Goal: Task Accomplishment & Management: Complete application form

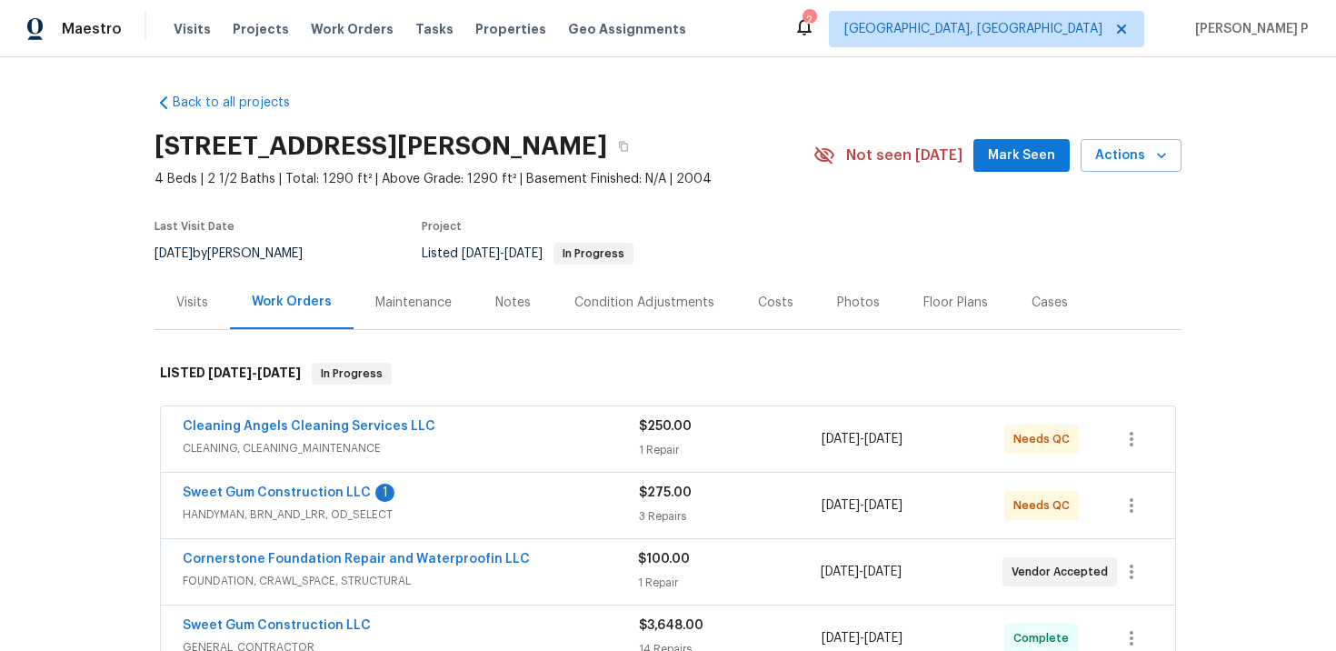
click at [1262, 268] on div "Back to all projects 311 Burnette St, Durham, NC 27707 4 Beds | 2 1/2 Baths | T…" at bounding box center [668, 353] width 1336 height 593
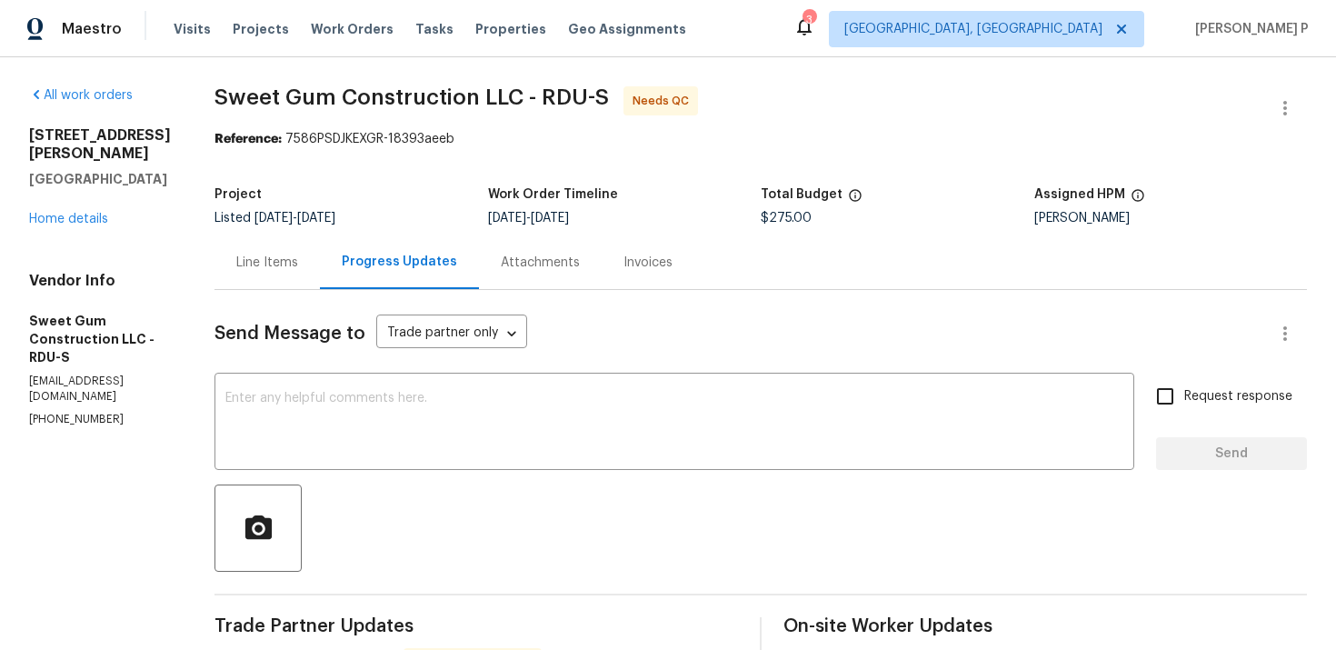
click at [298, 271] on div "Line Items" at bounding box center [267, 263] width 62 height 18
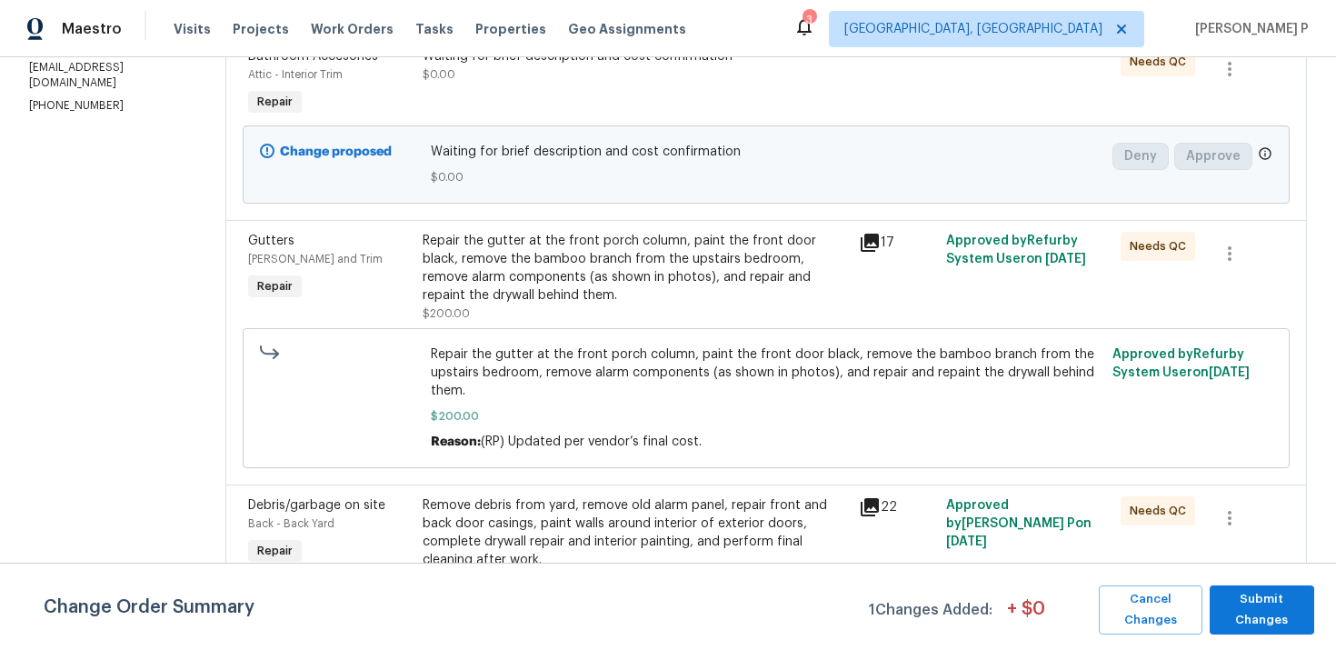
scroll to position [337, 0]
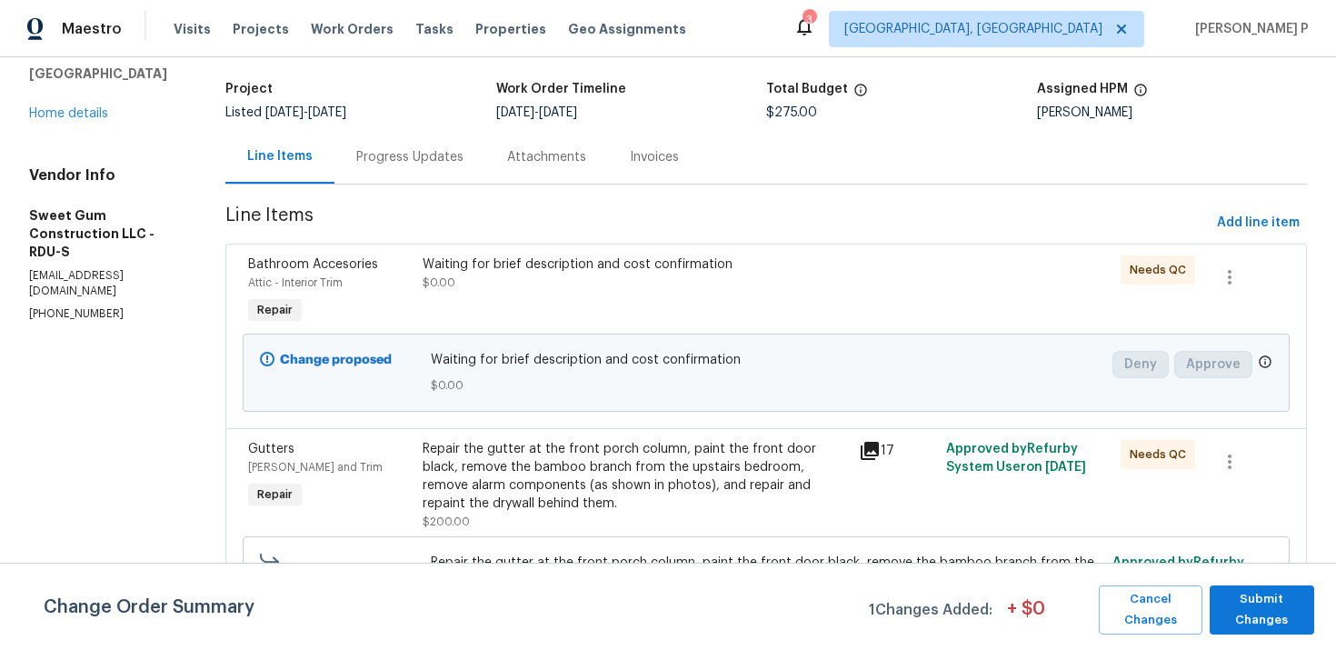
click at [461, 153] on div "Progress Updates" at bounding box center [409, 157] width 107 height 18
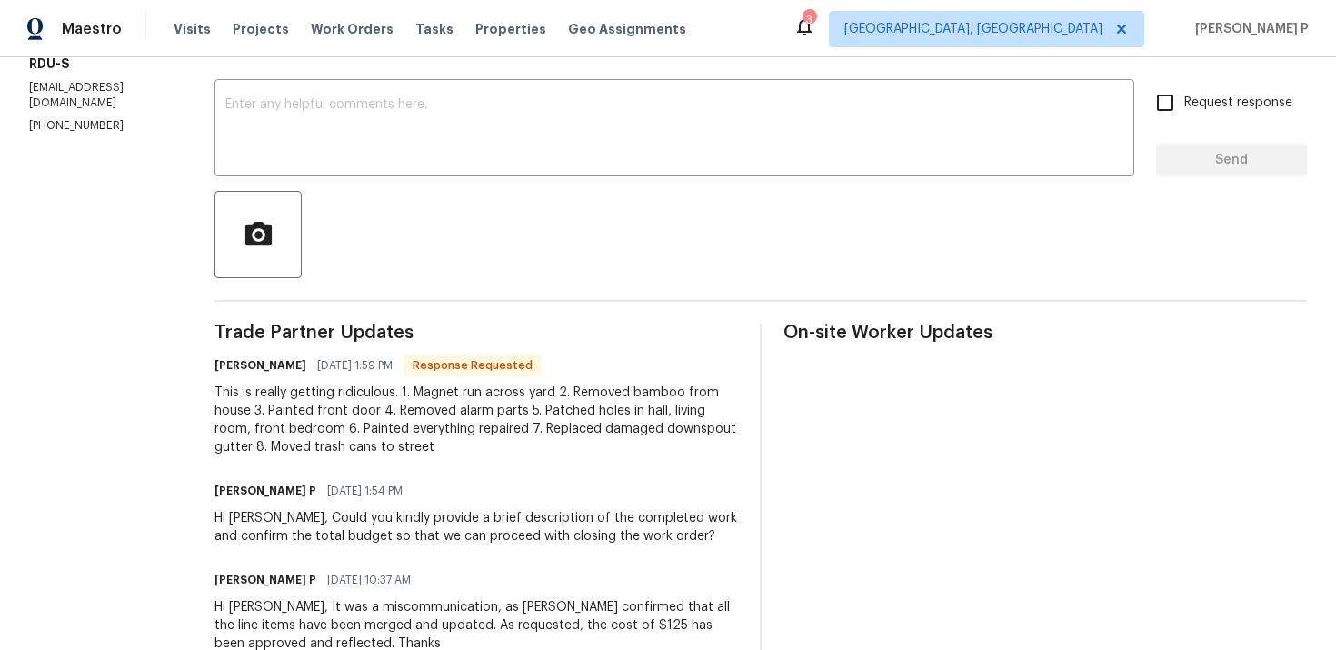
scroll to position [351, 0]
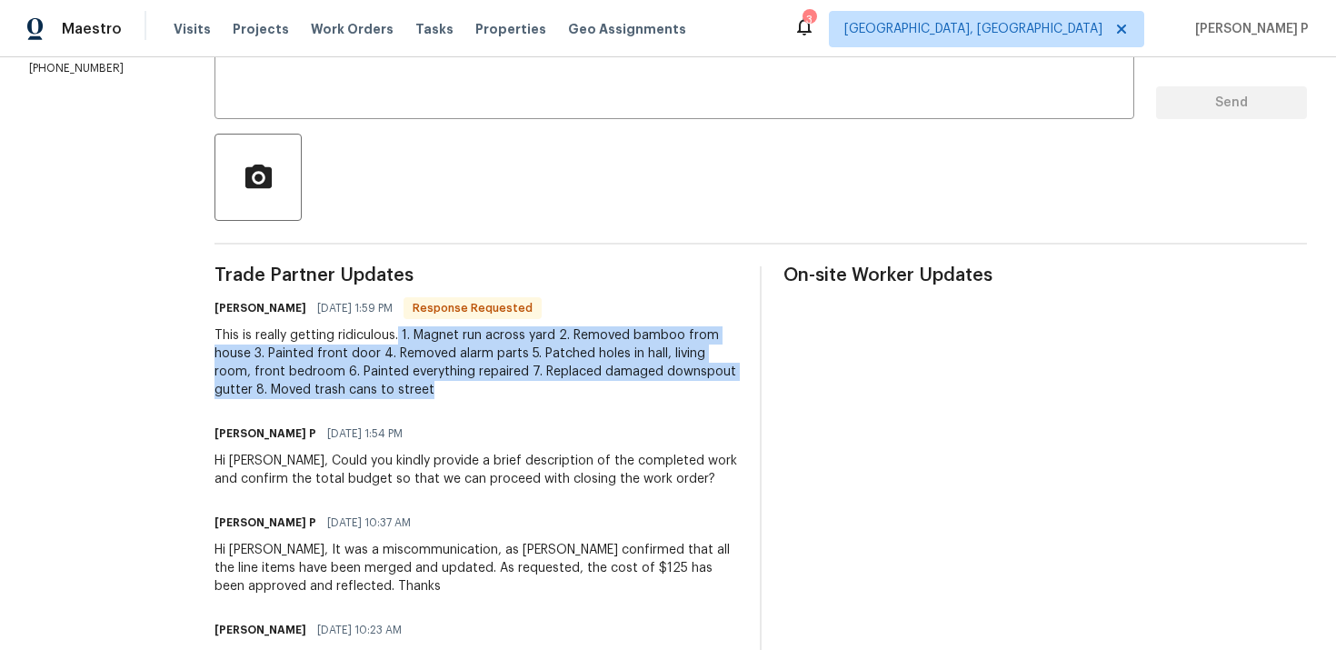
drag, startPoint x: 438, startPoint y: 332, endPoint x: 540, endPoint y: 393, distance: 118.6
click at [540, 393] on div "This is really getting ridiculous. 1. Magnet run across yard 2. Removed bamboo …" at bounding box center [475, 362] width 523 height 73
copy div "1. Magnet run across yard 2. Removed bamboo from house 3. Painted front door 4.…"
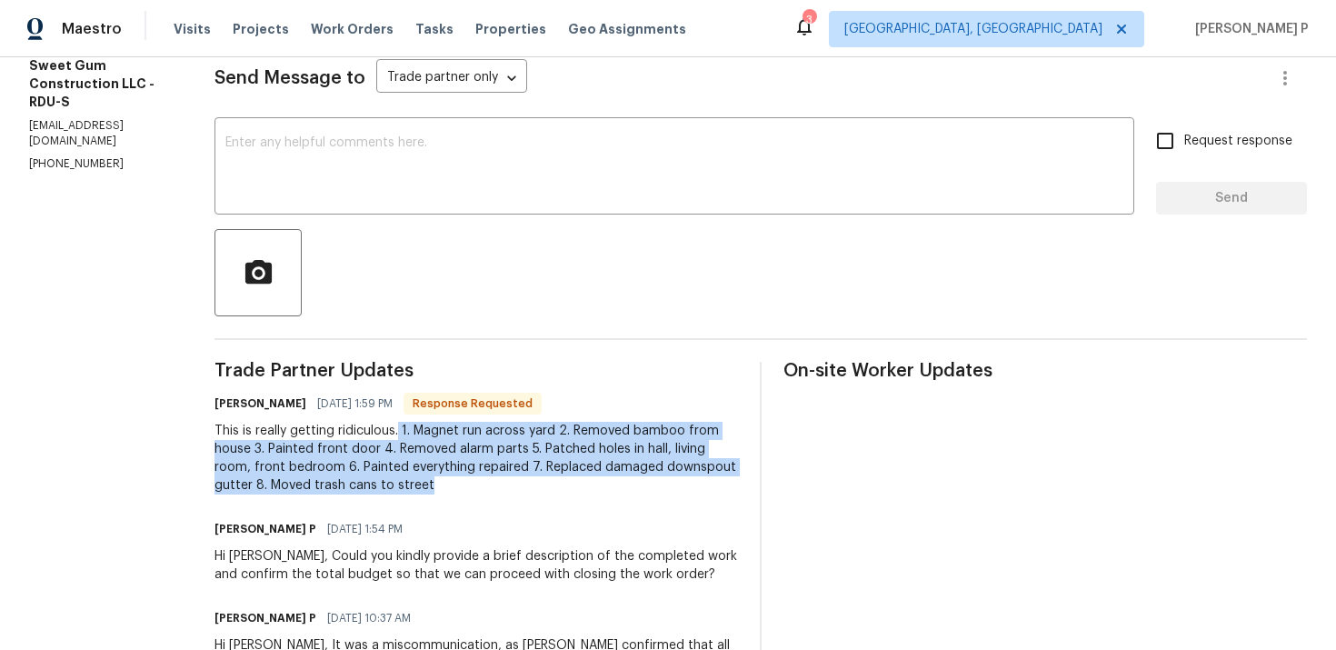
scroll to position [0, 0]
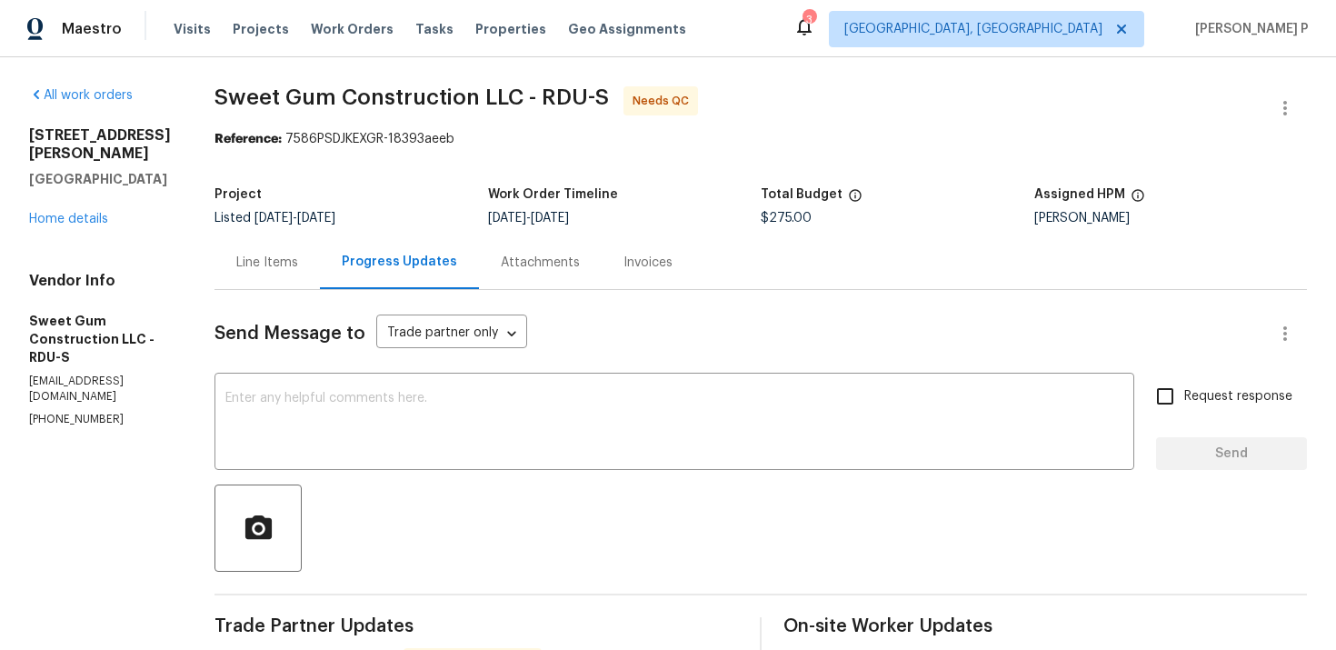
click at [298, 258] on div "Line Items" at bounding box center [267, 263] width 62 height 18
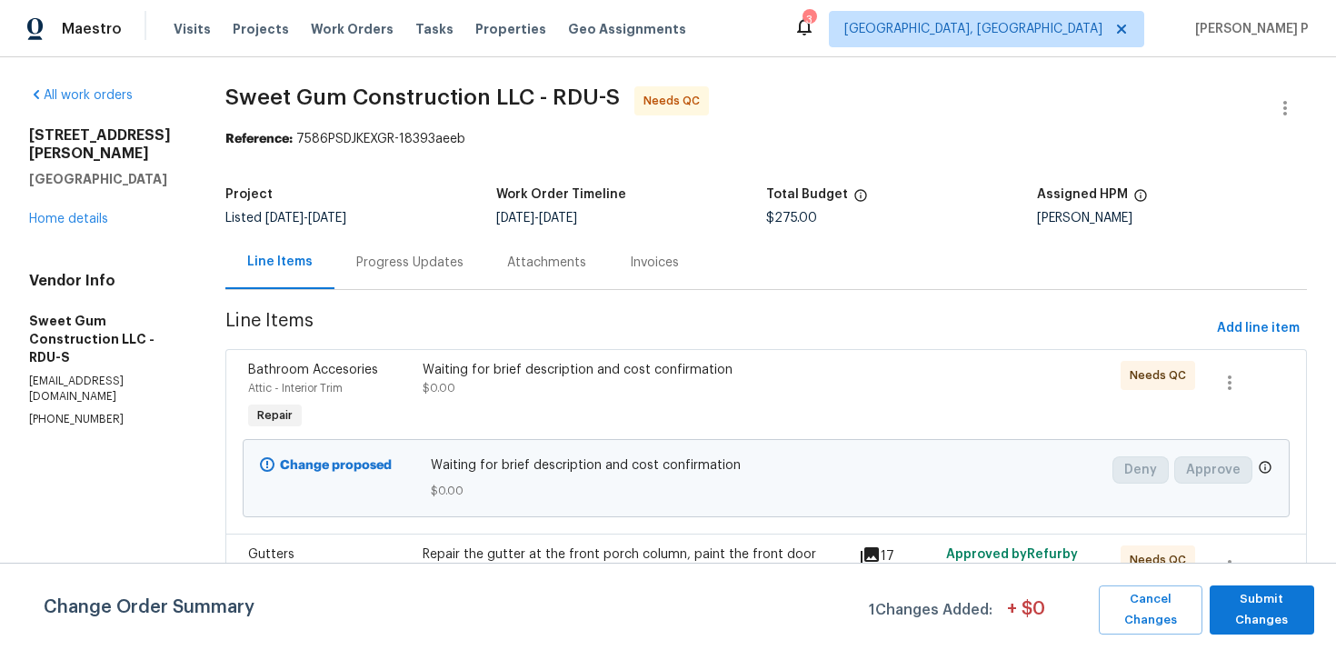
click at [445, 268] on div "Progress Updates" at bounding box center [409, 263] width 107 height 18
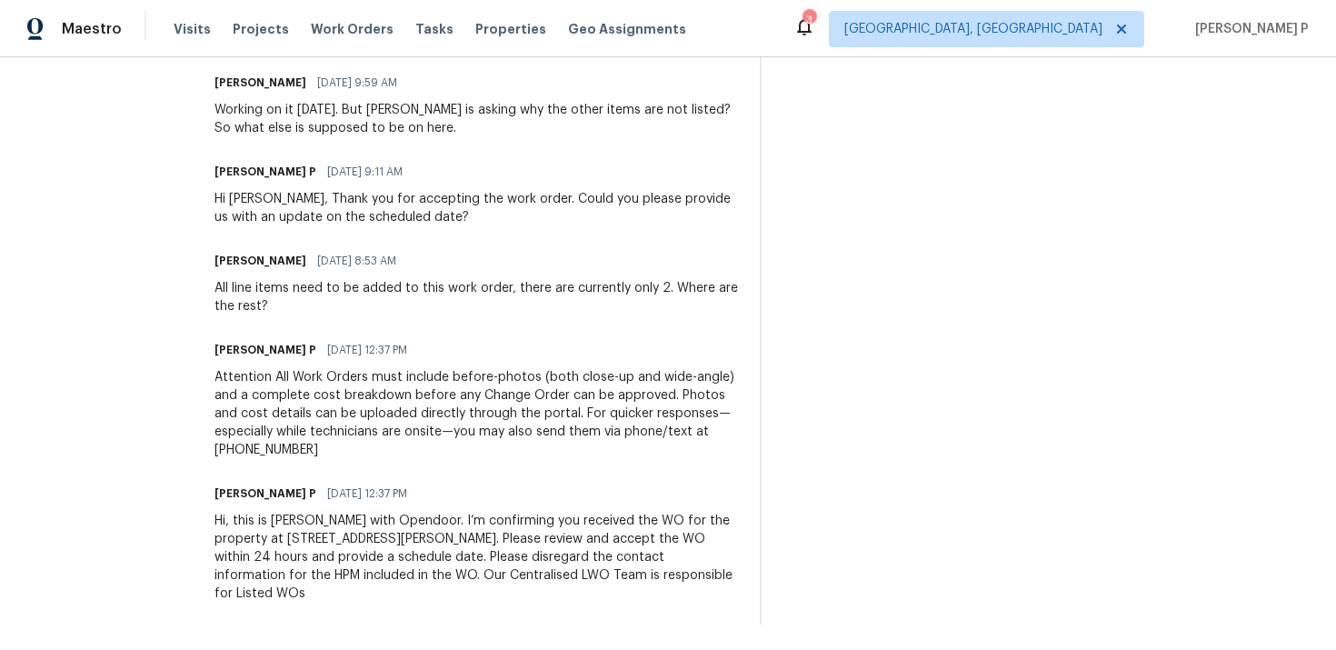
scroll to position [991, 0]
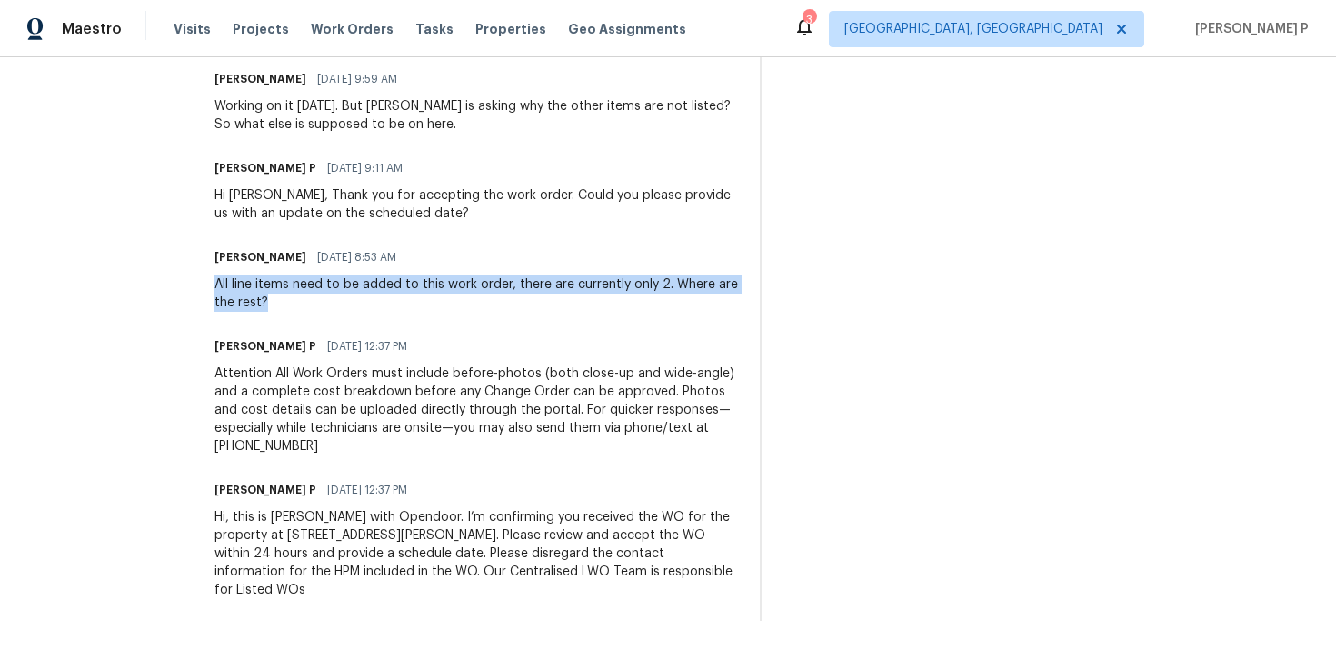
drag, startPoint x: 335, startPoint y: 307, endPoint x: 252, endPoint y: 284, distance: 86.6
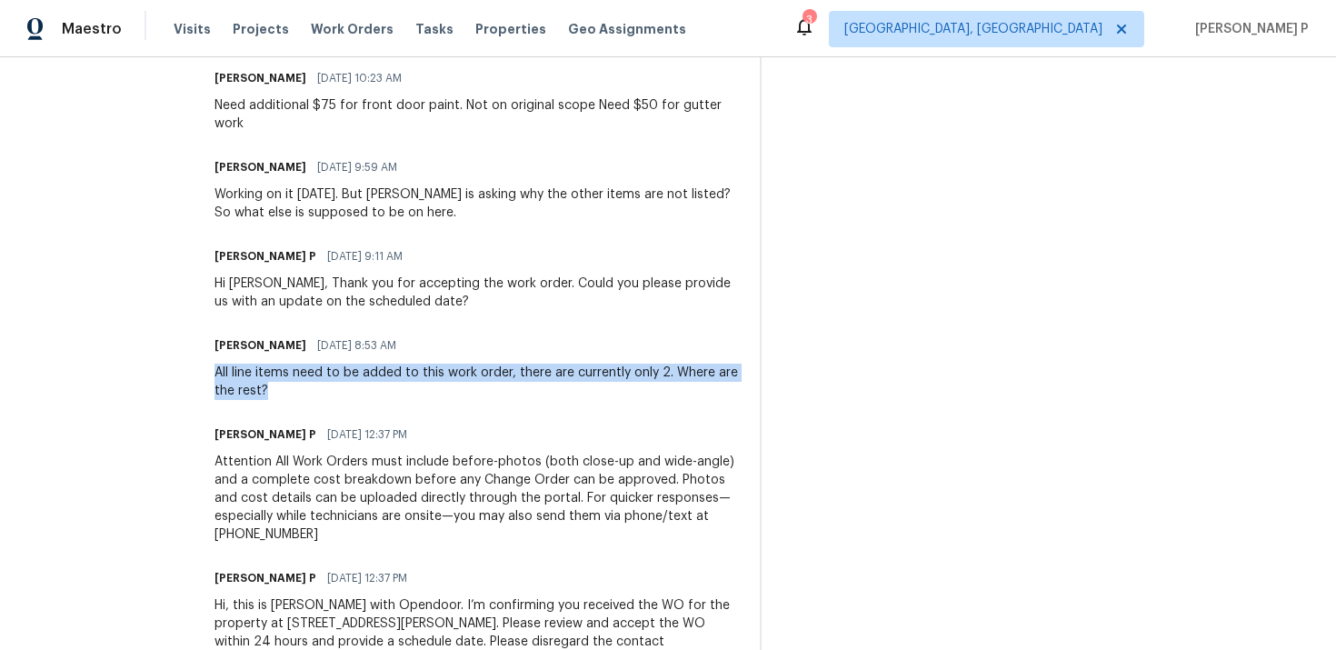
scroll to position [886, 0]
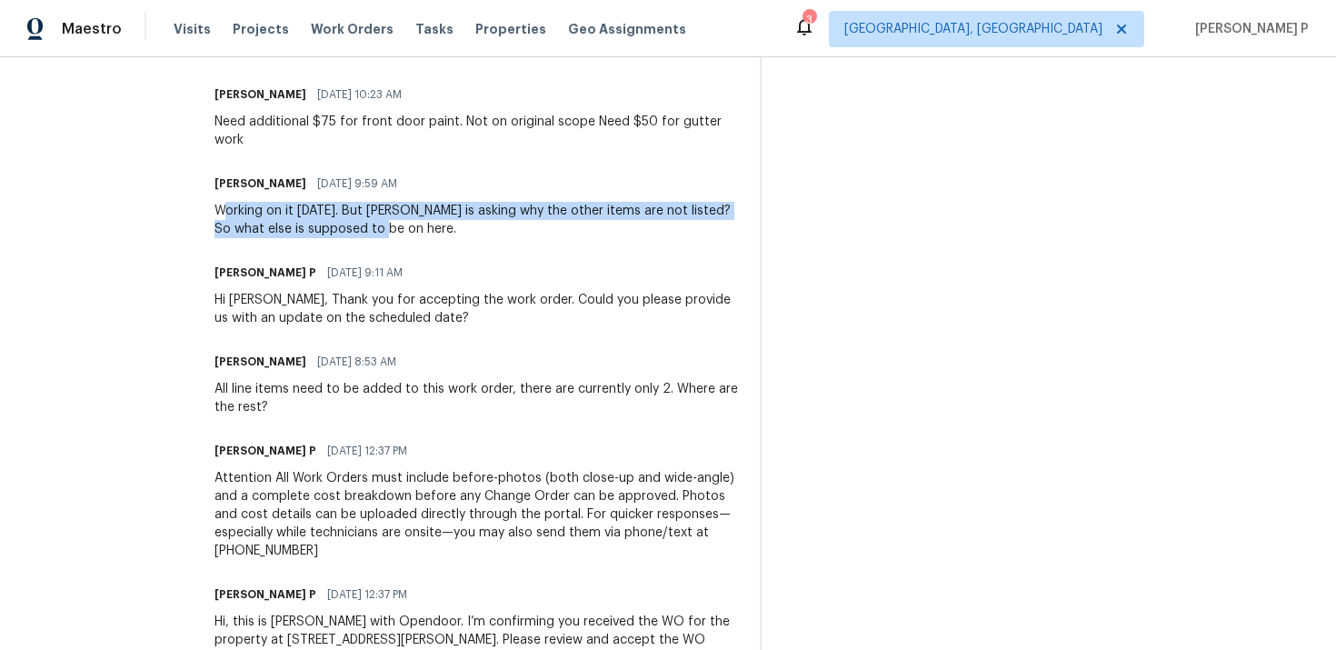
drag, startPoint x: 261, startPoint y: 209, endPoint x: 478, endPoint y: 237, distance: 219.0
click at [478, 237] on div "Working on it today. But Lee is asking why the other items are not listed? So w…" at bounding box center [475, 220] width 523 height 36
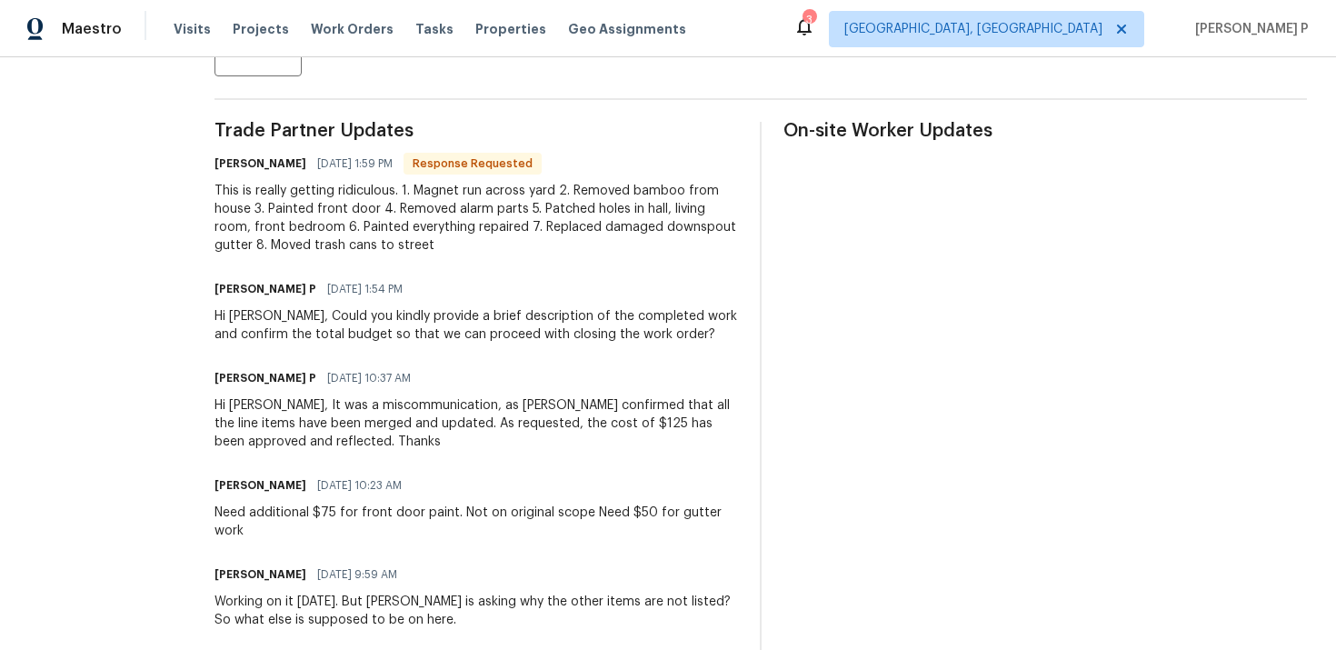
scroll to position [508, 0]
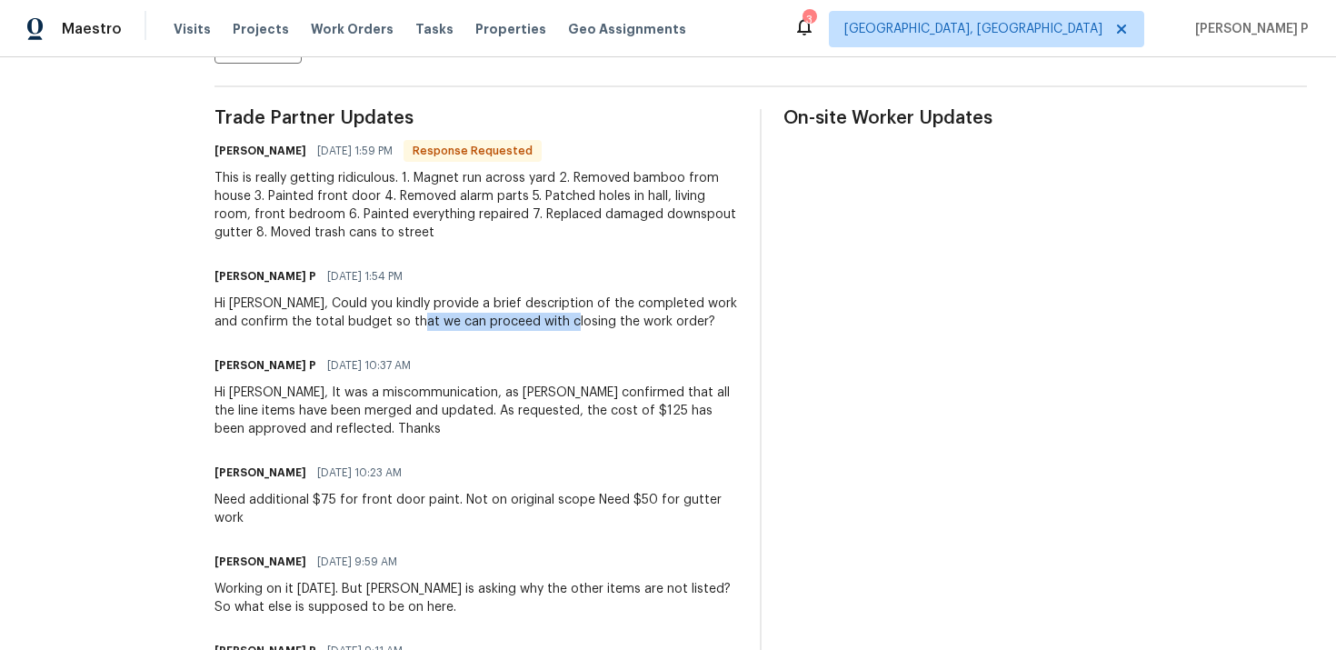
drag, startPoint x: 474, startPoint y: 313, endPoint x: 621, endPoint y: 315, distance: 146.3
click at [622, 315] on div "Hi Stacey, Could you kindly provide a brief description of the completed work a…" at bounding box center [475, 312] width 523 height 36
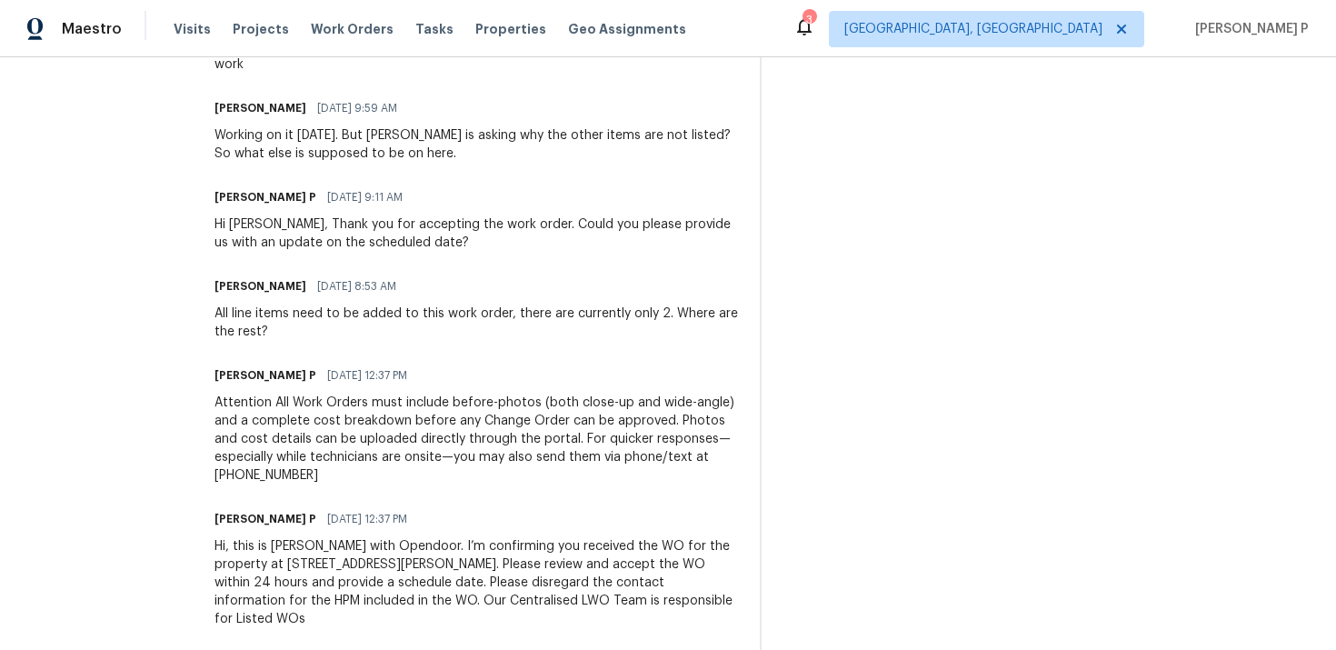
scroll to position [991, 0]
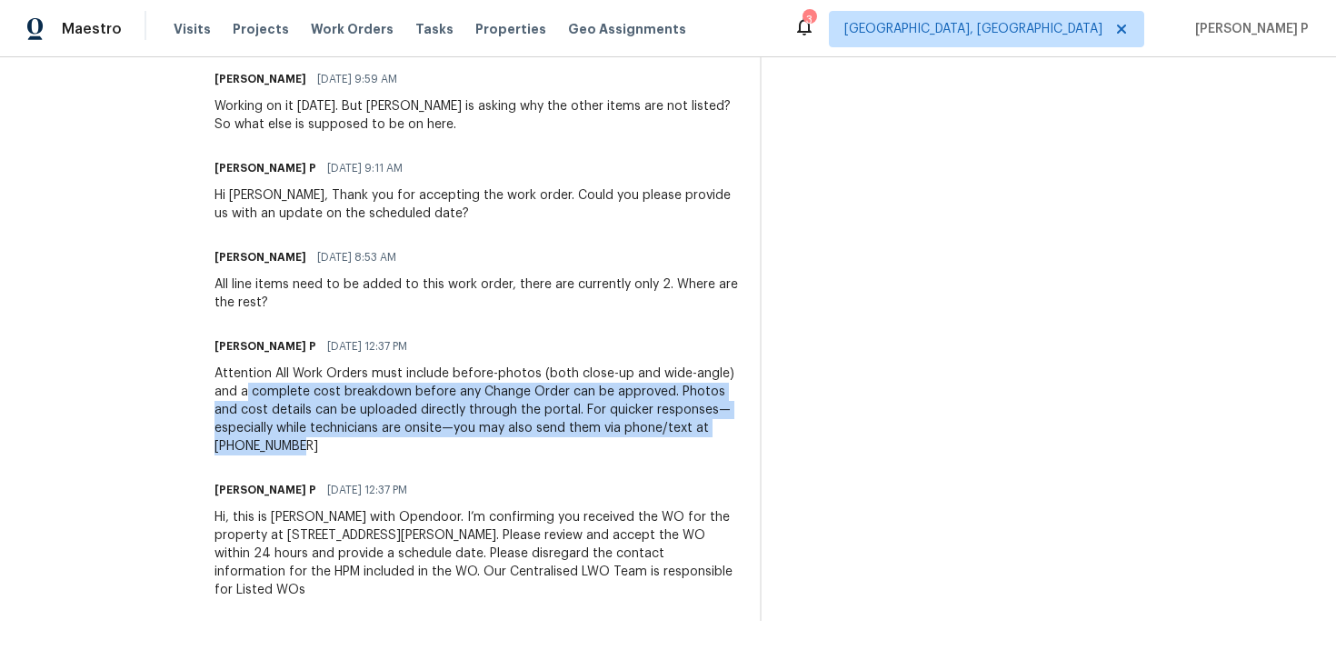
drag, startPoint x: 326, startPoint y: 389, endPoint x: 456, endPoint y: 440, distance: 139.6
click at [456, 440] on div "Attention All Work Orders must include before-photos (both close-up and wide-an…" at bounding box center [475, 409] width 523 height 91
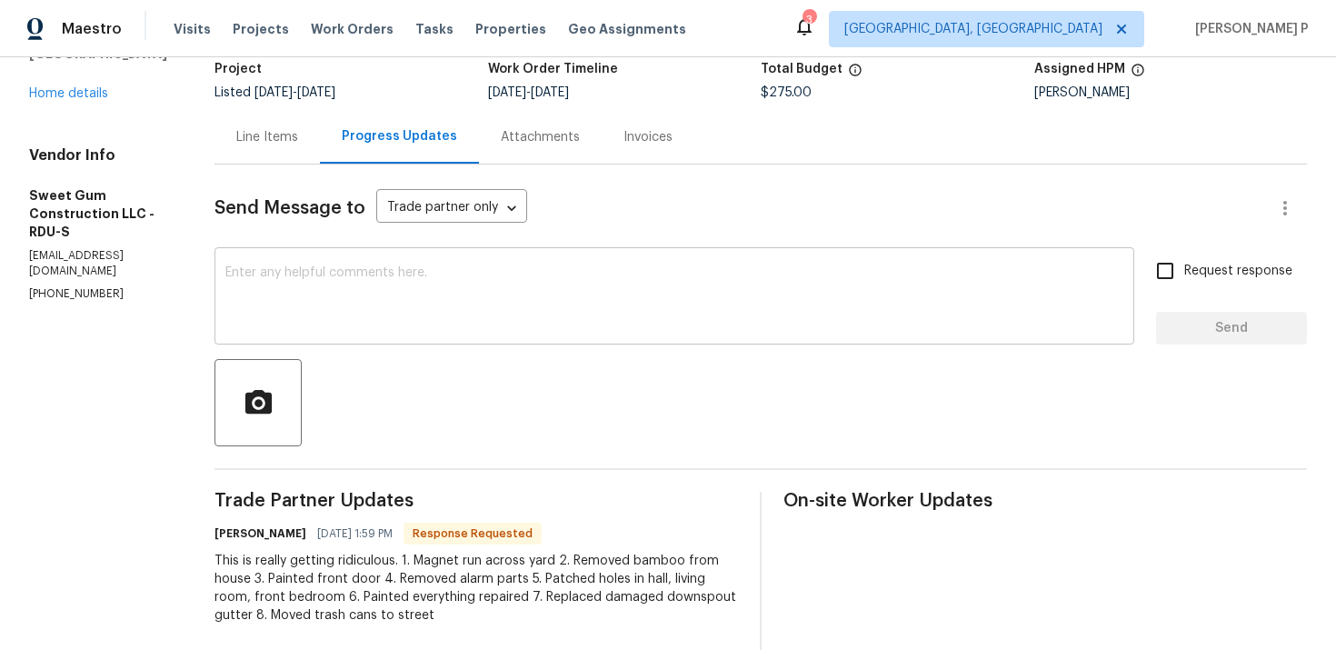
scroll to position [108, 0]
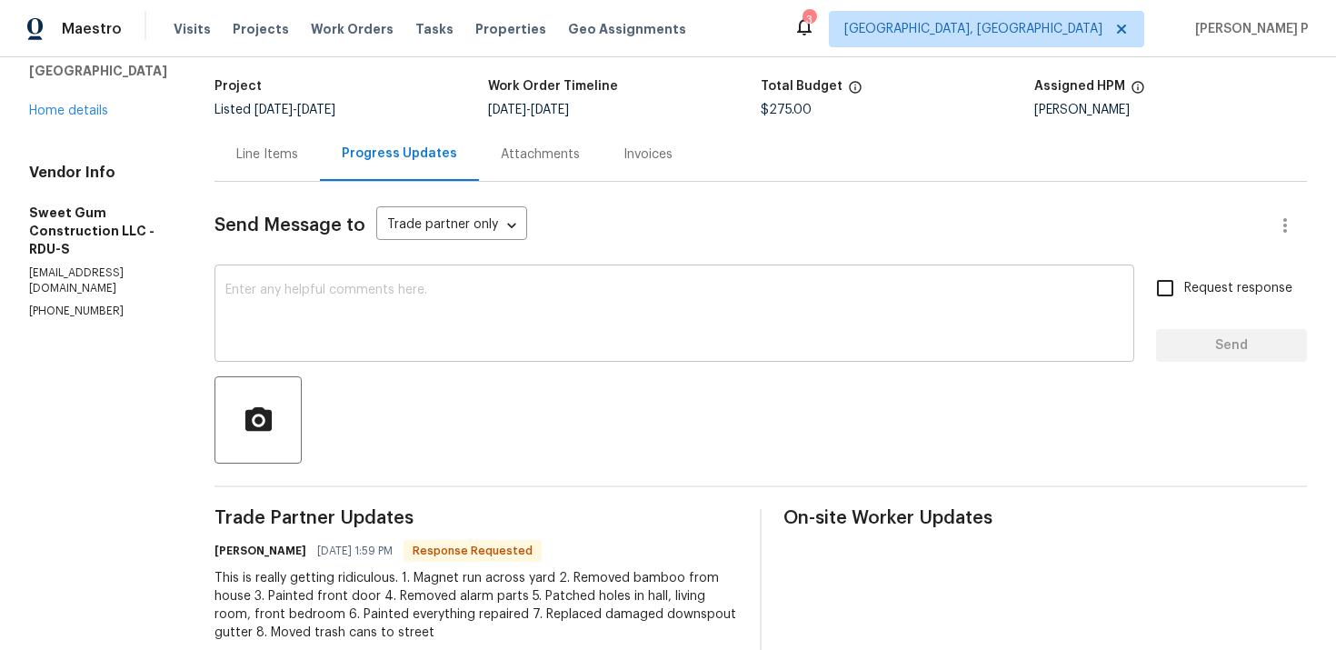
click at [433, 329] on textarea at bounding box center [674, 316] width 898 height 64
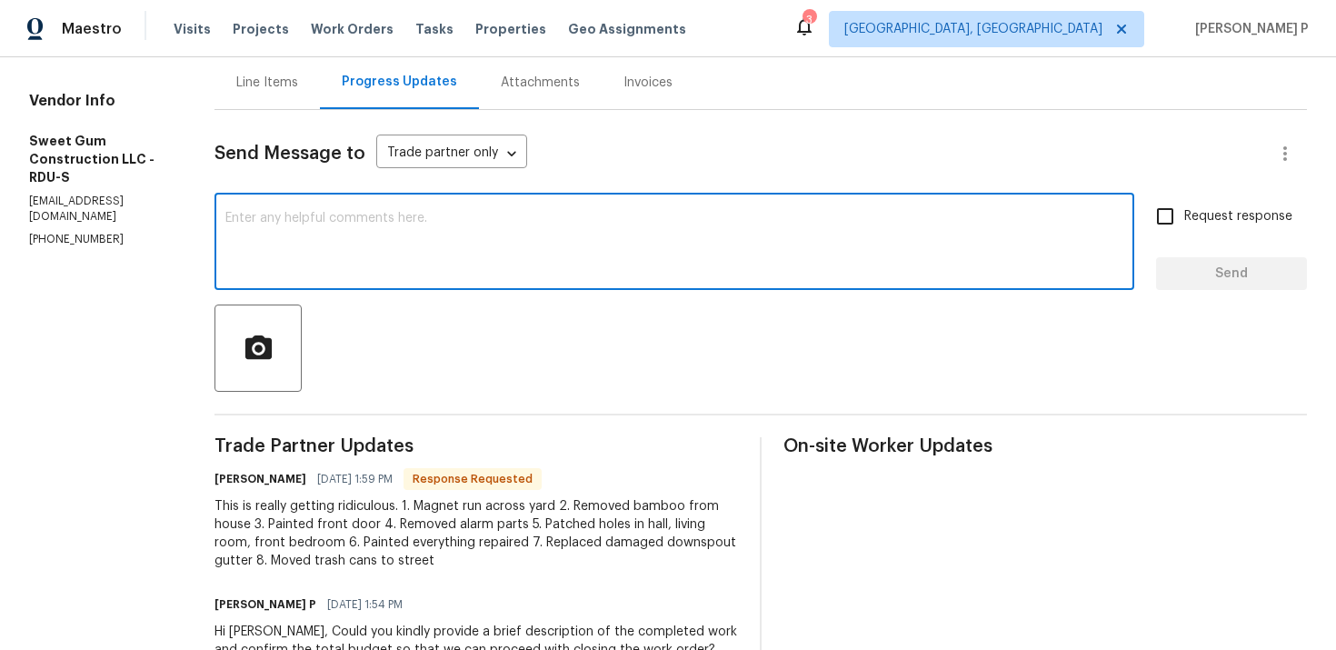
scroll to position [200, 0]
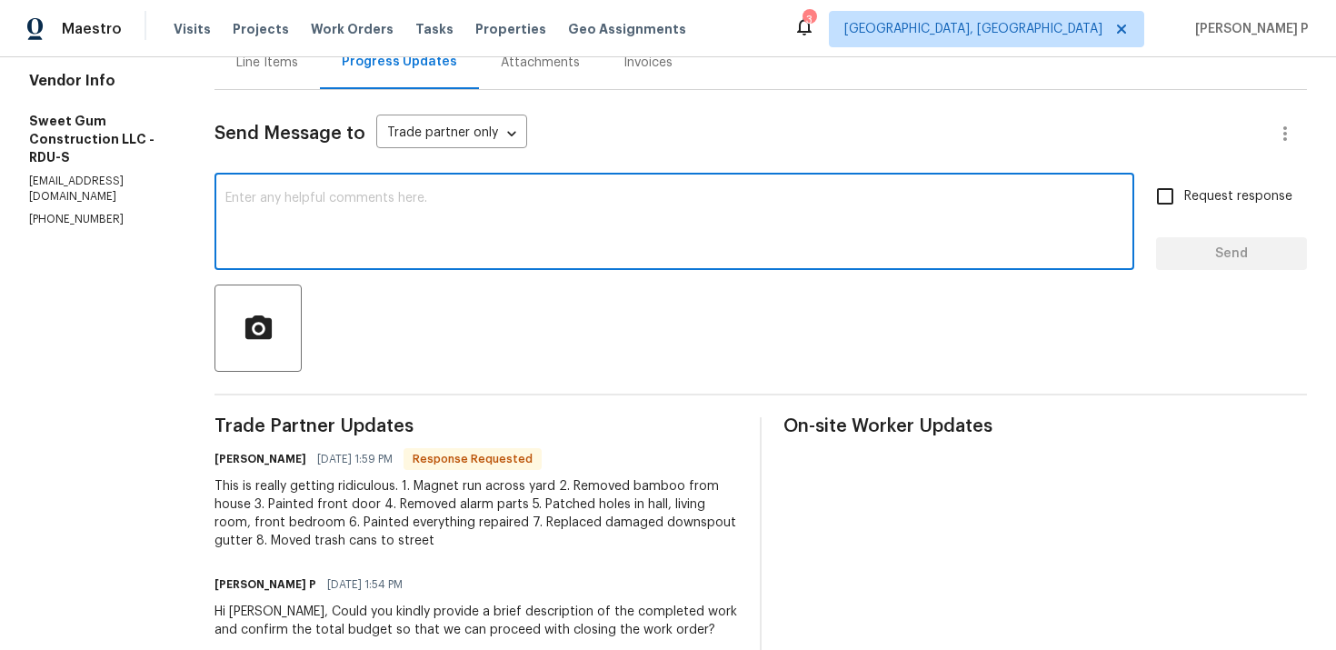
click at [391, 245] on textarea at bounding box center [674, 224] width 898 height 64
click at [367, 197] on textarea "Hi Stacey, Thanks you" at bounding box center [674, 224] width 898 height 64
click at [456, 204] on textarea "Hi Stacey, Thank you" at bounding box center [674, 224] width 898 height 64
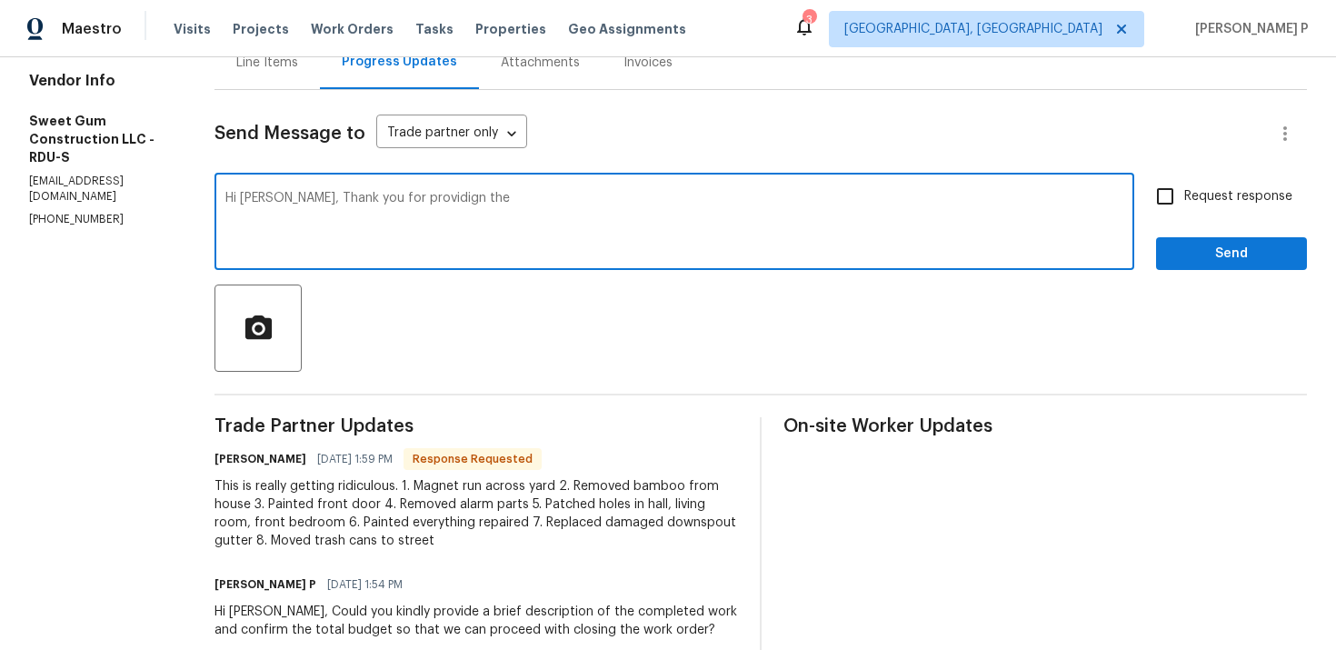
click at [469, 196] on textarea "Hi Stacey, Thank you for providign the" at bounding box center [674, 224] width 898 height 64
click at [571, 195] on textarea "Hi Stacey, Thank you for providing the" at bounding box center [674, 224] width 898 height 64
type textarea "Hi Stacey, Thank you for providing the descr"
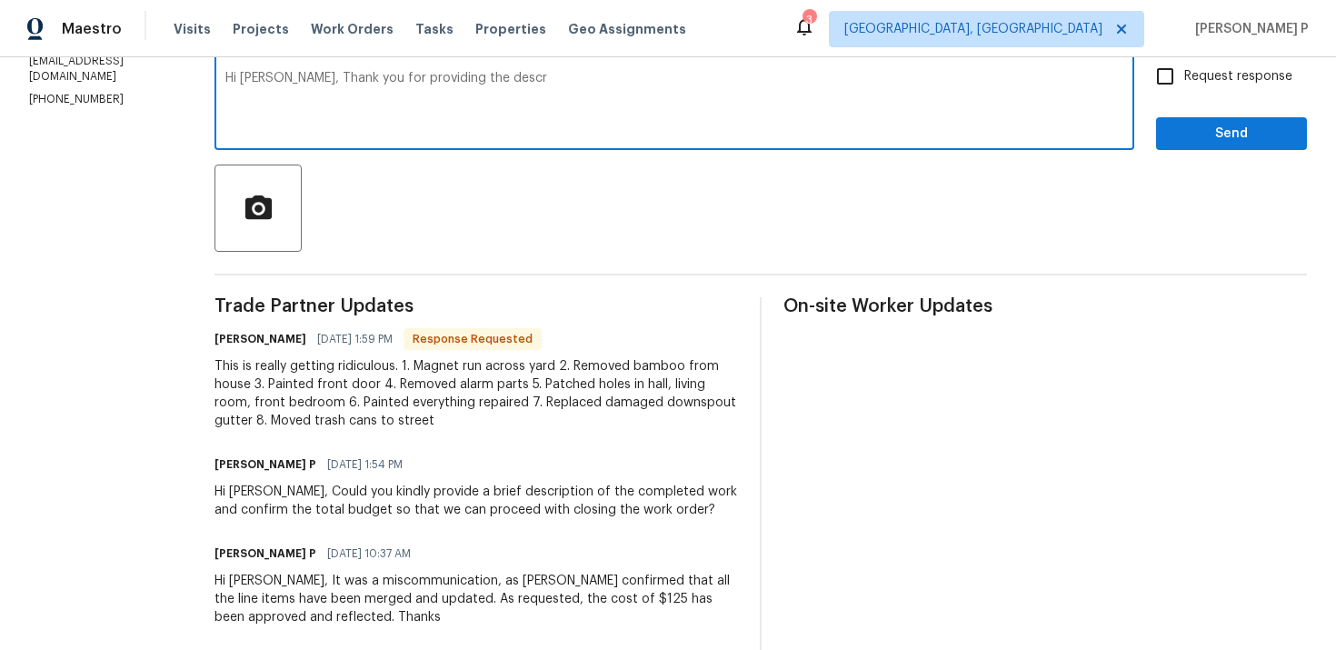
scroll to position [84, 0]
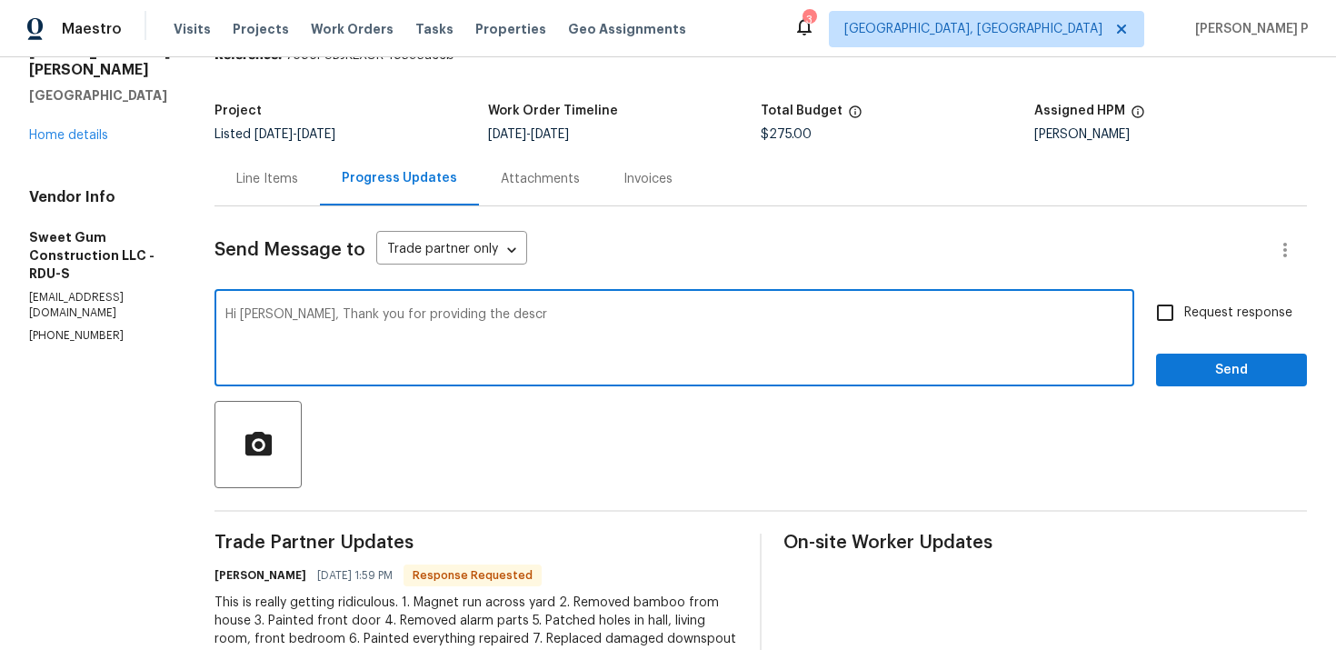
click at [497, 314] on textarea "Hi Stacey, Thank you for providing the descr" at bounding box center [674, 340] width 898 height 64
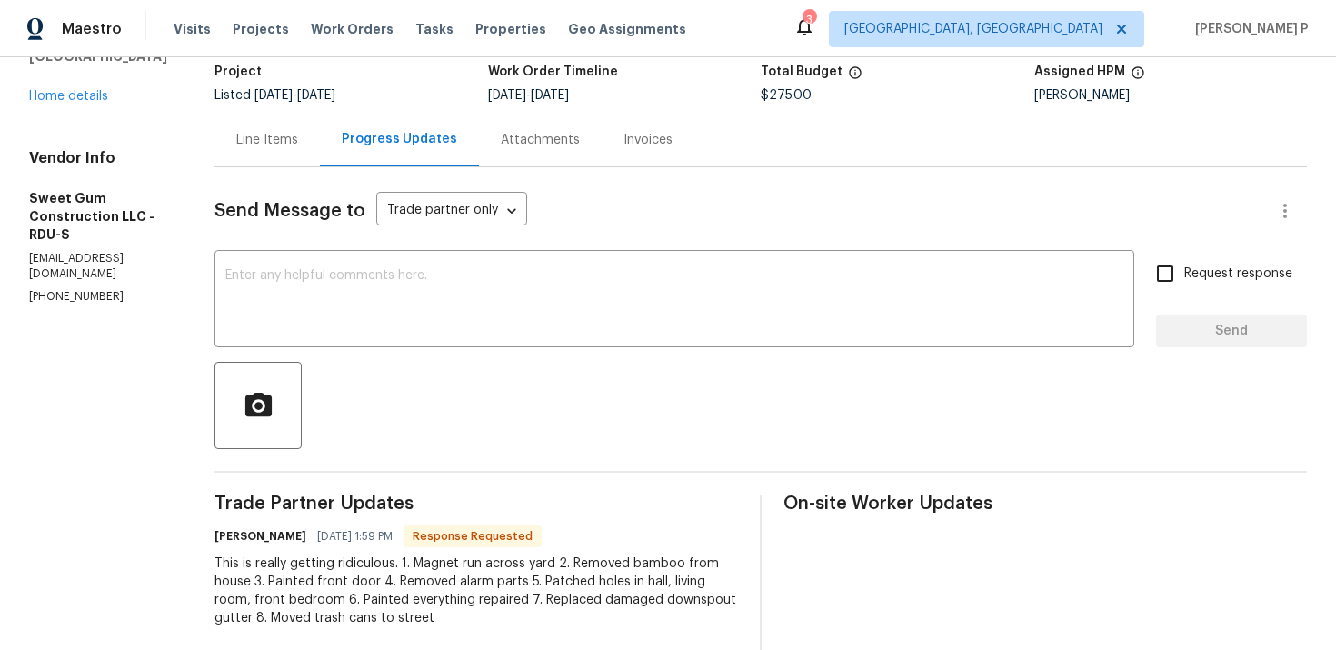
scroll to position [237, 0]
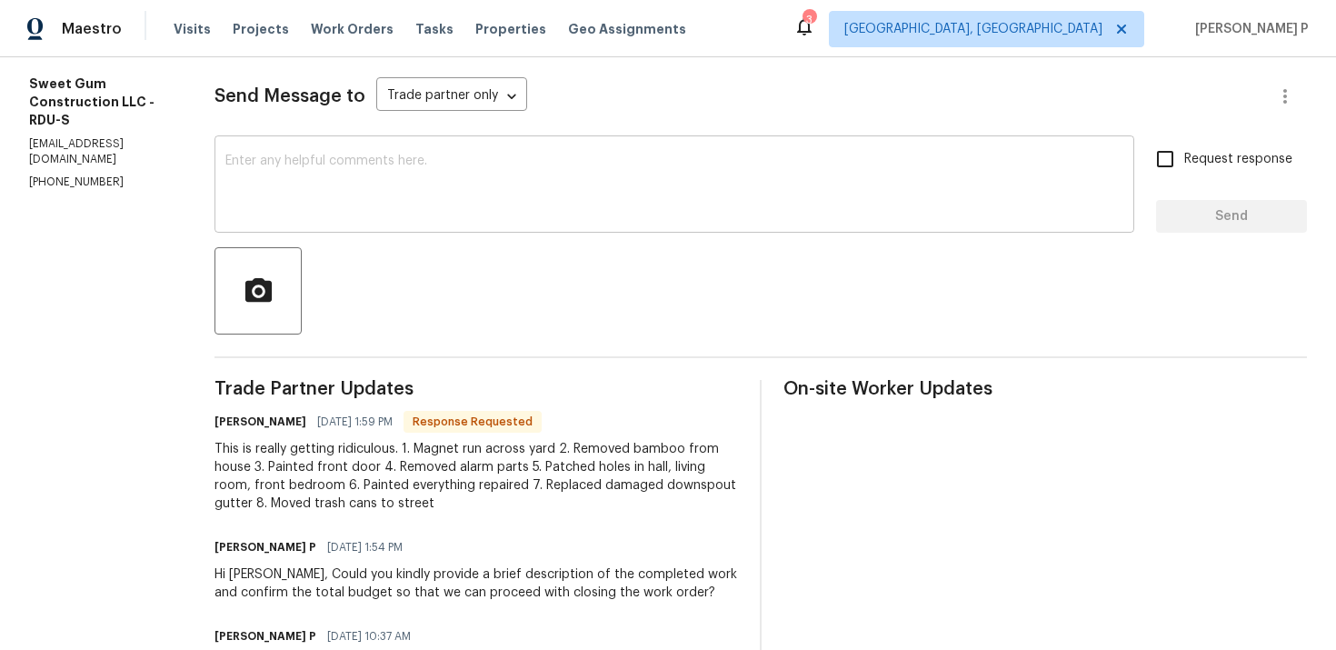
click at [390, 189] on textarea at bounding box center [674, 186] width 898 height 64
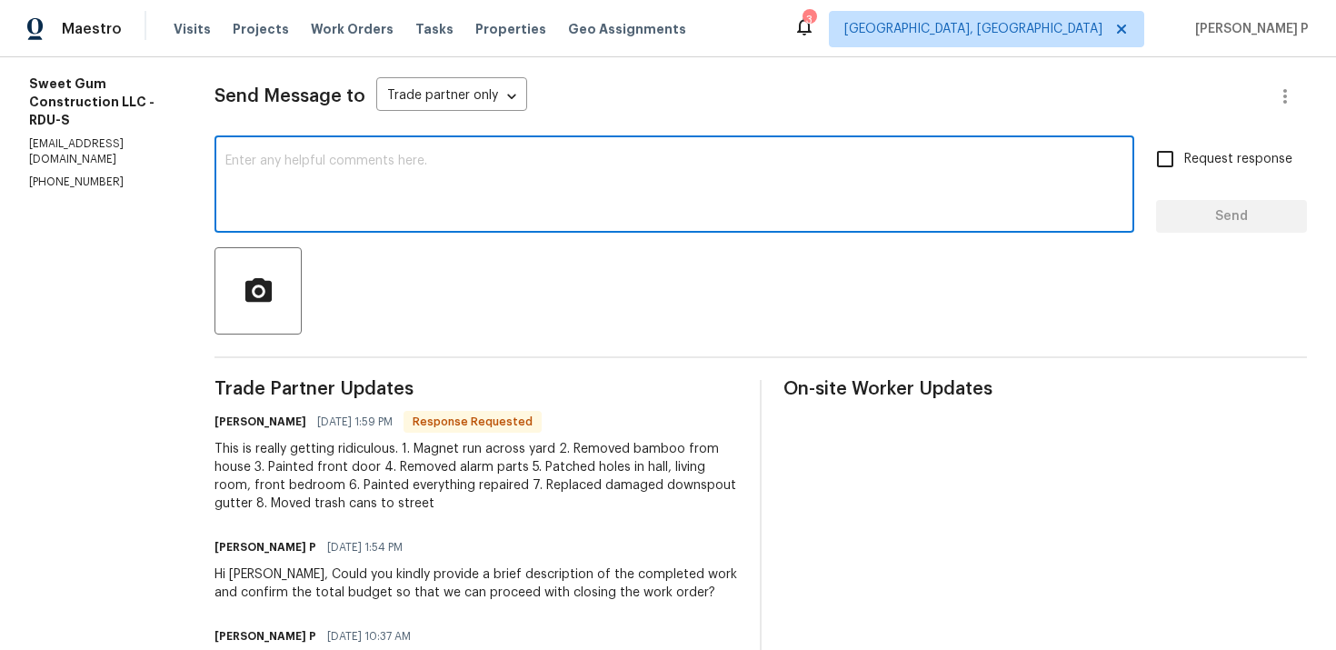
paste textarea "Hi Stacey, Thank you for providing the descr"
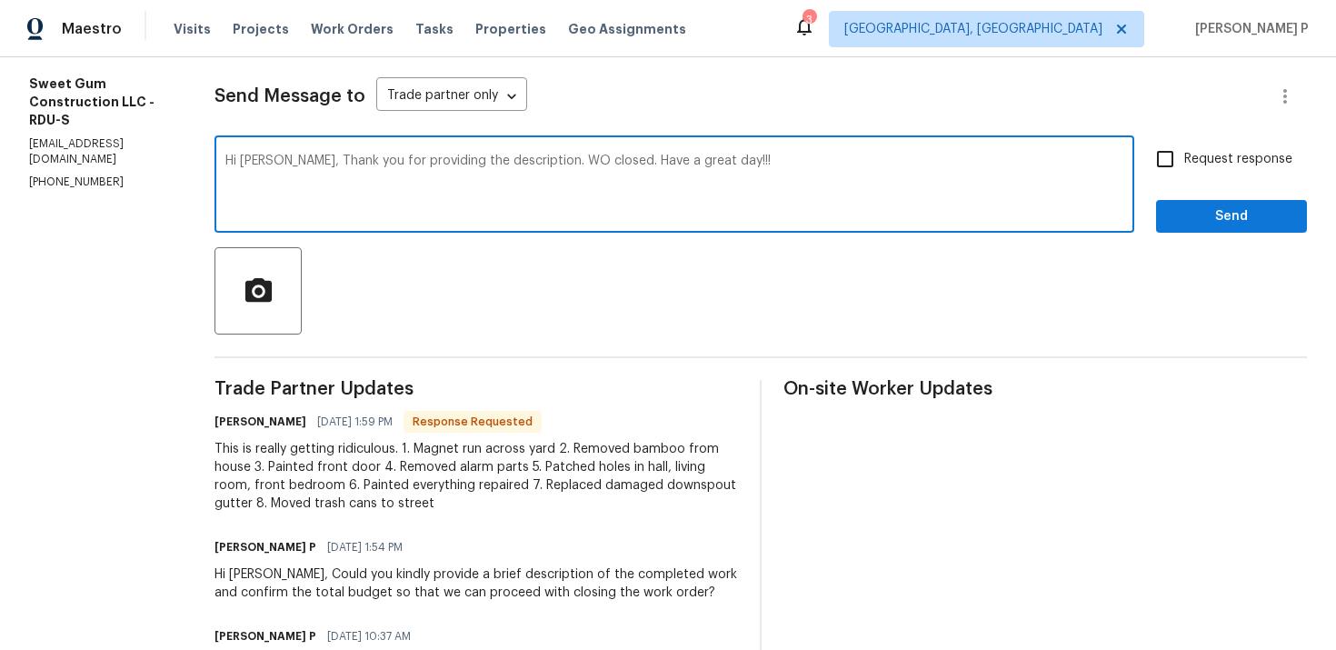
type textarea "Hi Stacey, Thank you for providing the description. WO closed. Have a great day…"
click at [1187, 225] on span "Send" at bounding box center [1232, 216] width 122 height 23
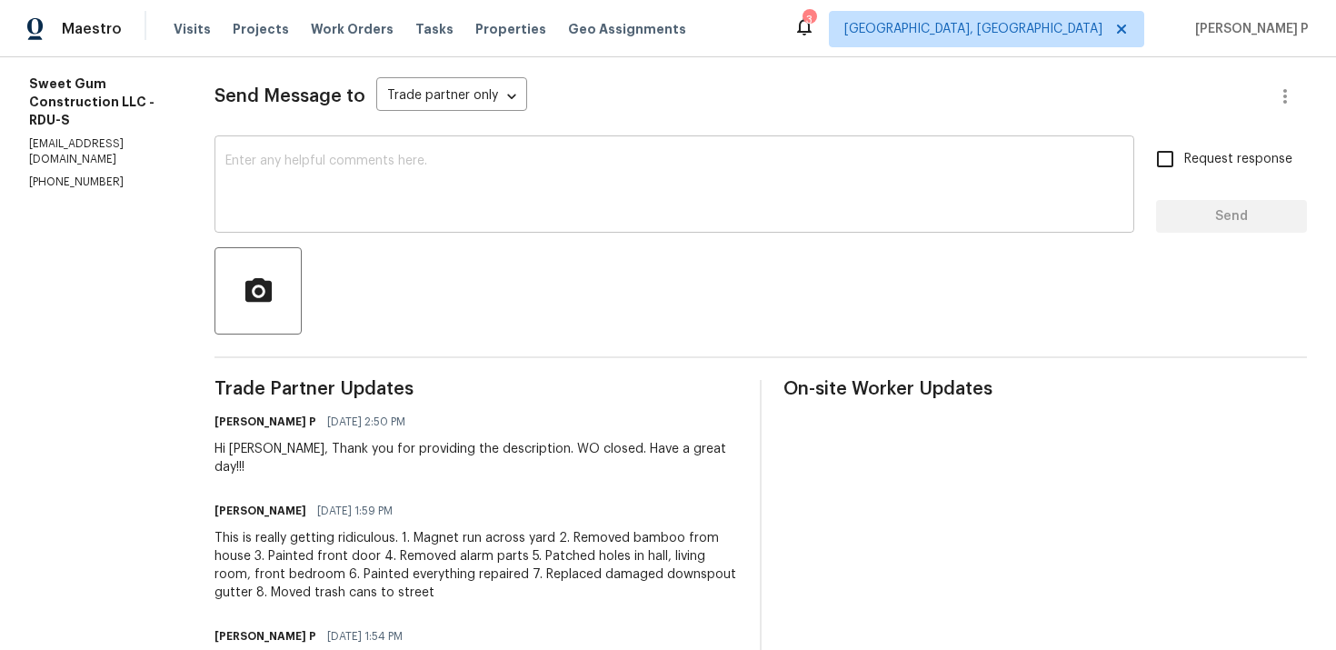
scroll to position [0, 0]
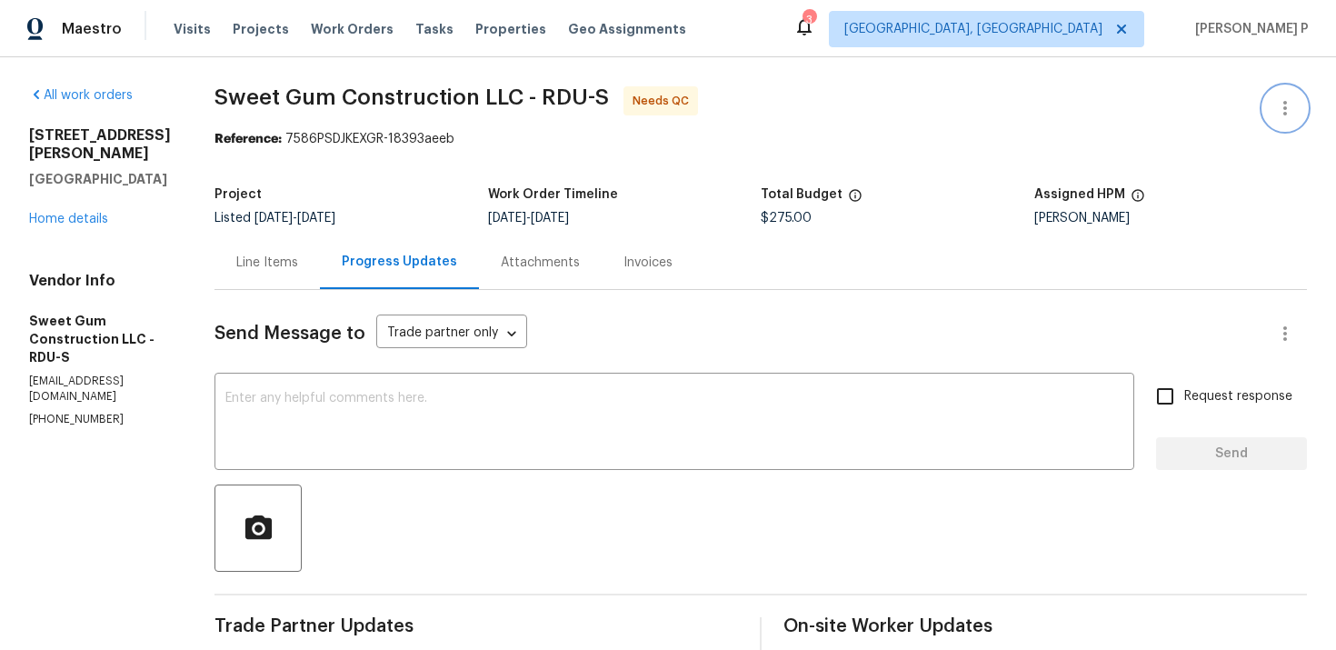
click at [1293, 100] on icon "button" at bounding box center [1285, 108] width 22 height 22
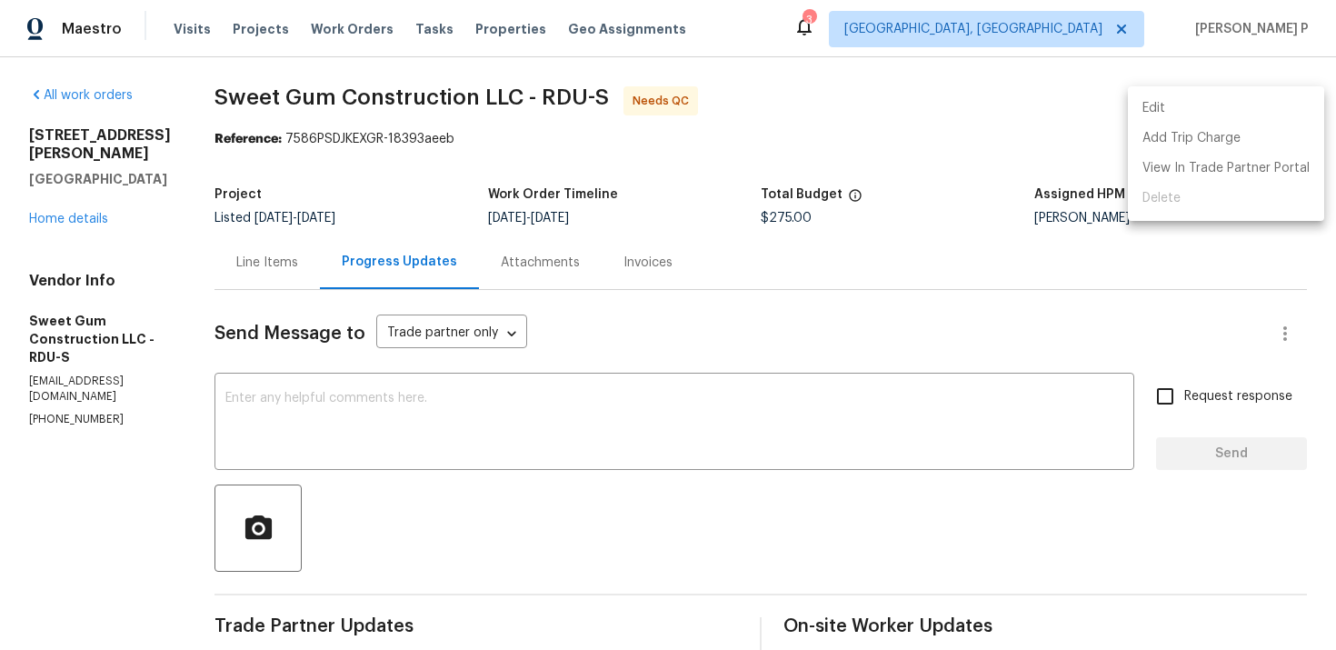
click at [1158, 105] on li "Edit" at bounding box center [1226, 109] width 196 height 30
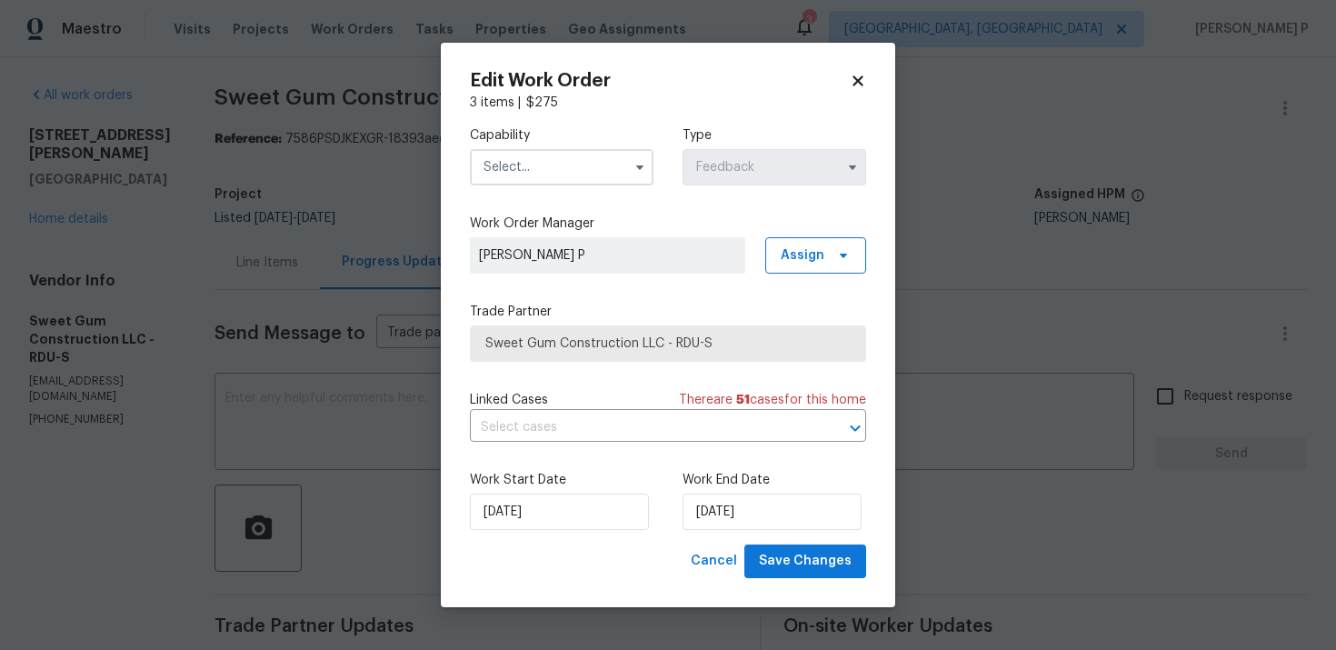
click at [582, 165] on input "text" at bounding box center [562, 167] width 184 height 36
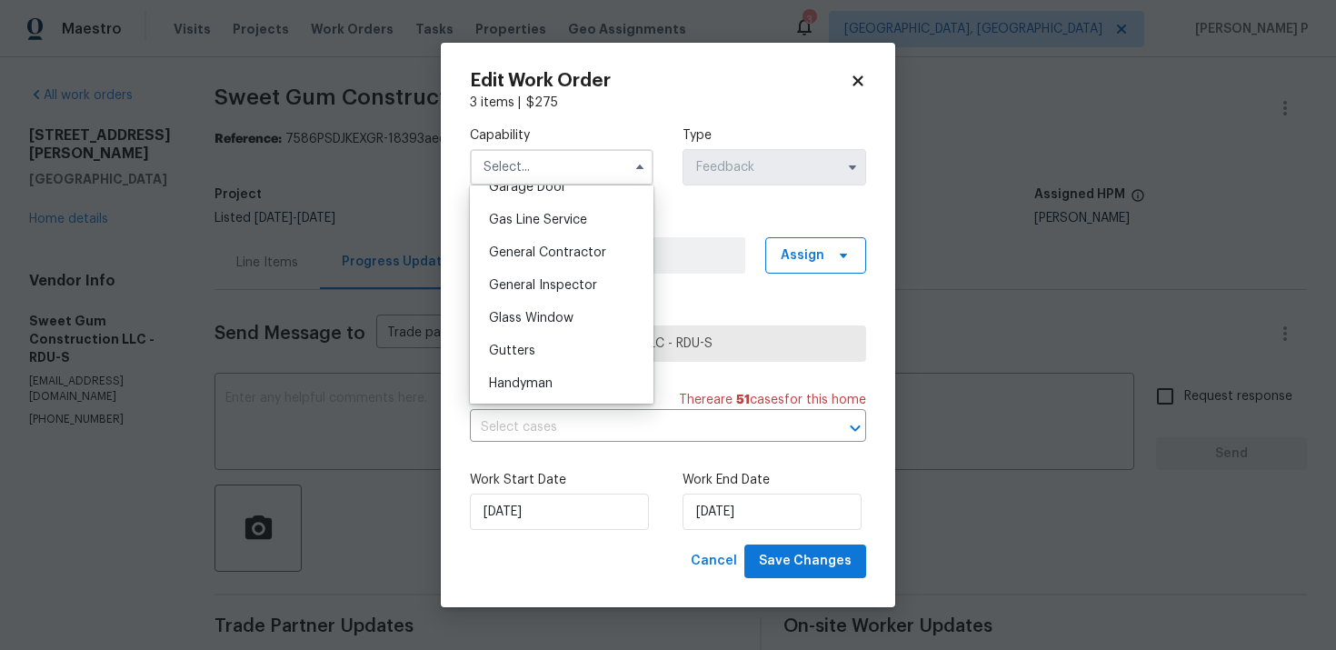
scroll to position [940, 0]
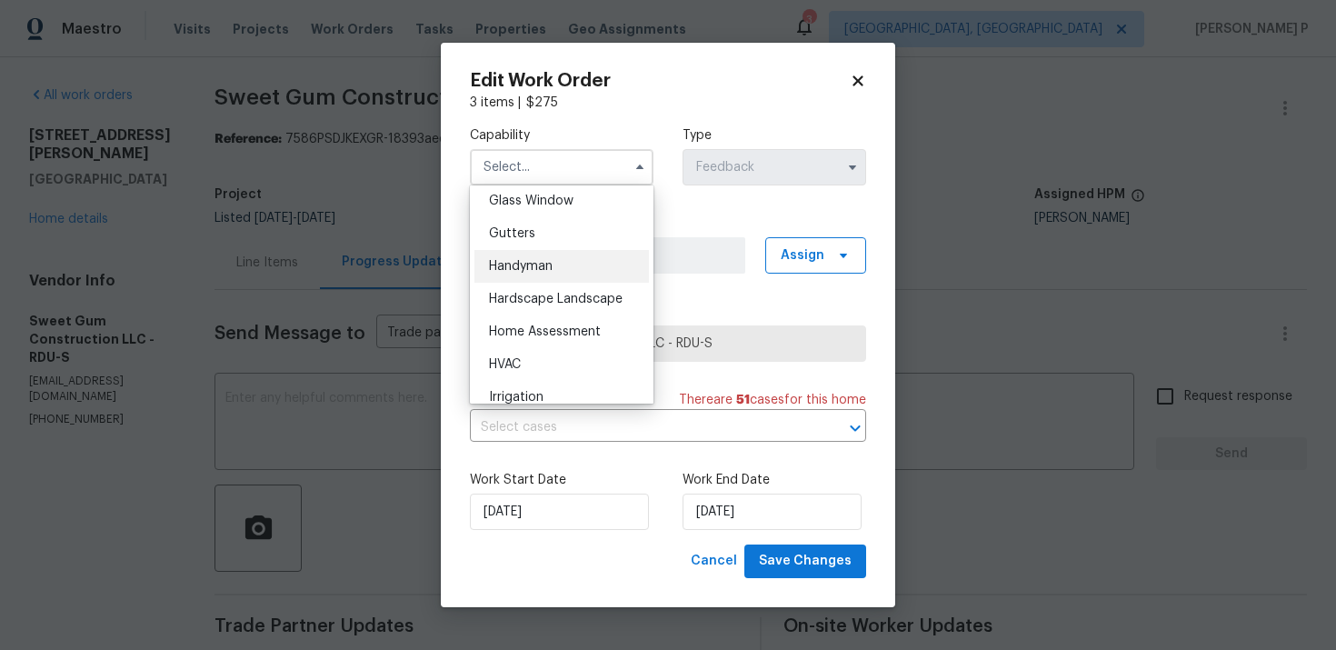
click at [557, 257] on div "Handyman" at bounding box center [561, 266] width 174 height 33
type input "Handyman"
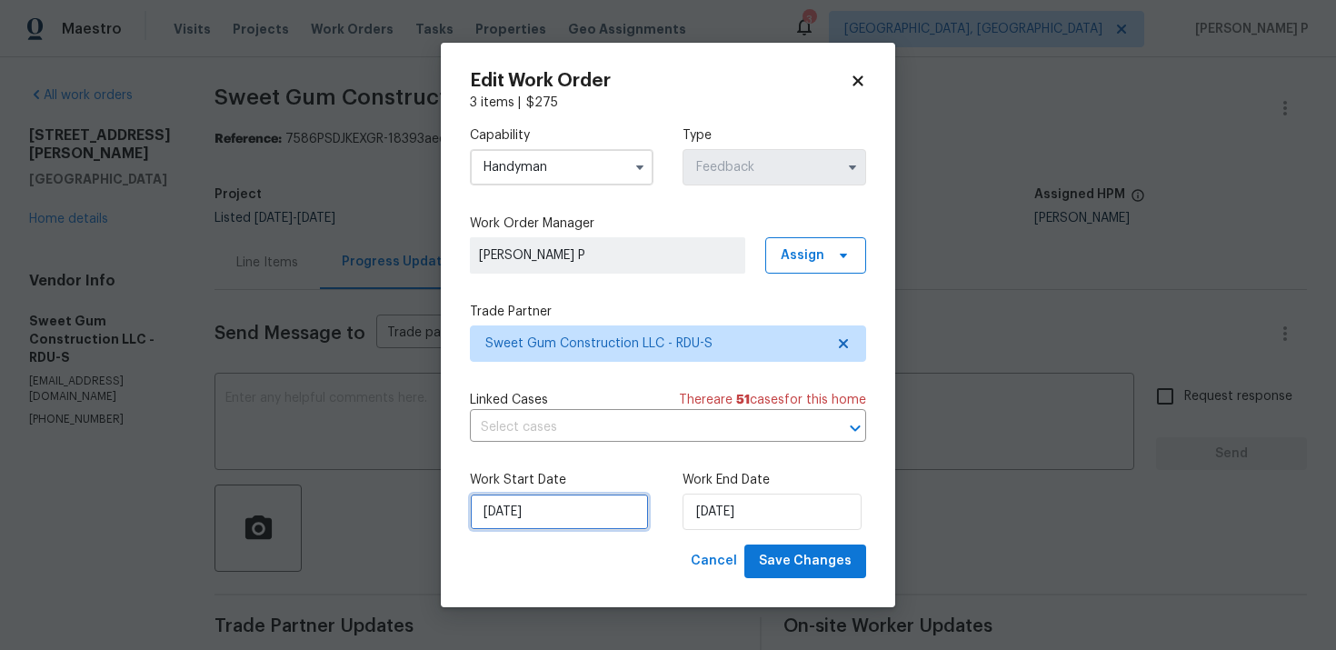
click at [585, 513] on input "9/15/2025" at bounding box center [559, 511] width 179 height 36
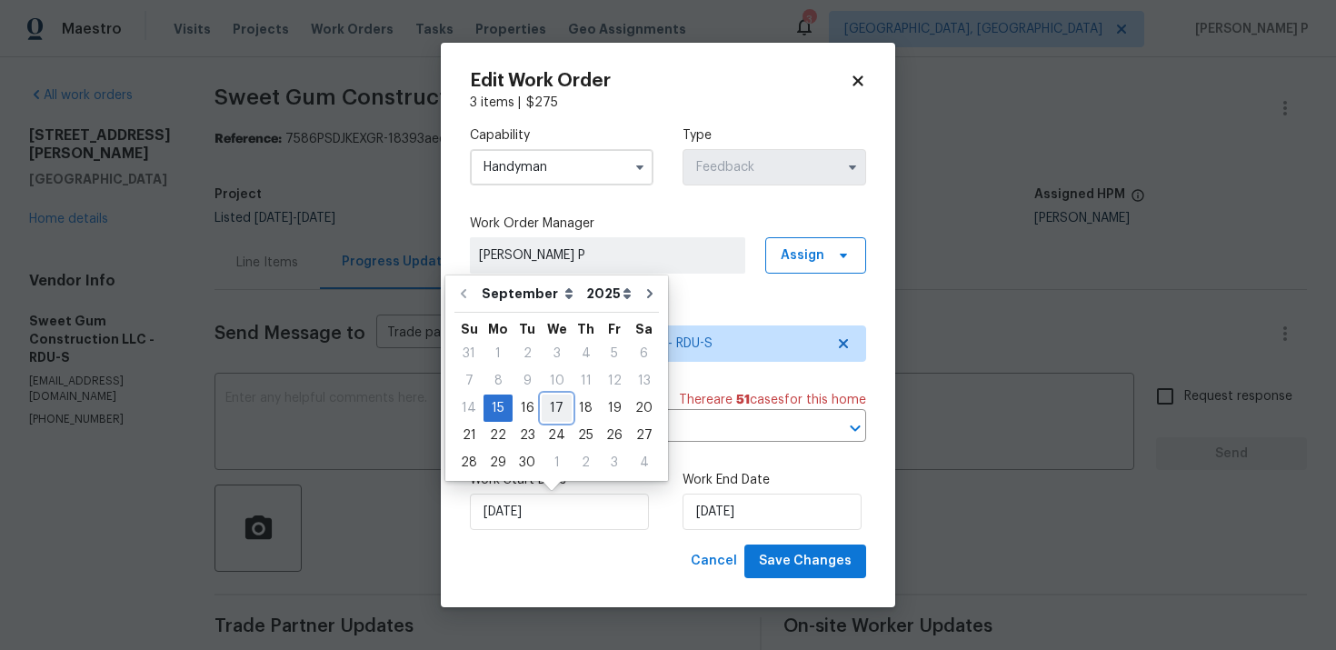
click at [552, 411] on div "17" at bounding box center [557, 407] width 30 height 25
type input "9/17/2025"
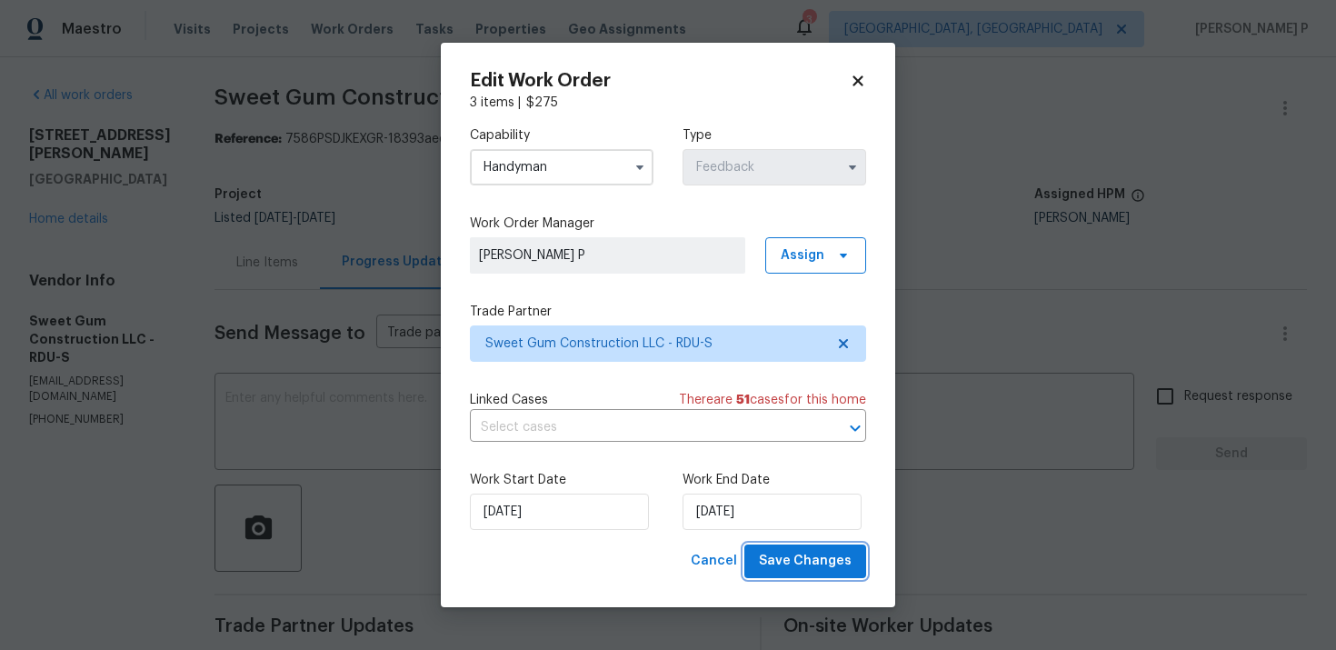
click at [775, 557] on span "Save Changes" at bounding box center [805, 561] width 93 height 23
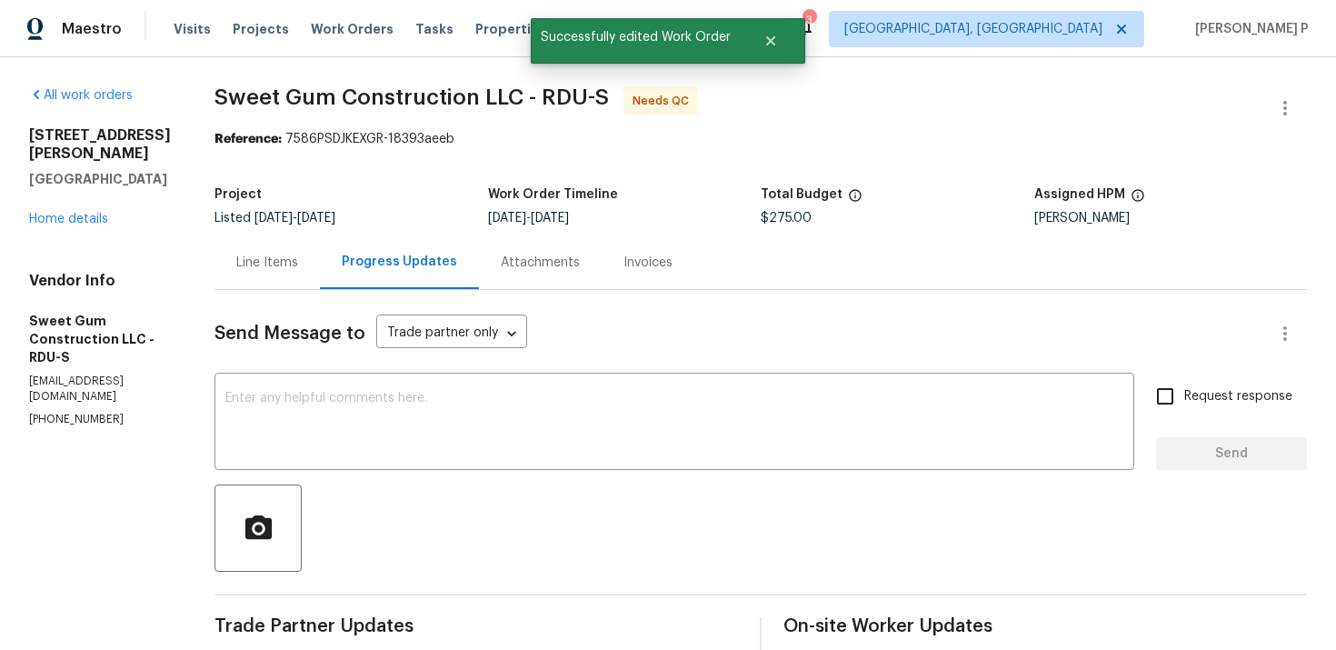
click at [315, 248] on div "Line Items" at bounding box center [266, 262] width 105 height 54
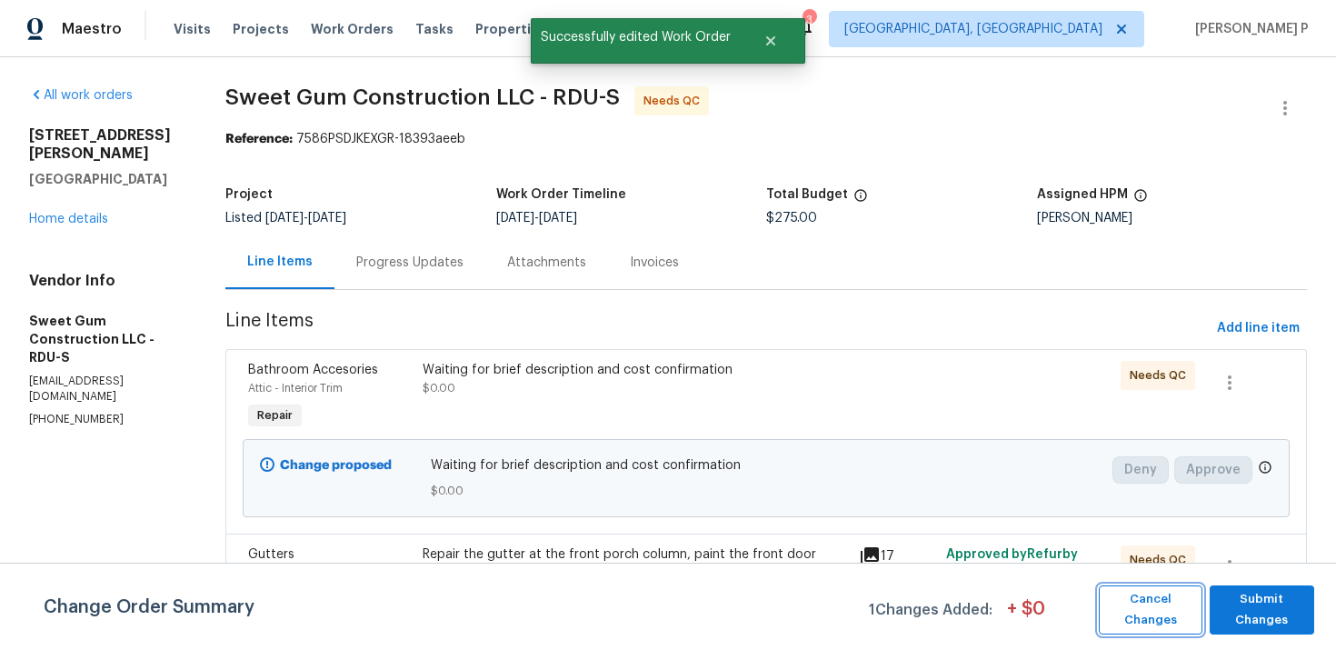
click at [1151, 593] on span "Cancel Changes" at bounding box center [1150, 610] width 85 height 42
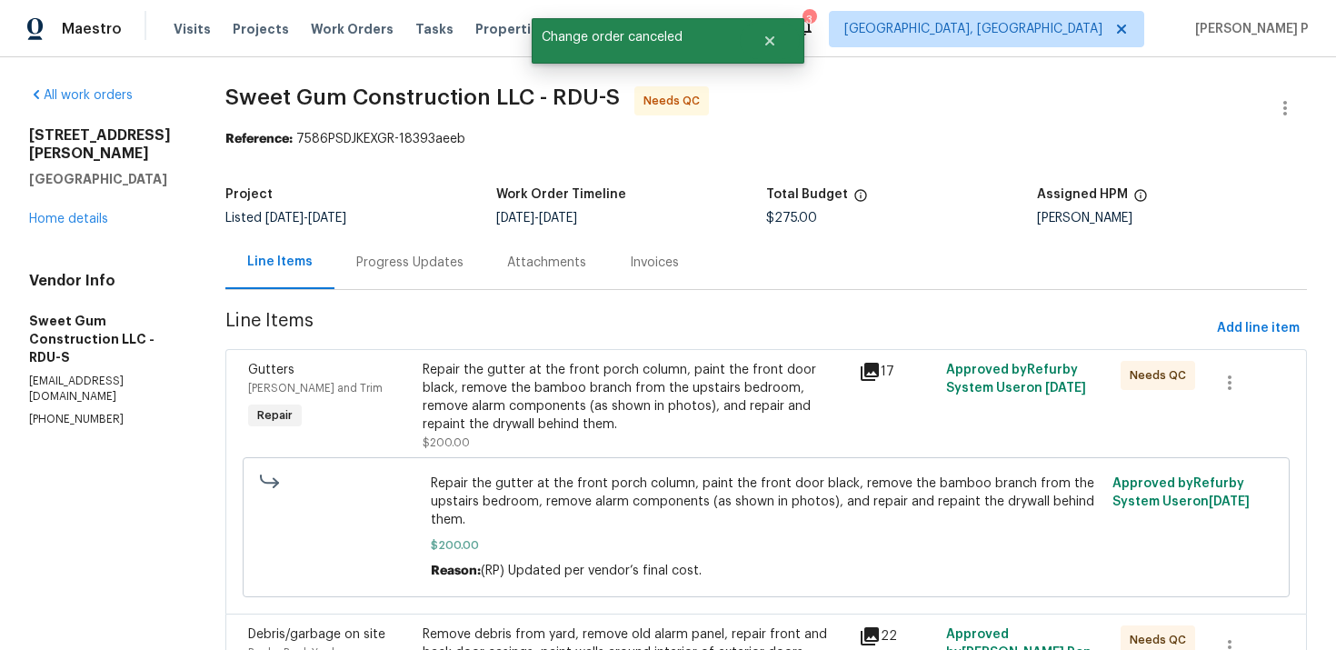
click at [588, 364] on div "Repair the gutter at the front porch column, paint the front door black, remove…" at bounding box center [635, 397] width 425 height 73
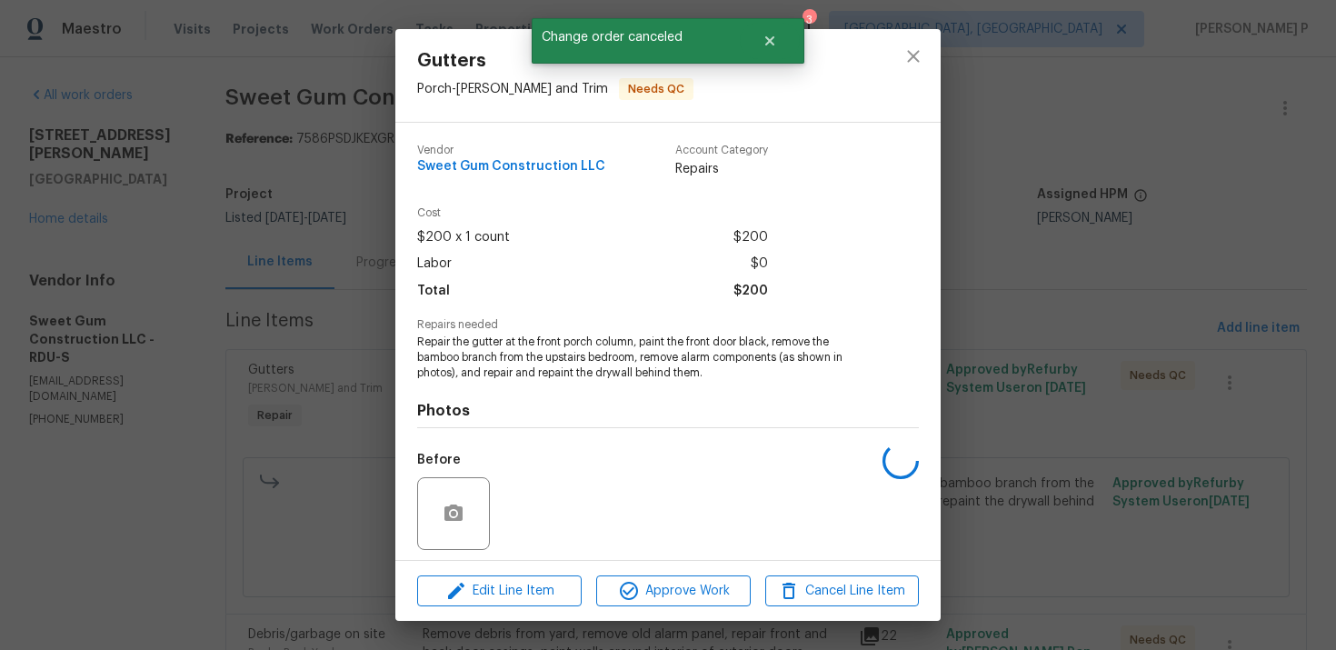
scroll to position [126, 0]
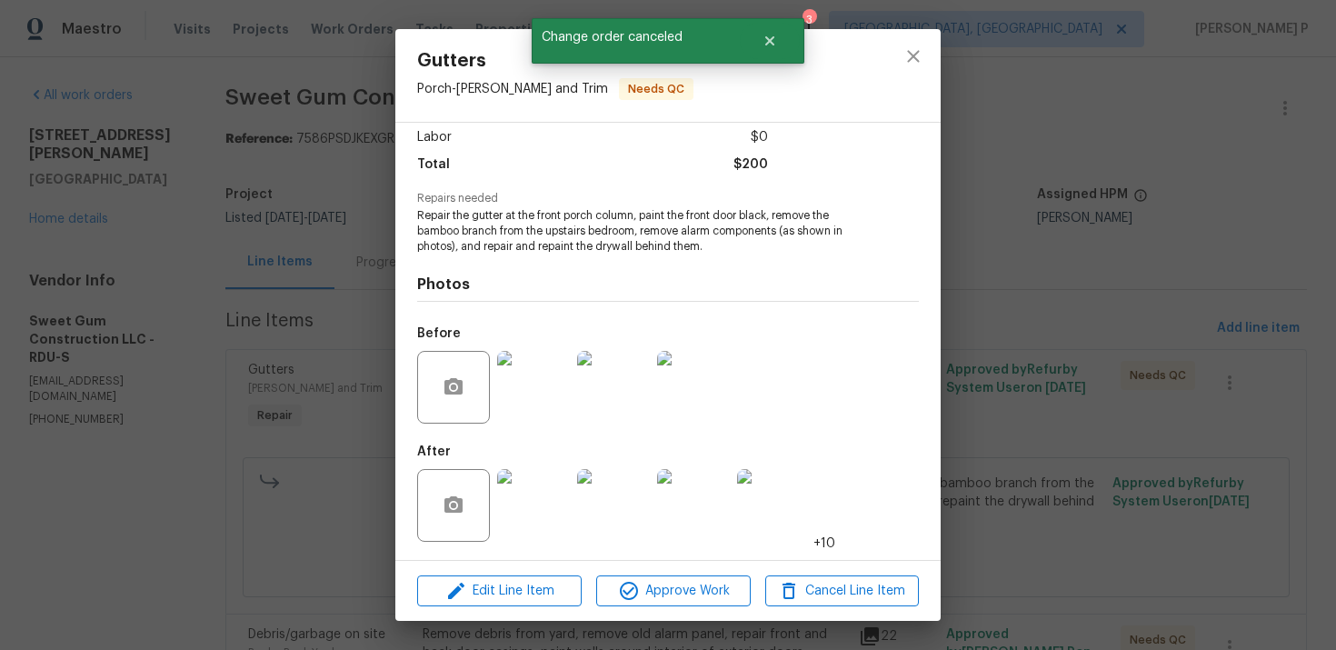
click at [543, 387] on img at bounding box center [533, 387] width 73 height 73
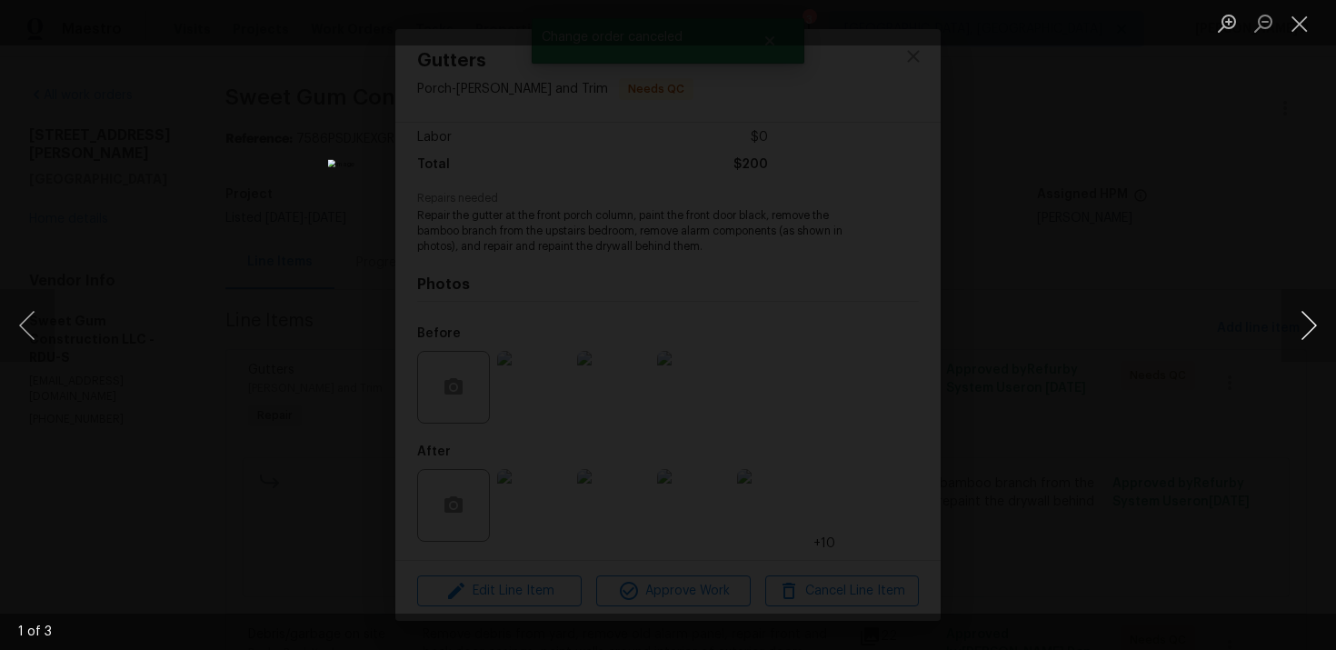
click at [1310, 326] on button "Next image" at bounding box center [1308, 325] width 55 height 73
click at [1299, 26] on button "Close lightbox" at bounding box center [1299, 23] width 36 height 32
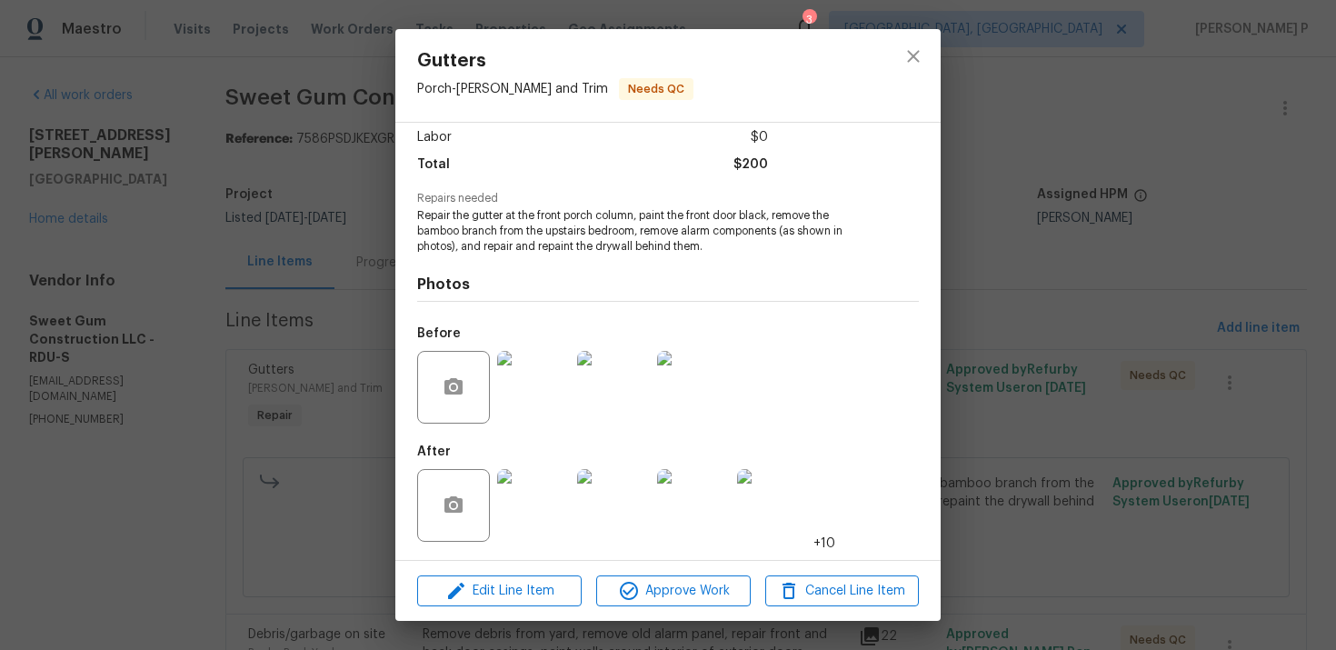
click at [496, 472] on div at bounding box center [533, 505] width 80 height 95
click at [532, 494] on img at bounding box center [533, 505] width 73 height 73
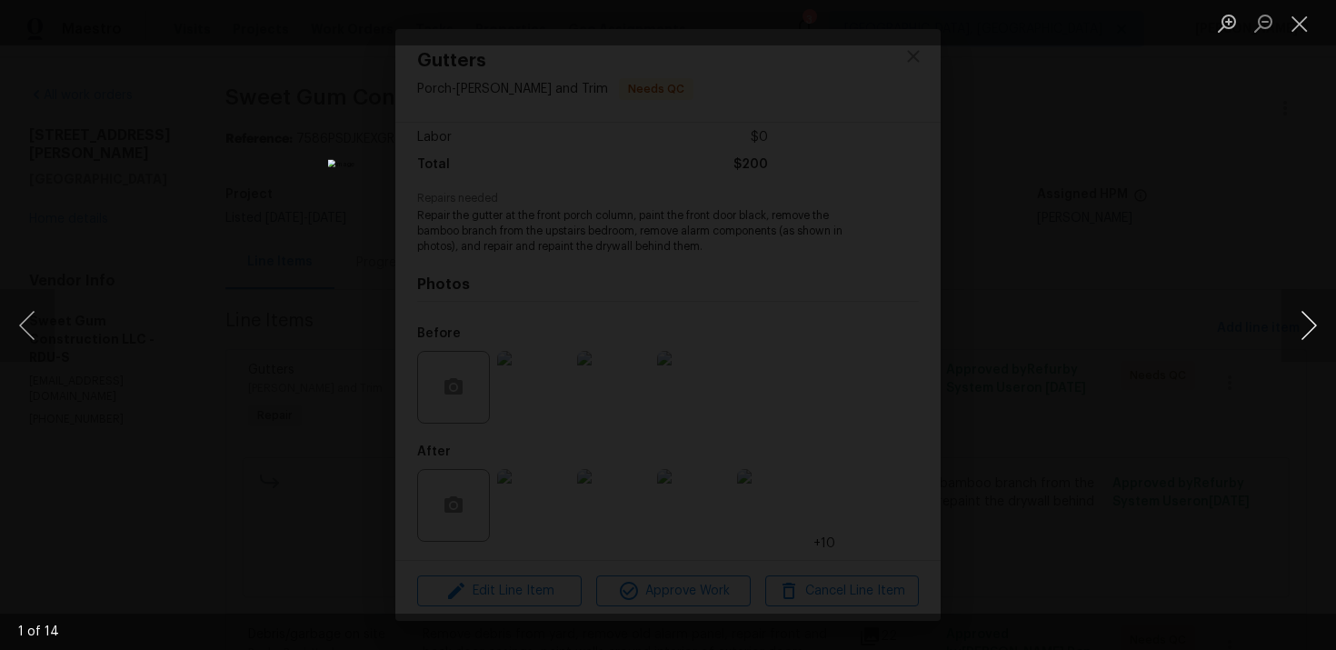
click at [1317, 321] on button "Next image" at bounding box center [1308, 325] width 55 height 73
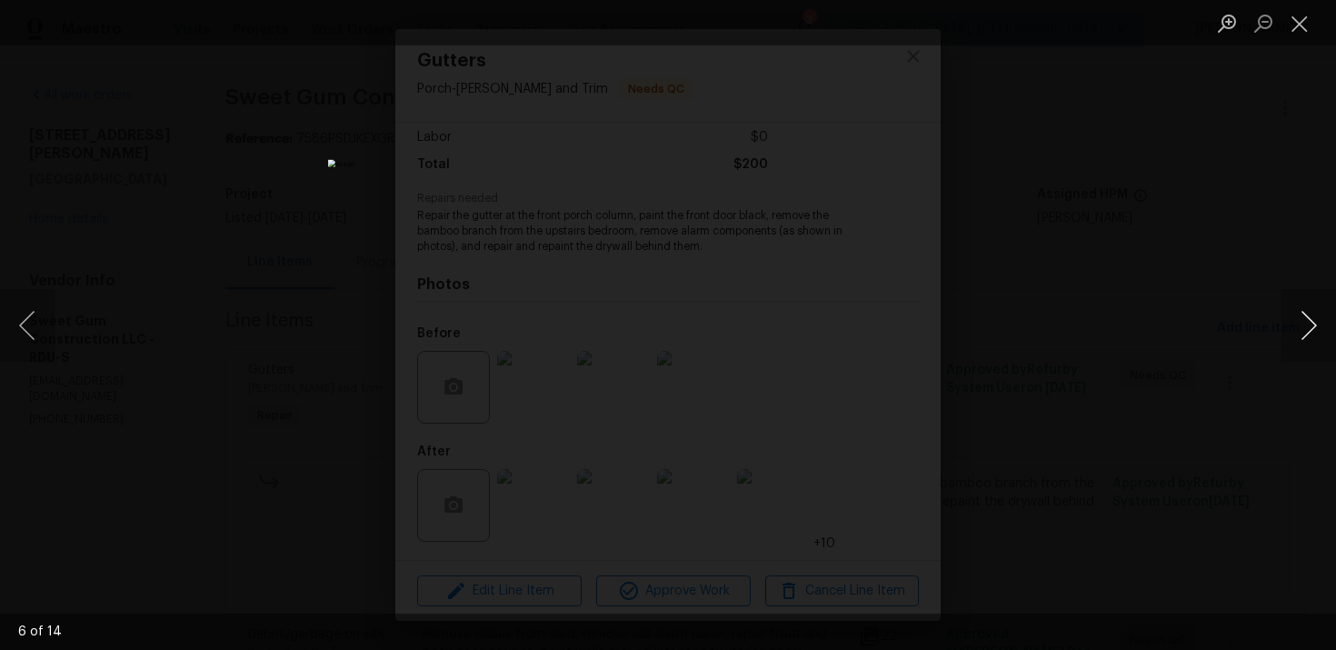
click at [1317, 321] on button "Next image" at bounding box center [1308, 325] width 55 height 73
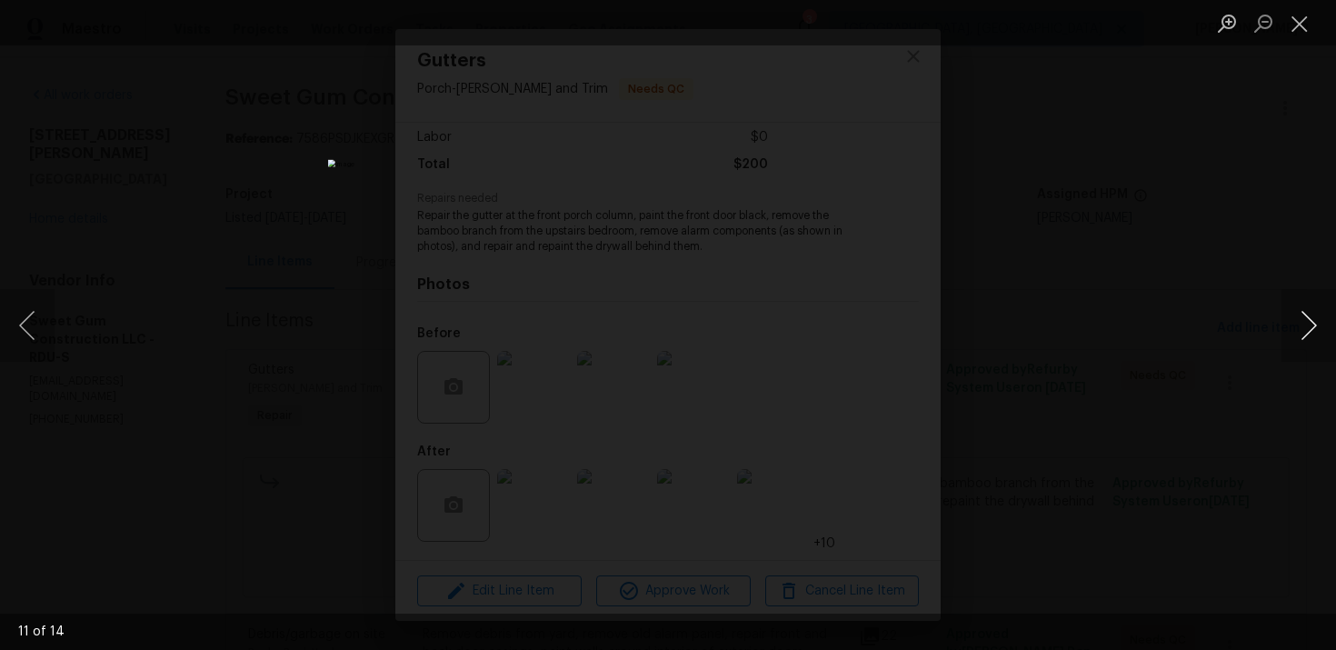
click at [1317, 321] on button "Next image" at bounding box center [1308, 325] width 55 height 73
click at [1306, 27] on button "Close lightbox" at bounding box center [1299, 23] width 36 height 32
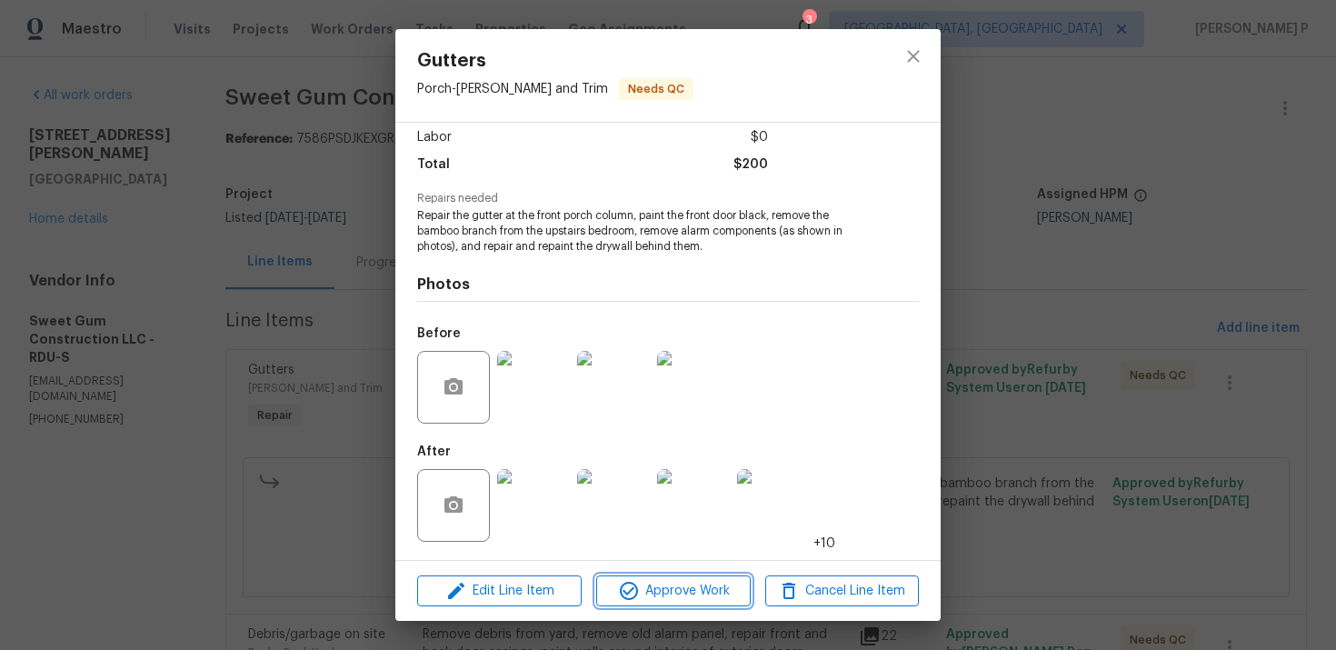
click at [695, 578] on button "Approve Work" at bounding box center [673, 591] width 154 height 32
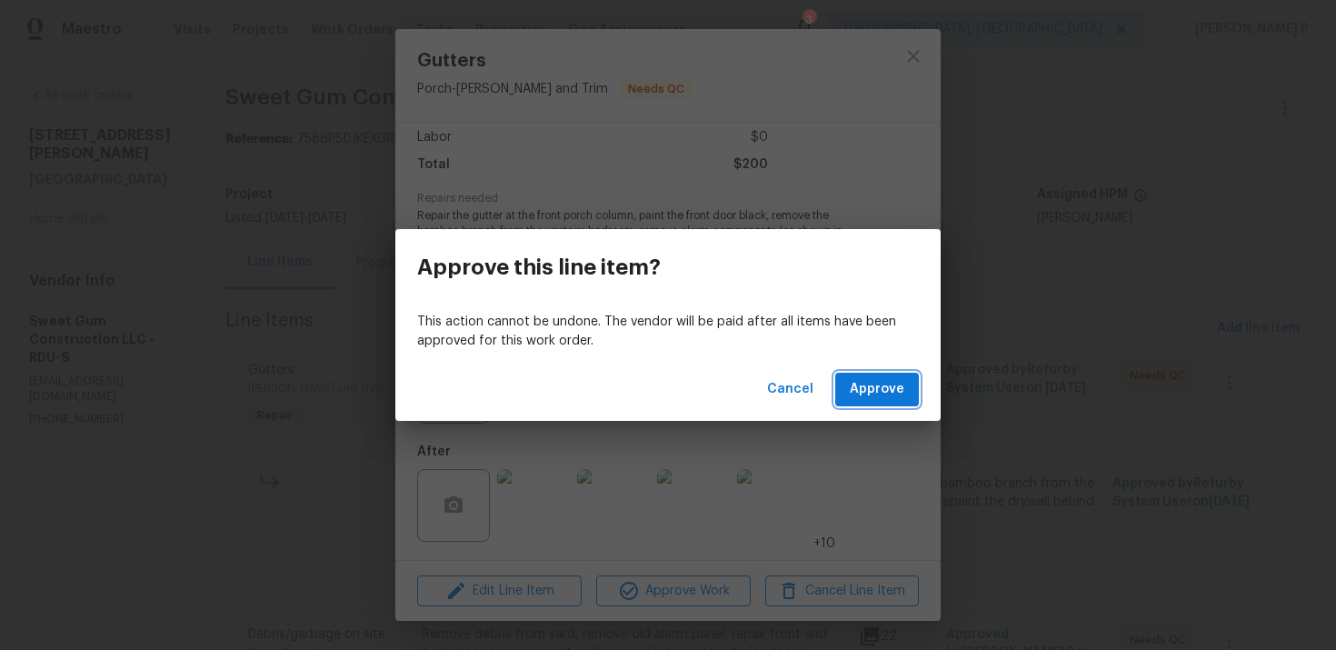
click at [878, 396] on span "Approve" at bounding box center [877, 389] width 55 height 23
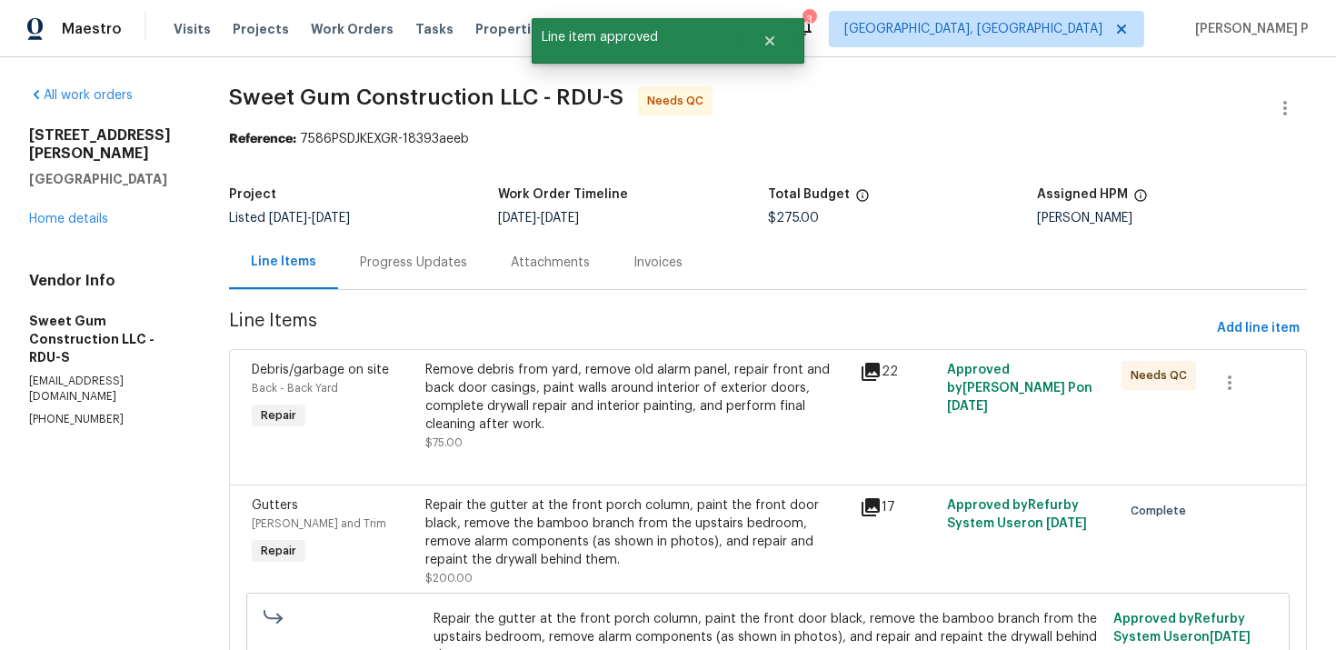
click at [660, 404] on div "Remove debris from yard, remove old alarm panel, repair front and back door cas…" at bounding box center [637, 397] width 424 height 73
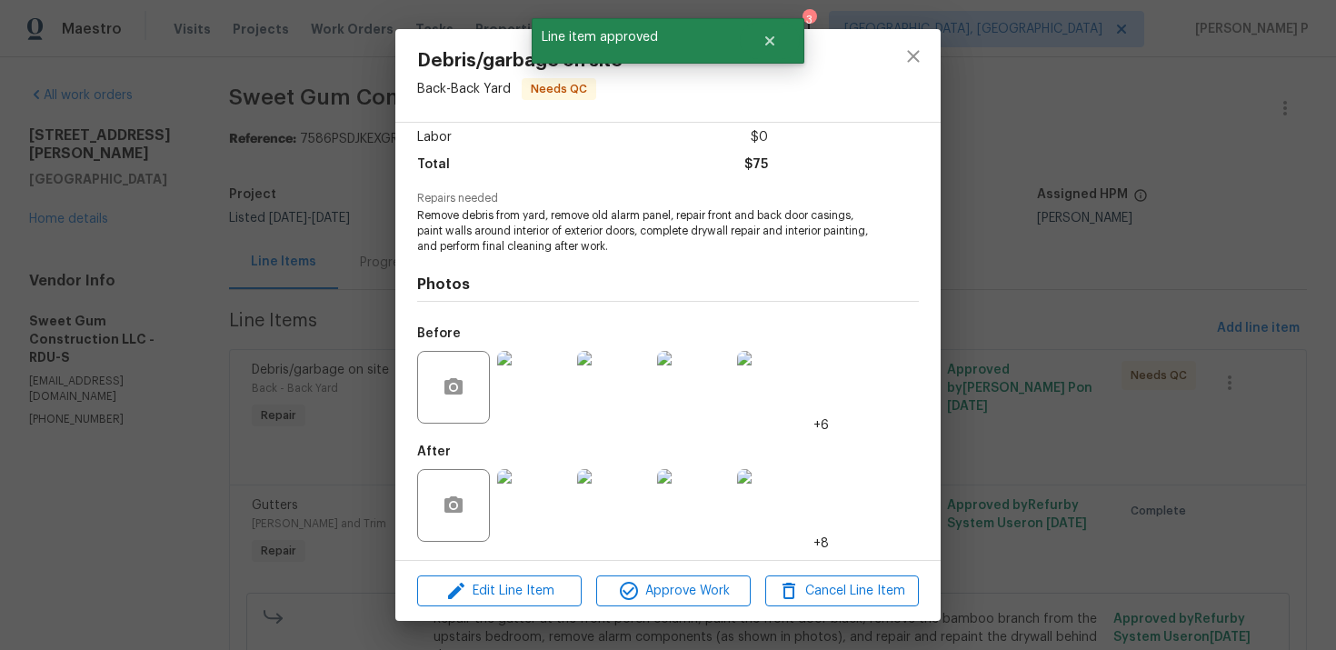
click at [546, 395] on img at bounding box center [533, 387] width 73 height 73
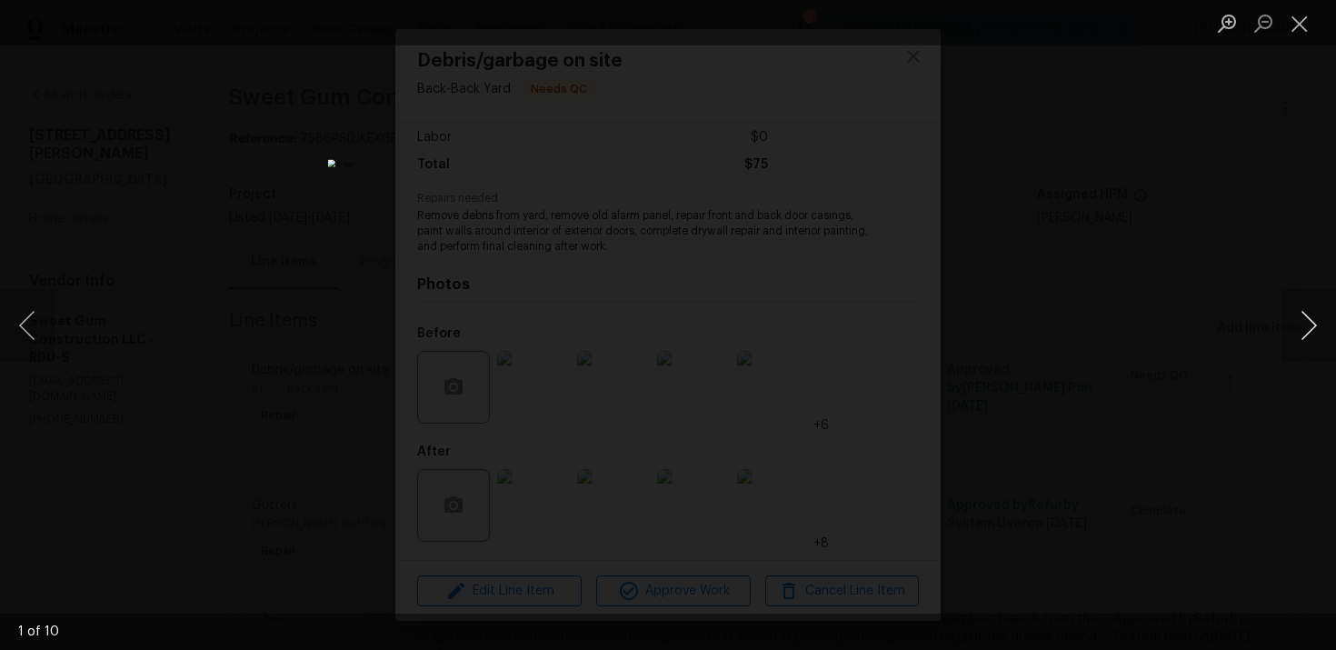
click at [1306, 331] on button "Next image" at bounding box center [1308, 325] width 55 height 73
click at [1308, 328] on button "Next image" at bounding box center [1308, 325] width 55 height 73
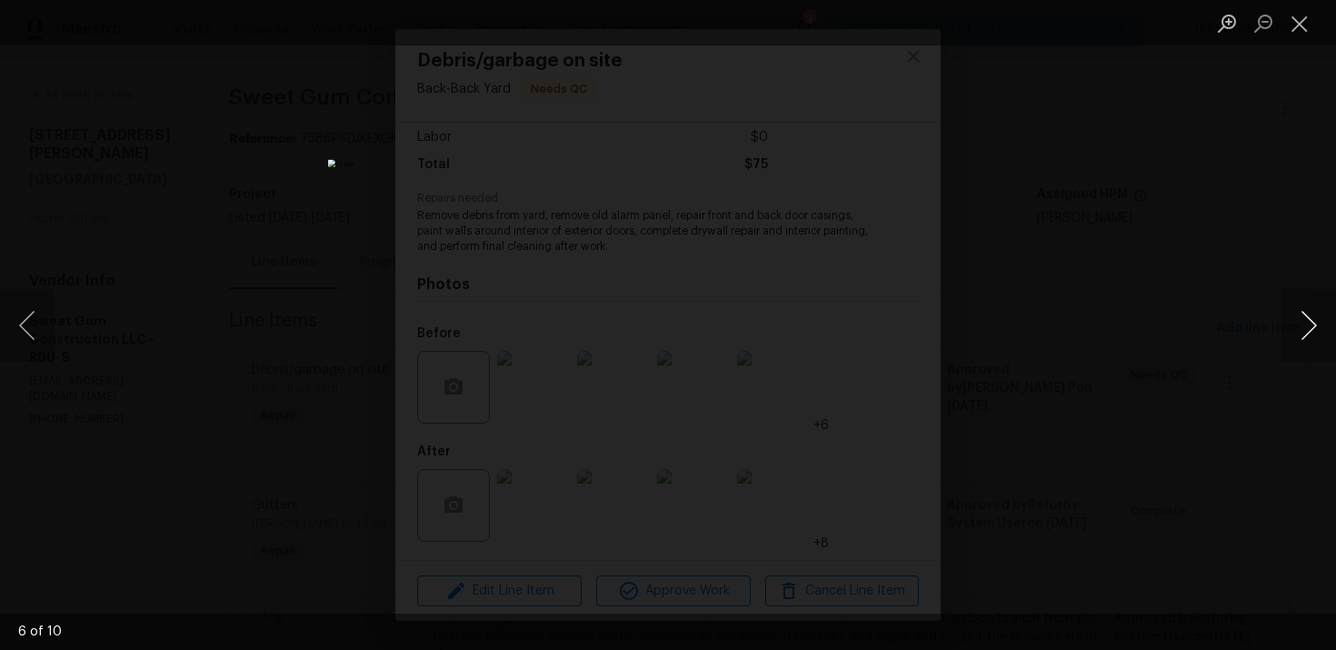
click at [1308, 328] on button "Next image" at bounding box center [1308, 325] width 55 height 73
click at [1303, 28] on button "Close lightbox" at bounding box center [1299, 23] width 36 height 32
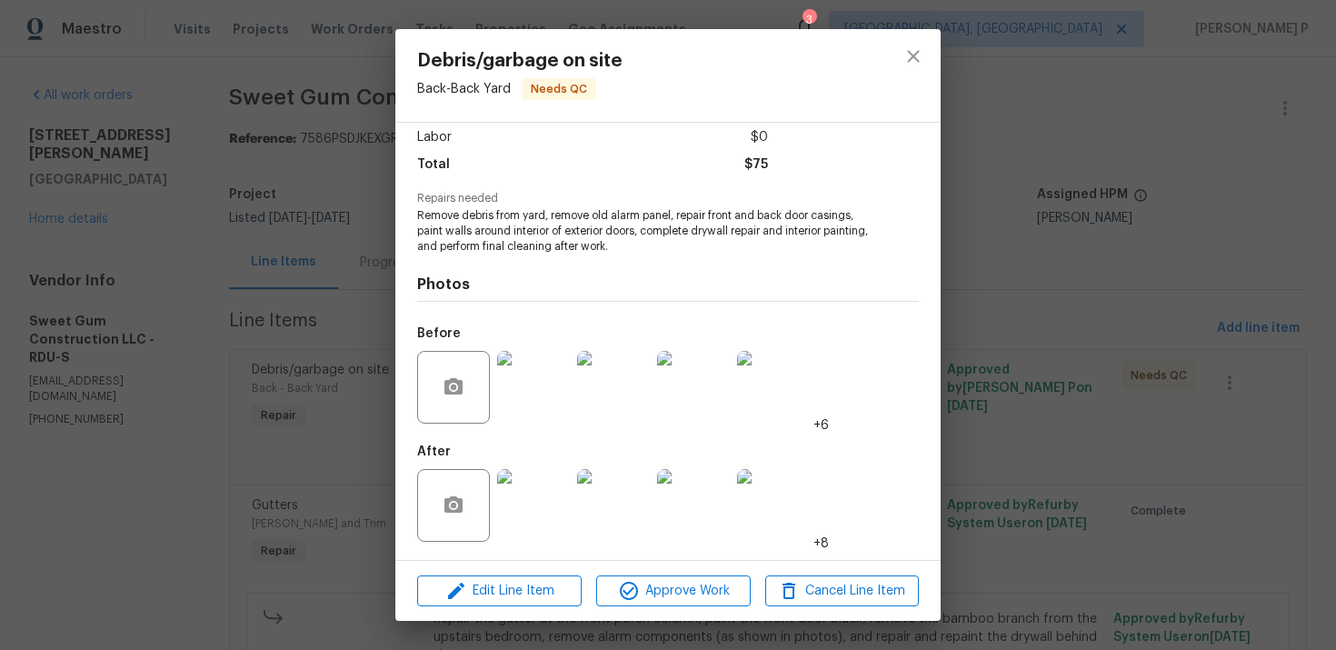
click at [537, 498] on img at bounding box center [533, 505] width 73 height 73
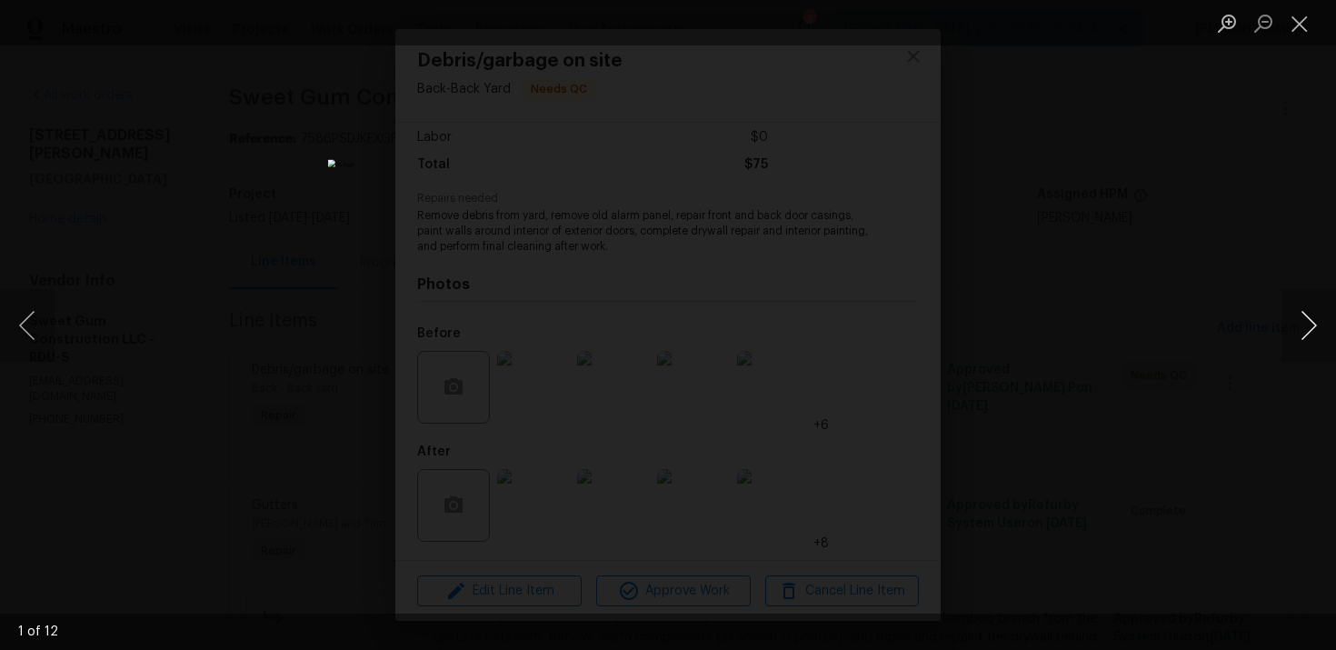
click at [1310, 322] on button "Next image" at bounding box center [1308, 325] width 55 height 73
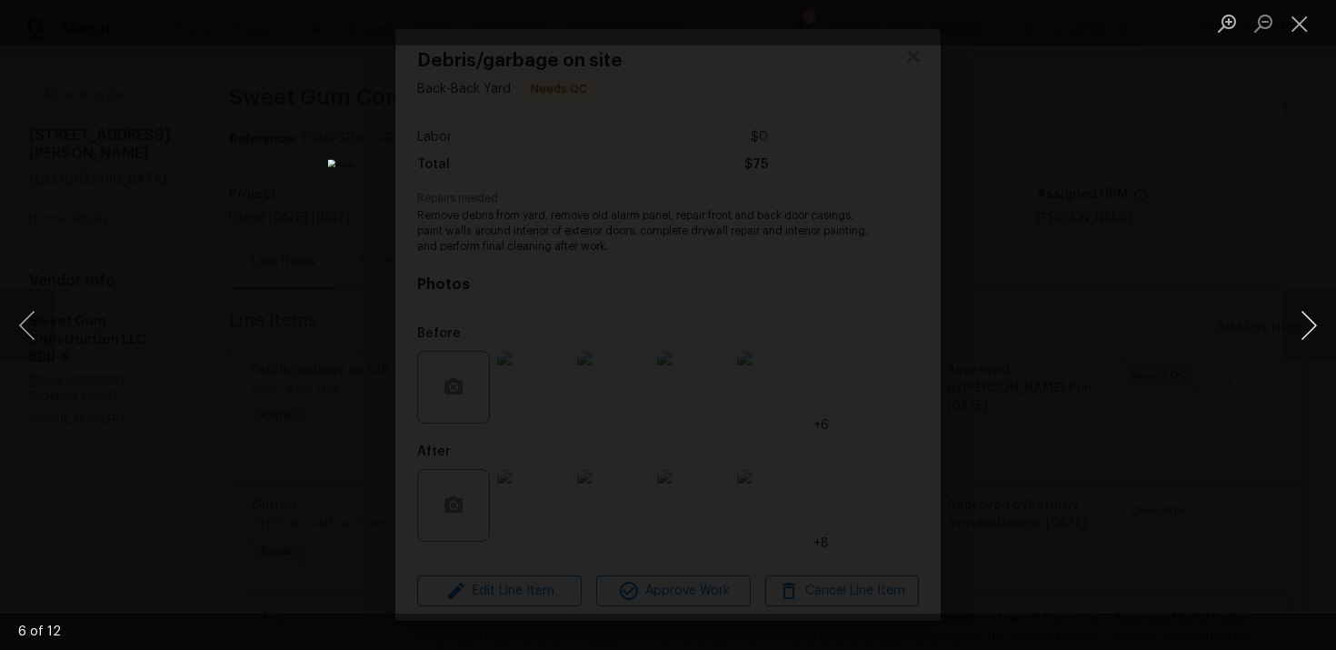
click at [1310, 322] on button "Next image" at bounding box center [1308, 325] width 55 height 73
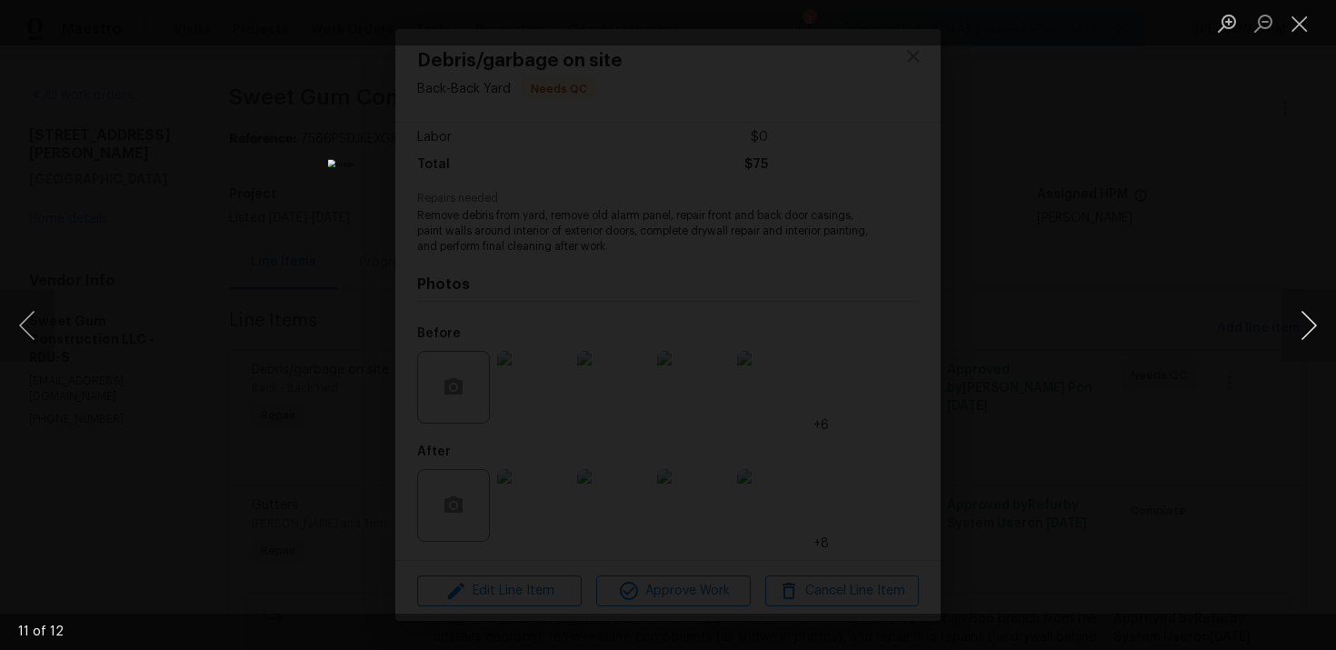
click at [1310, 322] on button "Next image" at bounding box center [1308, 325] width 55 height 73
click at [1303, 29] on button "Close lightbox" at bounding box center [1299, 23] width 36 height 32
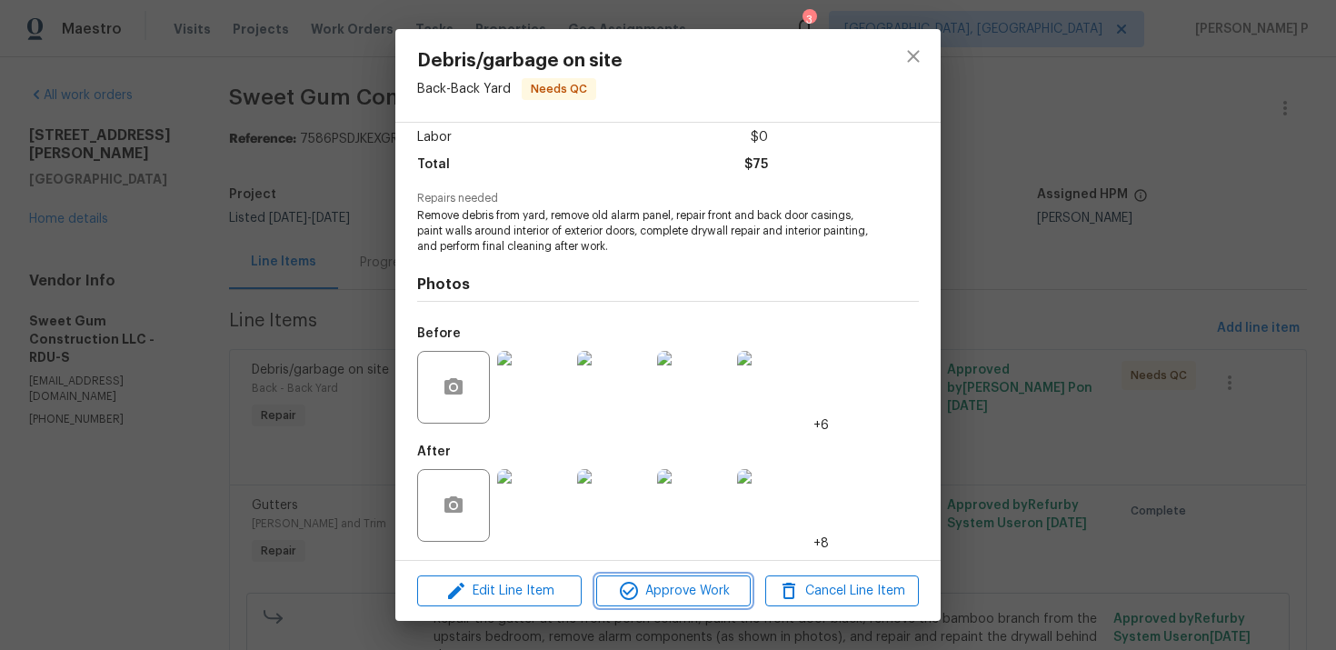
click at [667, 585] on span "Approve Work" at bounding box center [673, 591] width 143 height 23
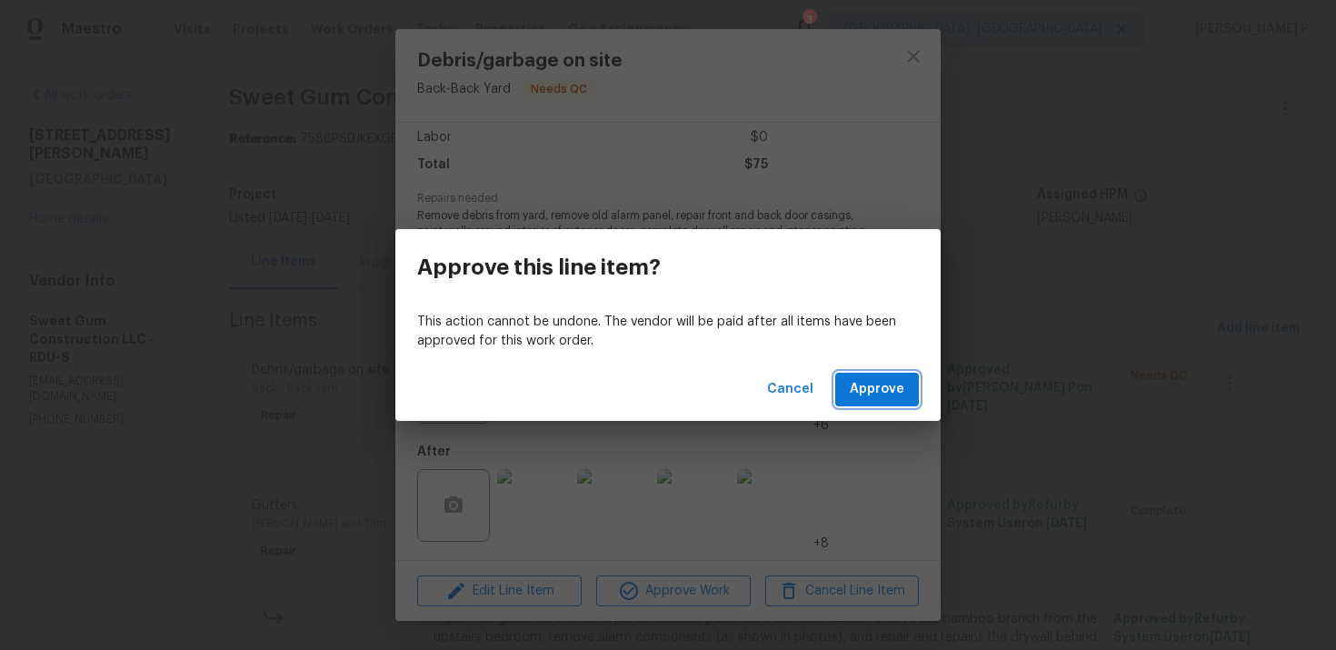
click at [868, 393] on span "Approve" at bounding box center [877, 389] width 55 height 23
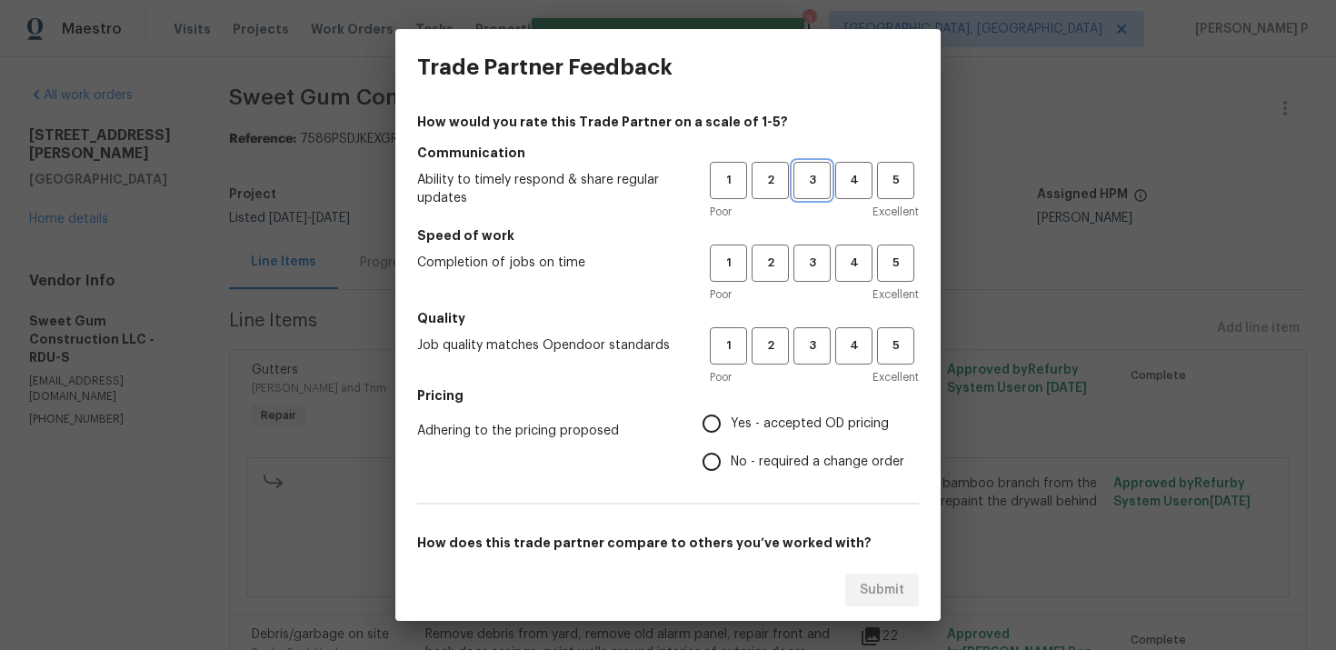
click at [817, 184] on span "3" at bounding box center [812, 180] width 34 height 21
click at [819, 260] on span "3" at bounding box center [812, 263] width 34 height 21
click at [813, 361] on button "3" at bounding box center [811, 345] width 37 height 37
click at [746, 456] on span "No - required a change order" at bounding box center [818, 462] width 174 height 19
click at [731, 456] on input "No - required a change order" at bounding box center [711, 462] width 38 height 38
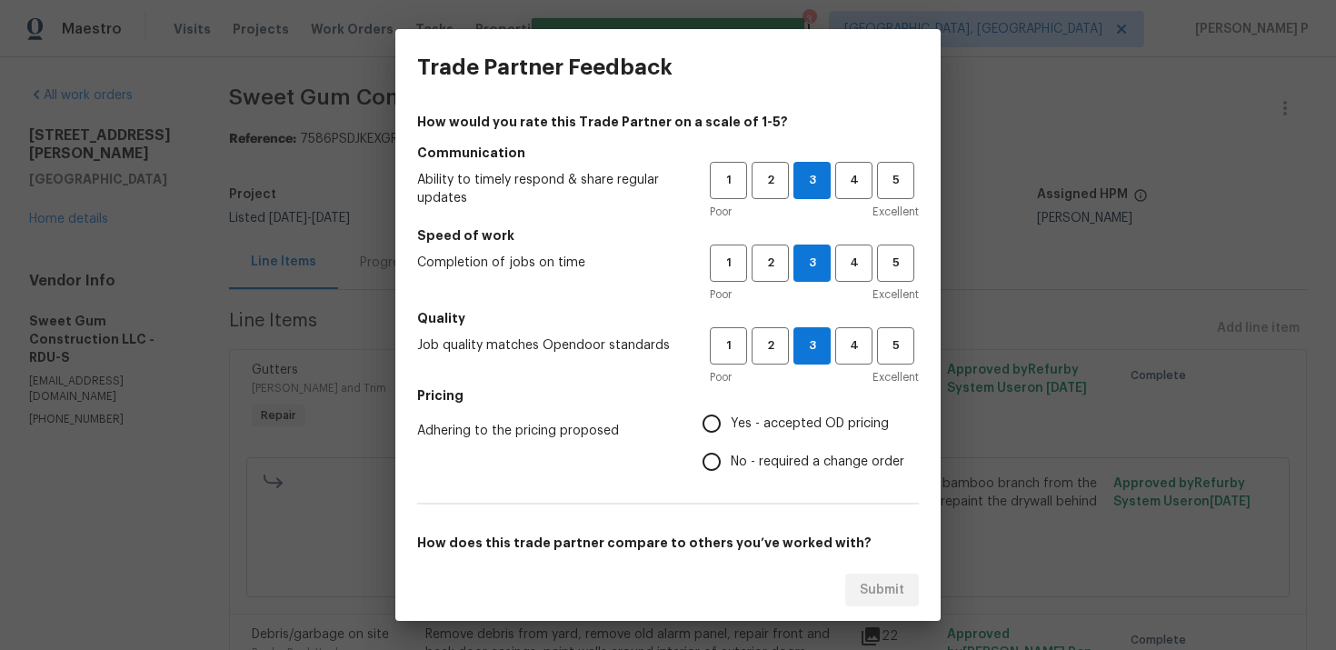
radio input "true"
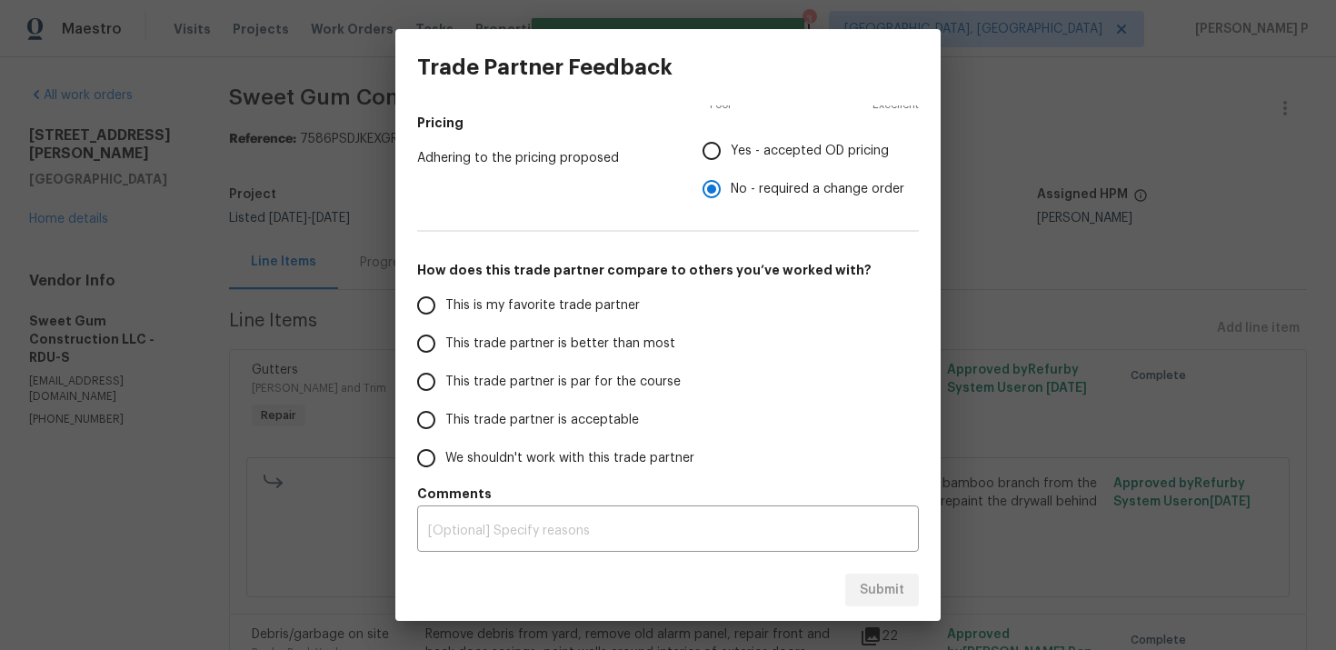
click at [503, 382] on span "This trade partner is par for the course" at bounding box center [562, 382] width 235 height 19
click at [445, 382] on input "This trade partner is par for the course" at bounding box center [426, 382] width 38 height 38
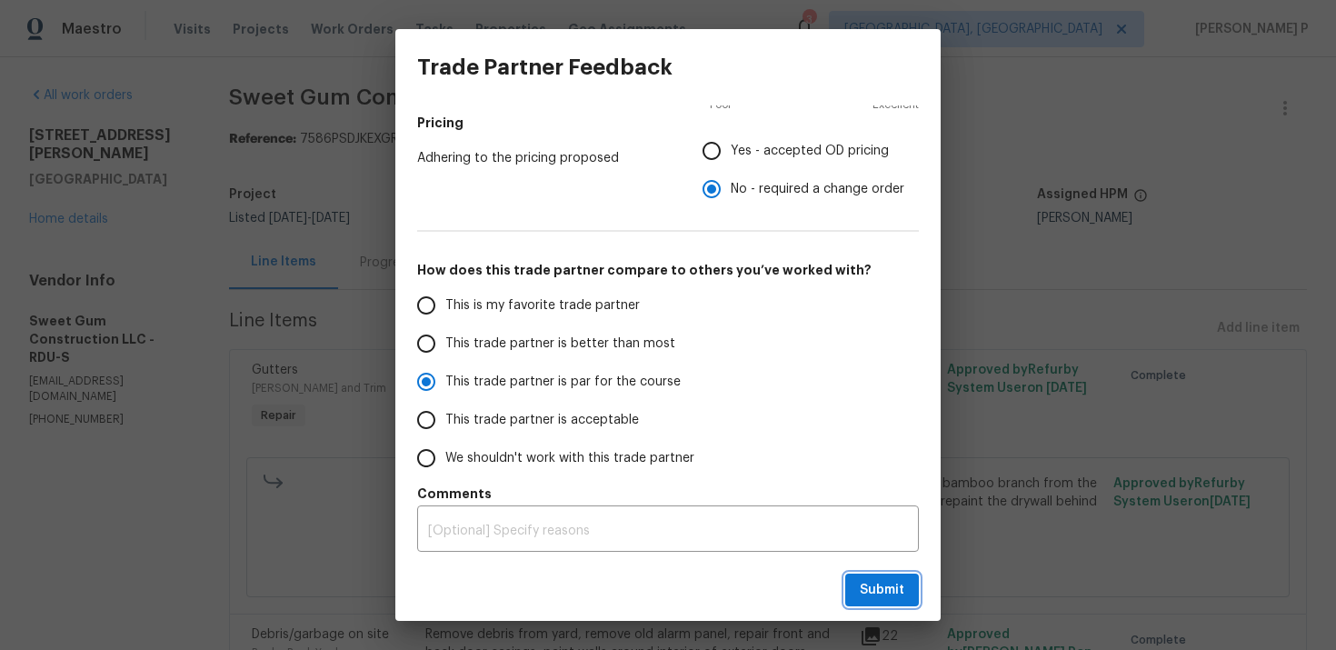
click at [873, 581] on span "Submit" at bounding box center [882, 590] width 45 height 23
radio input "true"
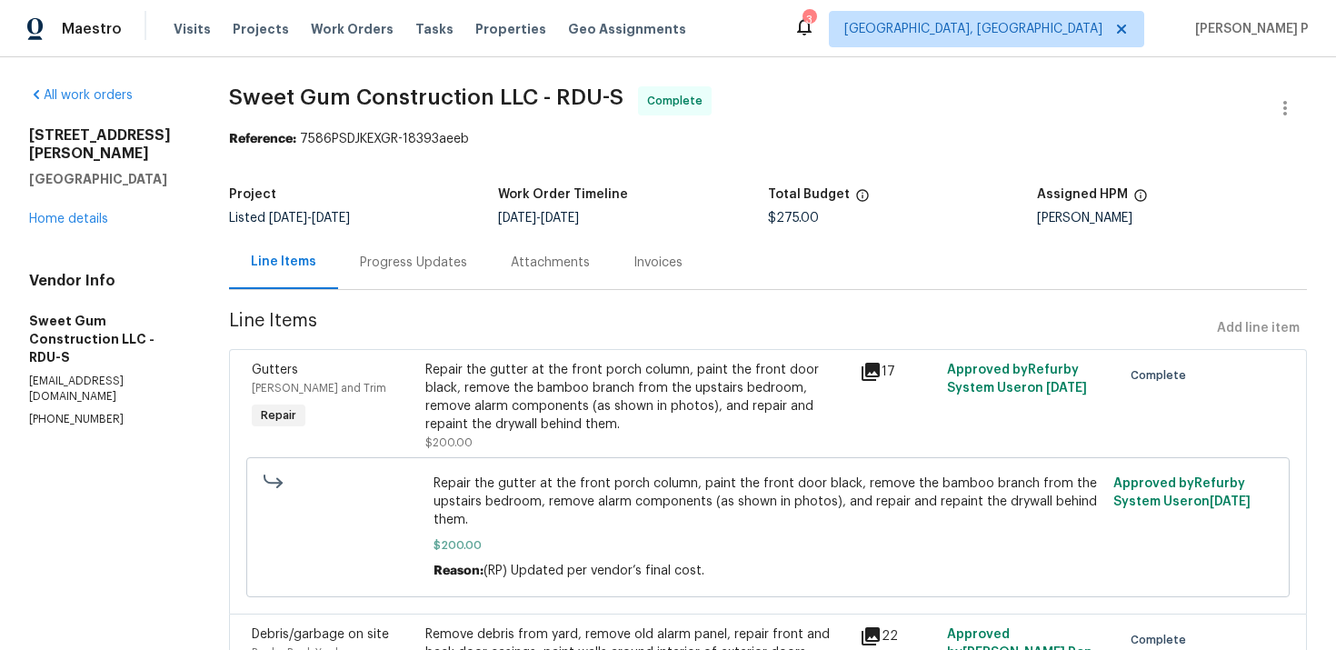
click at [440, 251] on div "Progress Updates" at bounding box center [413, 262] width 151 height 54
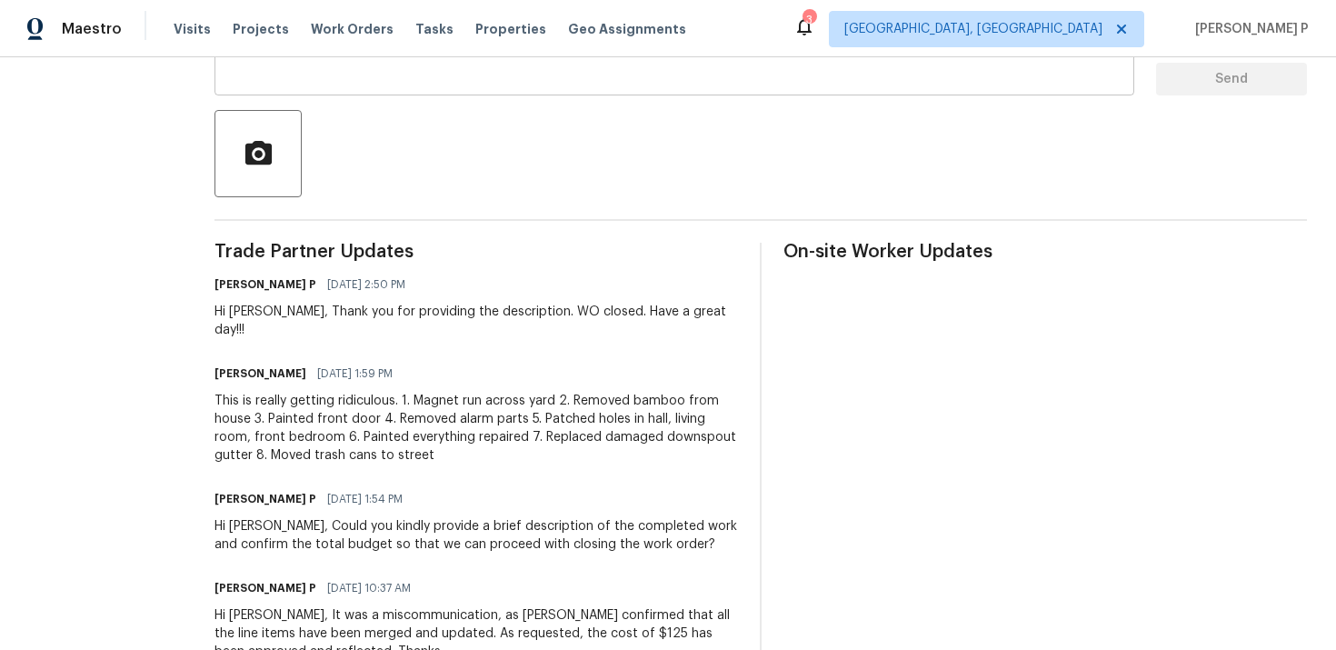
scroll to position [430, 0]
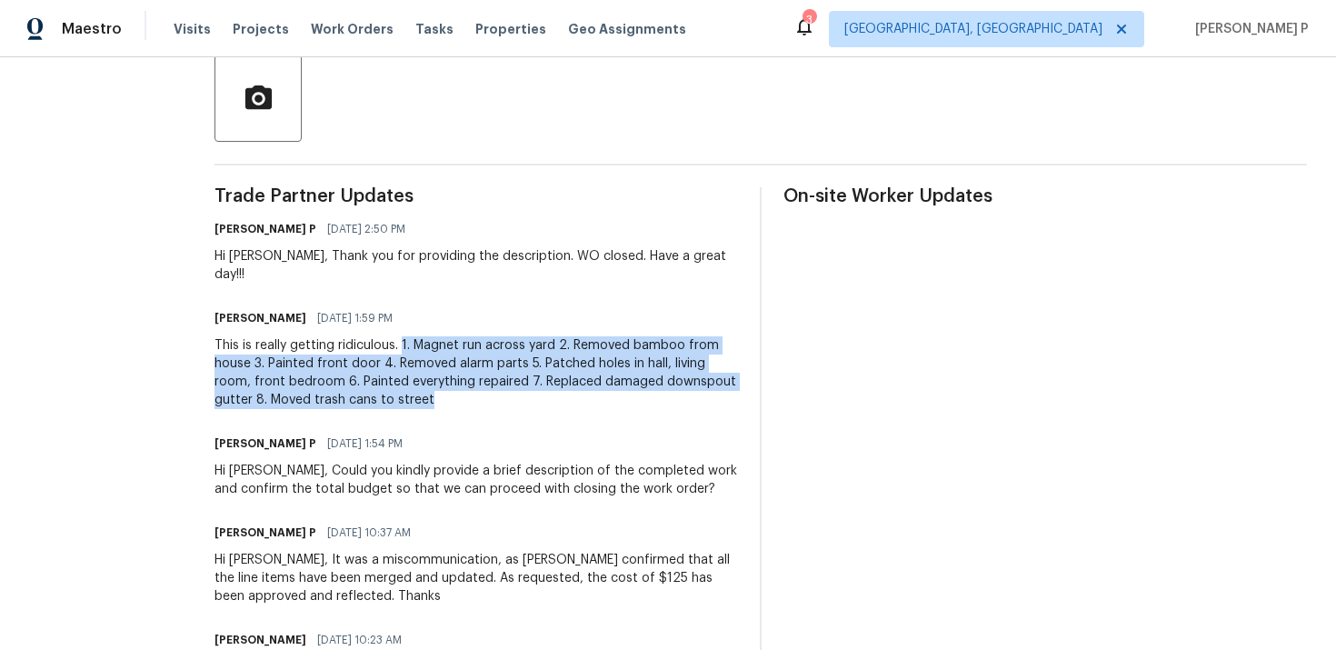
drag, startPoint x: 442, startPoint y: 324, endPoint x: 539, endPoint y: 380, distance: 112.4
click at [539, 380] on div "This is really getting ridiculous. 1. Magnet run across yard 2. Removed bamboo …" at bounding box center [475, 372] width 523 height 73
copy div "1. Magnet run across yard 2. Removed bamboo from house 3. Painted front door 4.…"
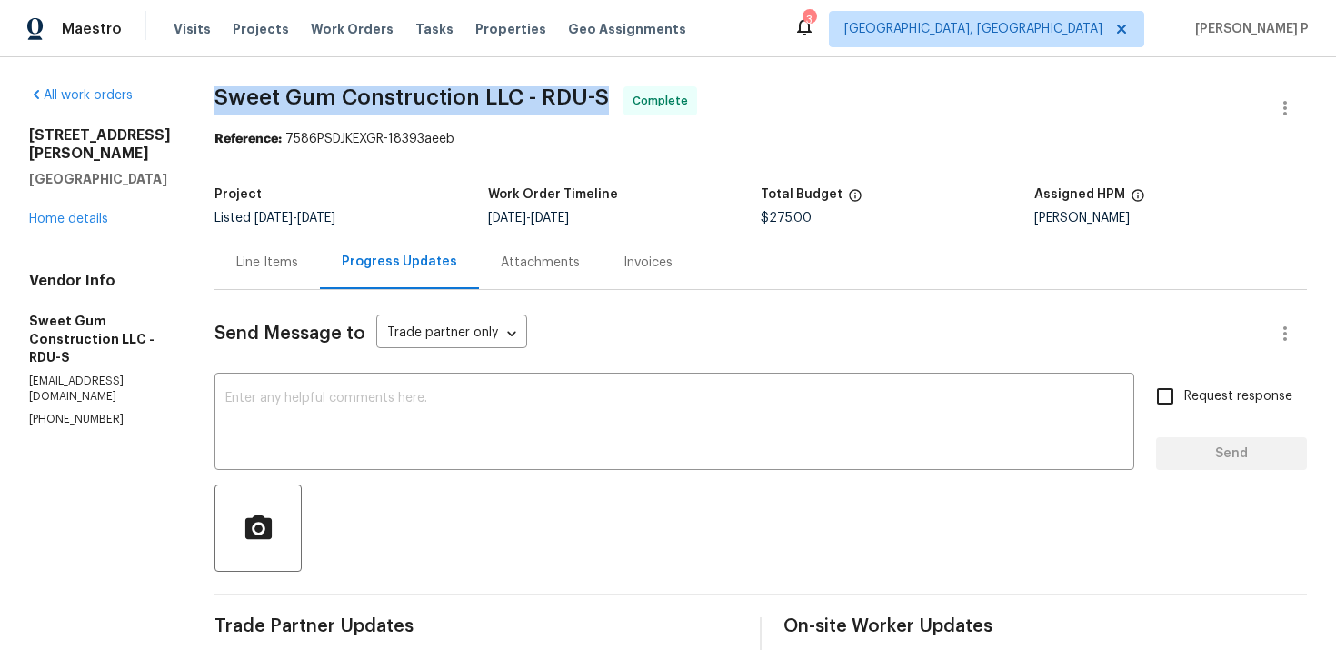
drag, startPoint x: 254, startPoint y: 94, endPoint x: 643, endPoint y: 88, distance: 389.9
copy span "Sweet Gum Construction LLC - RDU-S"
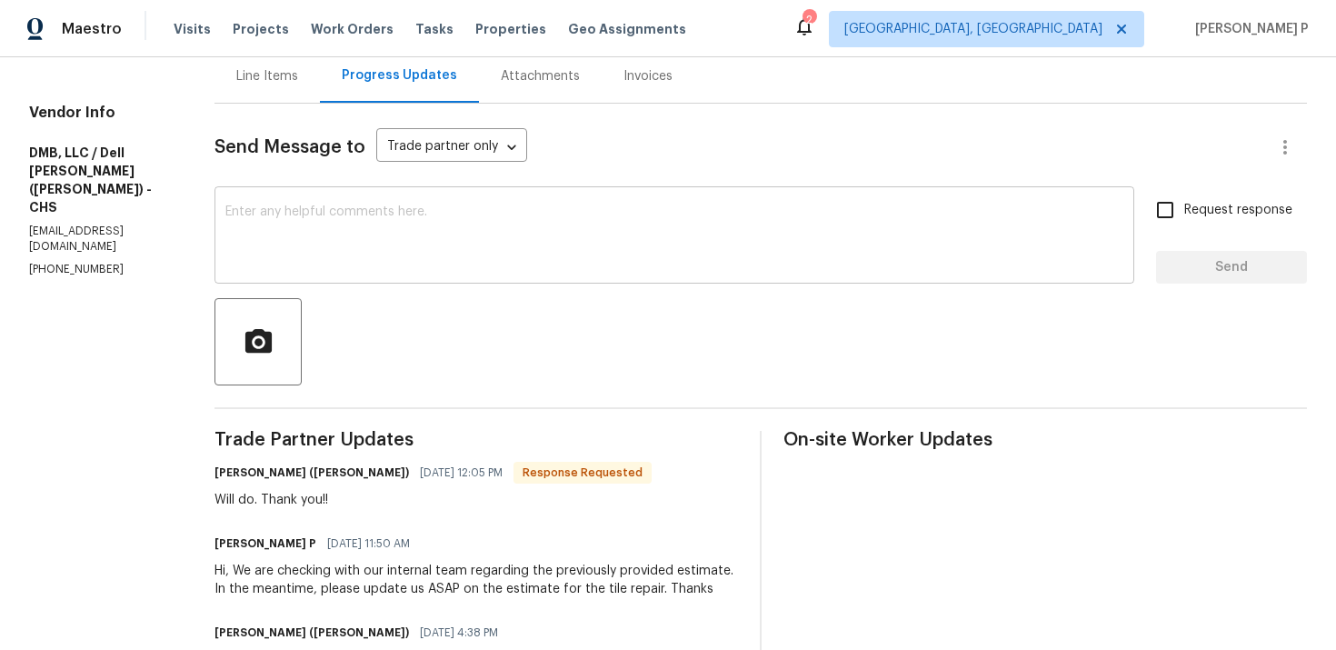
scroll to position [55, 0]
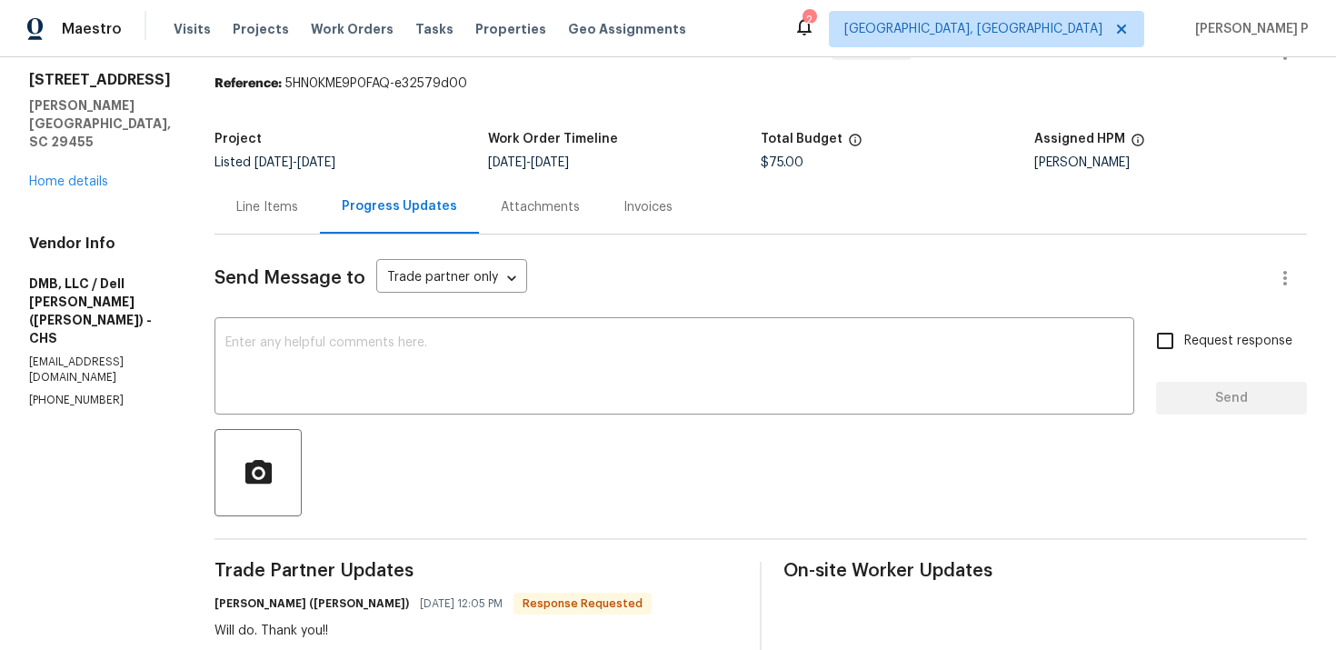
click at [248, 215] on div "Line Items" at bounding box center [267, 207] width 62 height 18
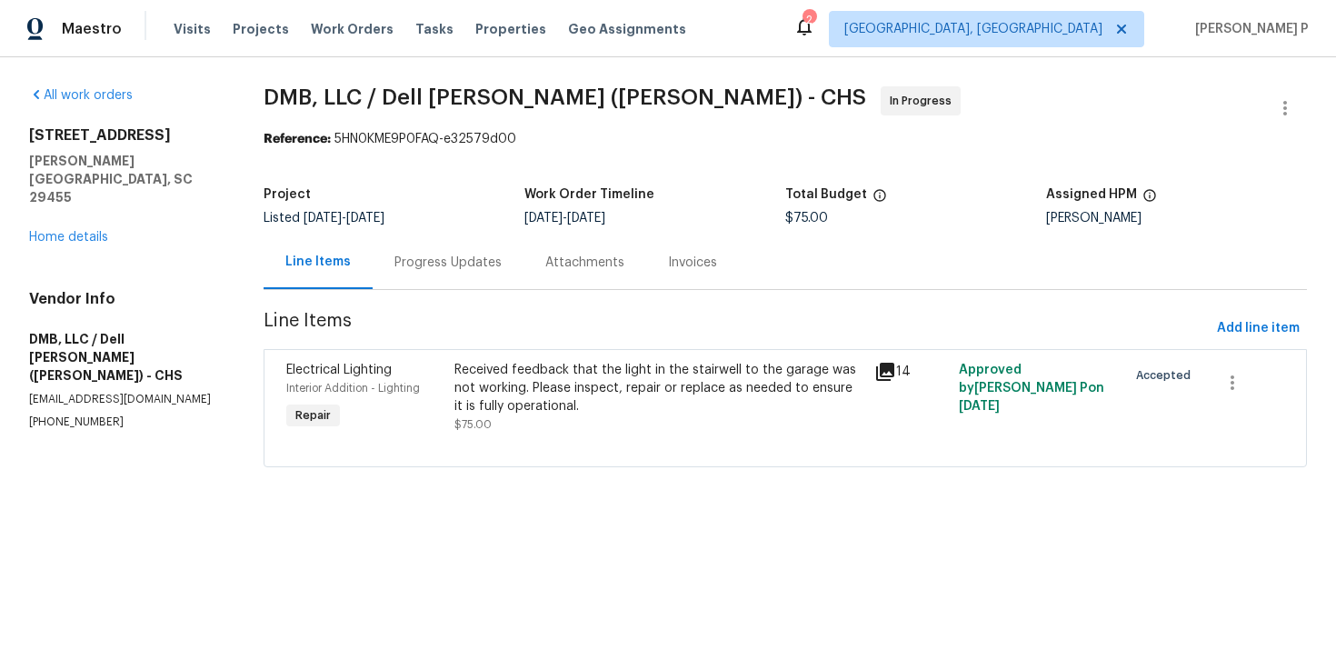
click at [633, 408] on div "Received feedback that the light in the stairwell to the garage was not working…" at bounding box center [659, 388] width 410 height 55
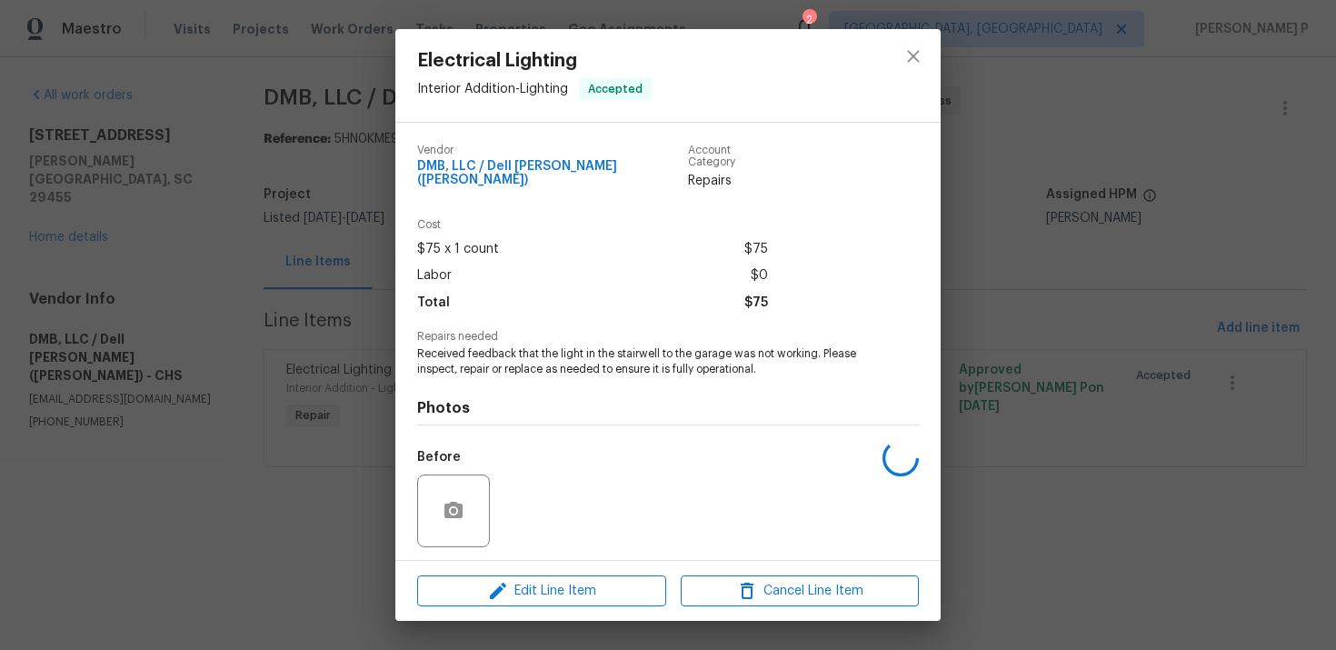
scroll to position [112, 0]
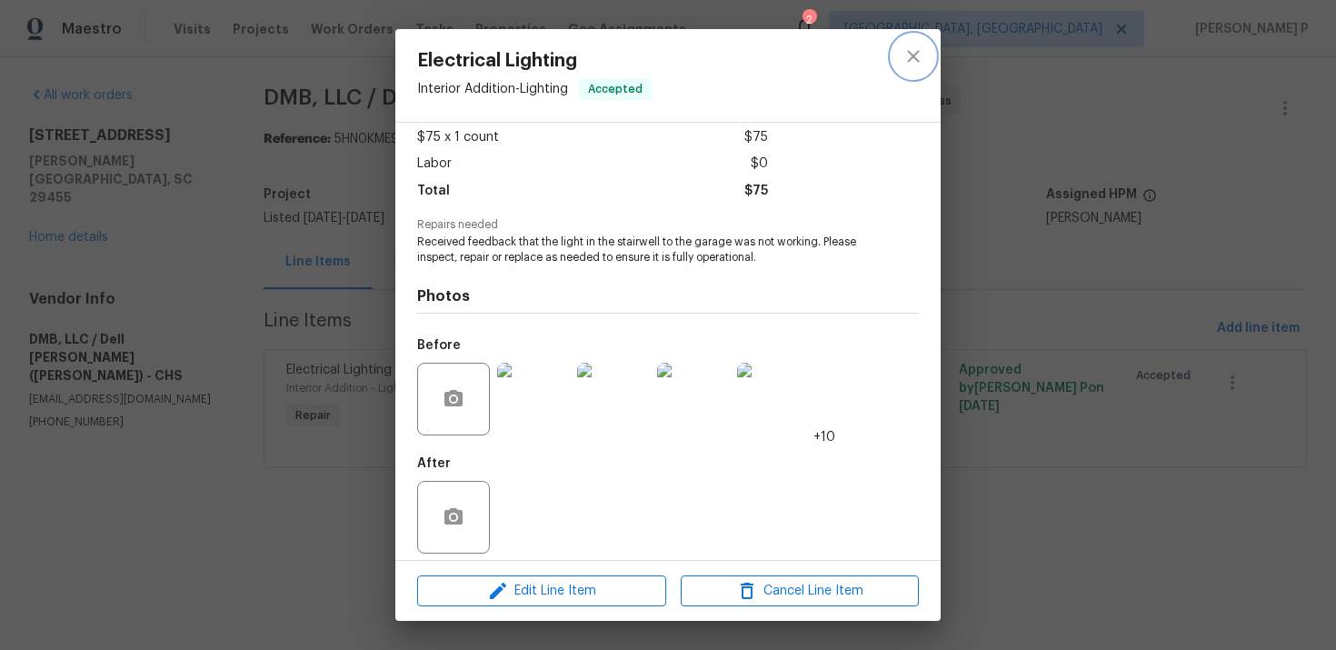
click at [929, 64] on button "close" at bounding box center [914, 57] width 44 height 44
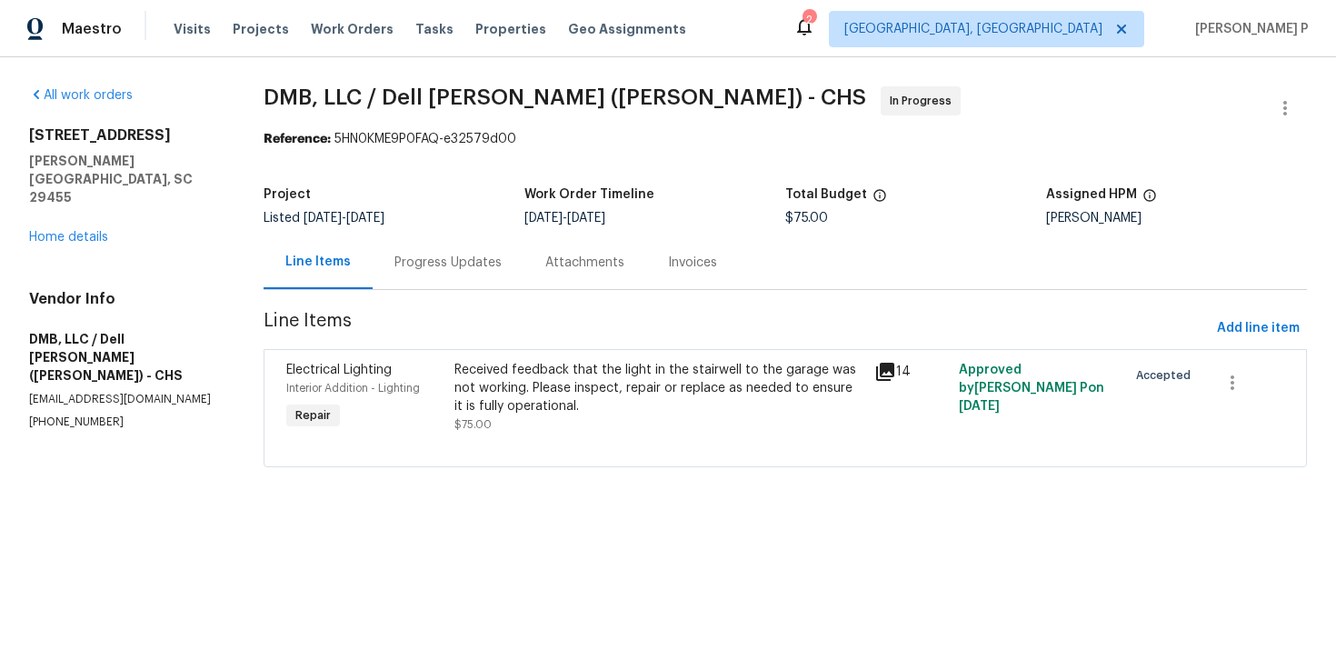
click at [498, 247] on div "Progress Updates" at bounding box center [448, 262] width 151 height 54
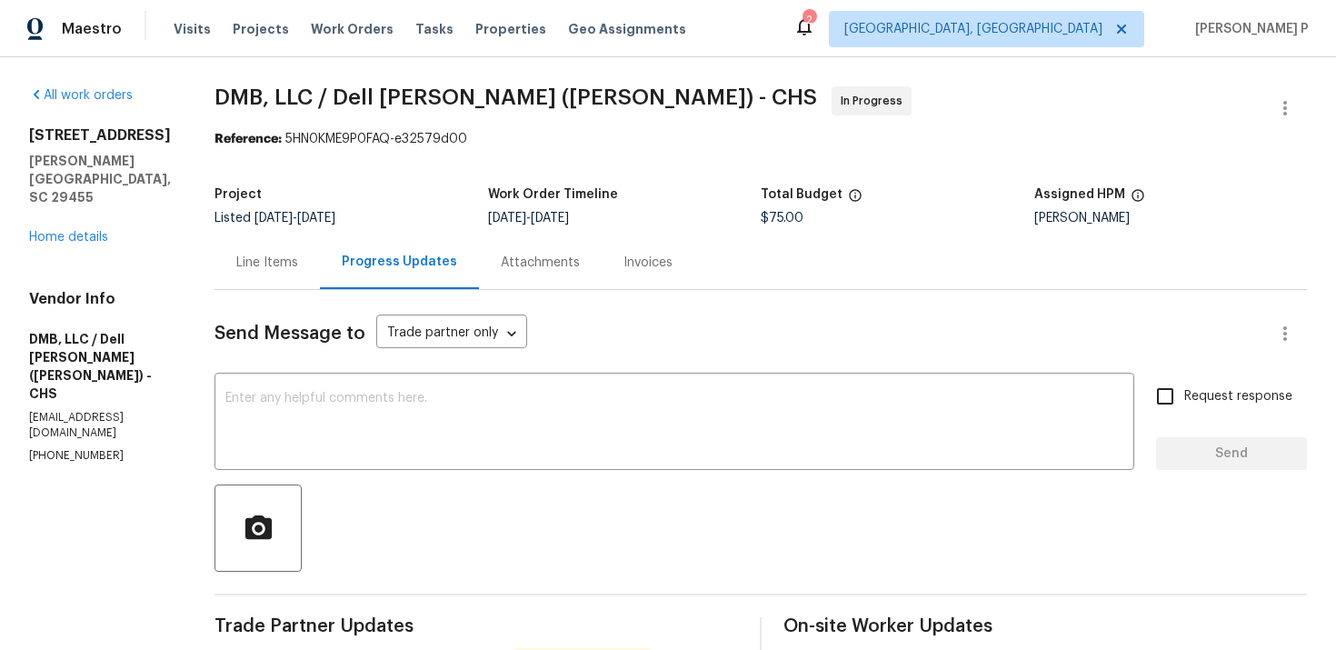
click at [254, 276] on div "Line Items" at bounding box center [266, 262] width 105 height 54
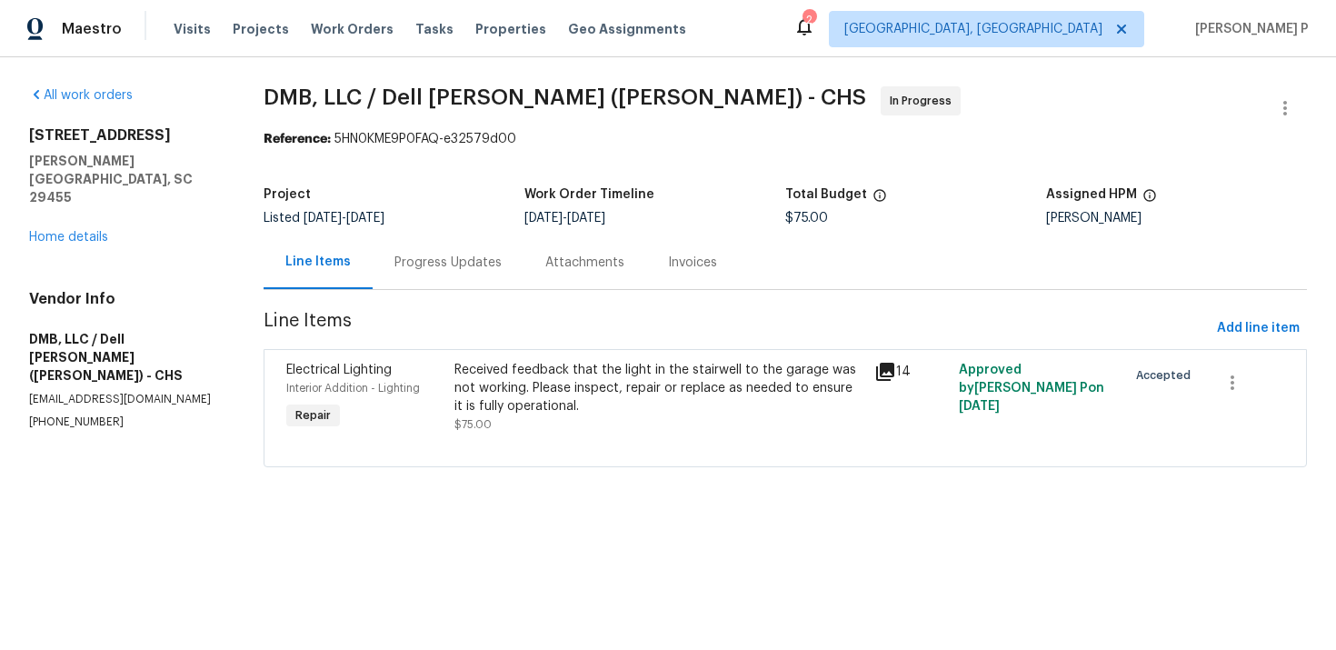
click at [596, 394] on div "Received feedback that the light in the stairwell to the garage was not working…" at bounding box center [659, 388] width 410 height 55
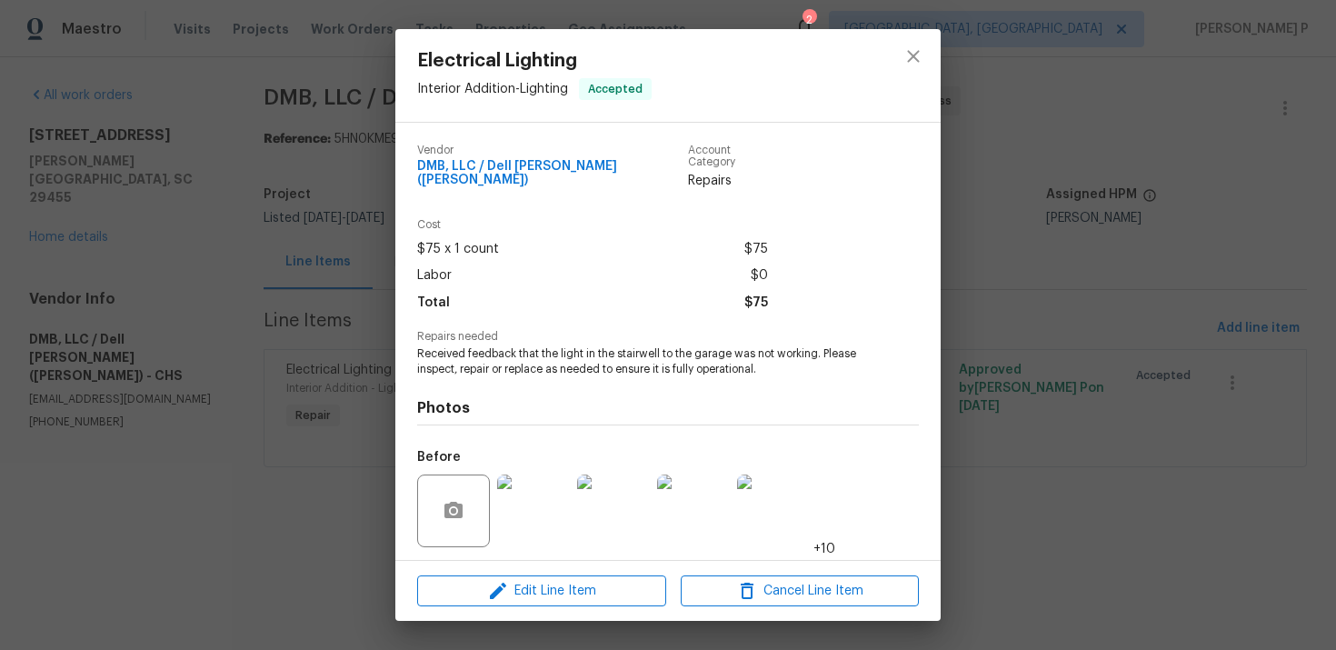
scroll to position [112, 0]
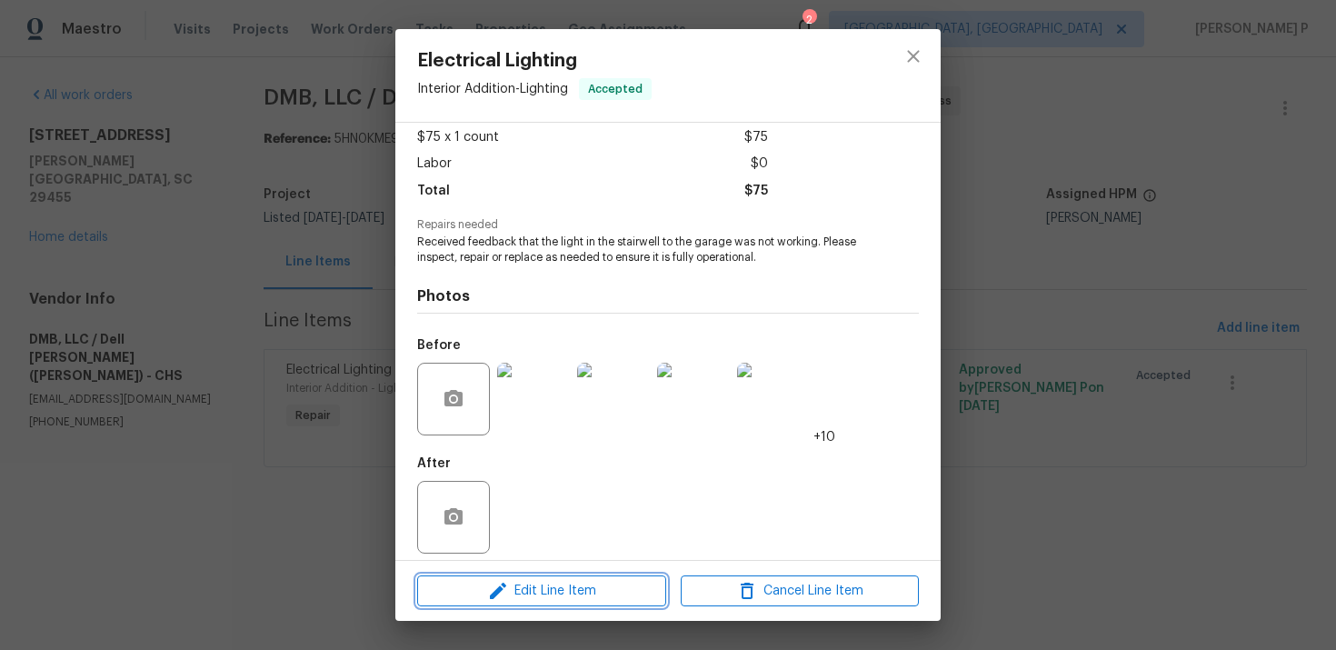
click at [527, 605] on button "Edit Line Item" at bounding box center [541, 591] width 249 height 32
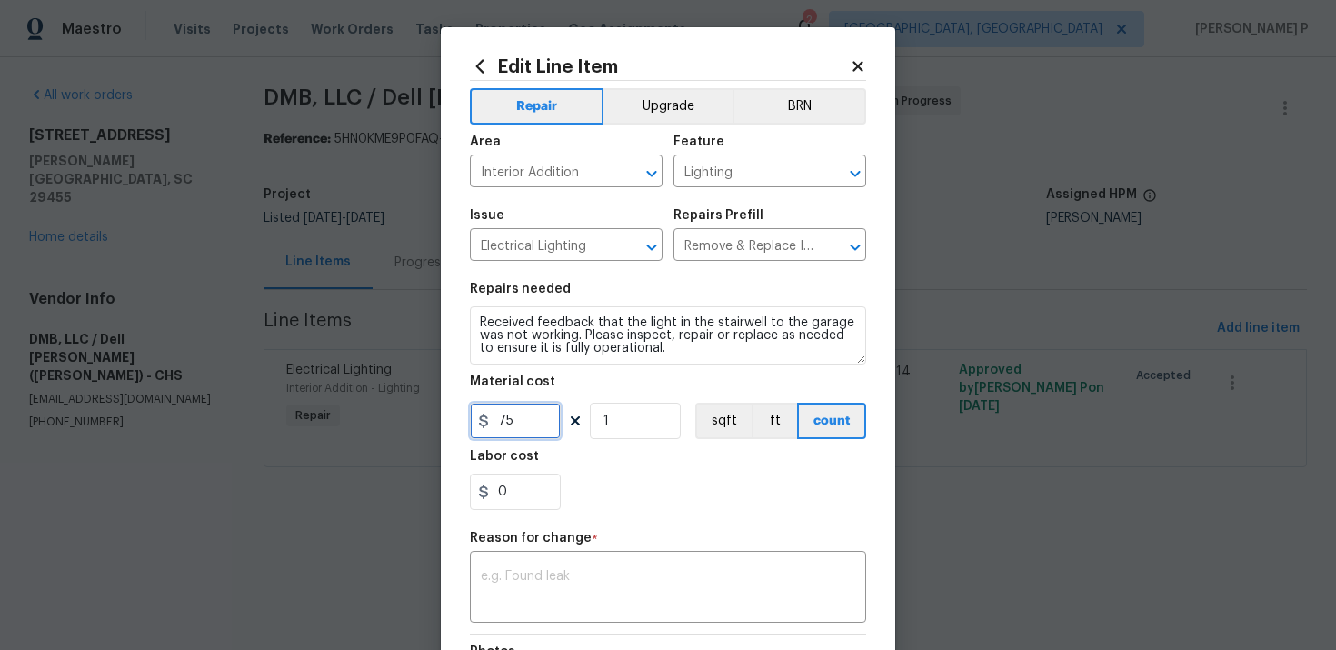
click at [510, 419] on input "75" at bounding box center [515, 421] width 91 height 36
type input "795"
click at [553, 588] on textarea at bounding box center [668, 589] width 374 height 38
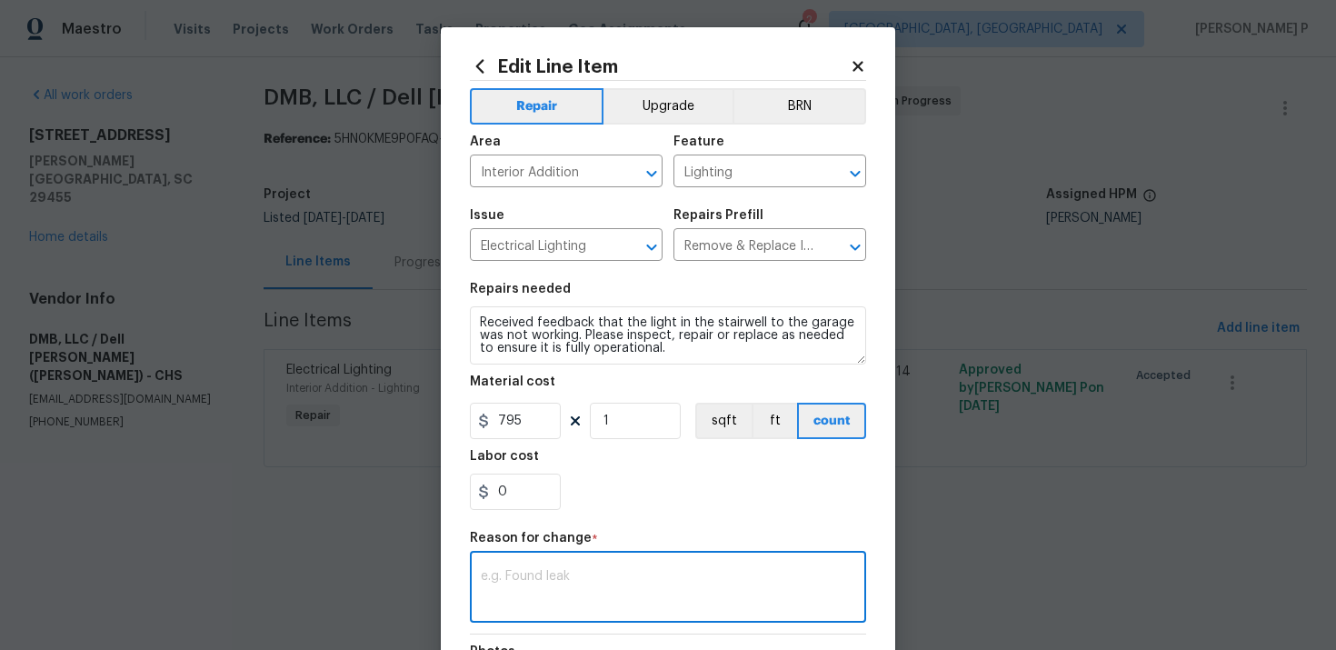
paste textarea "(RP) Updated cost per BR team approval."
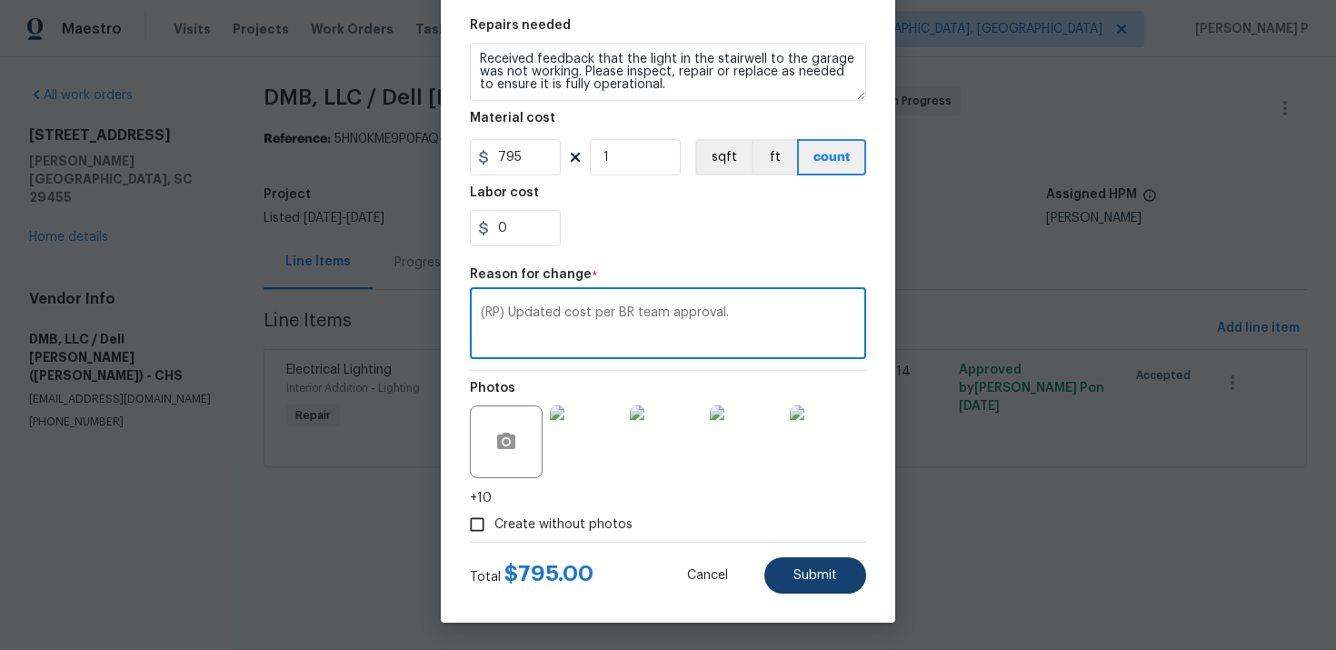
type textarea "(RP) Updated cost per BR team approval."
click at [819, 573] on span "Submit" at bounding box center [815, 576] width 44 height 14
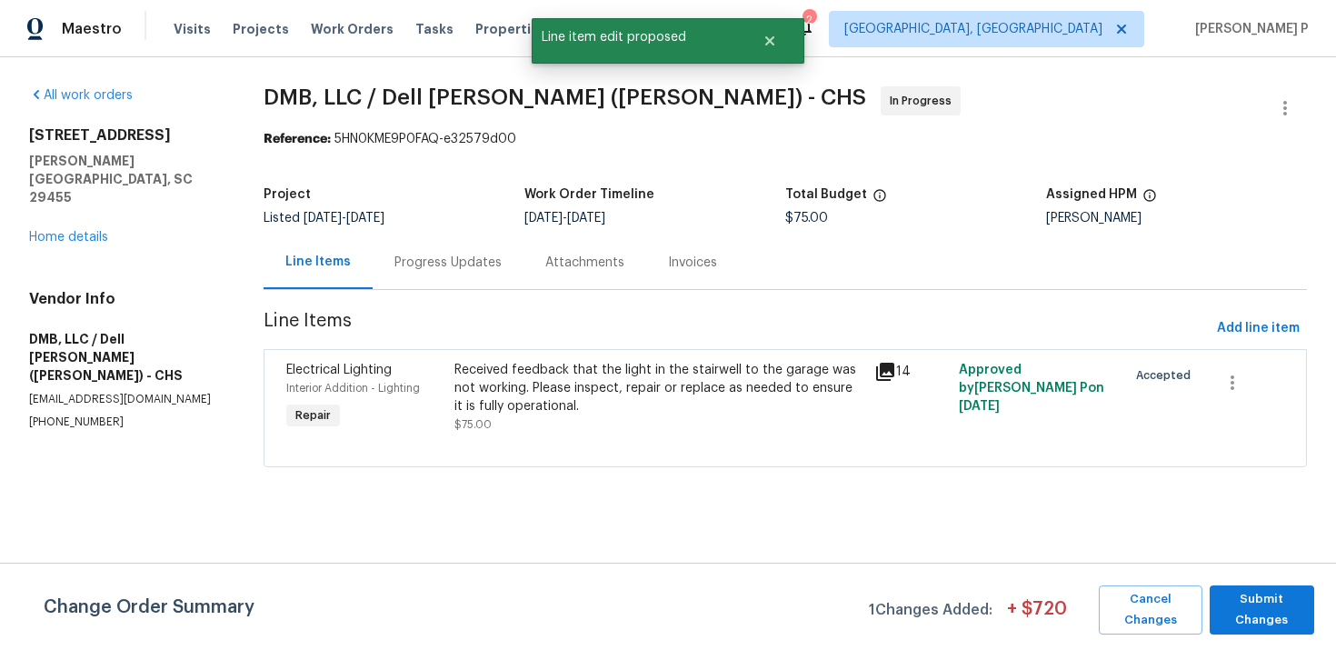
scroll to position [0, 0]
click at [1242, 613] on span "Submit Changes" at bounding box center [1262, 610] width 86 height 42
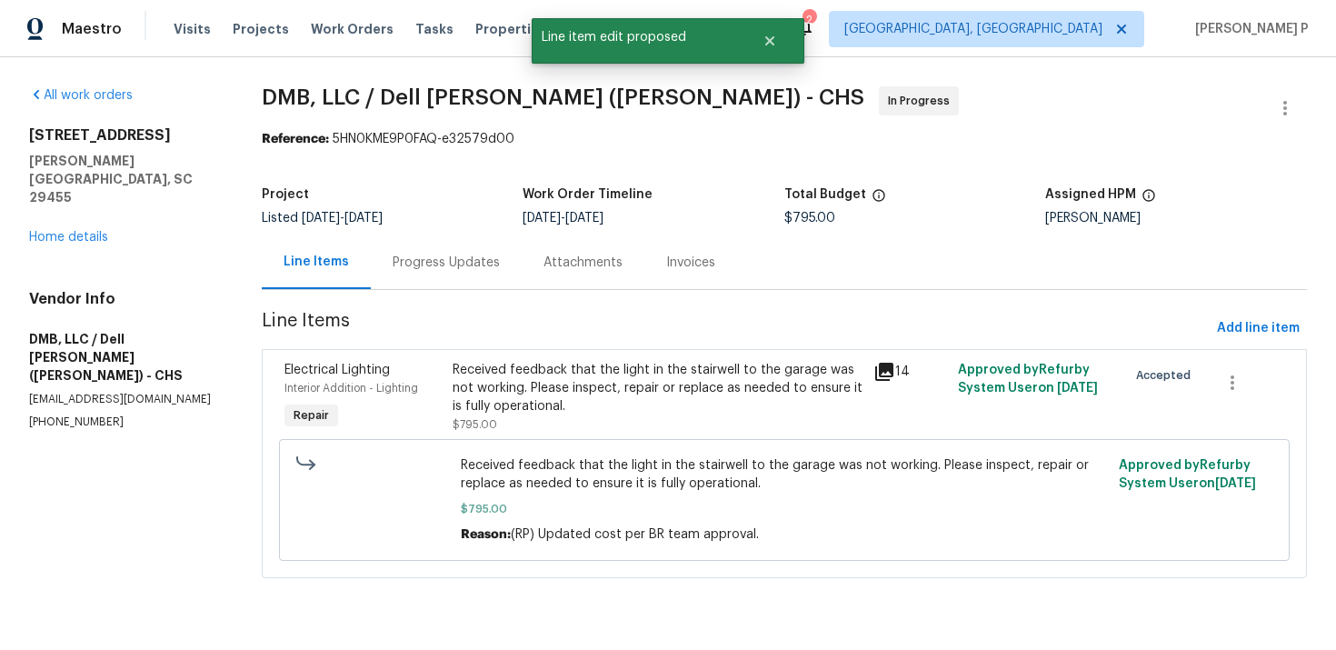
click at [460, 263] on div "Progress Updates" at bounding box center [446, 263] width 107 height 18
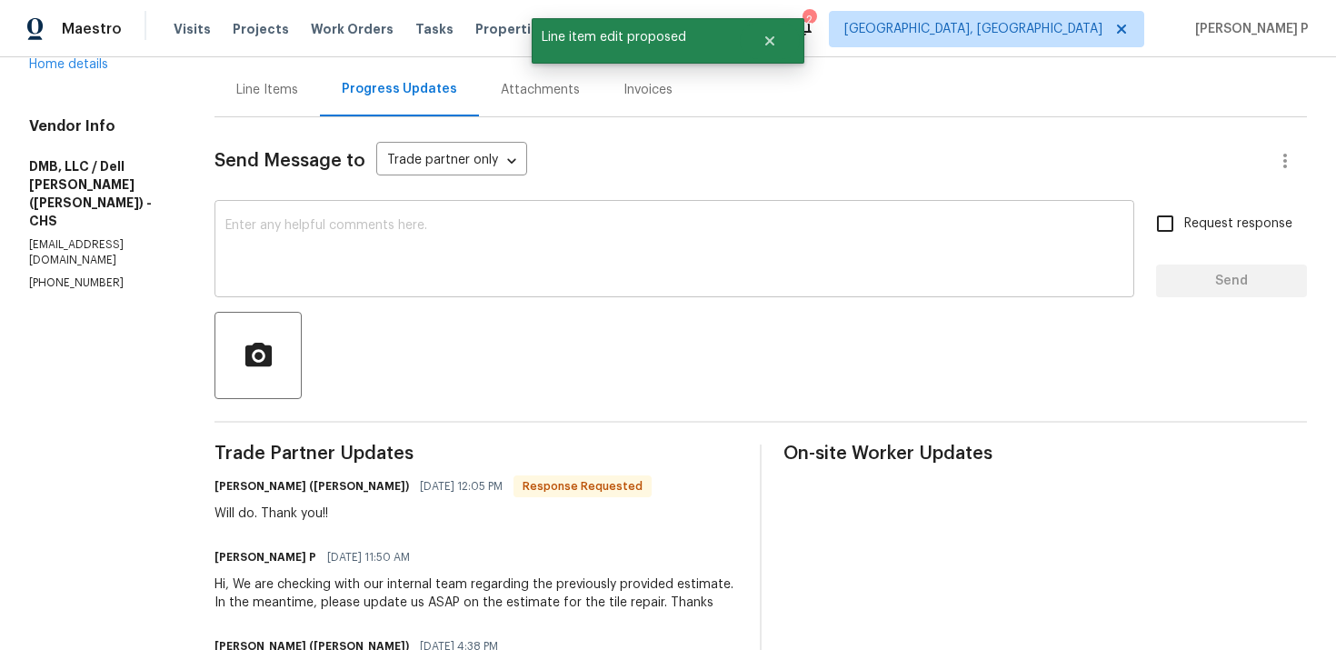
scroll to position [235, 0]
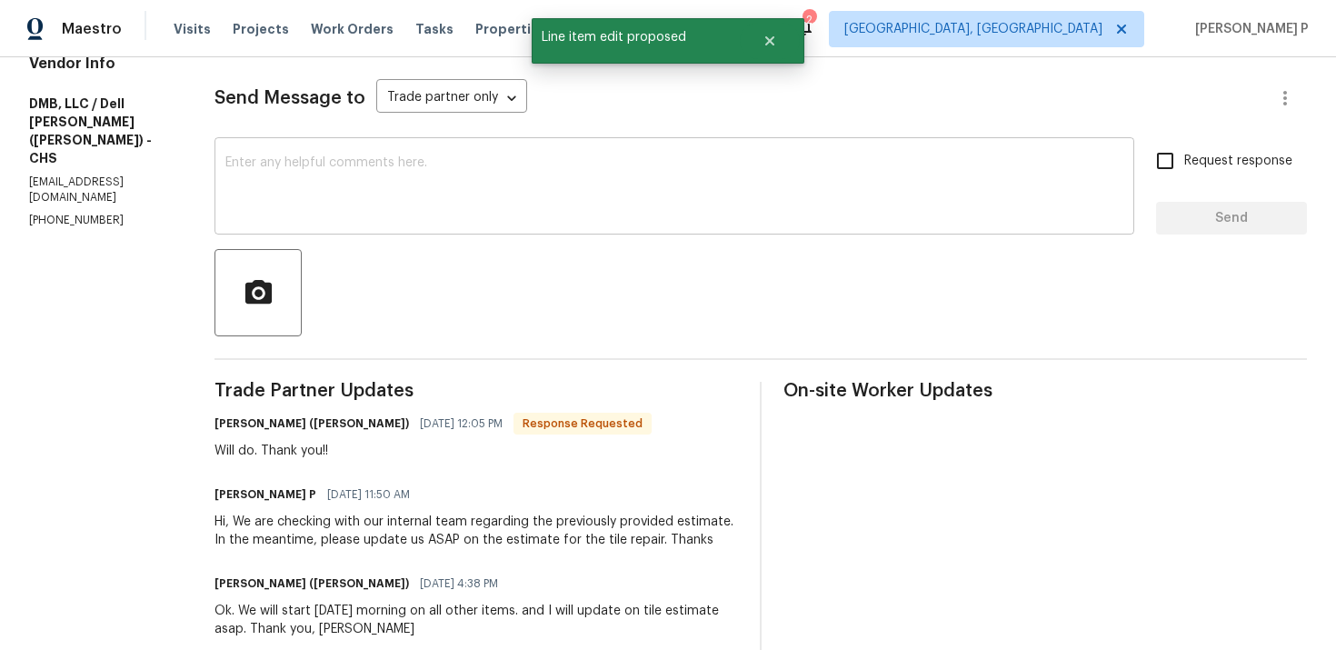
click at [411, 233] on div "x ​" at bounding box center [674, 188] width 920 height 93
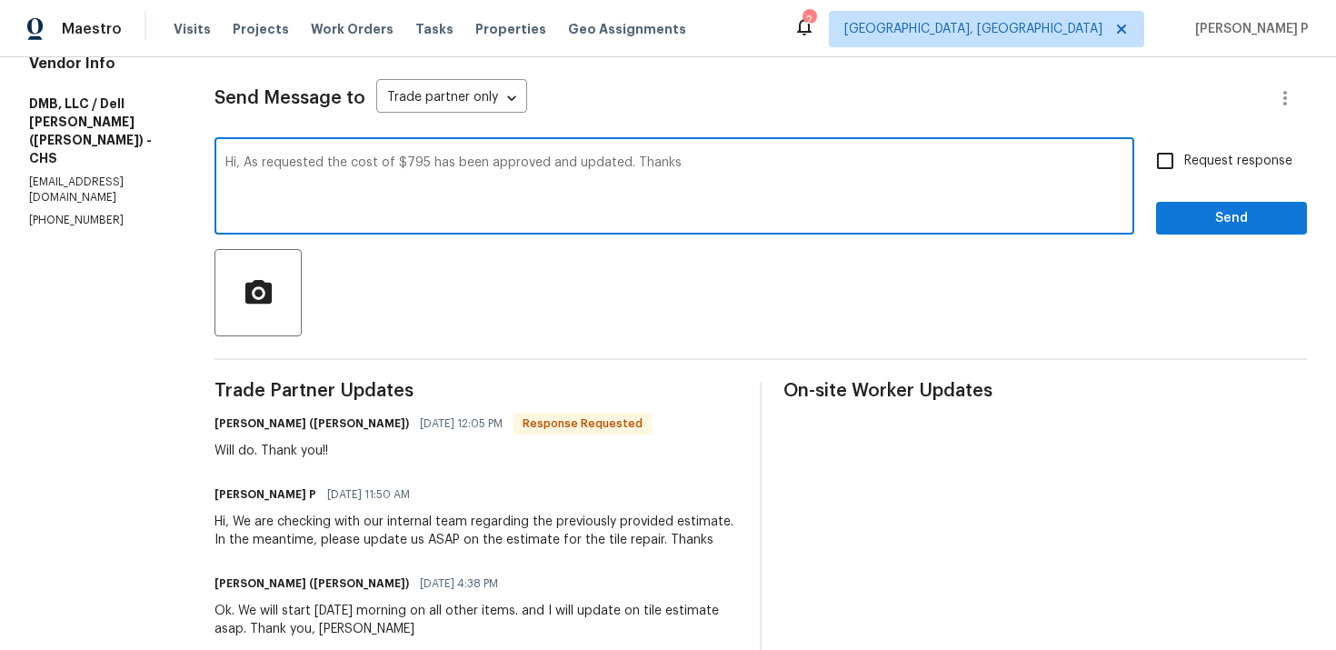
type textarea "Hi, As requested the cost of $795 has been approved and updated. Thanks"
click at [1212, 214] on span "Send" at bounding box center [1232, 218] width 122 height 23
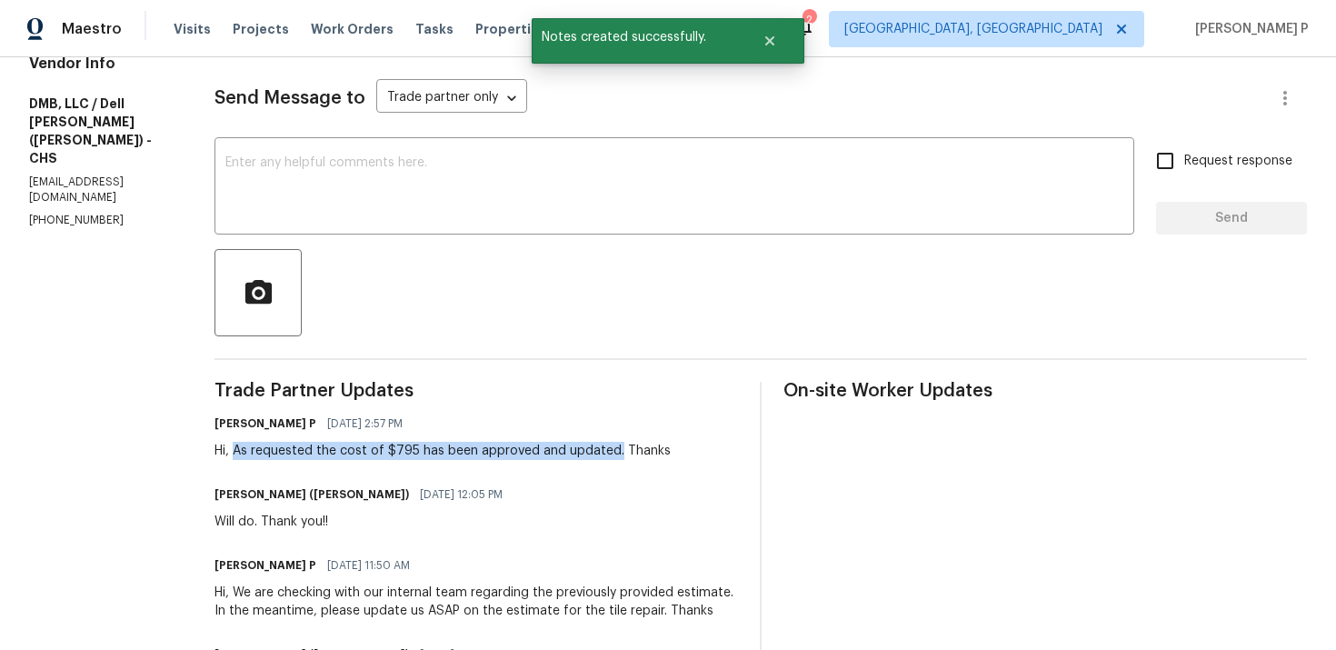
drag, startPoint x: 214, startPoint y: 448, endPoint x: 592, endPoint y: 448, distance: 377.1
click at [592, 448] on div "Hi, As requested the cost of $795 has been approved and updated. Thanks" at bounding box center [442, 451] width 456 height 18
copy div "As requested the cost of $795 has been approved and updated."
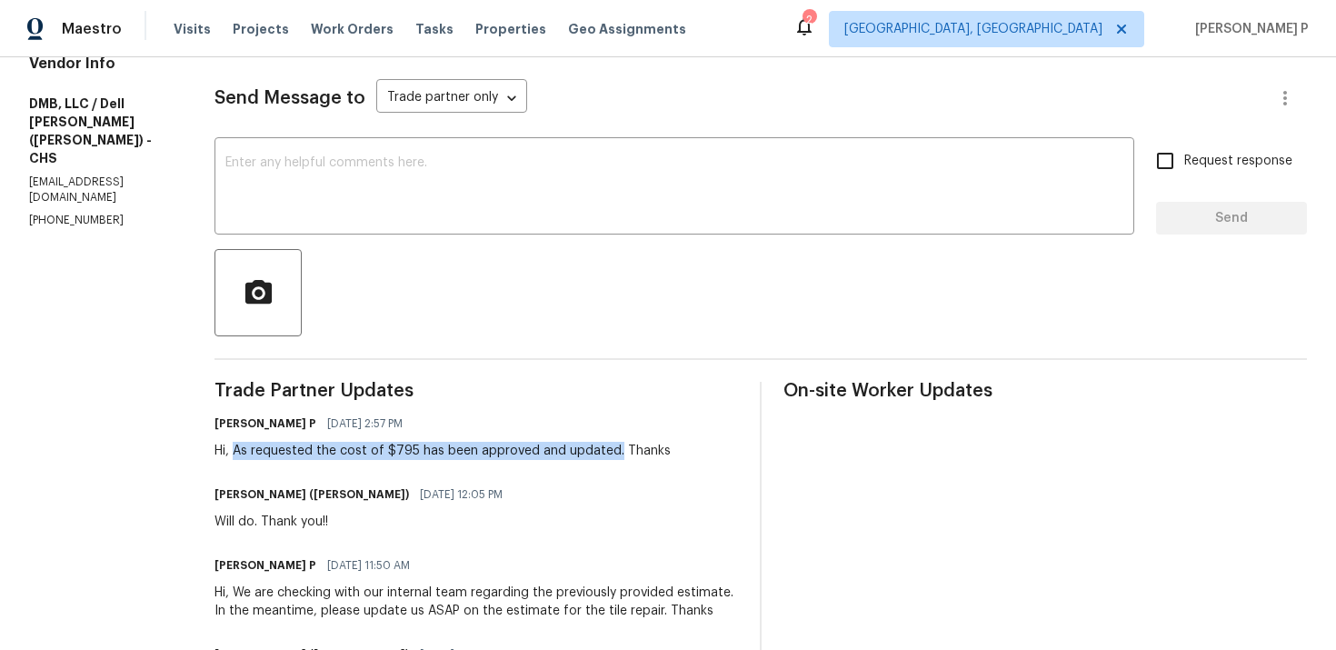
copy div "As requested the cost of $795 has been approved and updated."
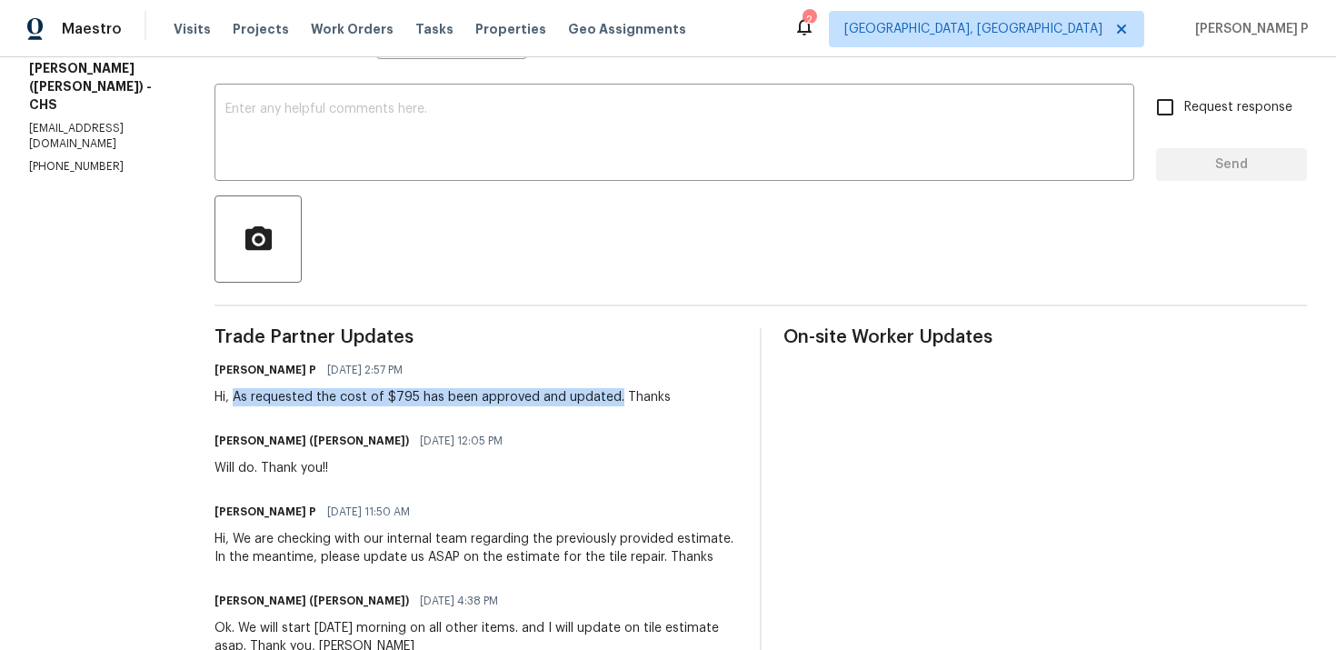
scroll to position [0, 0]
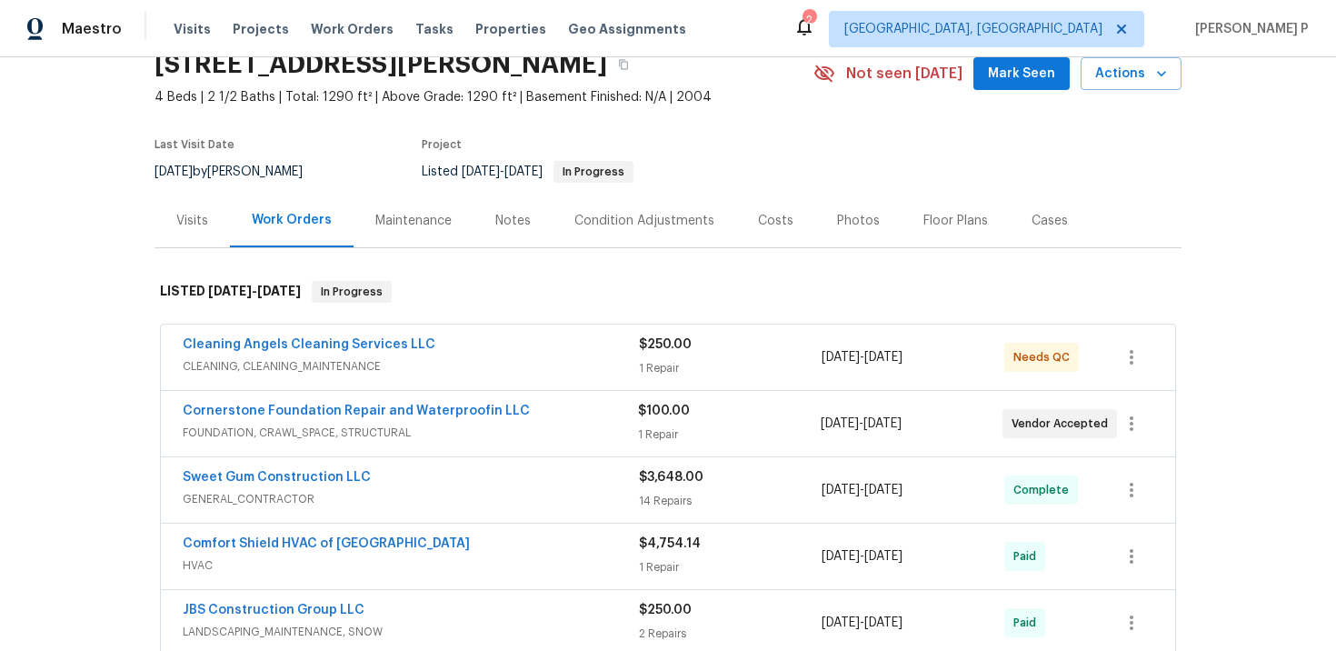
scroll to position [86, 0]
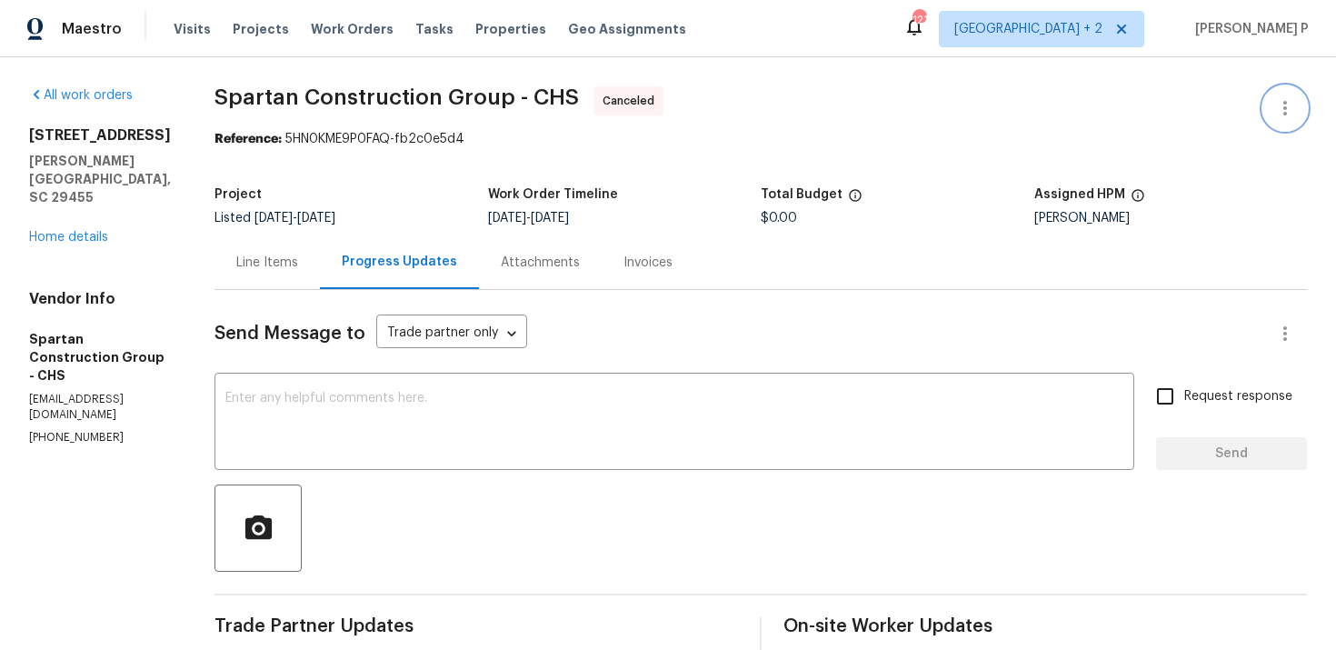
click at [1294, 108] on icon "button" at bounding box center [1285, 108] width 22 height 22
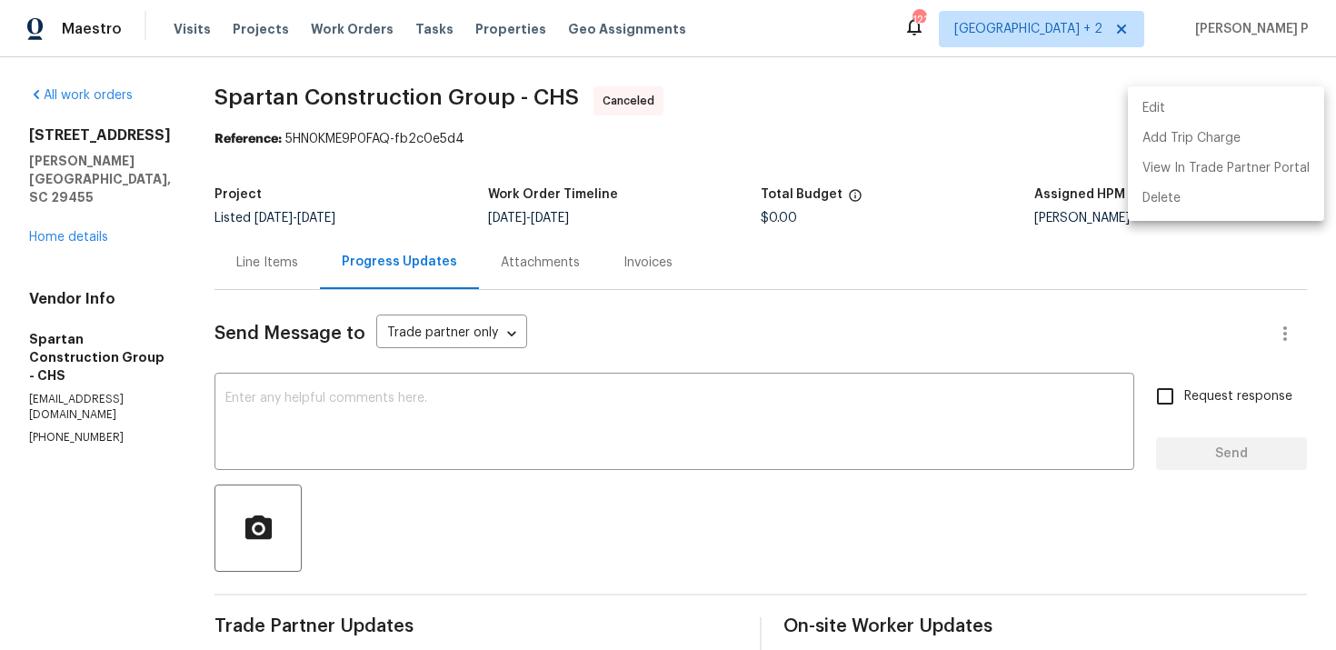
click at [1167, 101] on li "Edit" at bounding box center [1226, 109] width 196 height 30
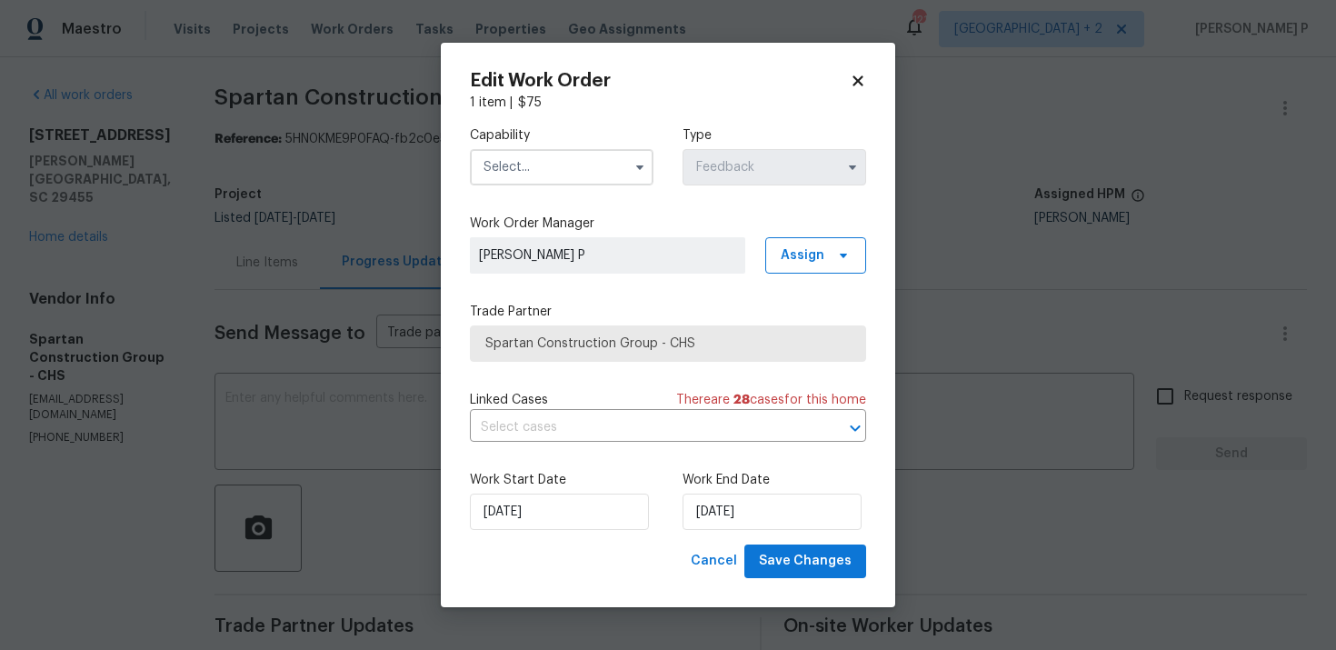
click at [854, 73] on icon at bounding box center [858, 81] width 16 height 16
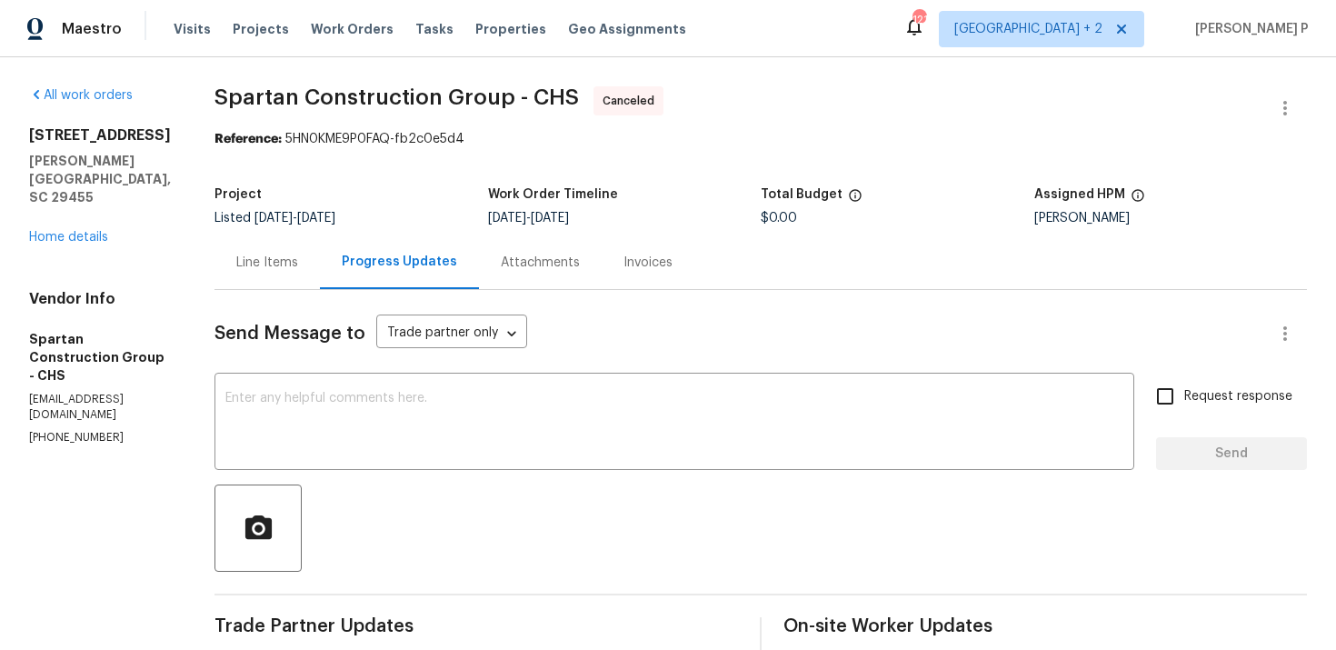
click at [298, 266] on div "Line Items" at bounding box center [267, 263] width 62 height 18
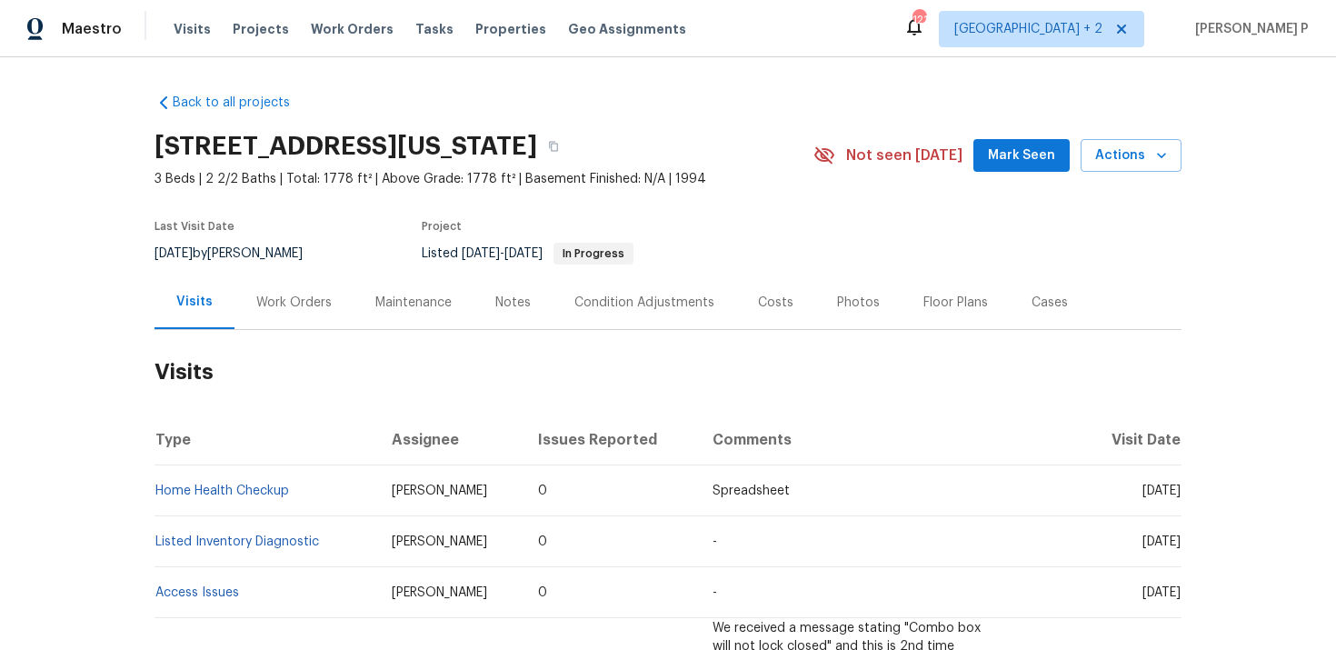
click at [276, 294] on div "Work Orders" at bounding box center [293, 303] width 75 height 18
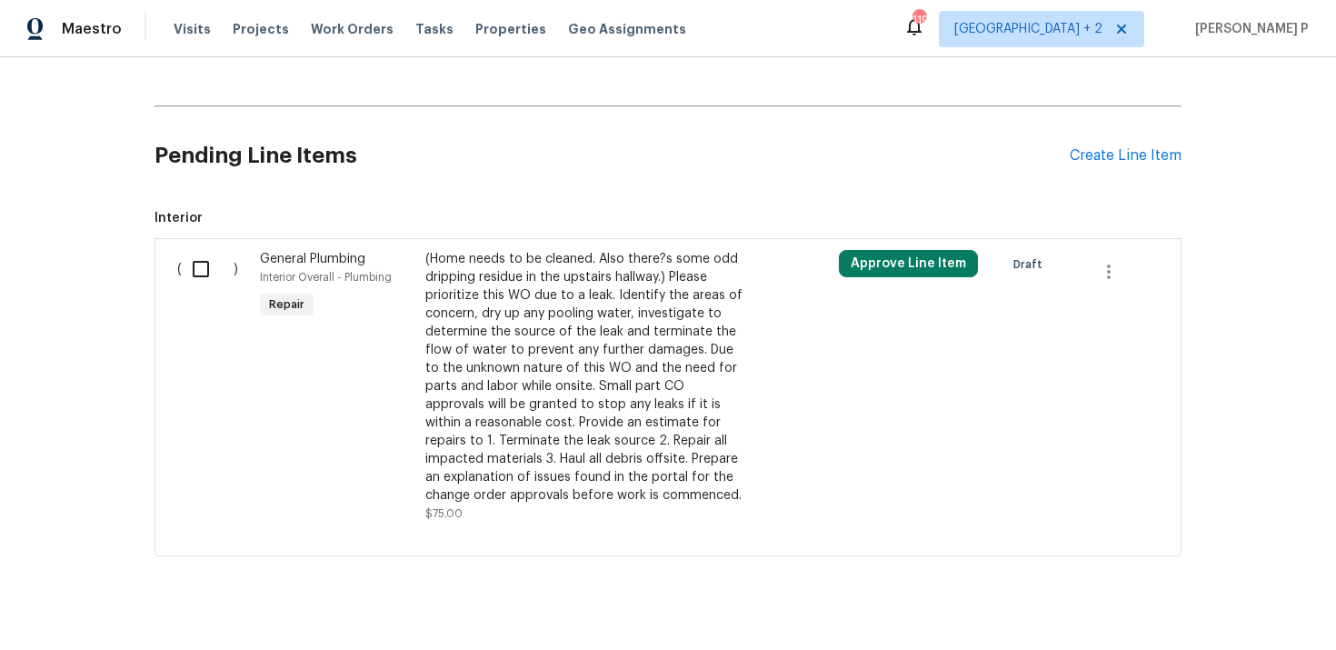
scroll to position [855, 0]
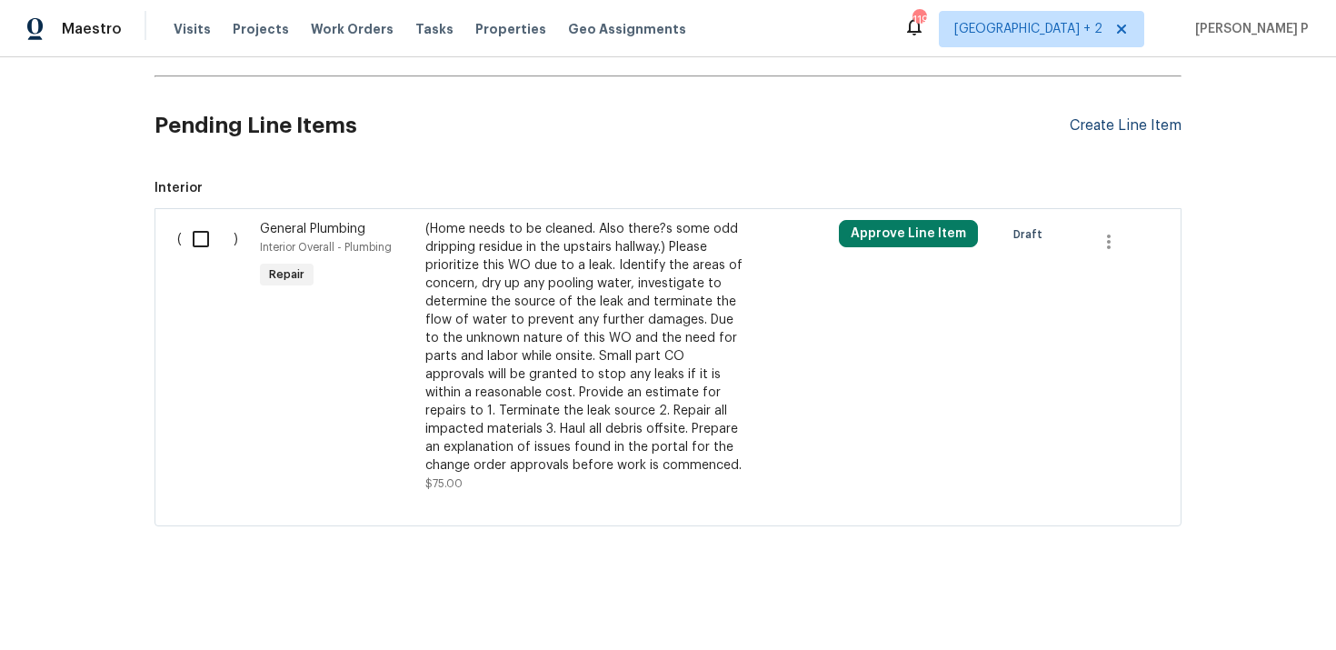
click at [1098, 129] on div "Create Line Item" at bounding box center [1126, 125] width 112 height 17
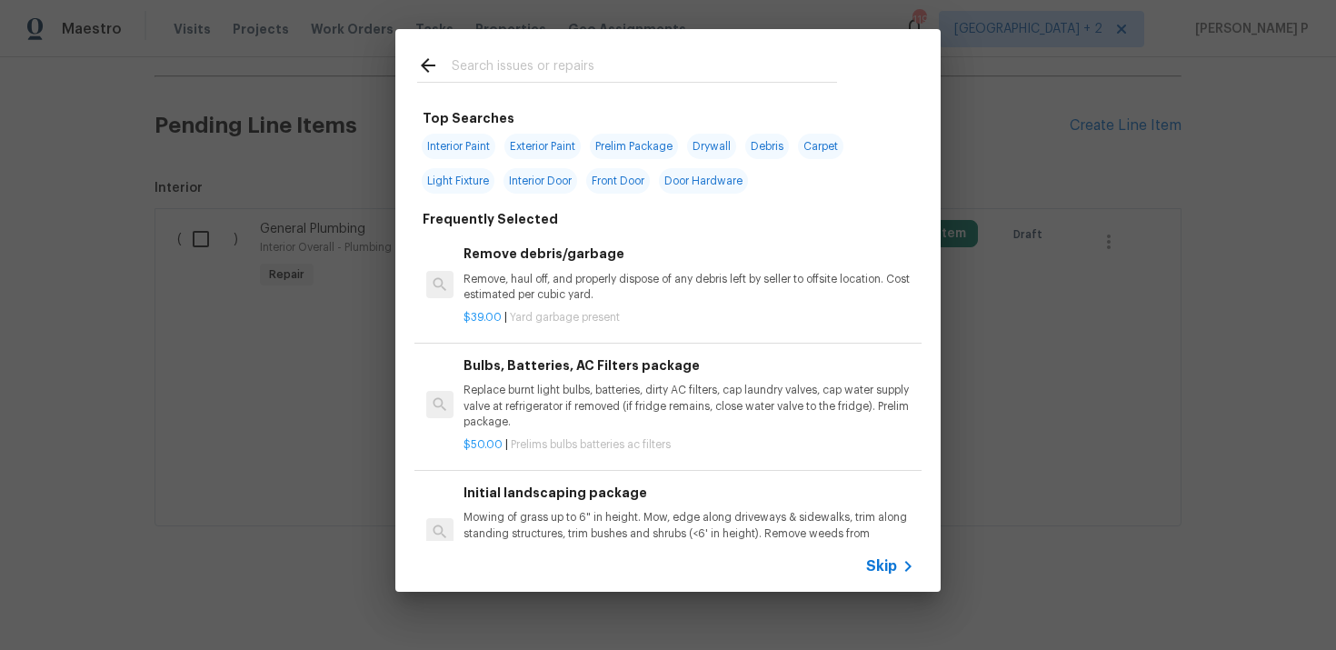
click at [881, 560] on span "Skip" at bounding box center [881, 566] width 31 height 18
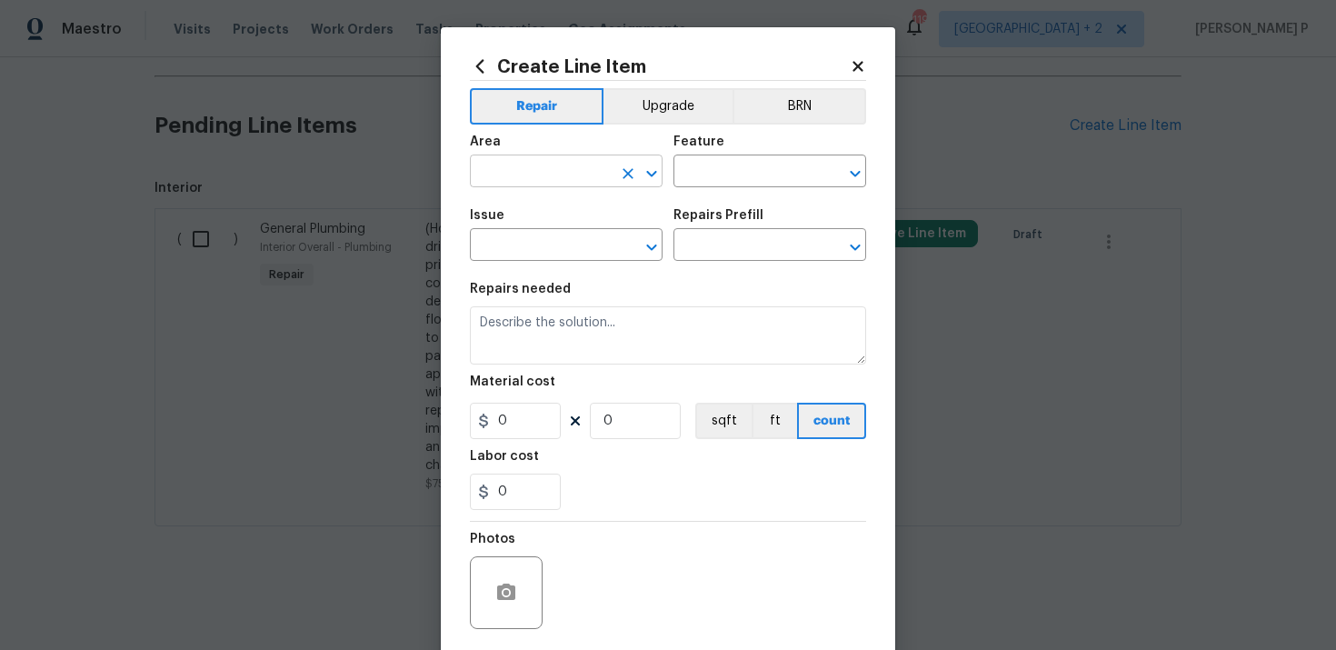
click at [544, 174] on input "text" at bounding box center [541, 173] width 142 height 28
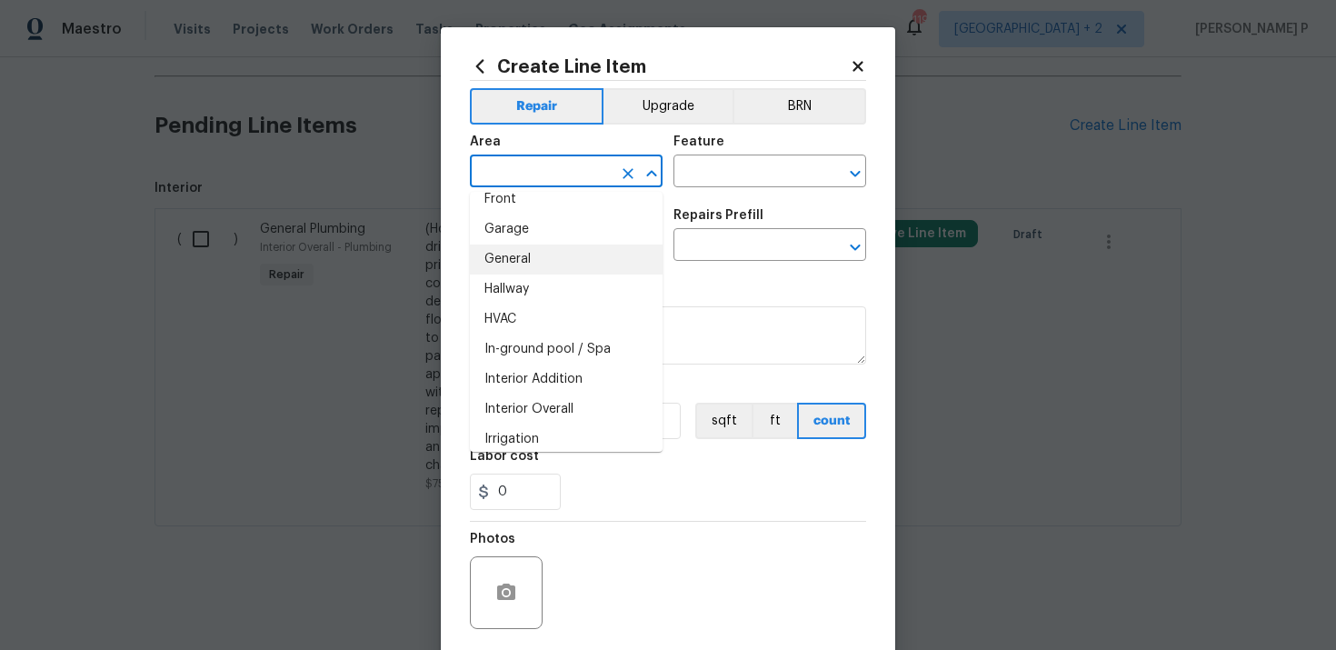
scroll to position [625, 0]
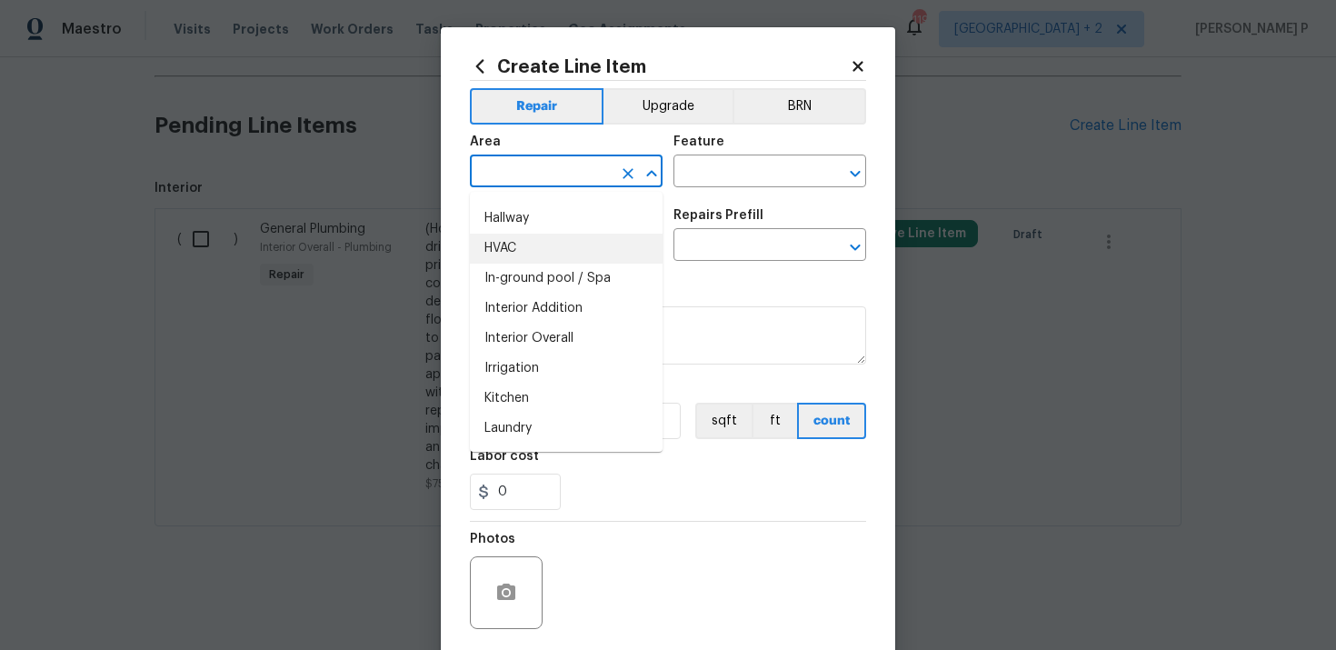
click at [538, 249] on li "HVAC" at bounding box center [566, 249] width 193 height 30
type input "HVAC"
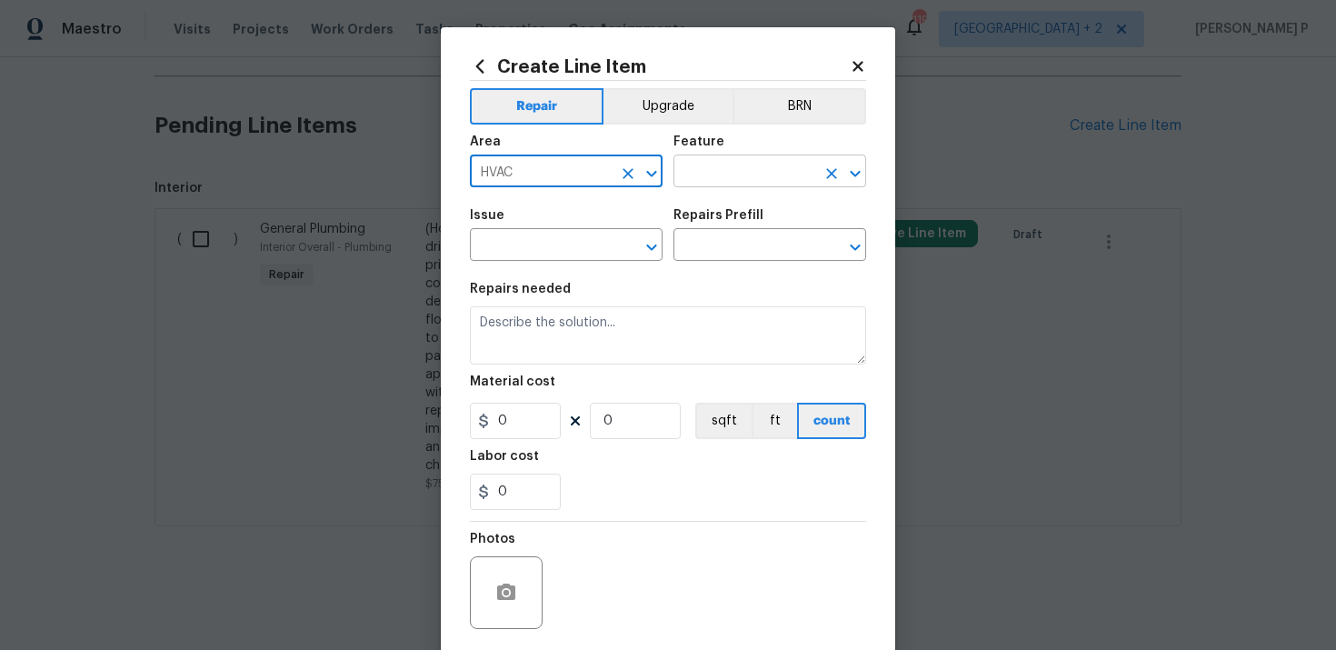
click at [722, 174] on input "text" at bounding box center [744, 173] width 142 height 28
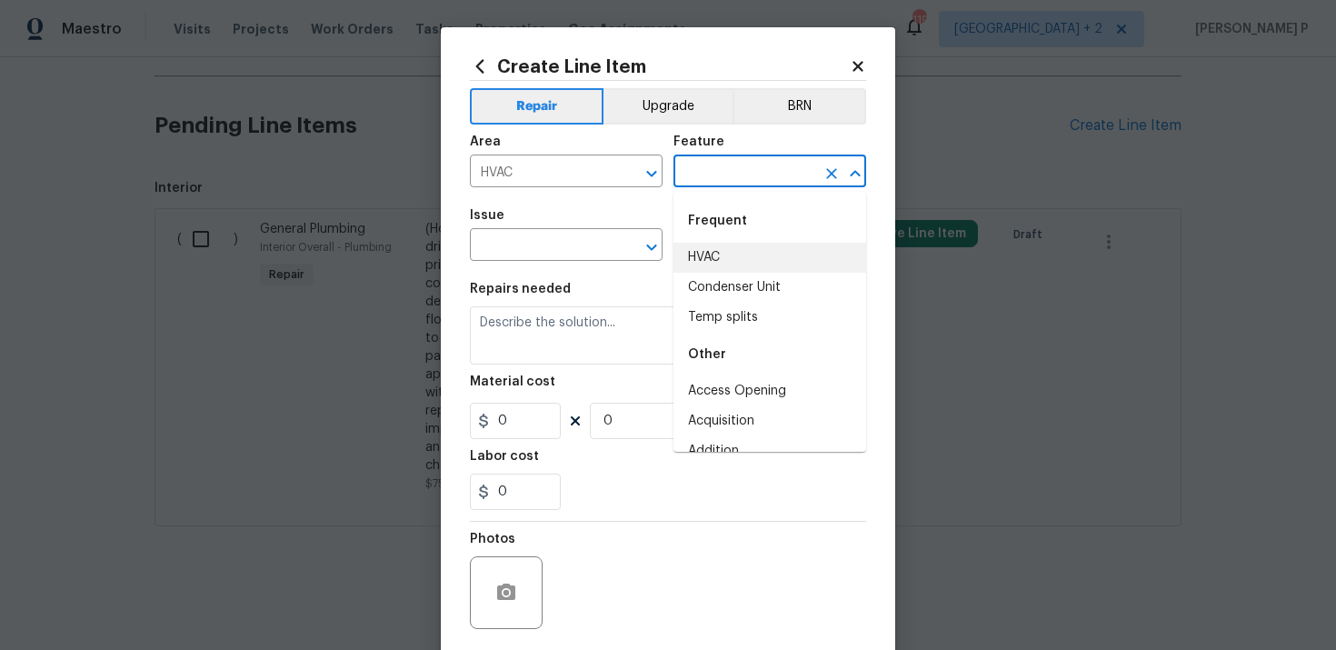
click at [732, 250] on li "HVAC" at bounding box center [769, 258] width 193 height 30
type input "HVAC"
click at [523, 255] on input "text" at bounding box center [541, 247] width 142 height 28
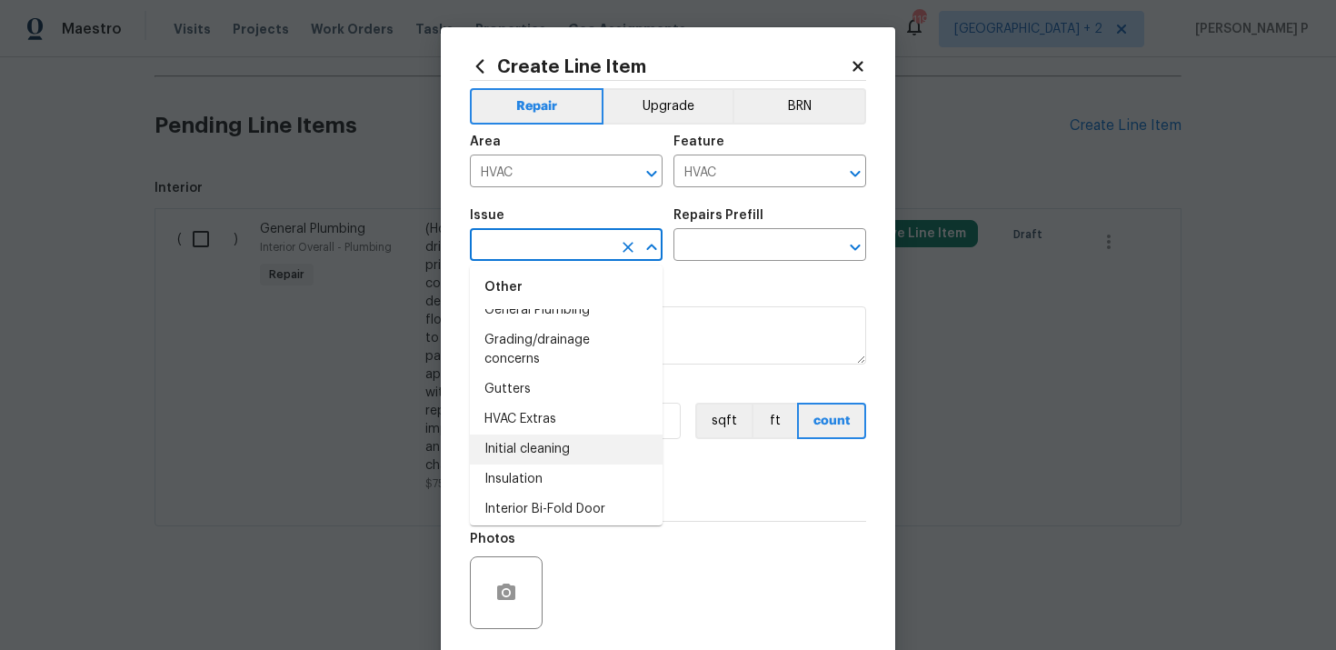
scroll to position [1577, 0]
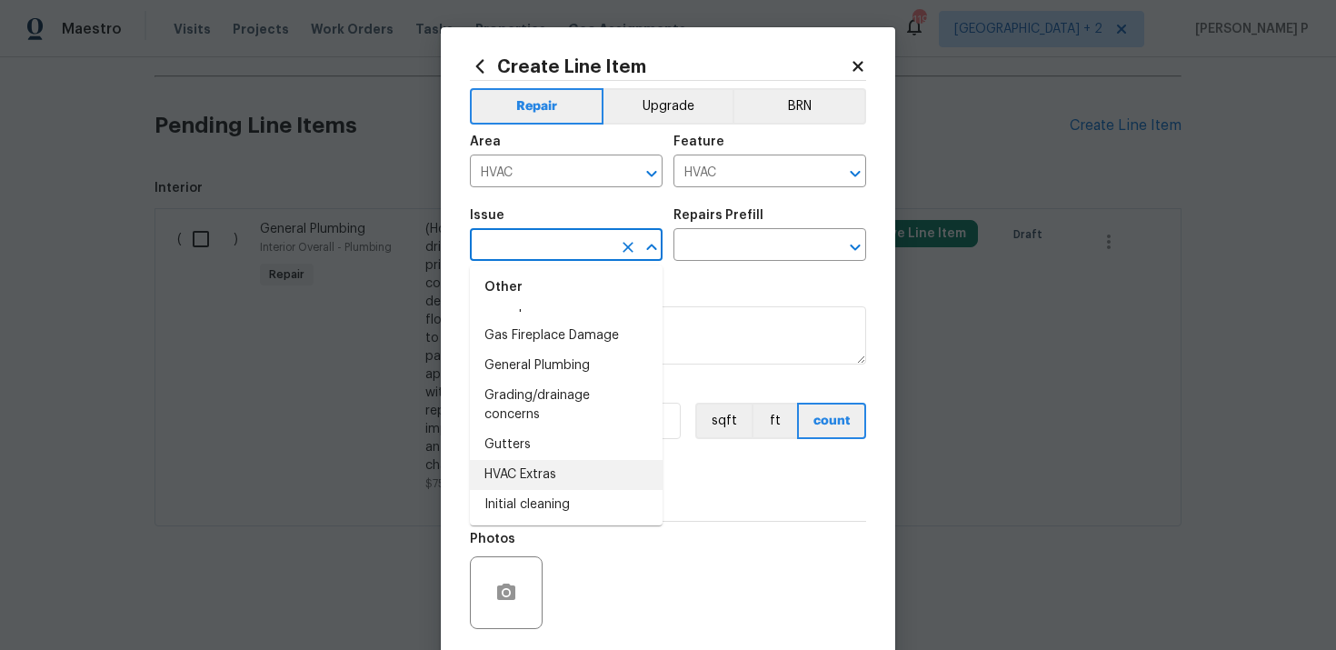
click at [521, 469] on li "HVAC Extras" at bounding box center [566, 475] width 193 height 30
type input "HVAC Extras"
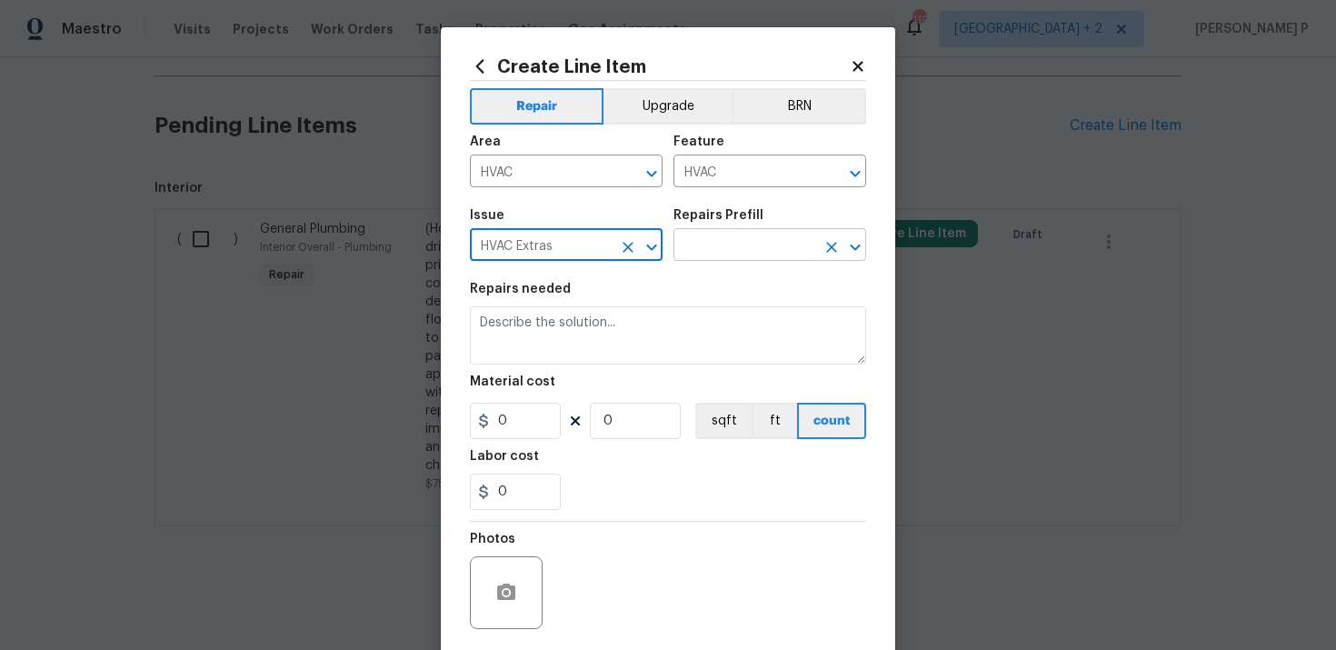
click at [717, 256] on input "text" at bounding box center [744, 247] width 142 height 28
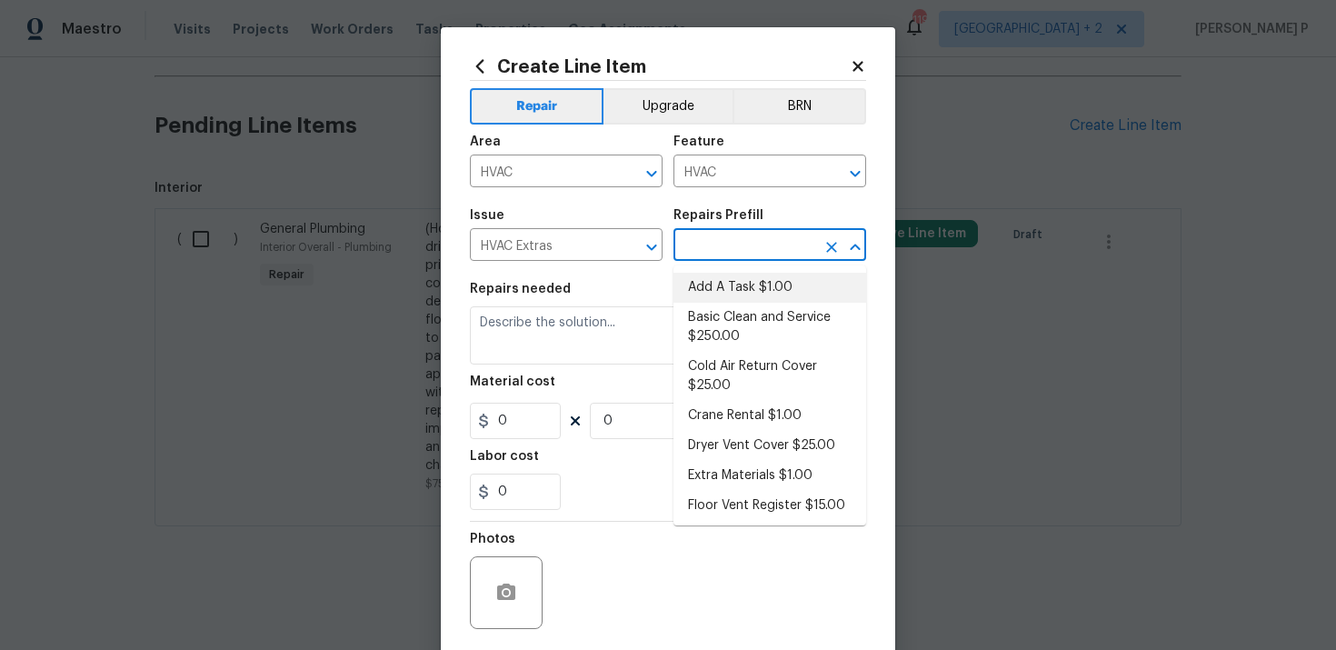
click at [723, 294] on li "Add A Task $1.00" at bounding box center [769, 288] width 193 height 30
type input "Add A Task $1.00"
type textarea "HPM to detail"
type input "1"
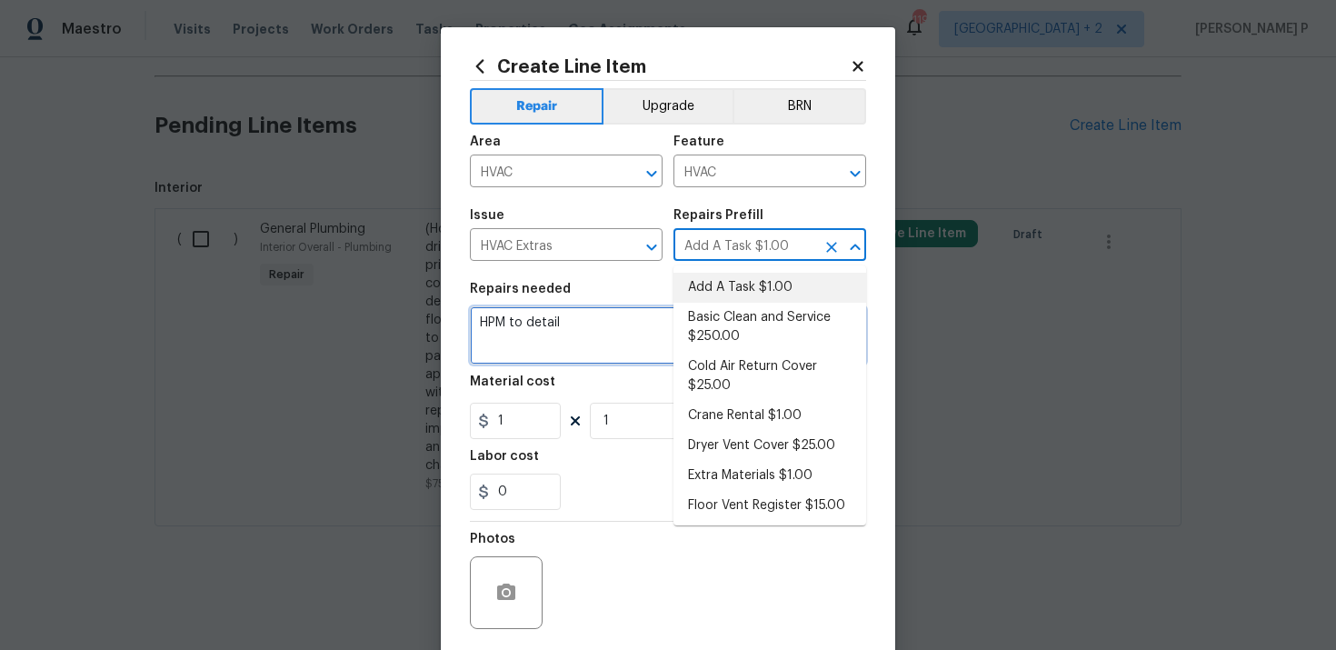
click at [568, 332] on textarea "HPM to detail" at bounding box center [668, 335] width 396 height 58
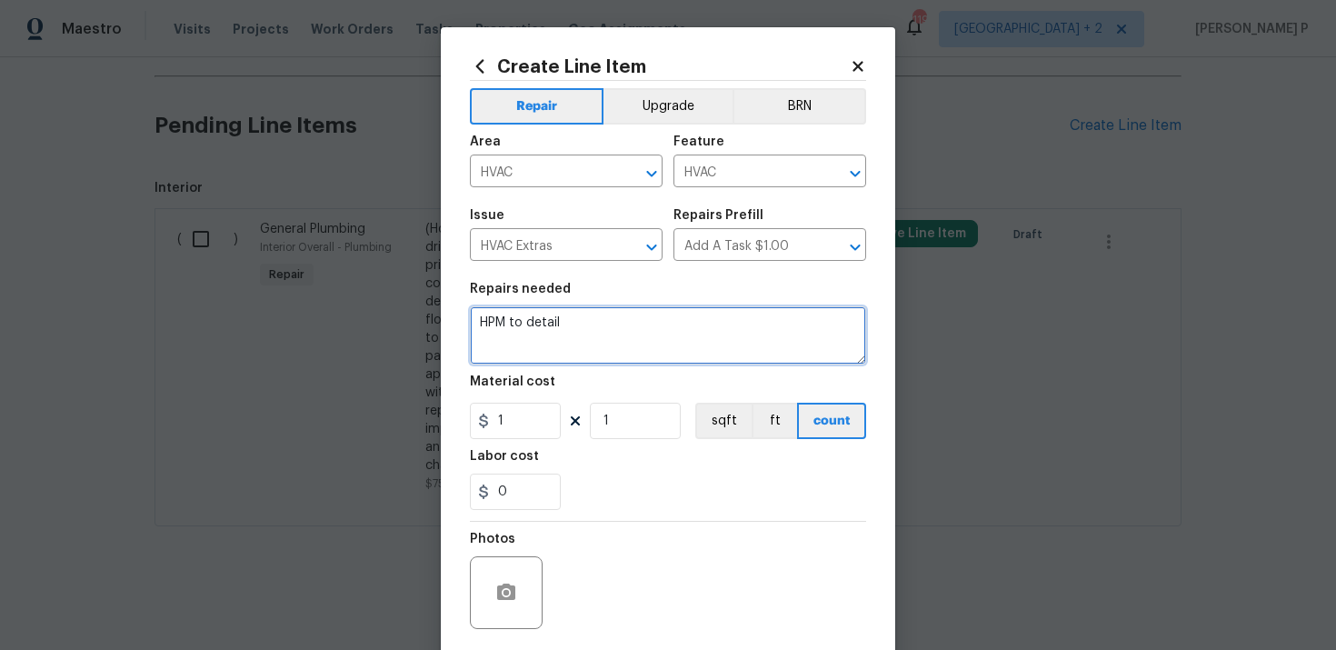
click at [568, 332] on textarea "HPM to detail" at bounding box center [668, 335] width 396 height 58
paste textarea "Feedback received that the HVAC wasn't working properly. Please assess HVAC uni…"
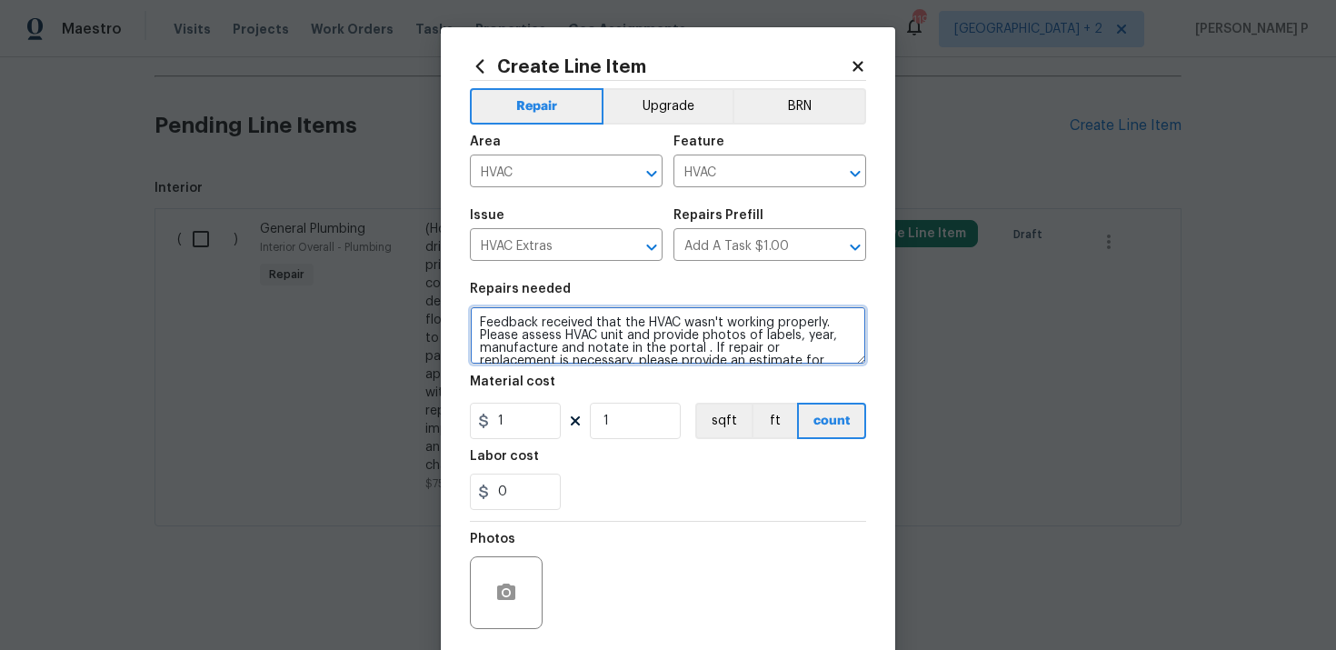
scroll to position [29, 0]
type textarea "Feedback received that the HVAC wasn't working properly. Please assess HVAC uni…"
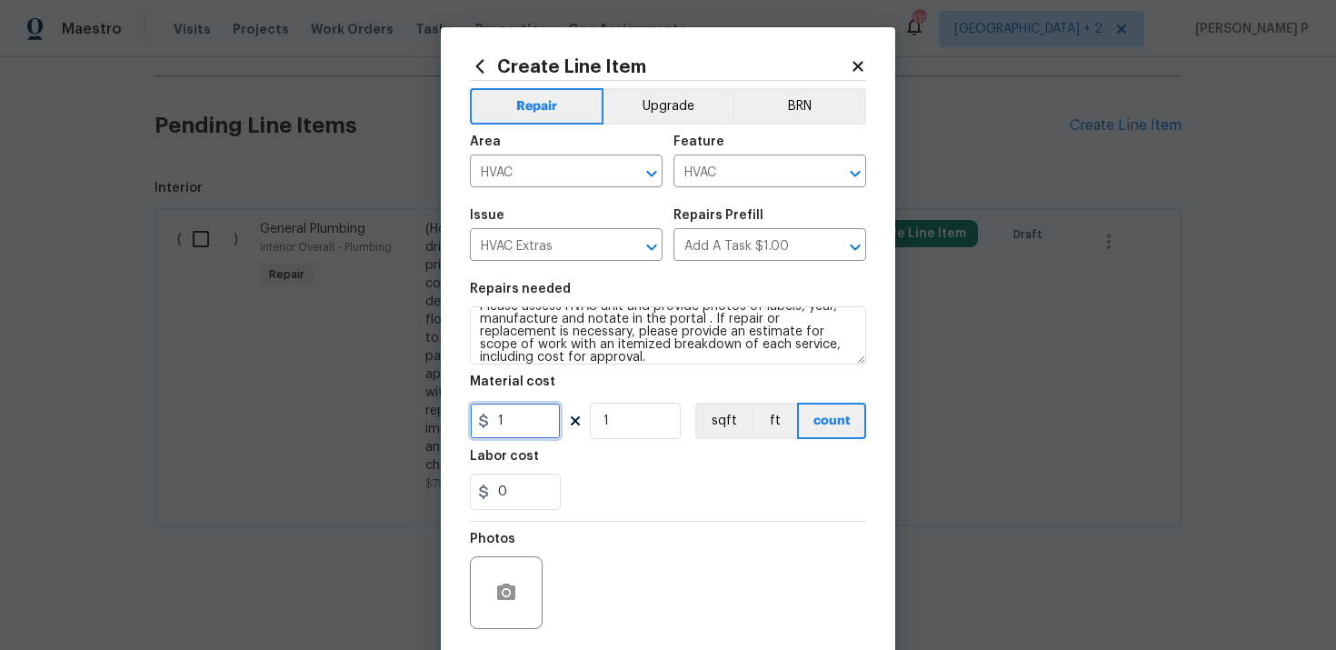
click at [514, 419] on input "1" at bounding box center [515, 421] width 91 height 36
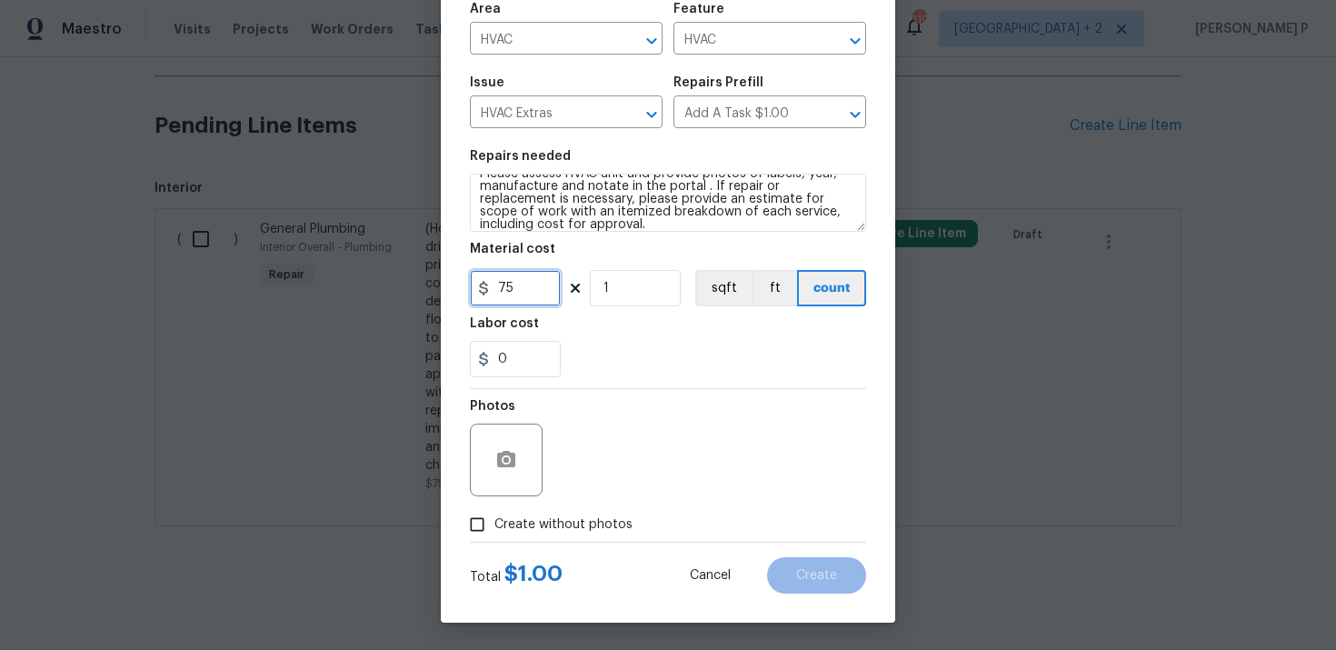
type input "75"
click at [479, 526] on input "Create without photos" at bounding box center [477, 524] width 35 height 35
checkbox input "true"
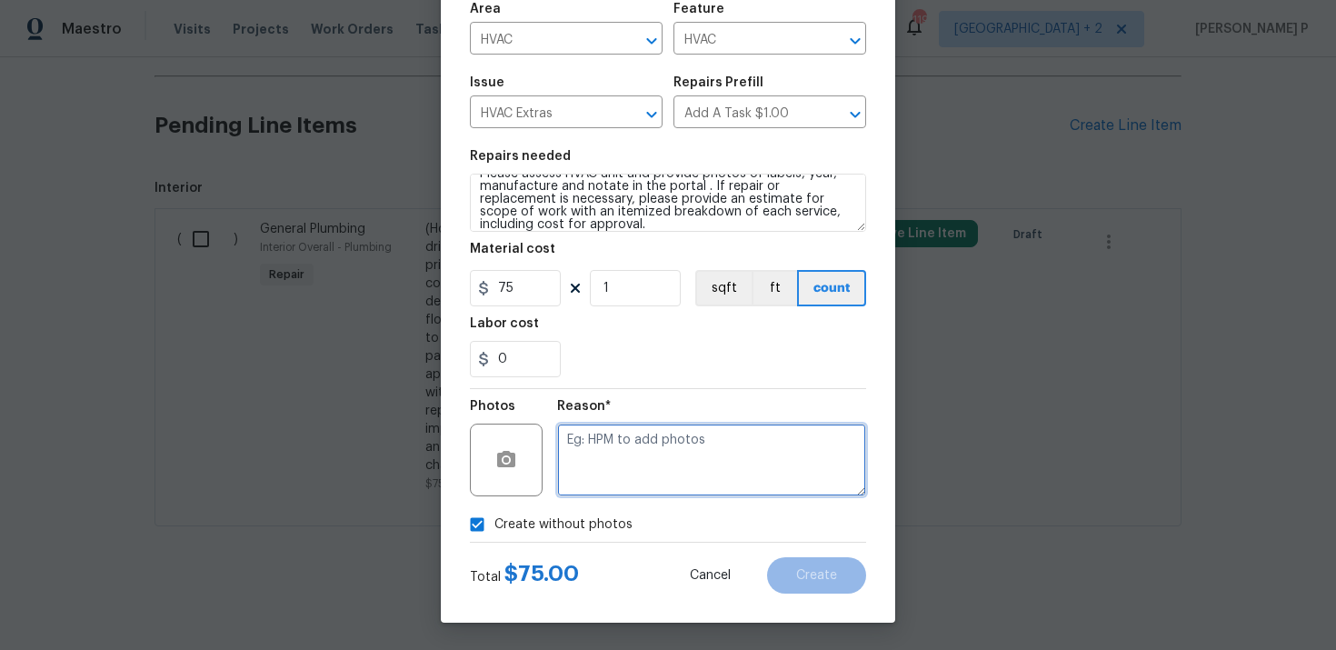
click at [671, 443] on textarea at bounding box center [711, 459] width 309 height 73
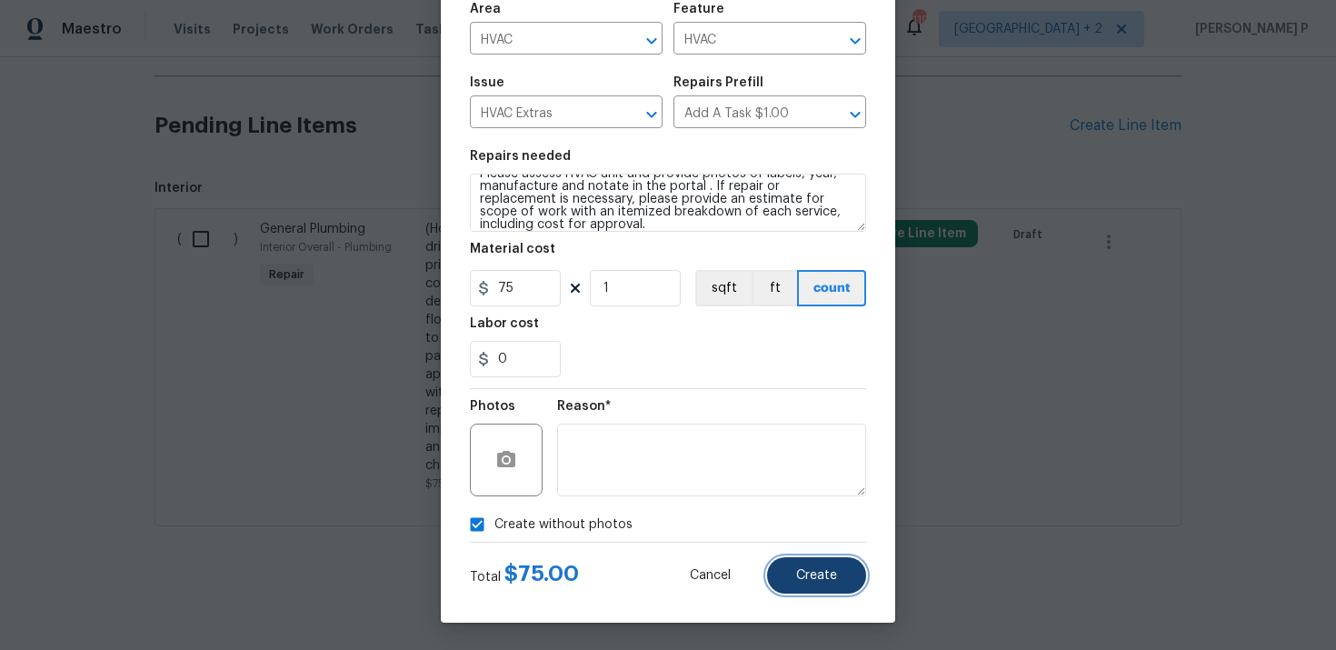
click at [820, 576] on span "Create" at bounding box center [816, 576] width 41 height 14
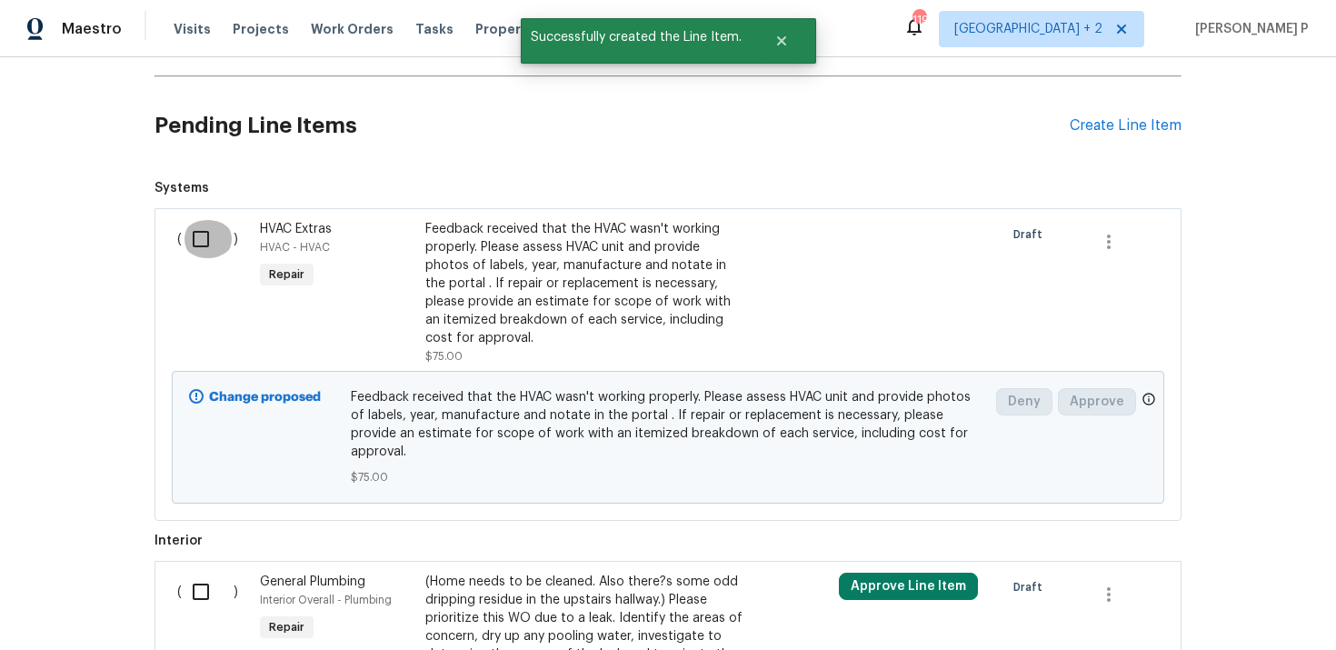
click at [200, 243] on input "checkbox" at bounding box center [208, 239] width 52 height 38
checkbox input "true"
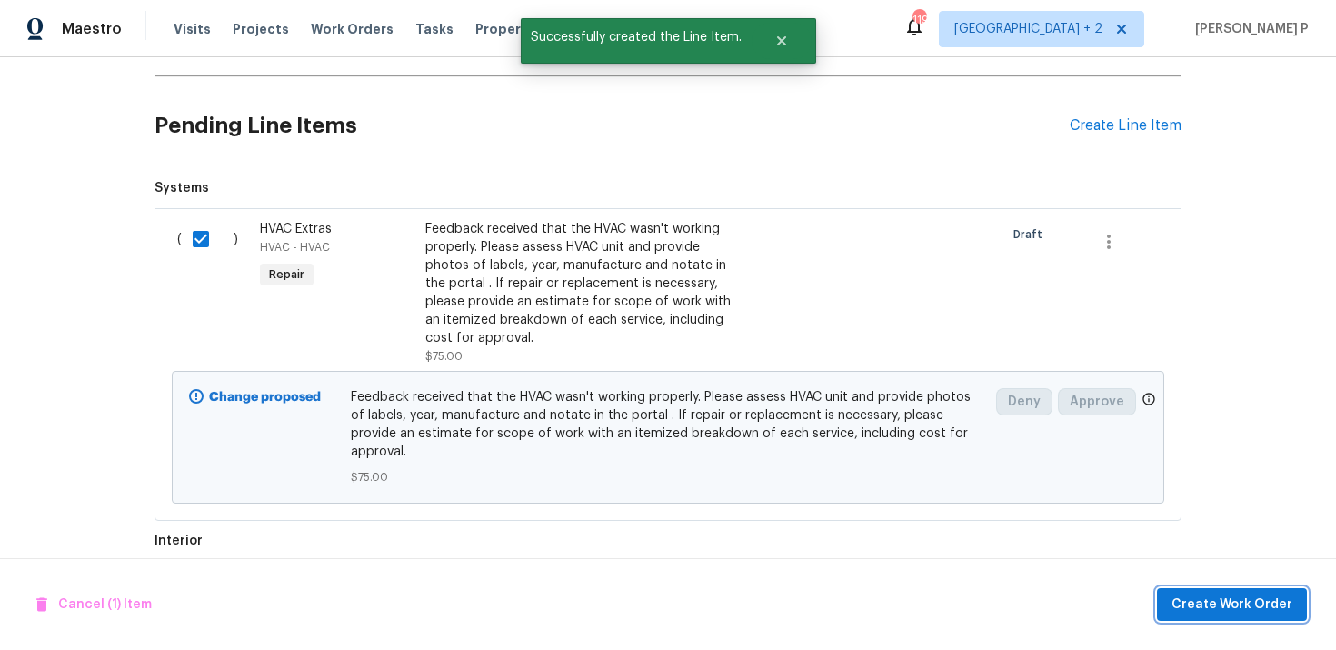
click at [1250, 591] on button "Create Work Order" at bounding box center [1232, 605] width 150 height 34
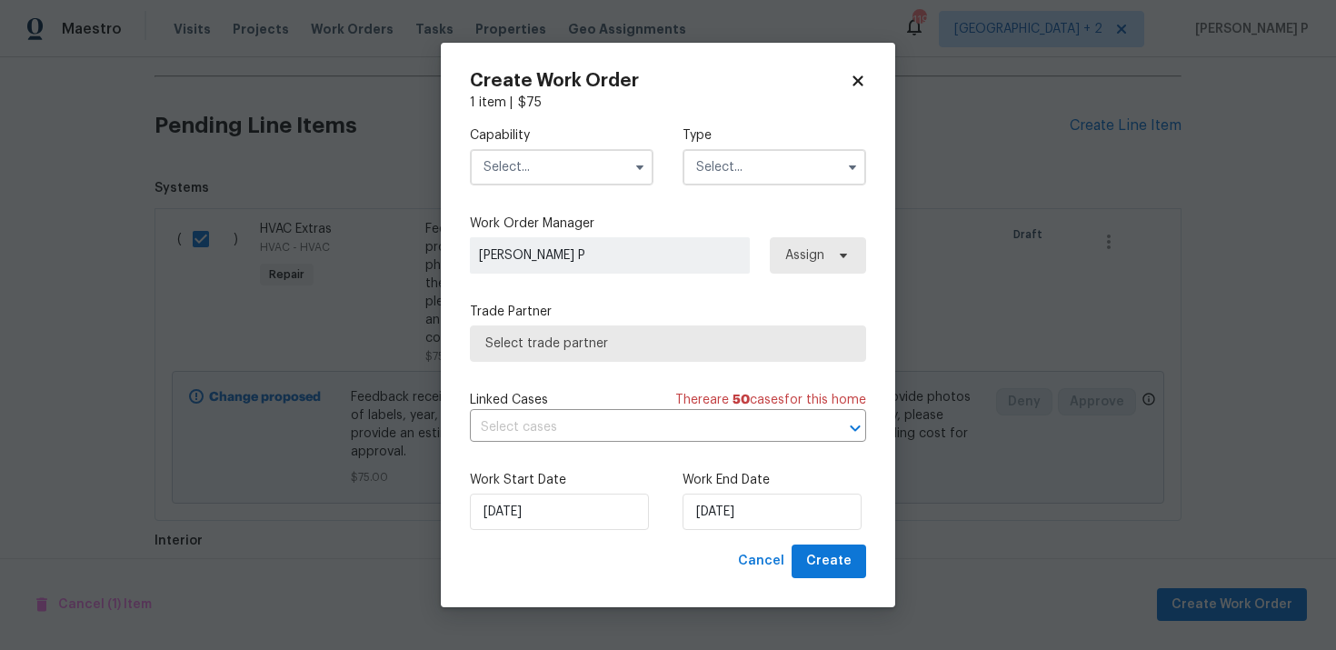
click at [742, 172] on input "text" at bounding box center [774, 167] width 184 height 36
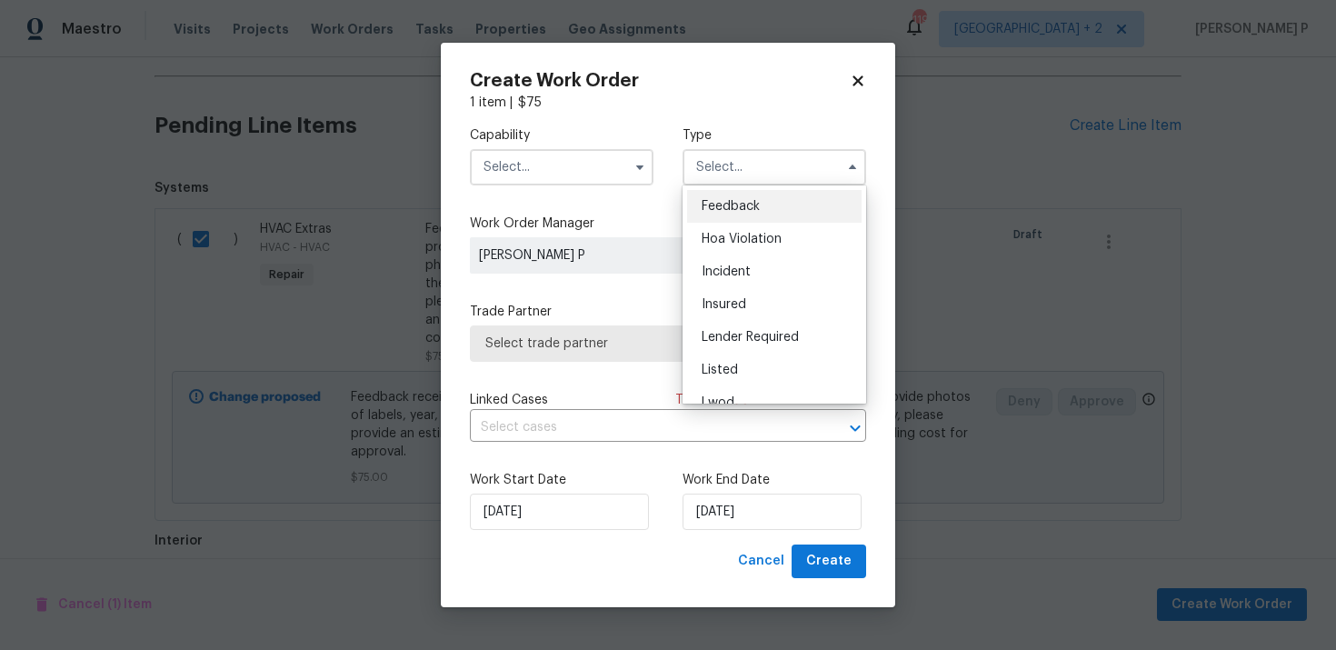
click at [744, 203] on span "Feedback" at bounding box center [731, 206] width 58 height 13
type input "Feedback"
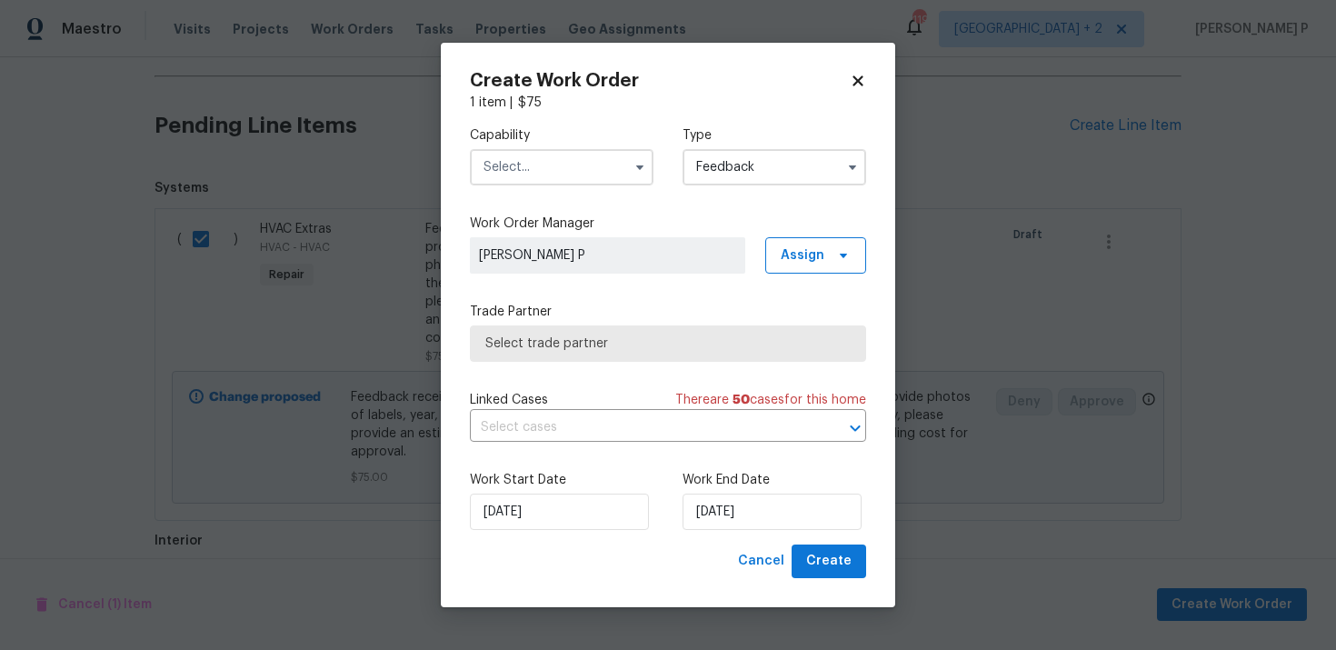
click at [529, 149] on input "text" at bounding box center [562, 167] width 184 height 36
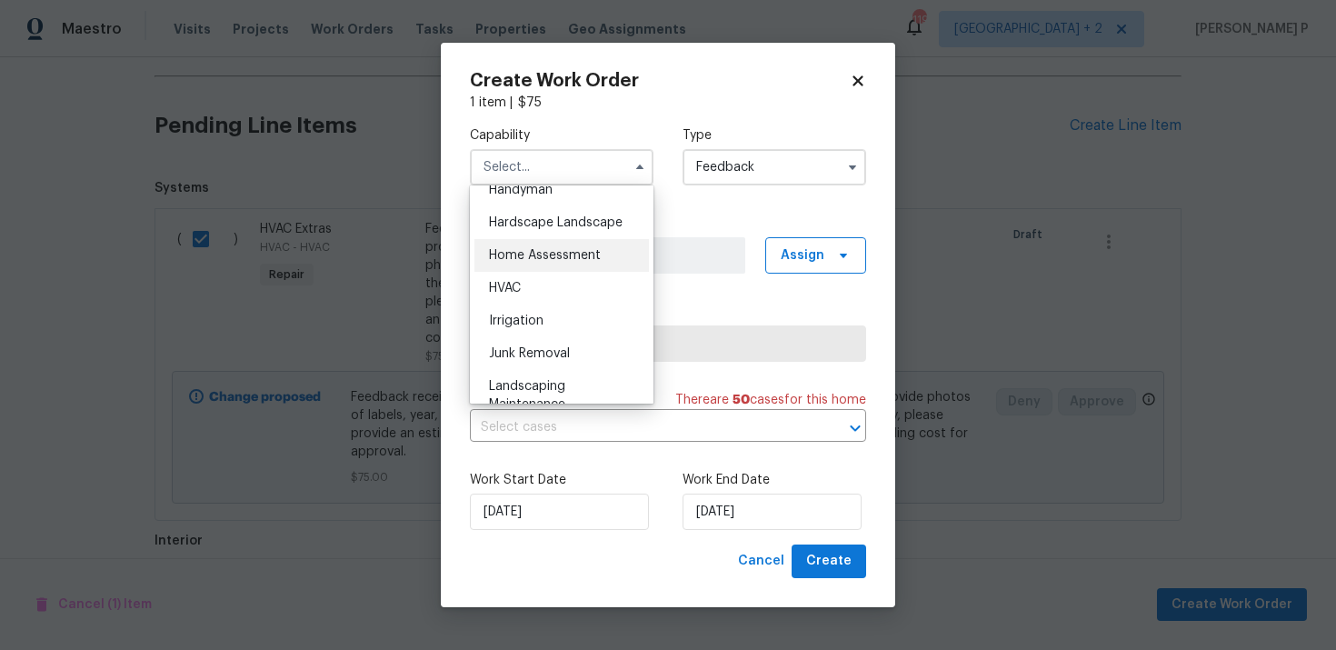
scroll to position [1019, 0]
click at [519, 284] on span "HVAC" at bounding box center [505, 285] width 32 height 13
type input "HVAC"
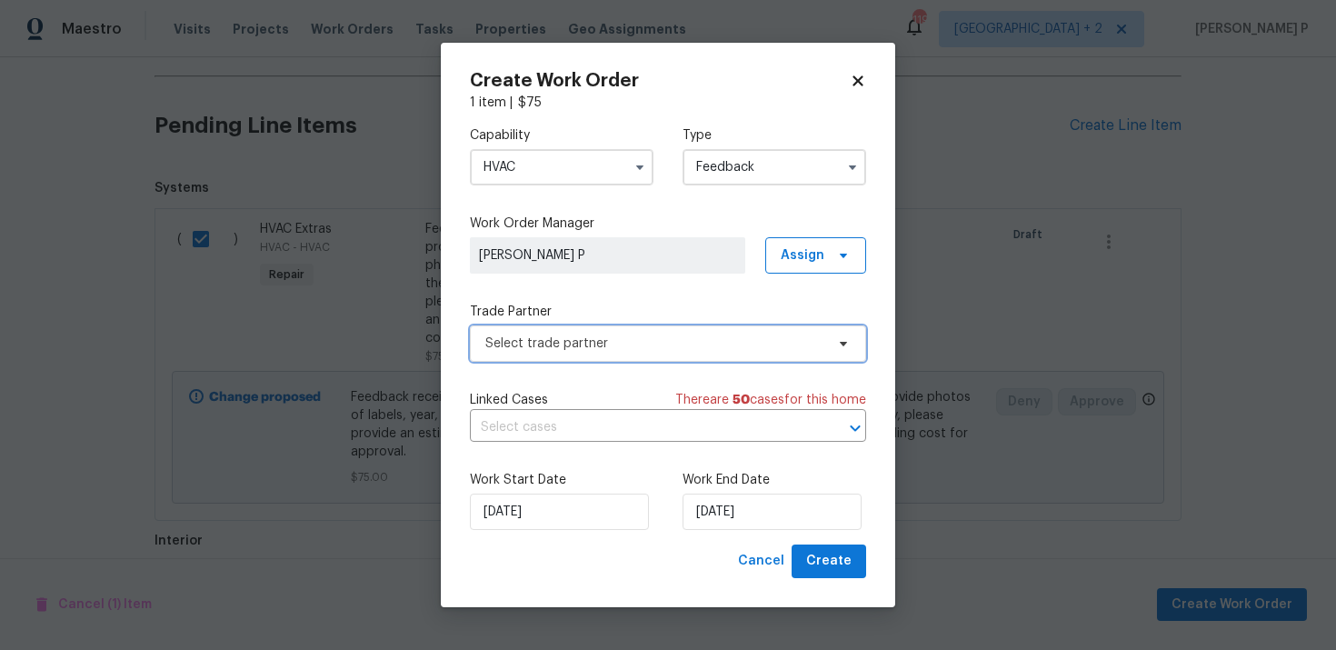
click at [540, 334] on span "Select trade partner" at bounding box center [654, 343] width 339 height 18
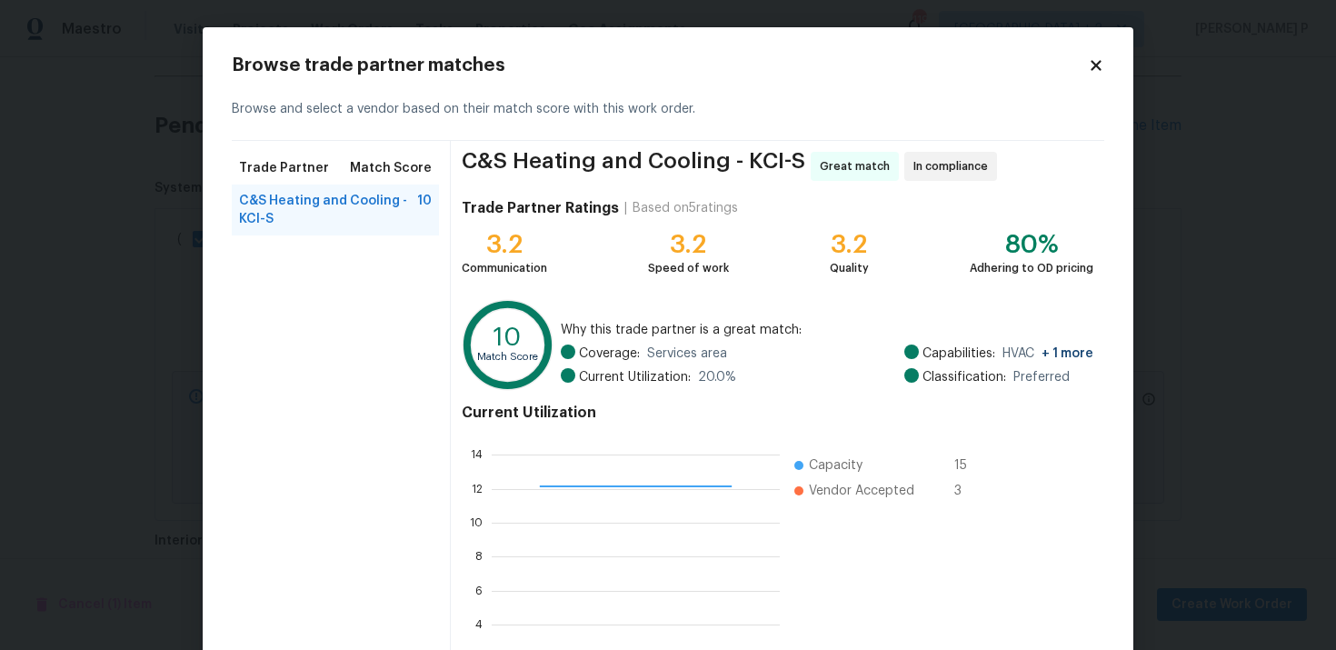
scroll to position [152, 0]
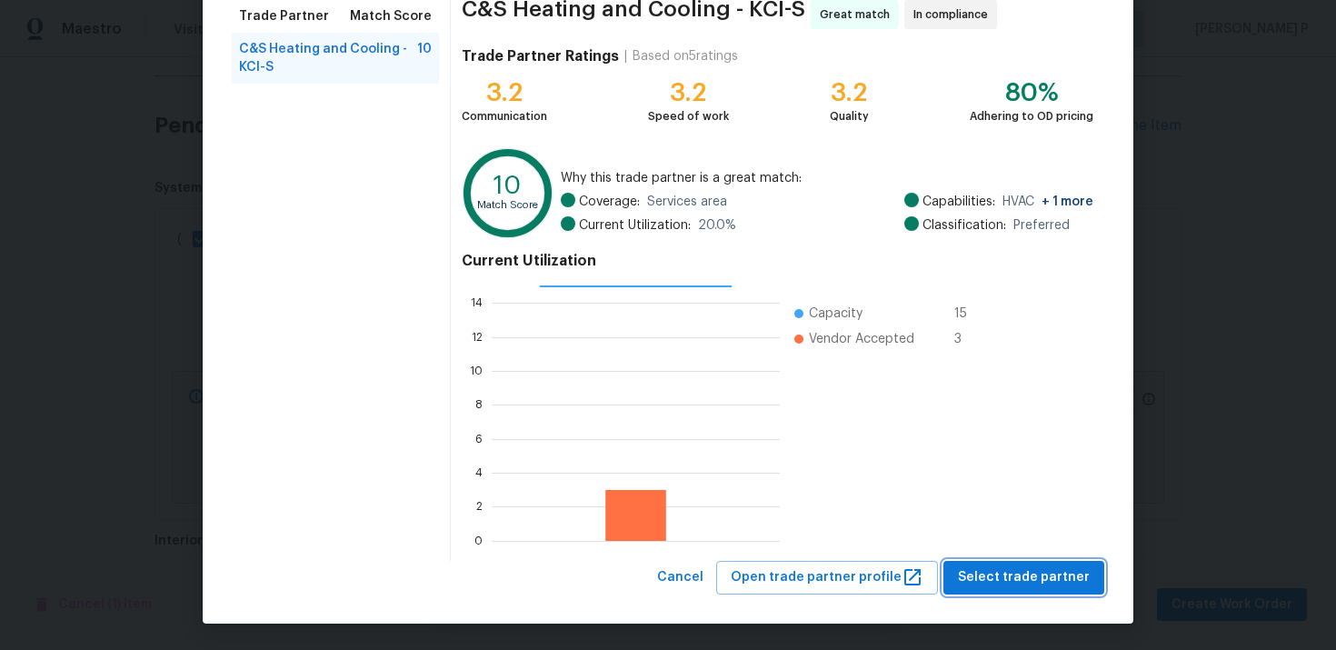
click at [1045, 583] on span "Select trade partner" at bounding box center [1024, 577] width 132 height 23
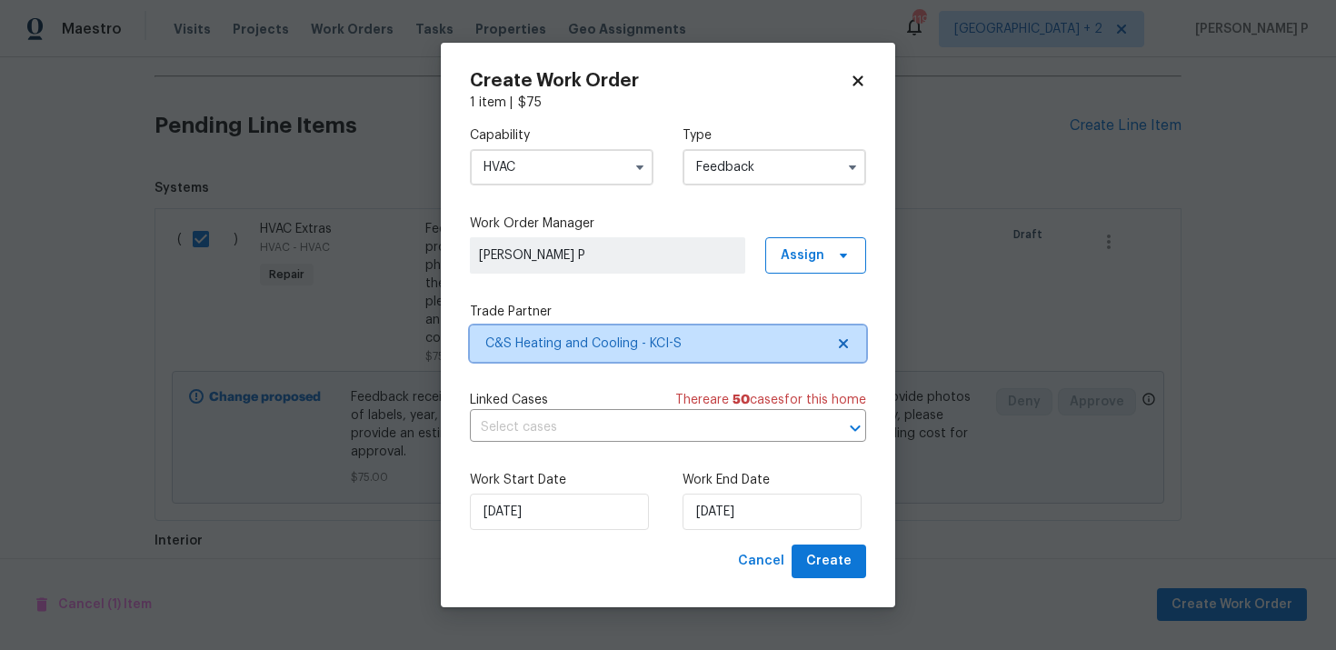
scroll to position [0, 0]
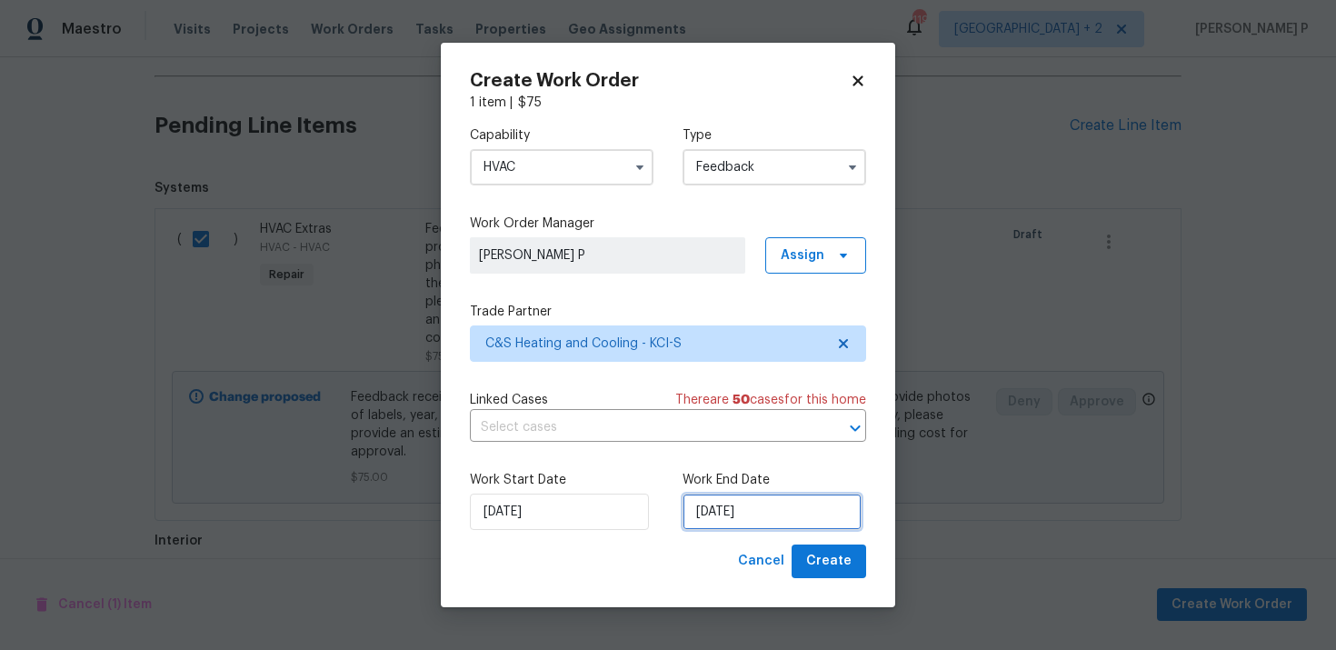
click at [761, 518] on input "[DATE]" at bounding box center [771, 511] width 179 height 36
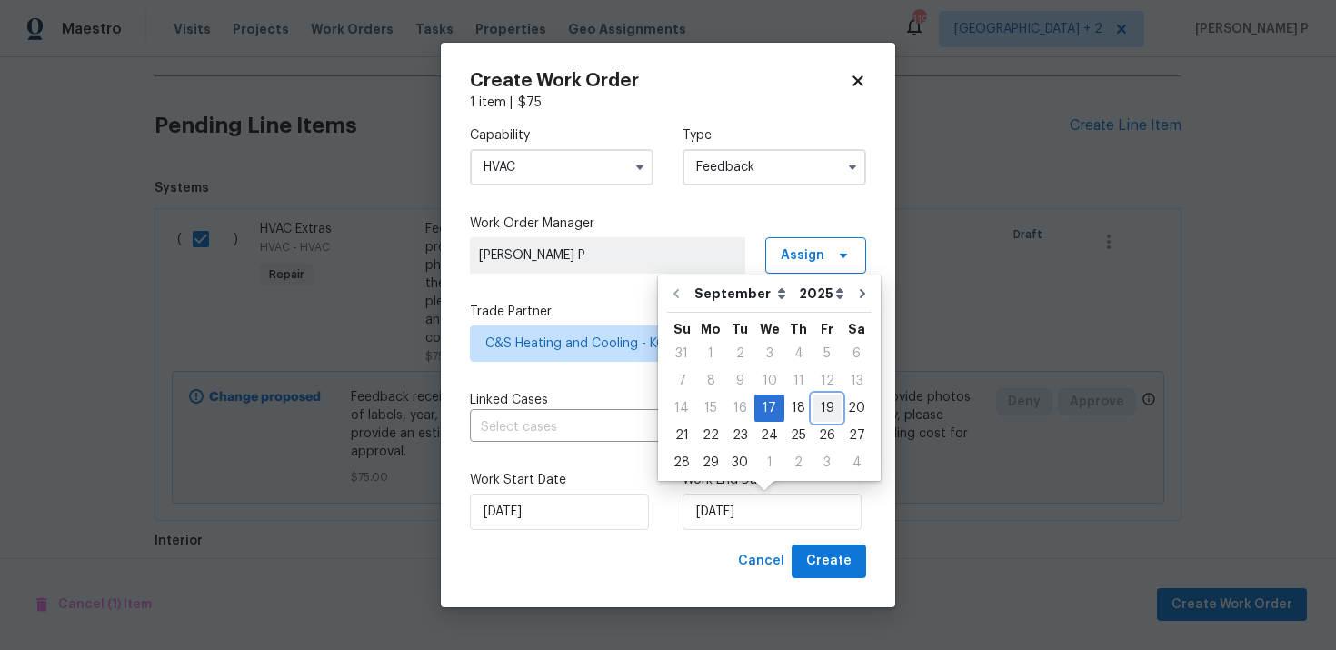
click at [815, 410] on div "19" at bounding box center [826, 407] width 29 height 25
type input "[DATE]"
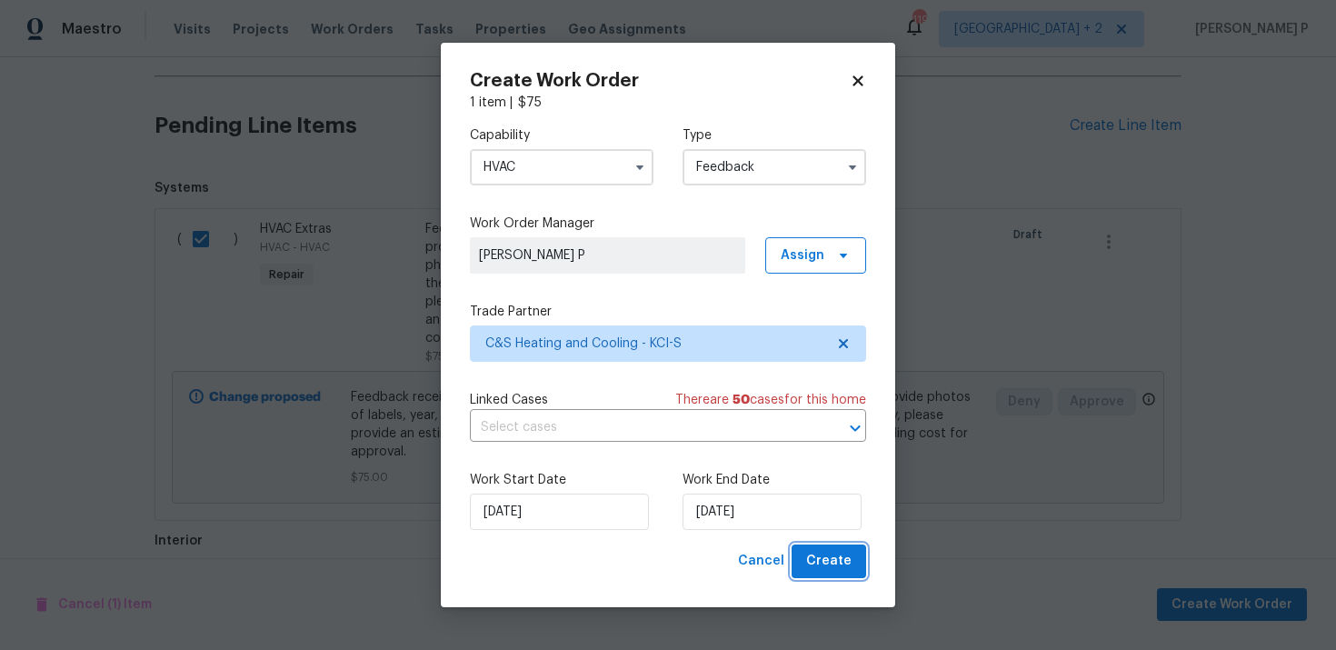
click at [840, 567] on span "Create" at bounding box center [828, 561] width 45 height 23
checkbox input "false"
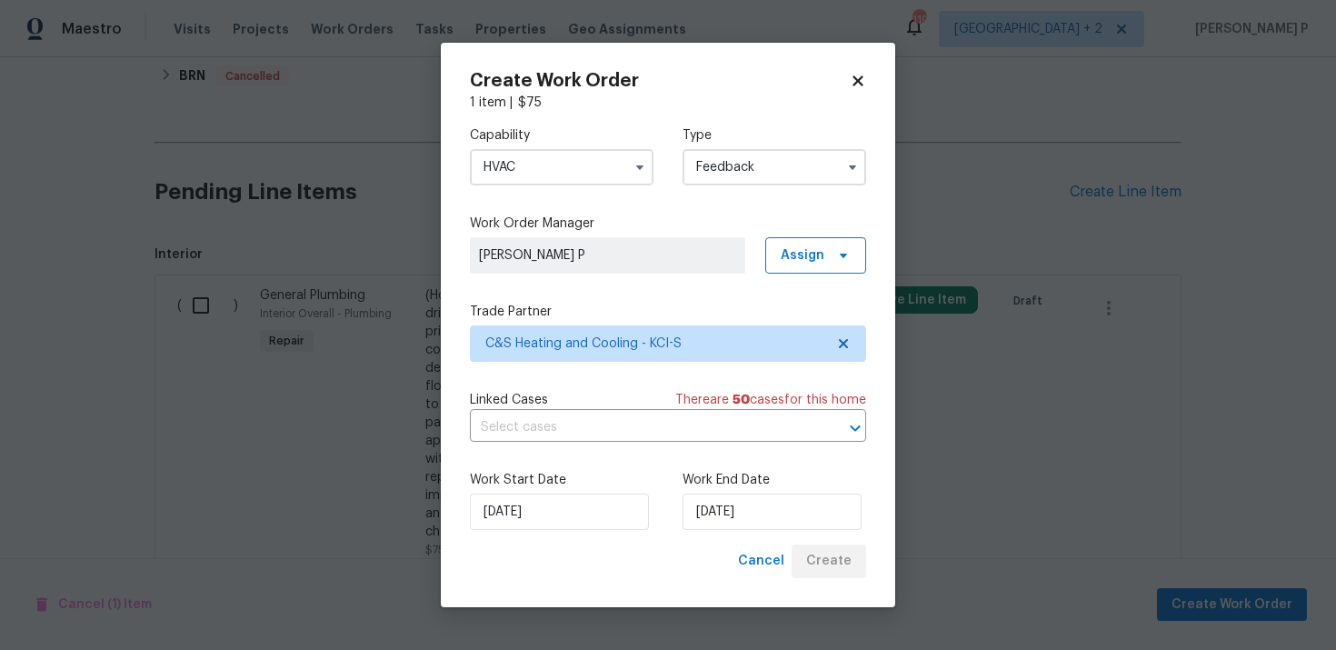
scroll to position [922, 0]
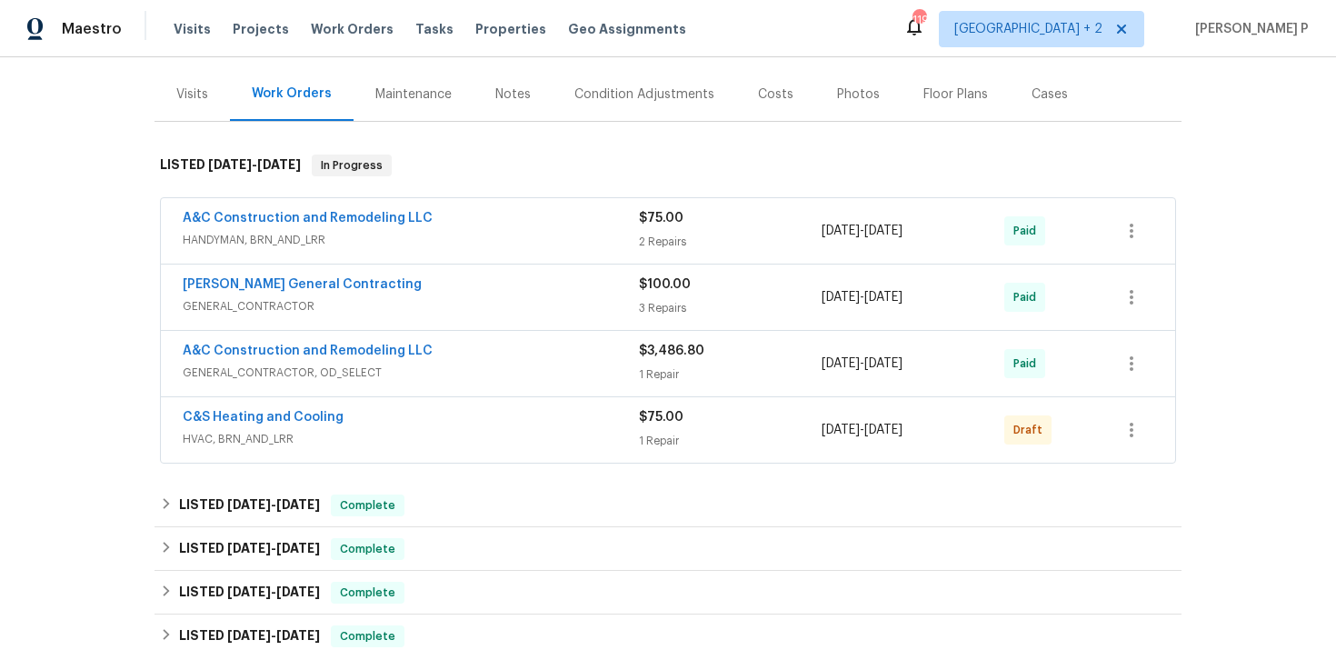
scroll to position [236, 0]
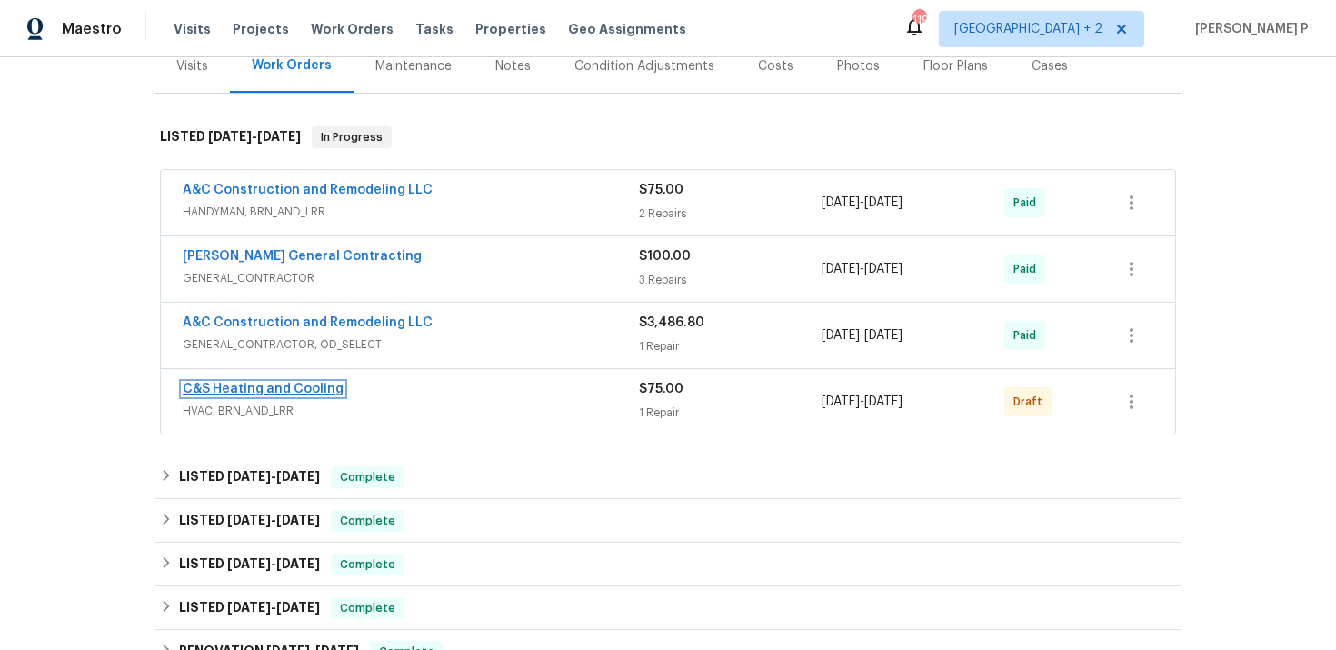
click at [270, 393] on link "C&S Heating and Cooling" at bounding box center [263, 389] width 161 height 13
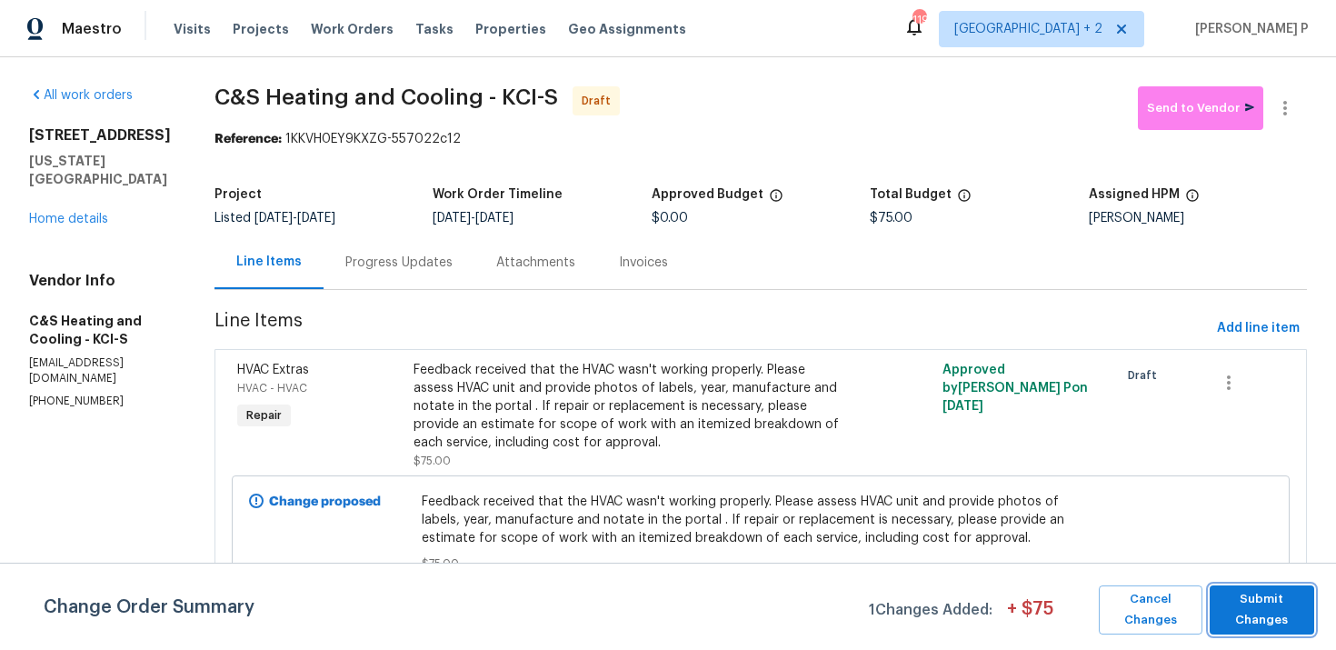
click at [1256, 613] on span "Submit Changes" at bounding box center [1262, 610] width 86 height 42
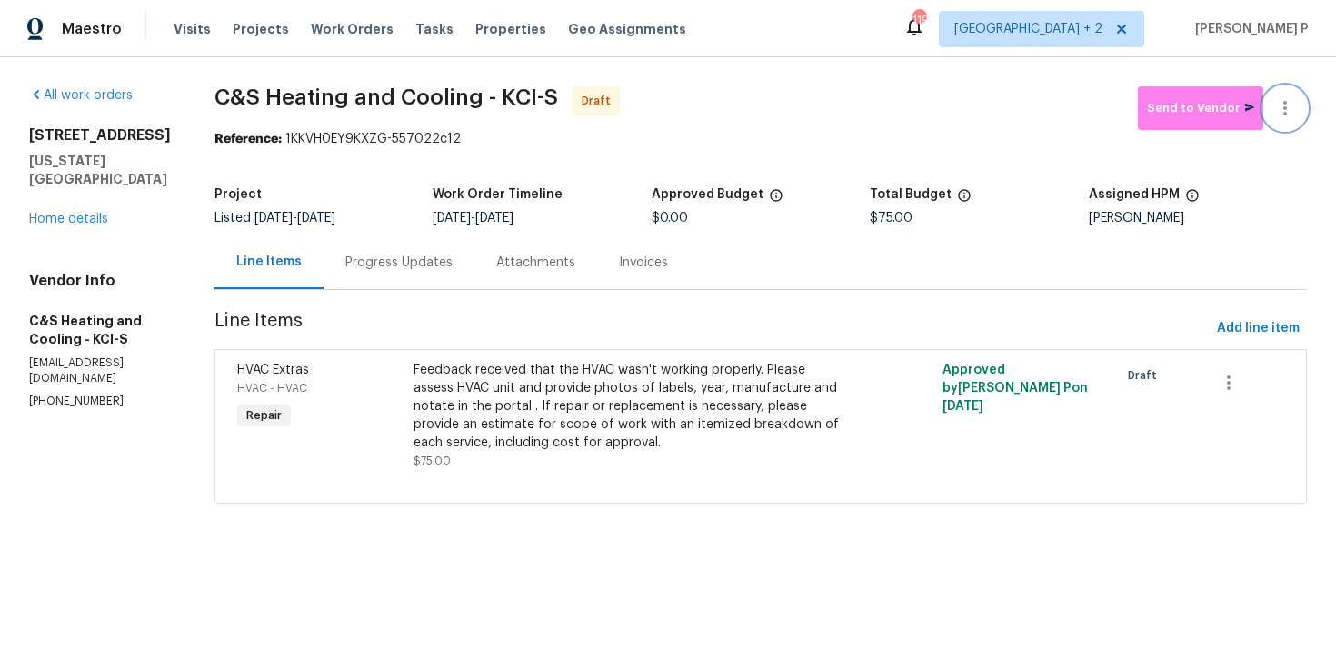
click at [1290, 110] on icon "button" at bounding box center [1285, 108] width 22 height 22
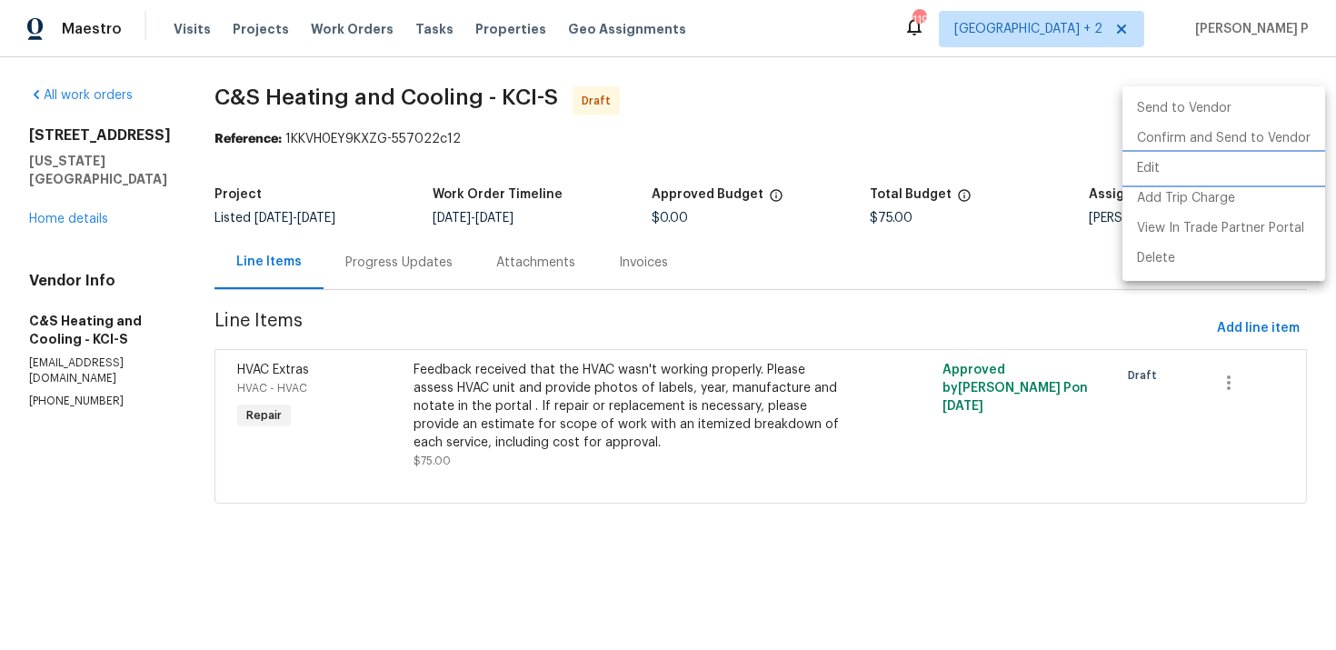
click at [1153, 169] on li "Edit" at bounding box center [1223, 169] width 203 height 30
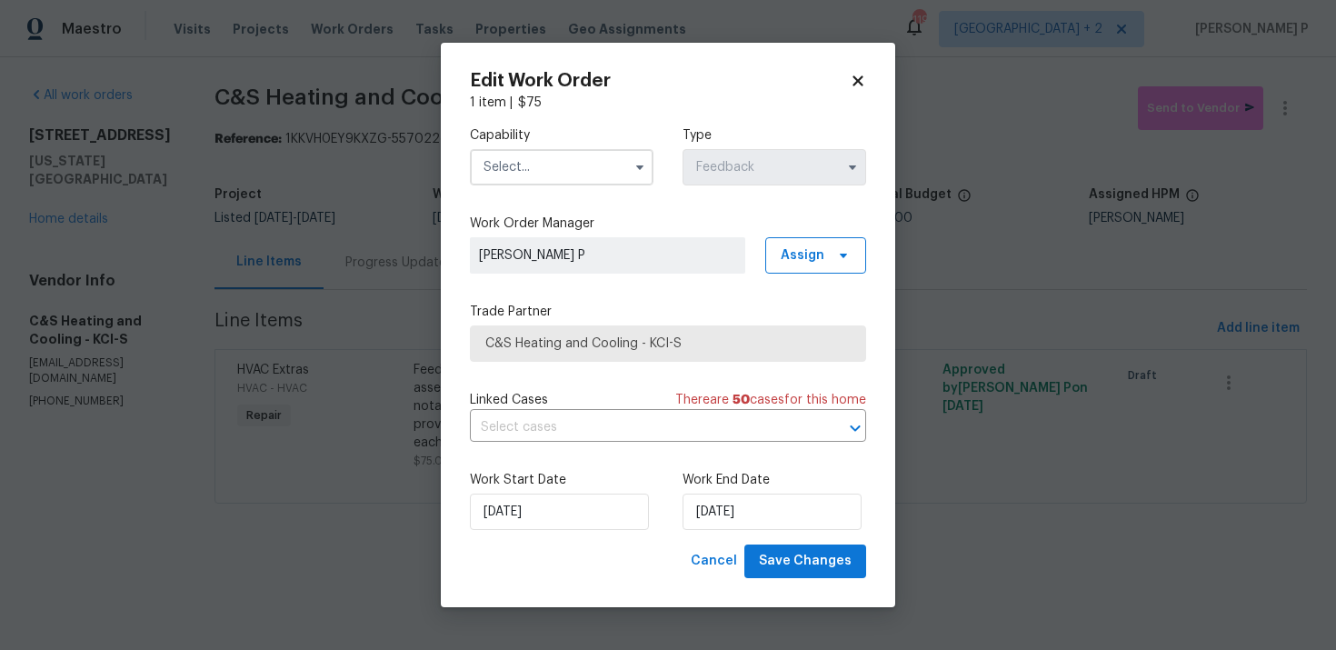
click at [563, 160] on input "text" at bounding box center [562, 167] width 184 height 36
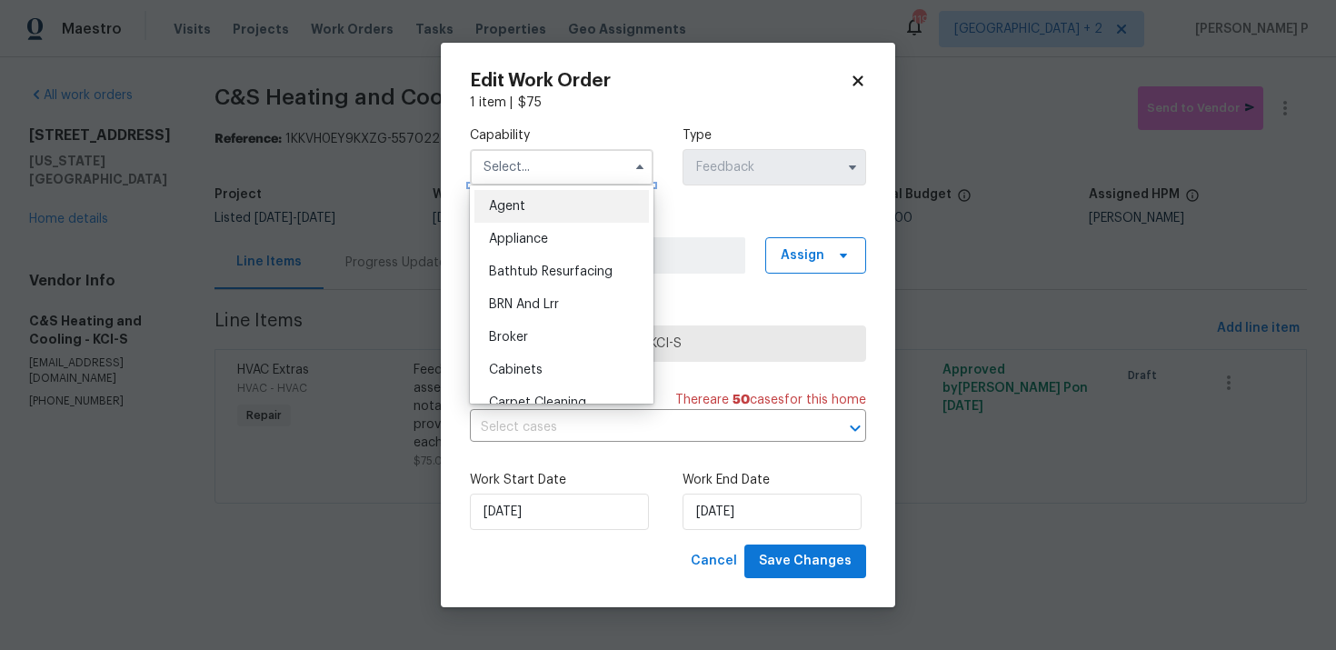
click at [563, 160] on input "text" at bounding box center [562, 167] width 184 height 36
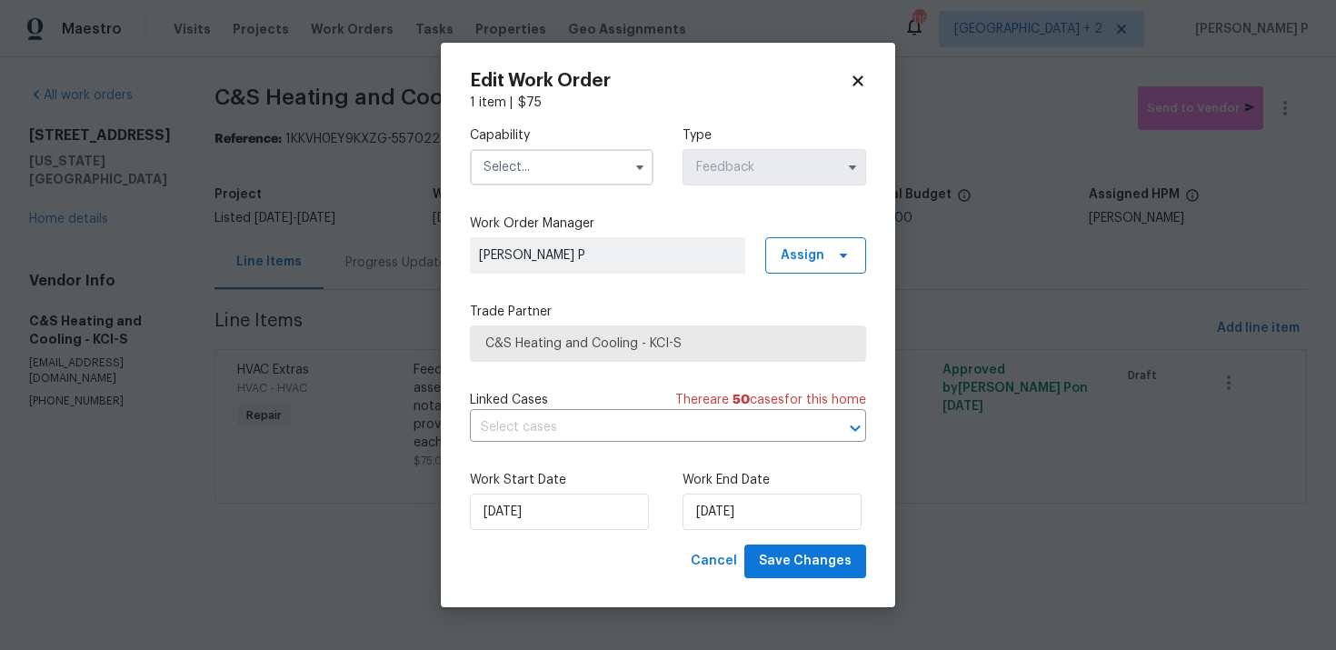
click at [557, 167] on input "text" at bounding box center [562, 167] width 184 height 36
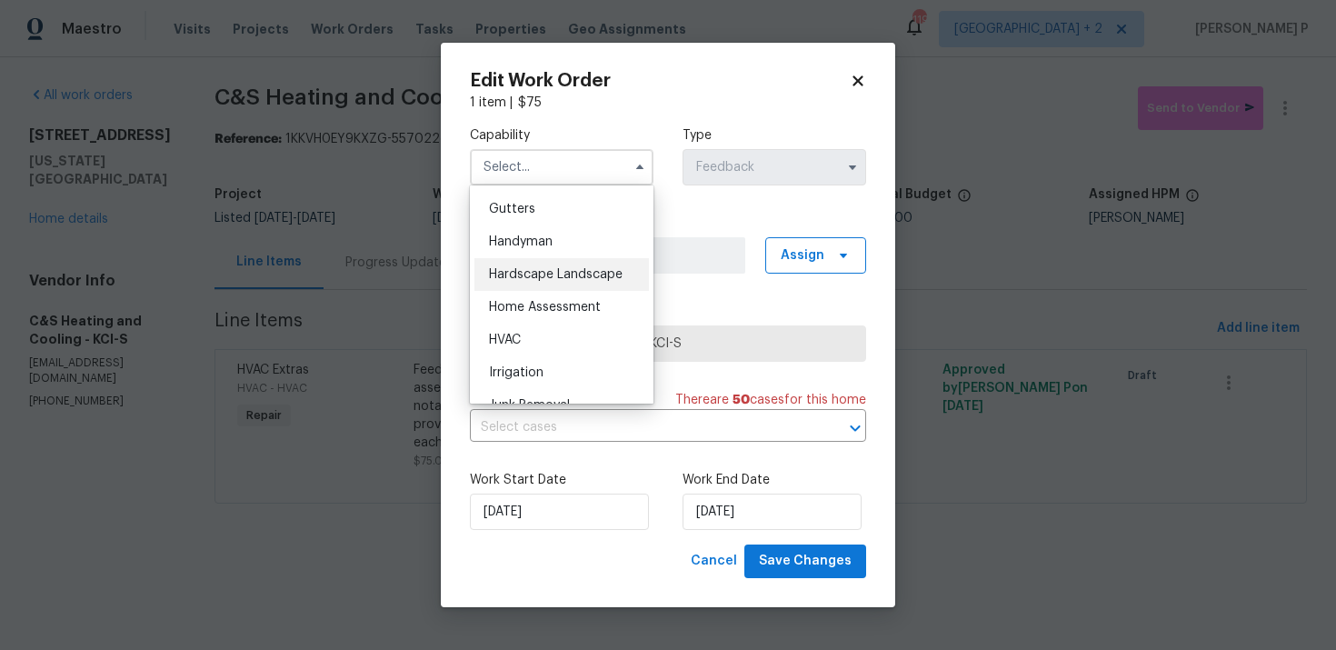
scroll to position [1001, 0]
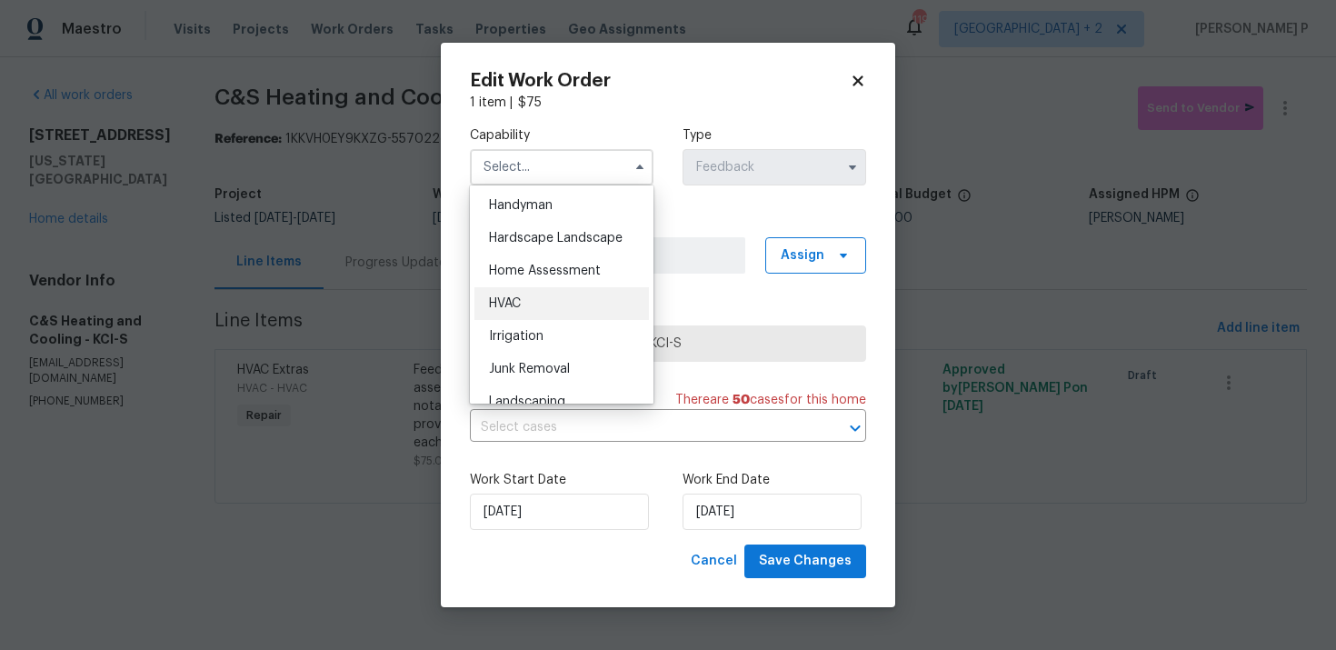
click at [525, 310] on div "HVAC" at bounding box center [561, 303] width 174 height 33
type input "HVAC"
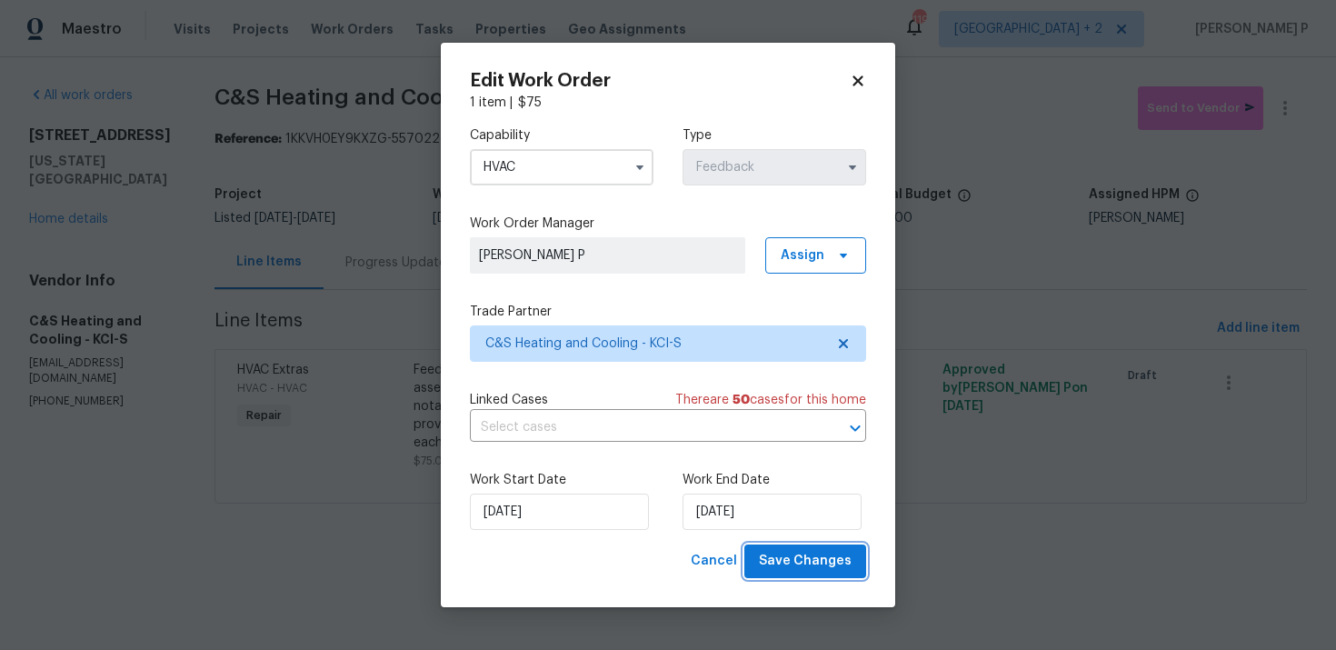
click at [811, 563] on span "Save Changes" at bounding box center [805, 561] width 93 height 23
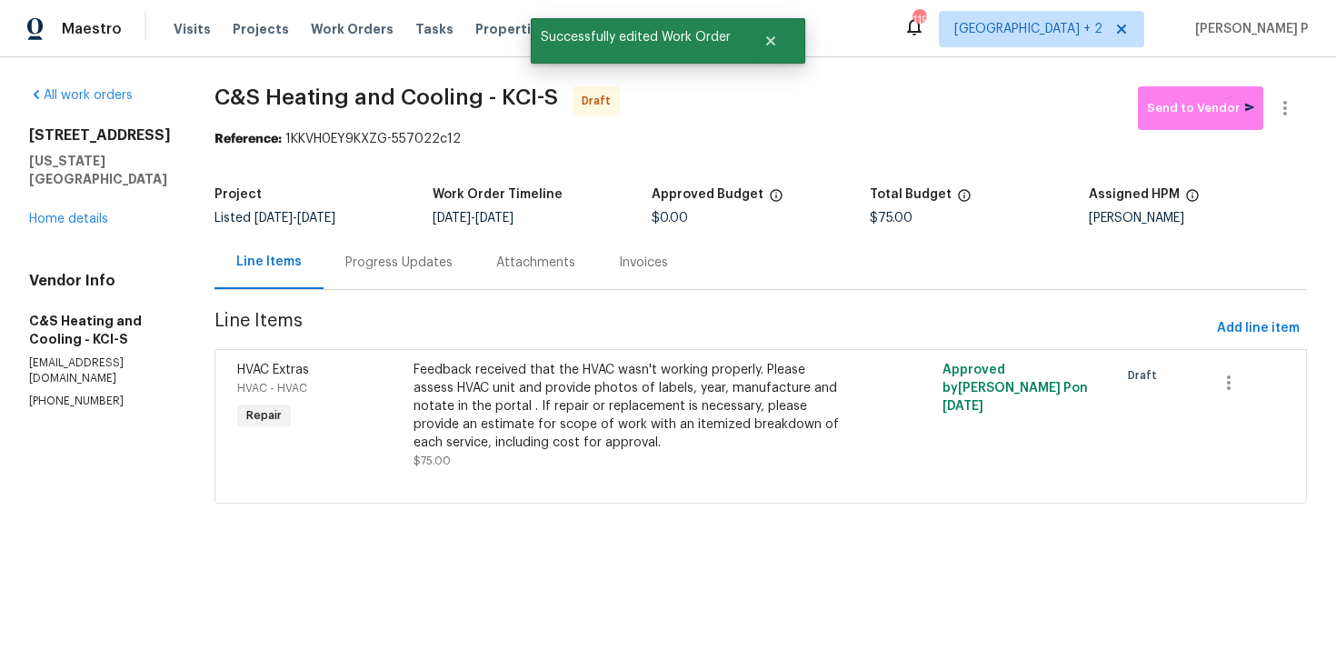
click at [425, 256] on div "Progress Updates" at bounding box center [398, 263] width 107 height 18
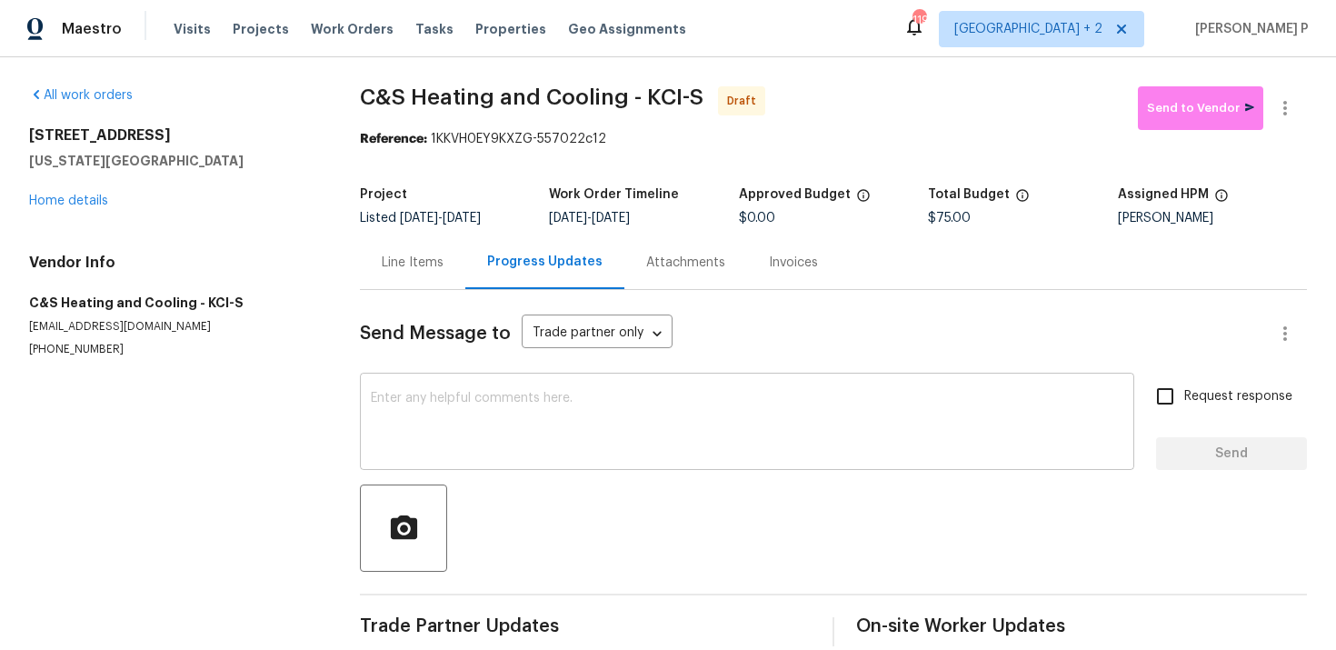
click at [520, 432] on textarea at bounding box center [747, 424] width 752 height 64
paste textarea "Hi, this is [PERSON_NAME] with Opendoor. I’m confirming you received the WO for…"
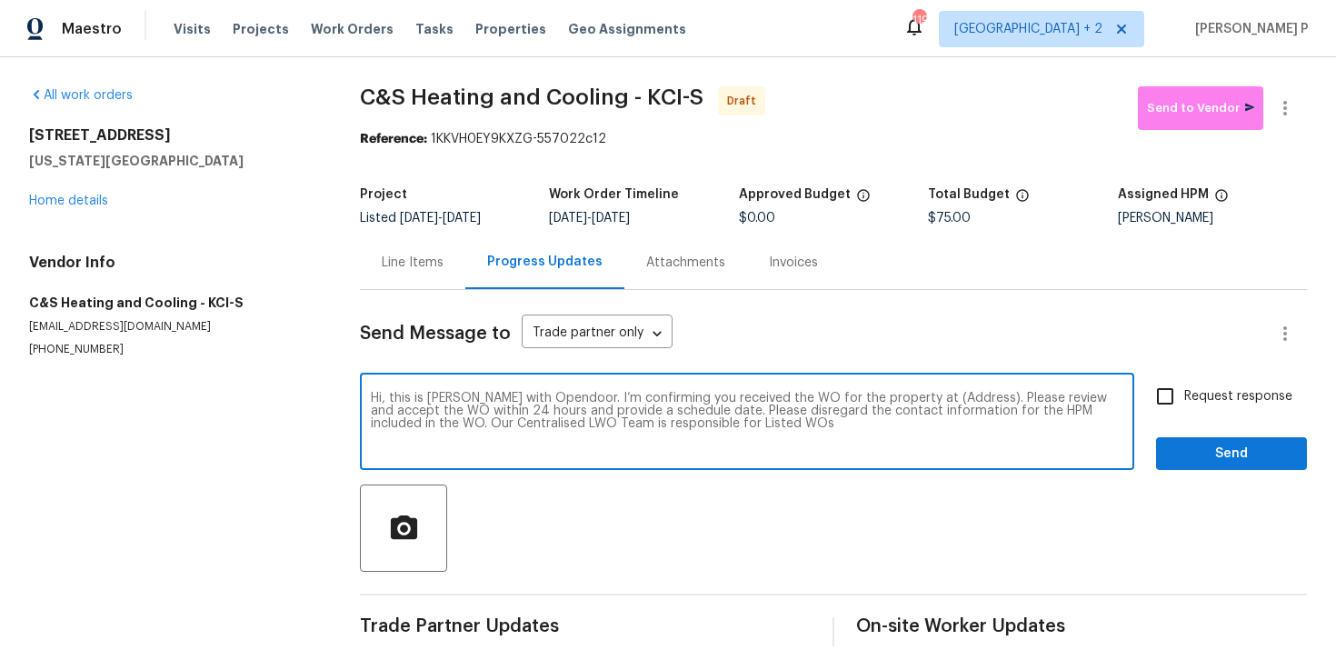
drag, startPoint x: 913, startPoint y: 397, endPoint x: 938, endPoint y: 398, distance: 24.6
click at [938, 398] on textarea "Hi, this is [PERSON_NAME] with Opendoor. I’m confirming you received the WO for…" at bounding box center [747, 424] width 752 height 64
drag, startPoint x: 912, startPoint y: 398, endPoint x: 965, endPoint y: 397, distance: 53.6
click at [965, 397] on textarea "Hi, this is [PERSON_NAME] with Opendoor. I’m confirming you received the WO for…" at bounding box center [747, 424] width 752 height 64
paste textarea "[STREET_ADDRESS][US_STATE]"
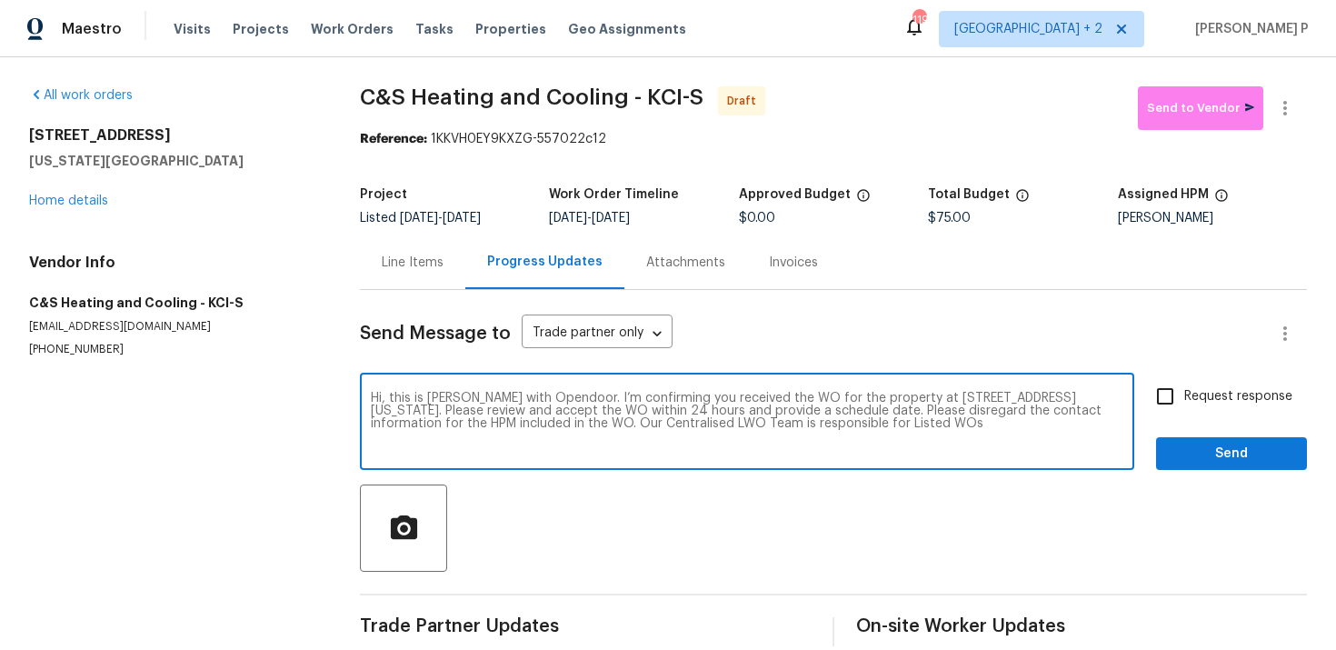
type textarea "Hi, this is [PERSON_NAME] with Opendoor. I’m confirming you received the WO for…"
click at [1164, 394] on input "Request response" at bounding box center [1165, 396] width 38 height 38
checkbox input "true"
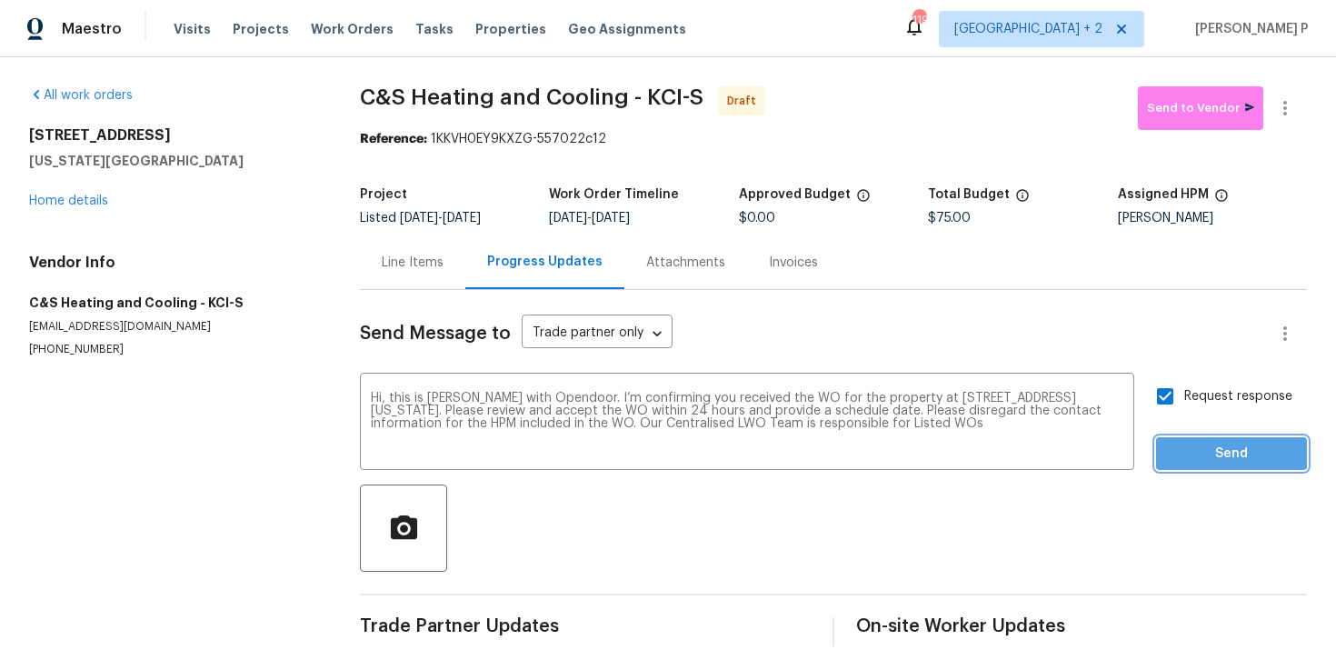
click at [1201, 448] on span "Send" at bounding box center [1232, 454] width 122 height 23
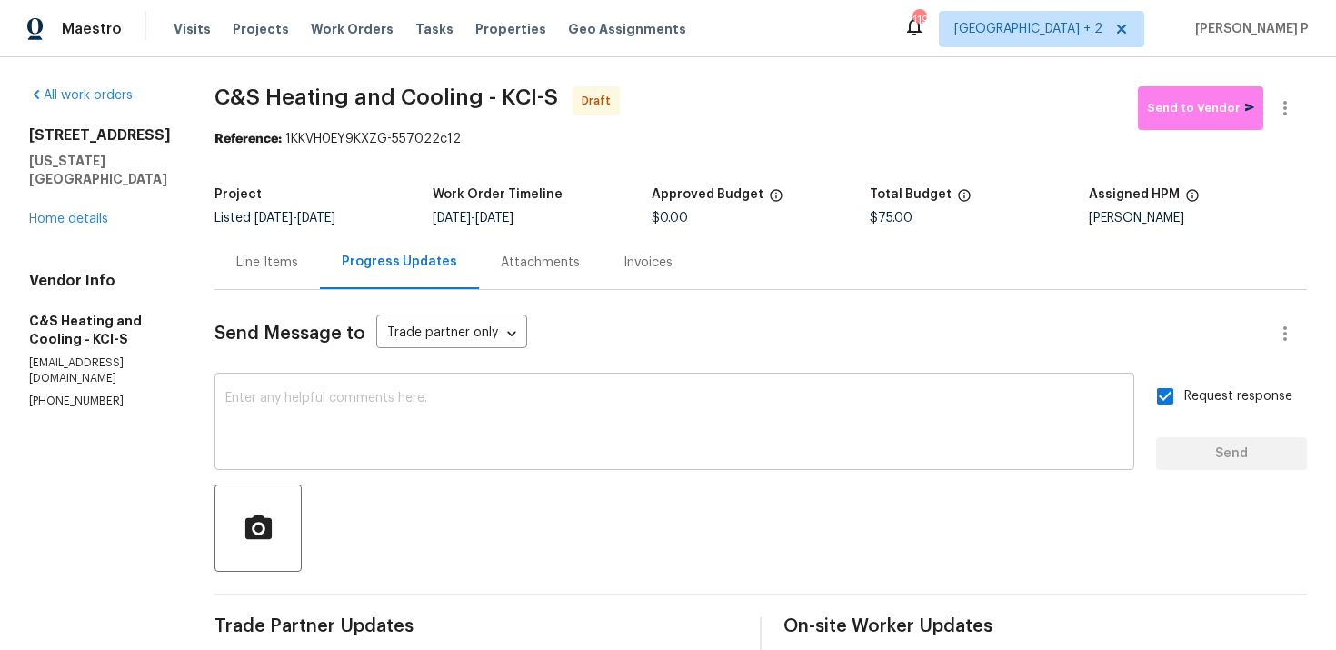
click at [591, 398] on textarea at bounding box center [674, 424] width 898 height 64
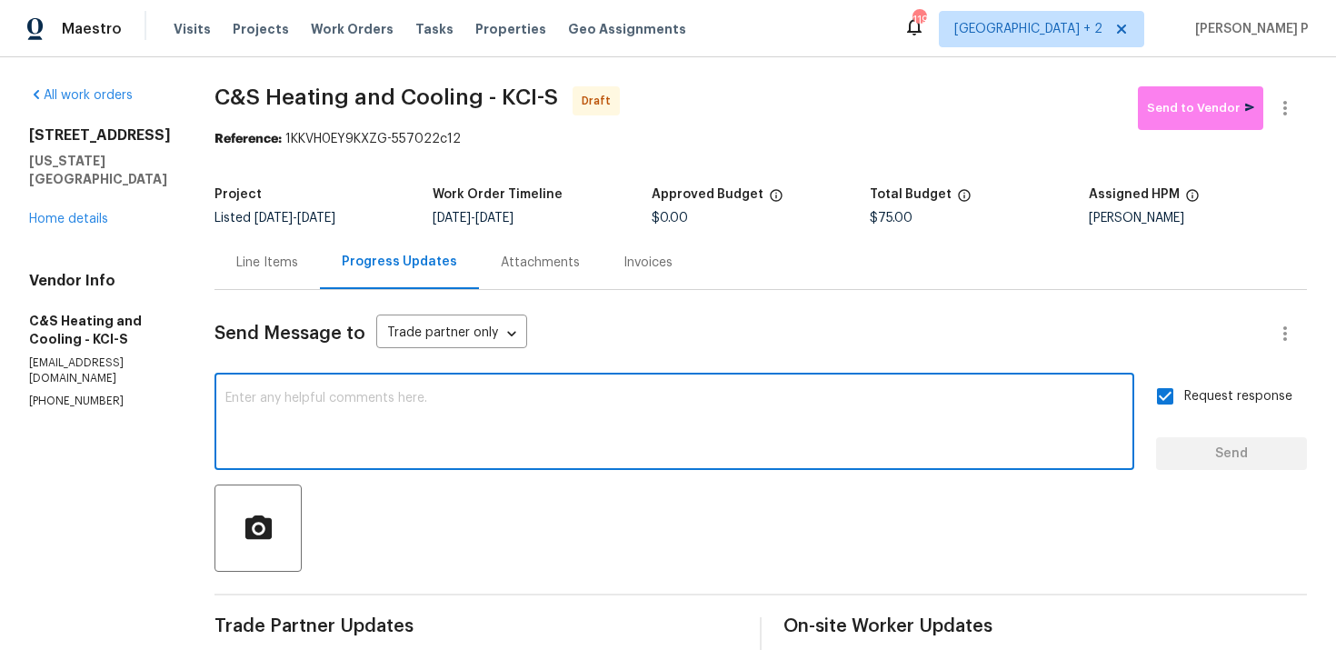
paste textarea "Attention All Work Orders must include before-photos (both close-up and wide-an…"
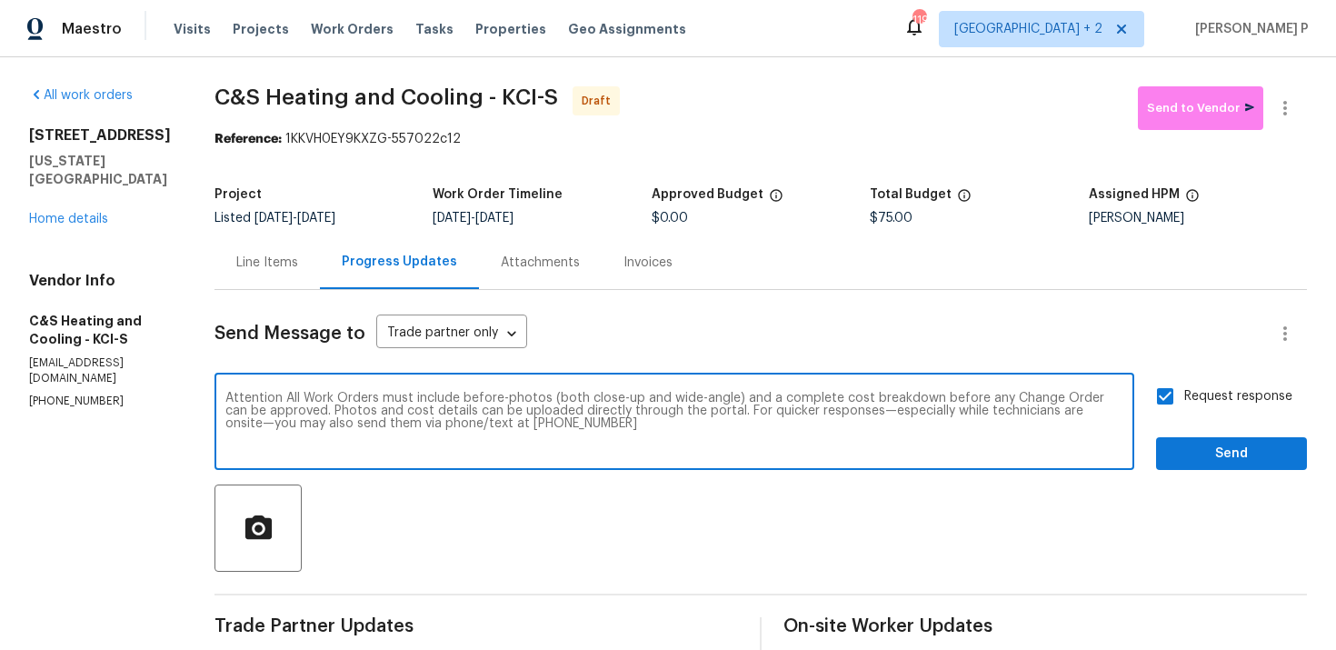
type textarea "Attention All Work Orders must include before-photos (both close-up and wide-an…"
click at [1199, 453] on span "Send" at bounding box center [1232, 454] width 122 height 23
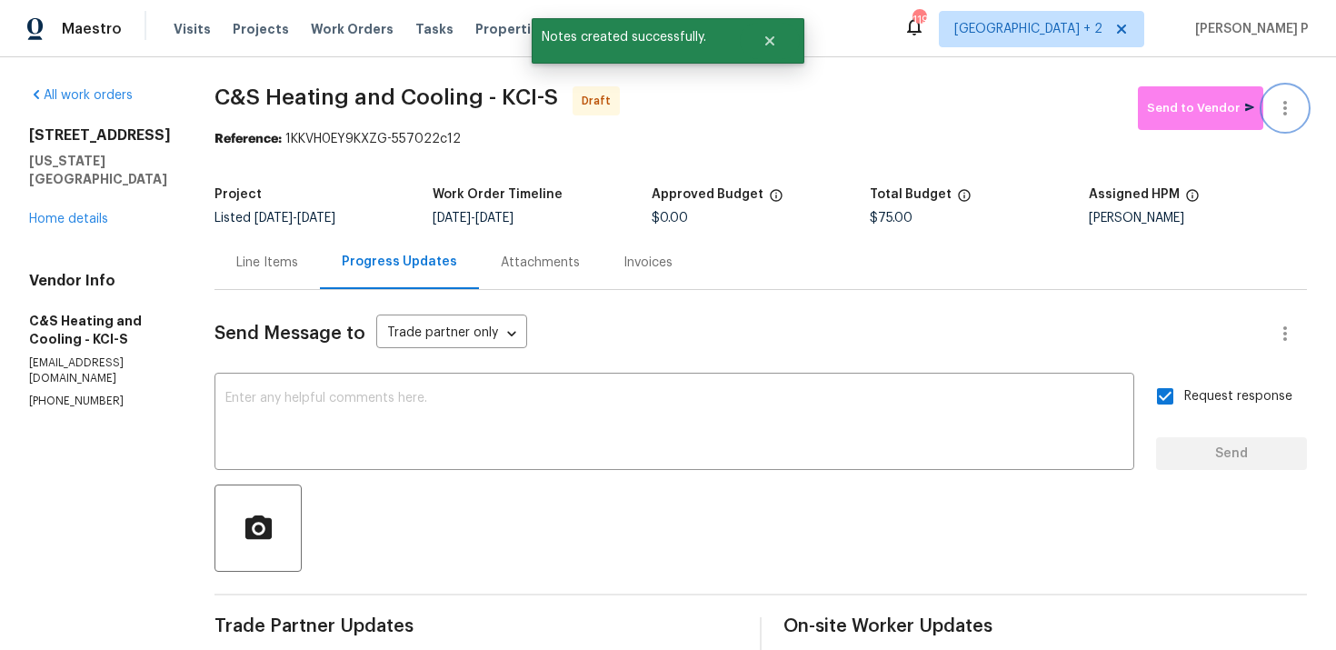
click at [1289, 105] on icon "button" at bounding box center [1285, 108] width 22 height 22
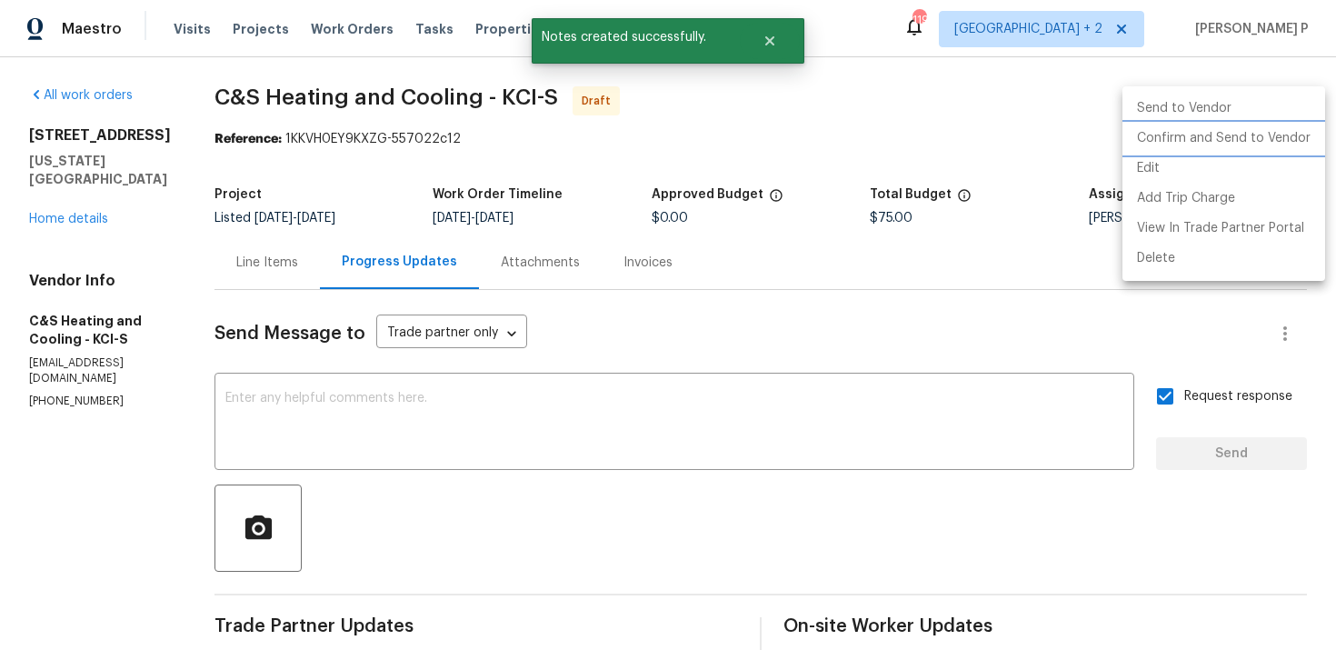
click at [1155, 134] on li "Confirm and Send to Vendor" at bounding box center [1223, 139] width 203 height 30
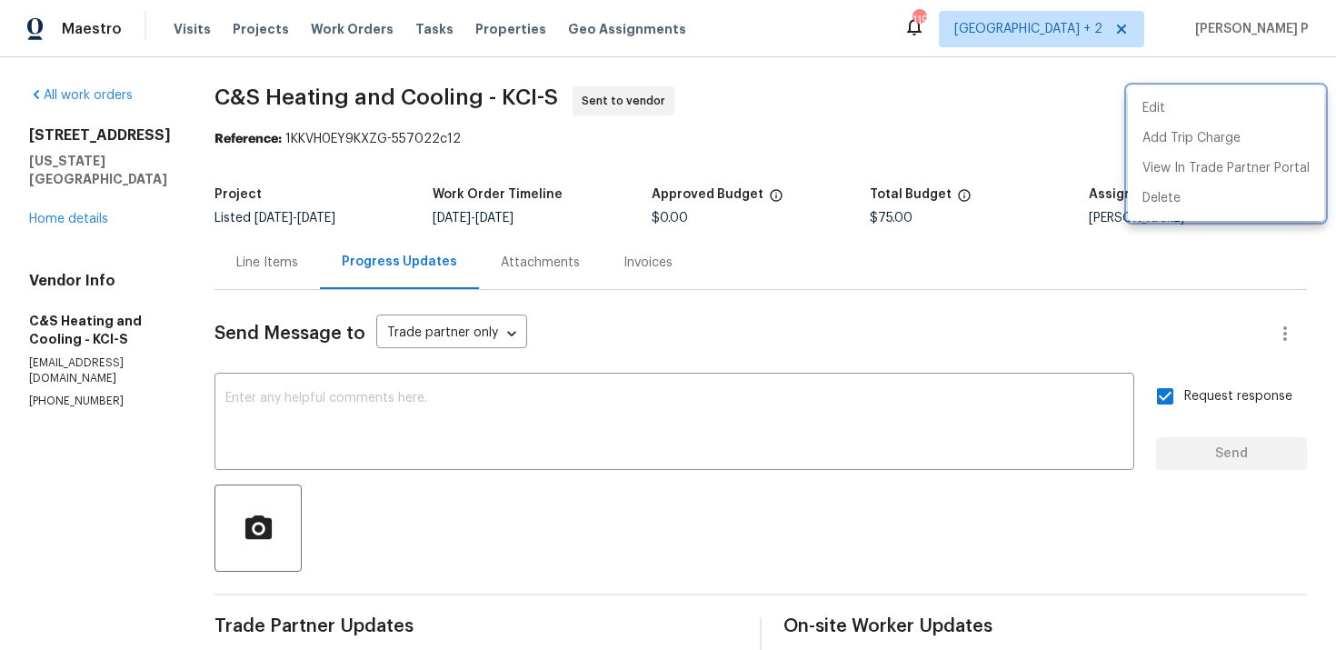
click at [543, 408] on div at bounding box center [668, 325] width 1336 height 650
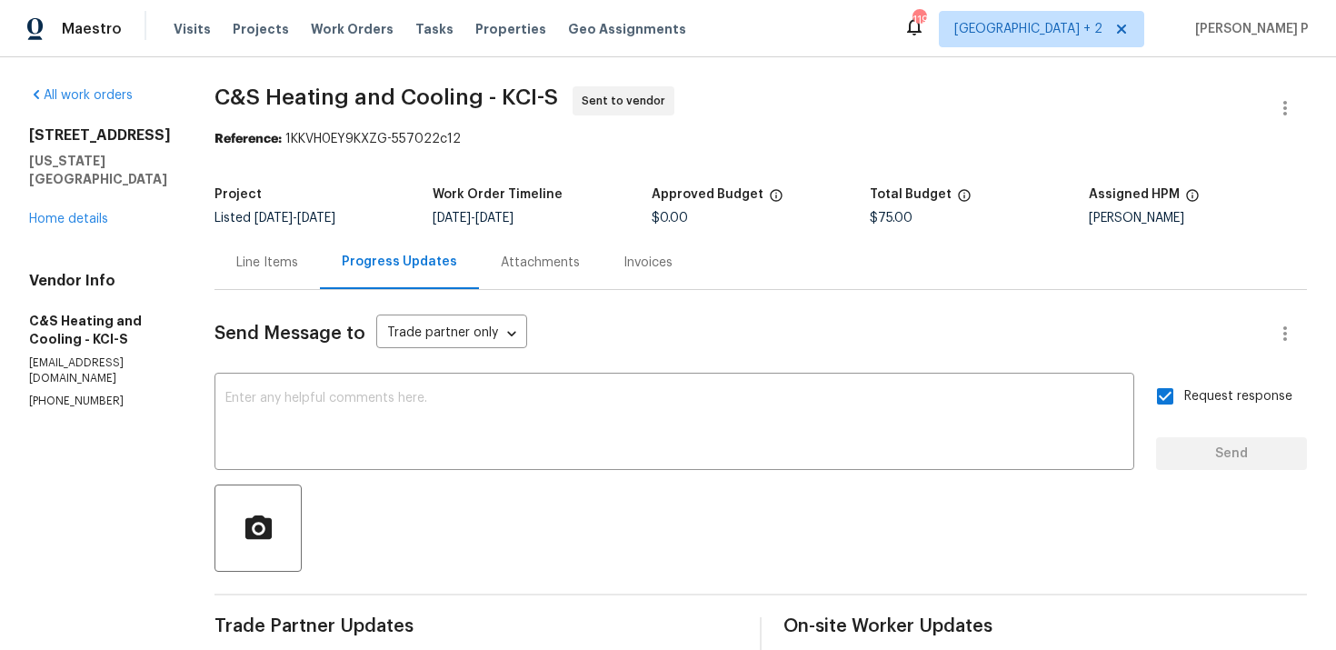
click at [613, 552] on div at bounding box center [760, 527] width 1092 height 87
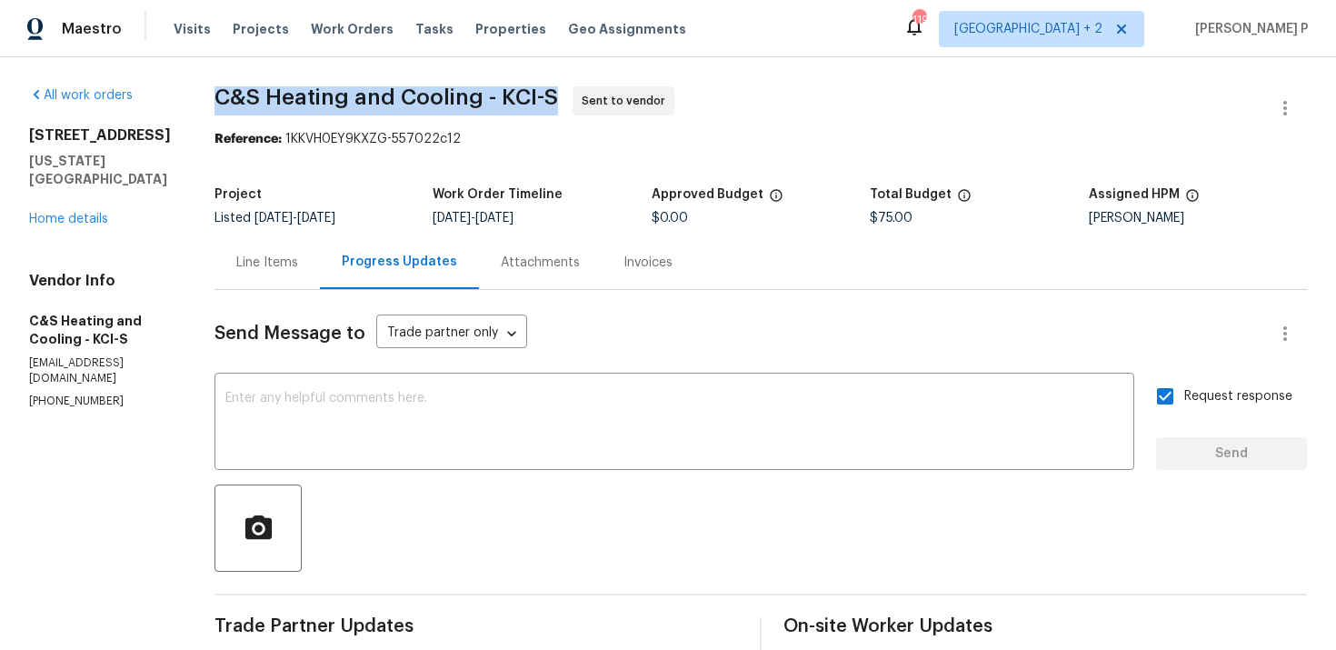
drag, startPoint x: 226, startPoint y: 95, endPoint x: 560, endPoint y: 95, distance: 333.5
click at [558, 95] on span "C&S Heating and Cooling - KCI-S" at bounding box center [386, 97] width 344 height 22
copy span "C&S Heating and Cooling - KCI-S"
click at [135, 468] on section "All work orders 8226 NW 82nd Ct Kansas City, MO 64152 Home details Vendor Info …" at bounding box center [100, 500] width 142 height 829
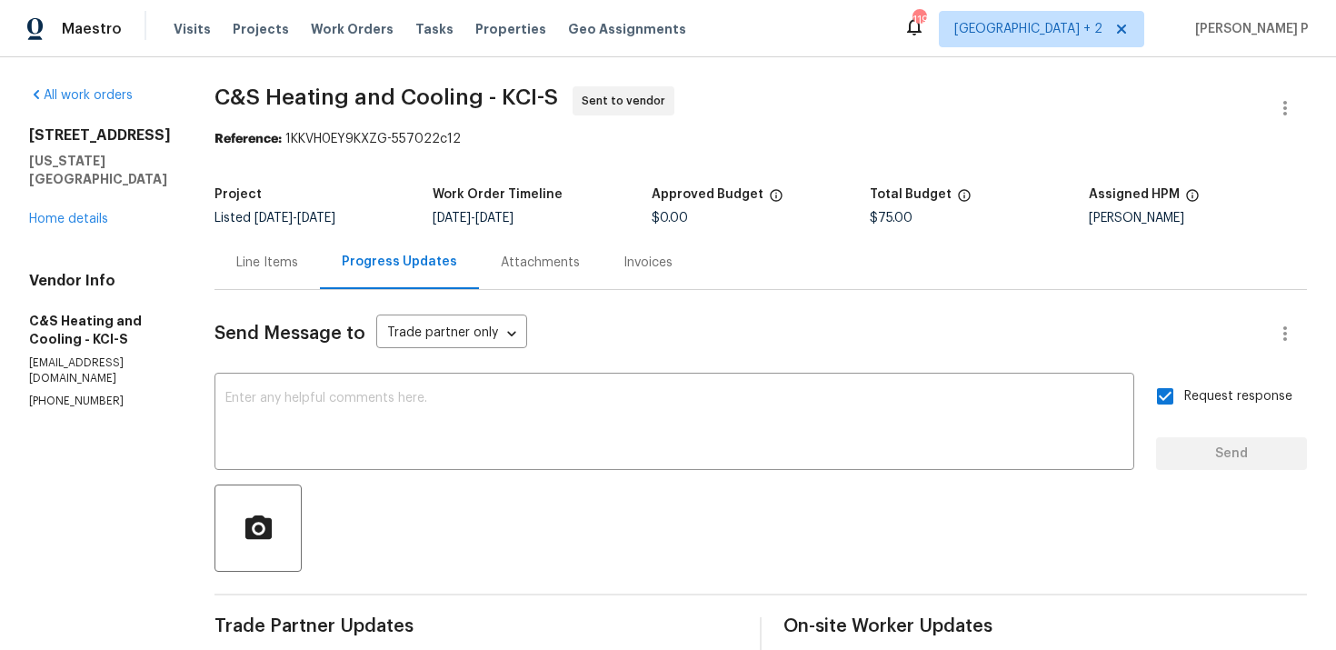
click at [354, 139] on div "Reference: 1KKVH0EY9KXZG-557022c12" at bounding box center [760, 139] width 1092 height 18
drag, startPoint x: 297, startPoint y: 139, endPoint x: 532, endPoint y: 137, distance: 234.5
click at [532, 137] on div "Reference: 1KKVH0EY9KXZG-557022c12" at bounding box center [760, 139] width 1092 height 18
copy div "1KKVH0EY9KXZG-557022c12"
click at [273, 261] on div "Line Items" at bounding box center [267, 263] width 62 height 18
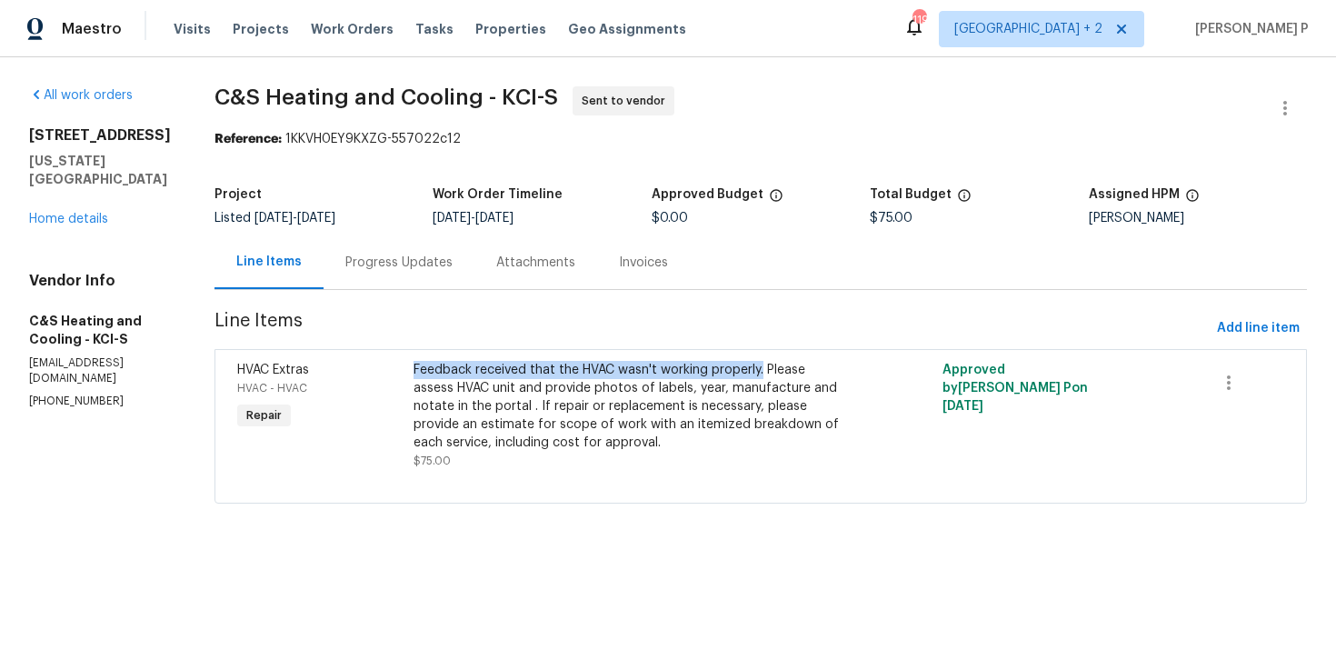
drag, startPoint x: 420, startPoint y: 372, endPoint x: 771, endPoint y: 366, distance: 350.8
click at [771, 366] on div "Feedback received that the HVAC wasn't working properly. Please assess HVAC uni…" at bounding box center [628, 415] width 441 height 120
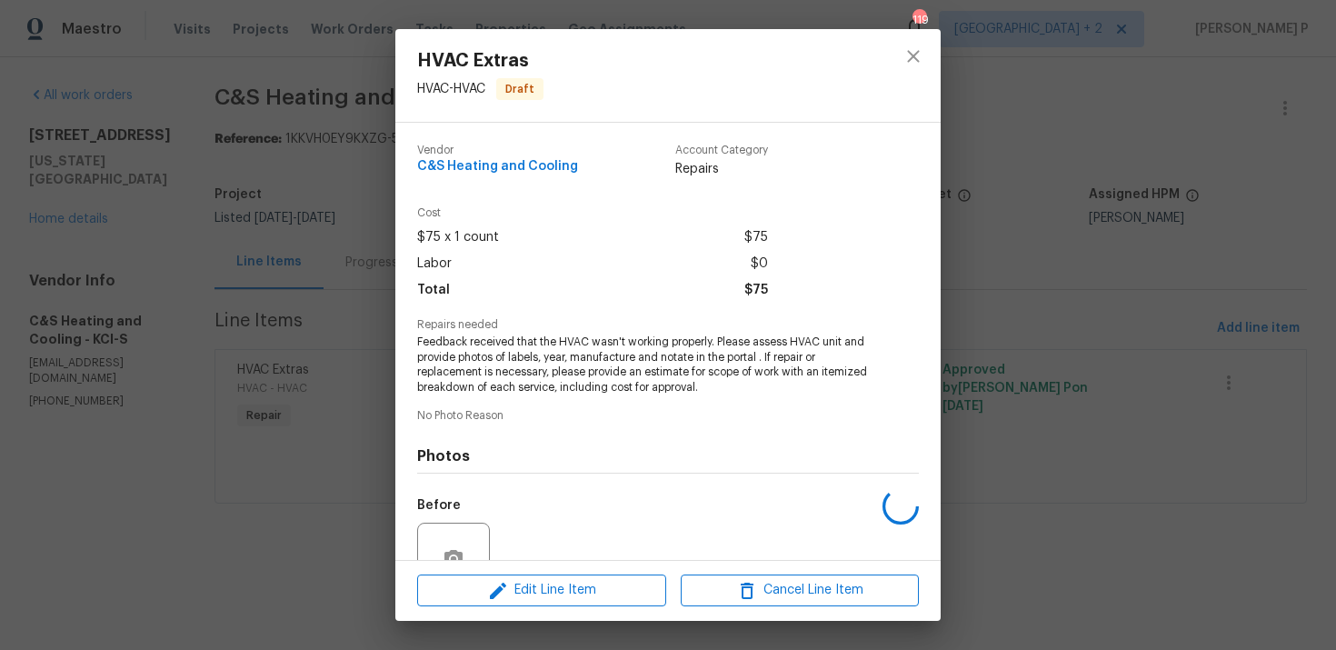
copy div "Feedback received that the HVAC wasn't working properly."
drag, startPoint x: 417, startPoint y: 342, endPoint x: 714, endPoint y: 342, distance: 297.2
click at [714, 342] on span "Feedback received that the HVAC wasn't working properly. Please assess HVAC uni…" at bounding box center [643, 364] width 452 height 61
copy span "Feedback received that the HVAC wasn't working properly."
click at [919, 61] on icon "close" at bounding box center [913, 56] width 22 height 22
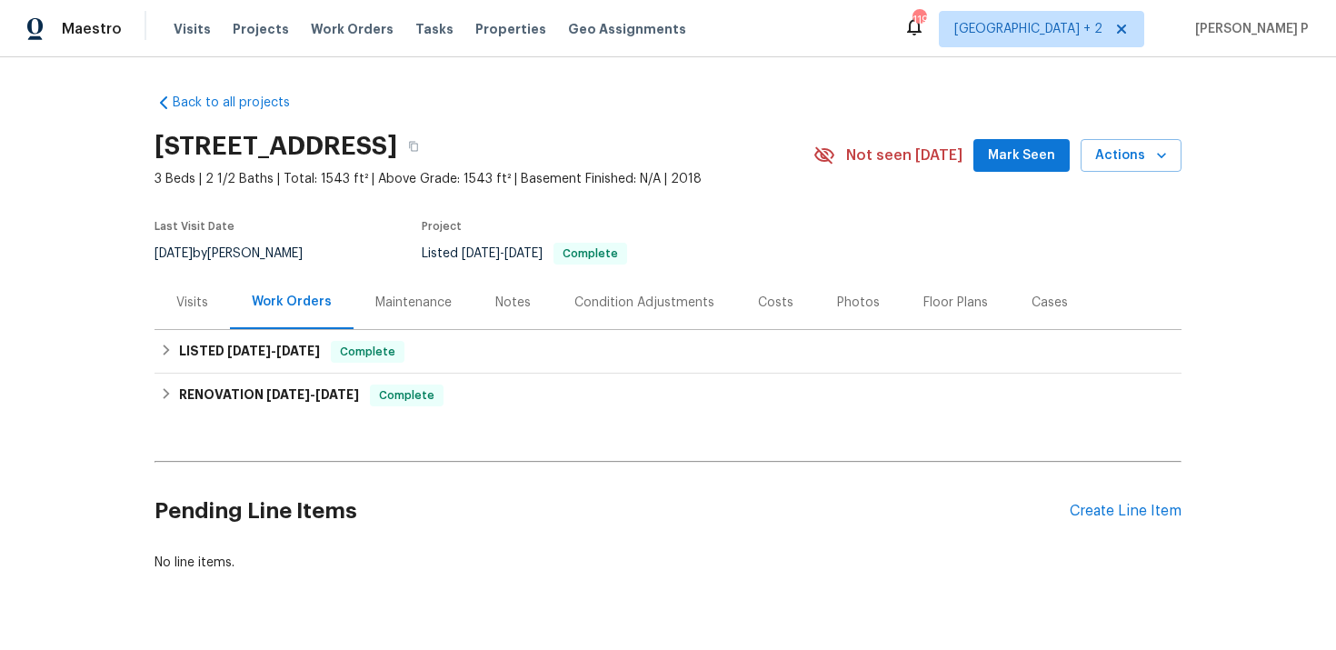
scroll to position [45, 0]
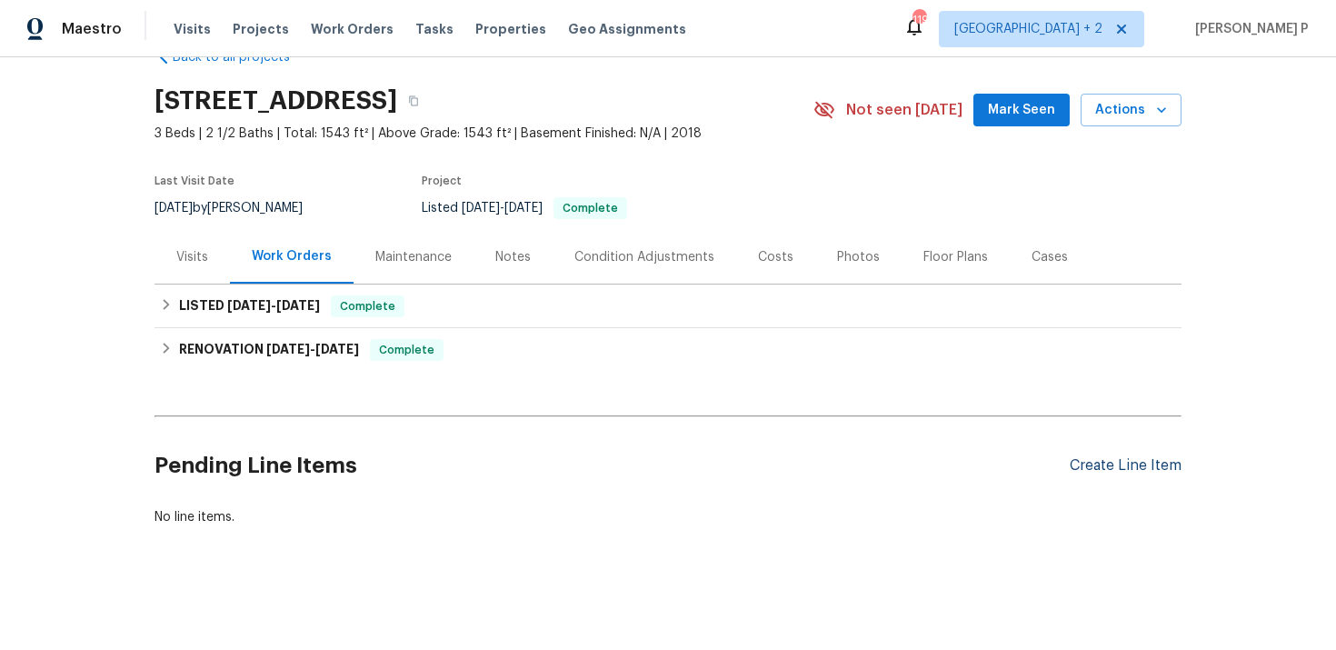
click at [1121, 458] on div "Create Line Item" at bounding box center [1126, 465] width 112 height 17
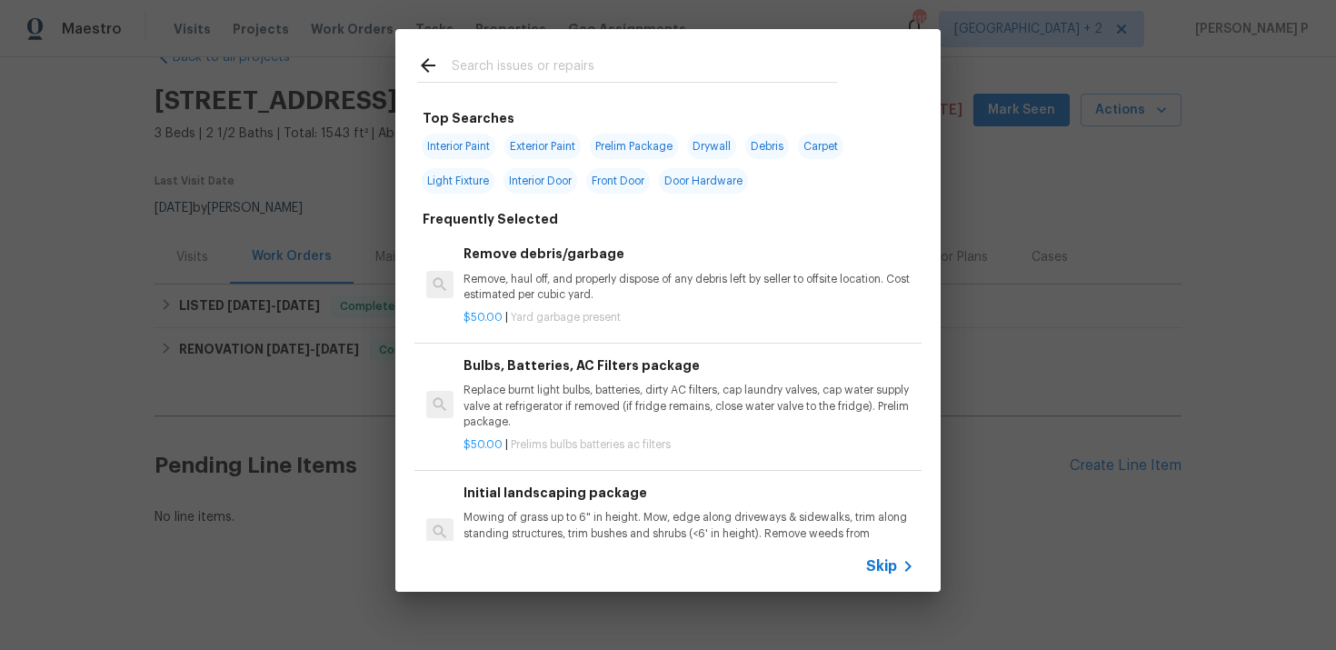
click at [883, 585] on div "Skip" at bounding box center [667, 566] width 545 height 51
click at [883, 564] on span "Skip" at bounding box center [881, 566] width 31 height 18
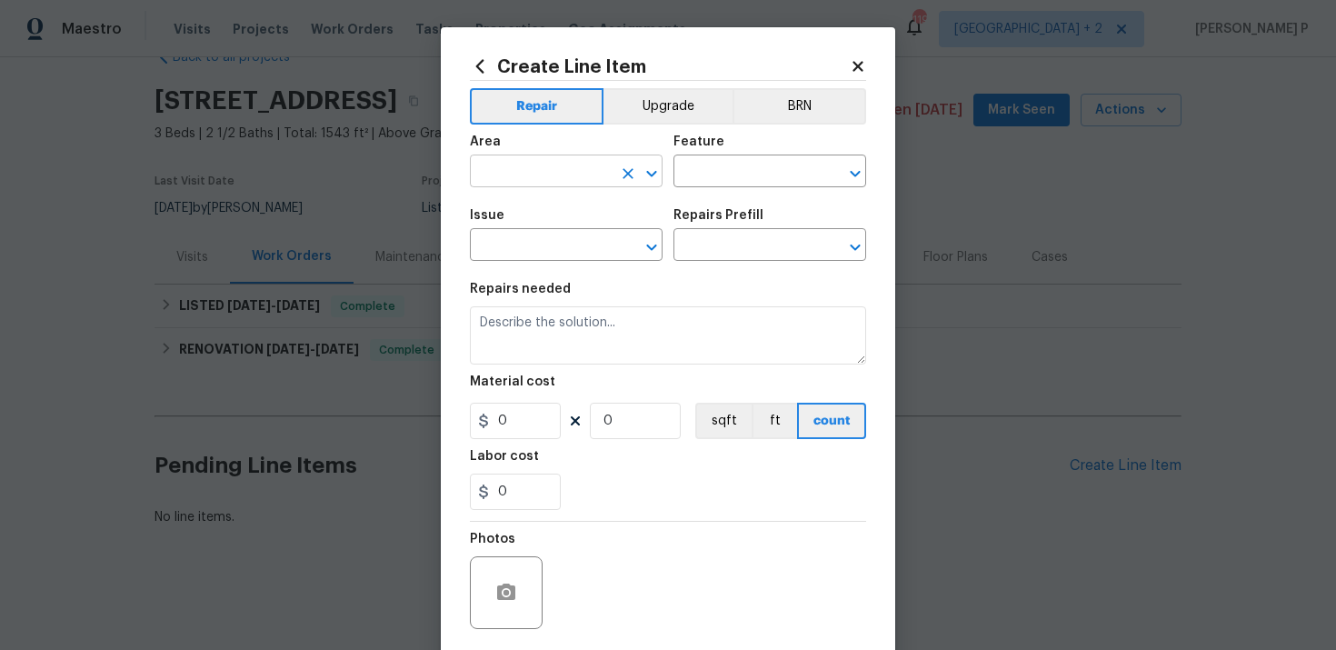
click at [563, 177] on input "text" at bounding box center [541, 173] width 142 height 28
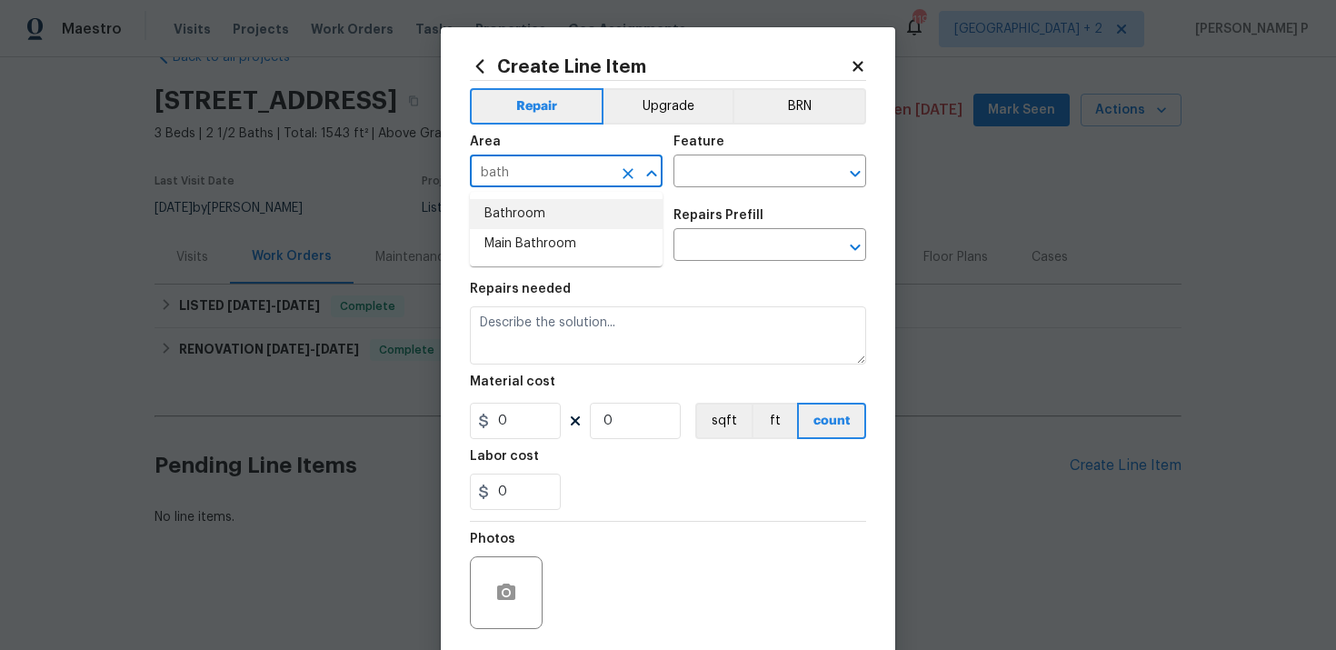
click at [533, 216] on li "Bathroom" at bounding box center [566, 214] width 193 height 30
type input "Bathroom"
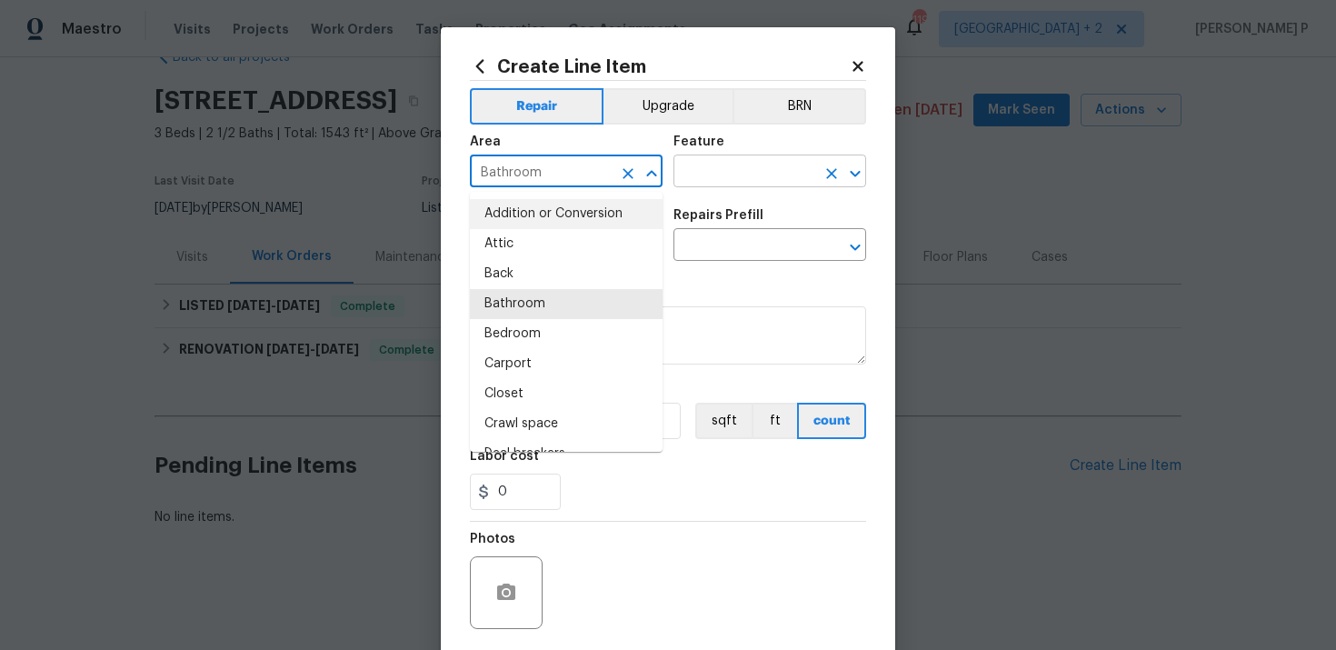
click at [762, 180] on input "text" at bounding box center [744, 173] width 142 height 28
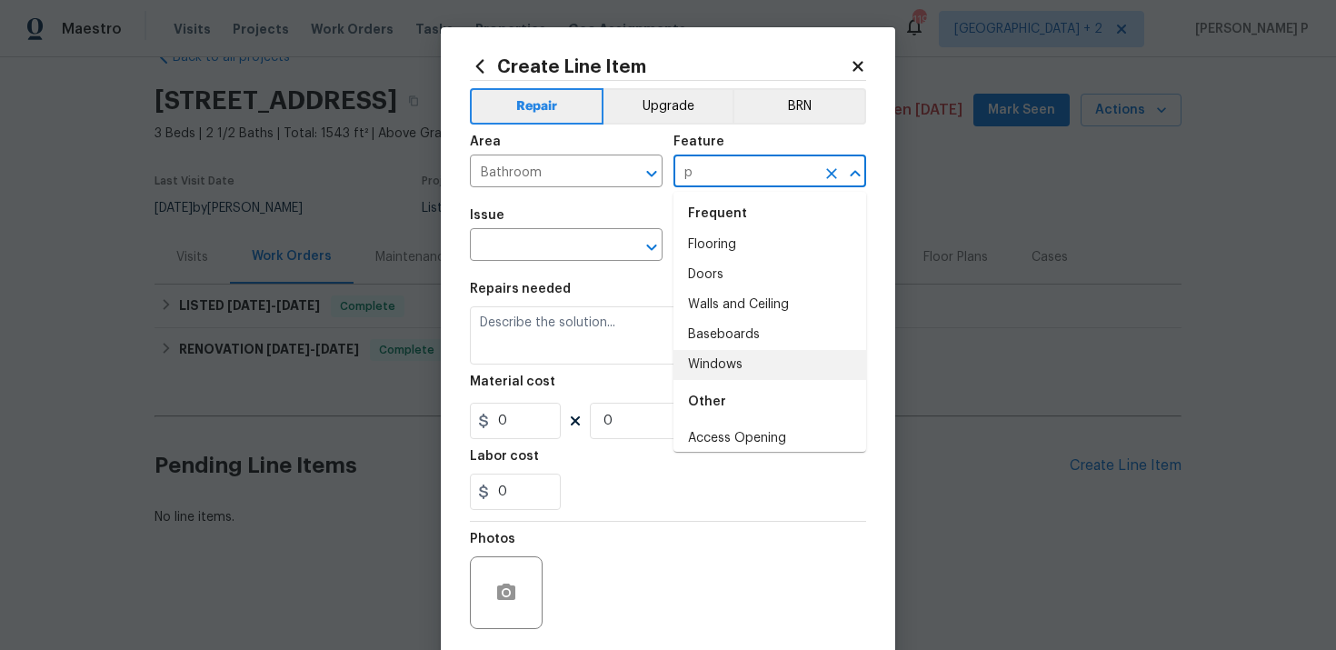
scroll to position [0, 0]
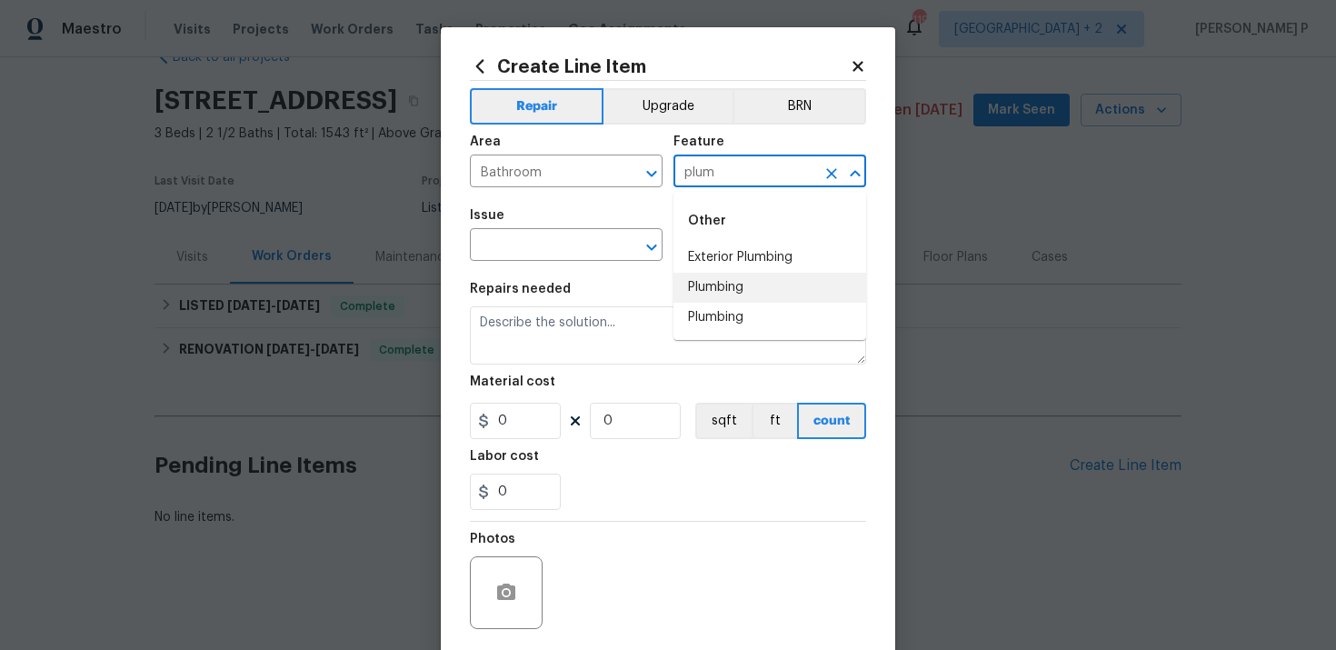
click at [723, 285] on li "Plumbing" at bounding box center [769, 288] width 193 height 30
type input "Plumbing"
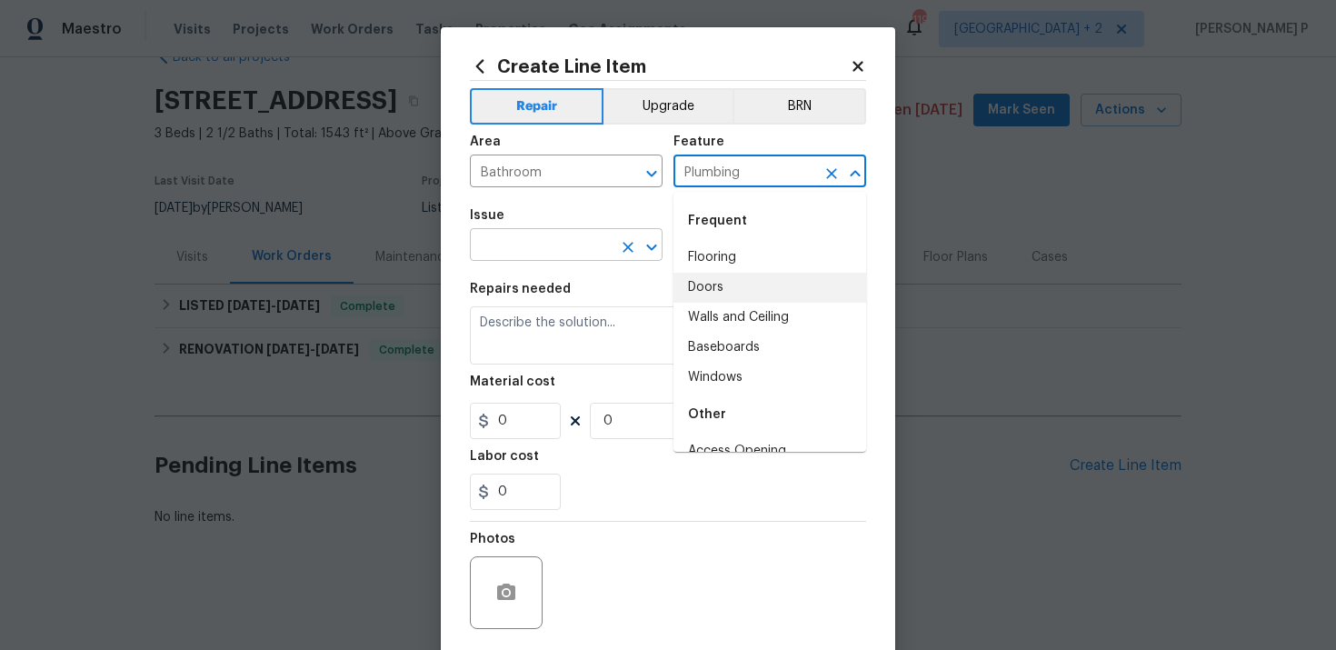
click at [553, 237] on input "text" at bounding box center [541, 247] width 142 height 28
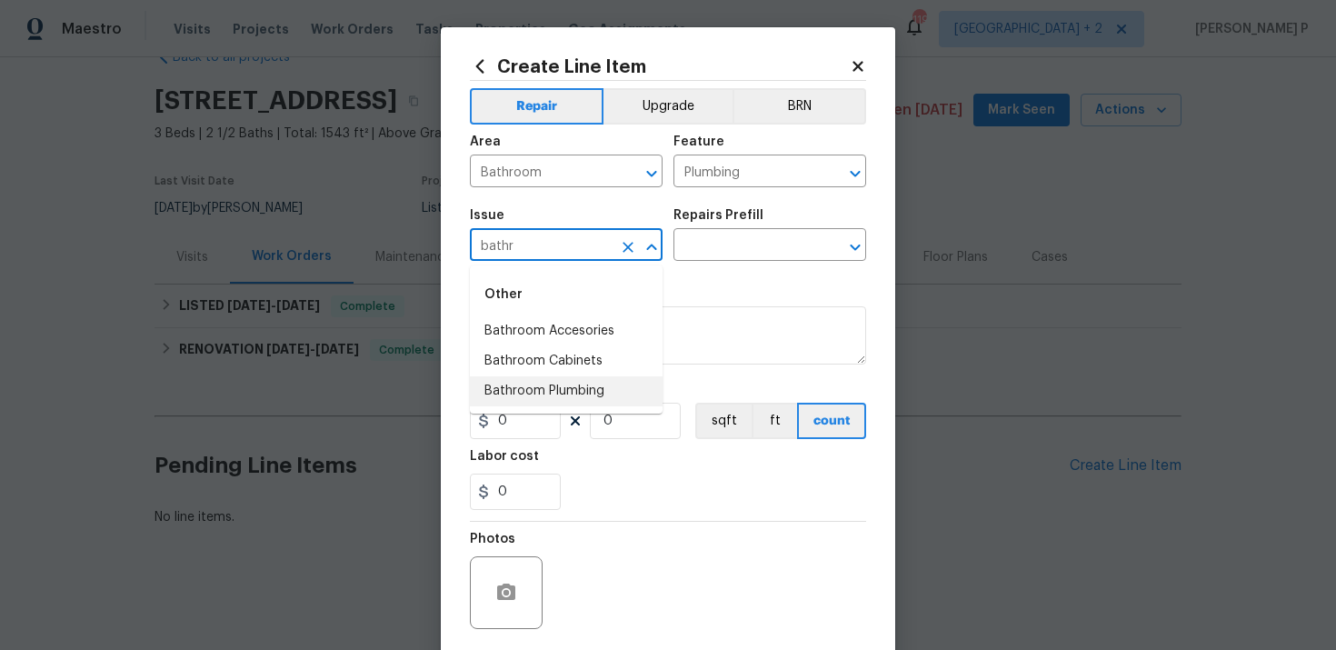
click at [553, 388] on li "Bathroom Plumbing" at bounding box center [566, 391] width 193 height 30
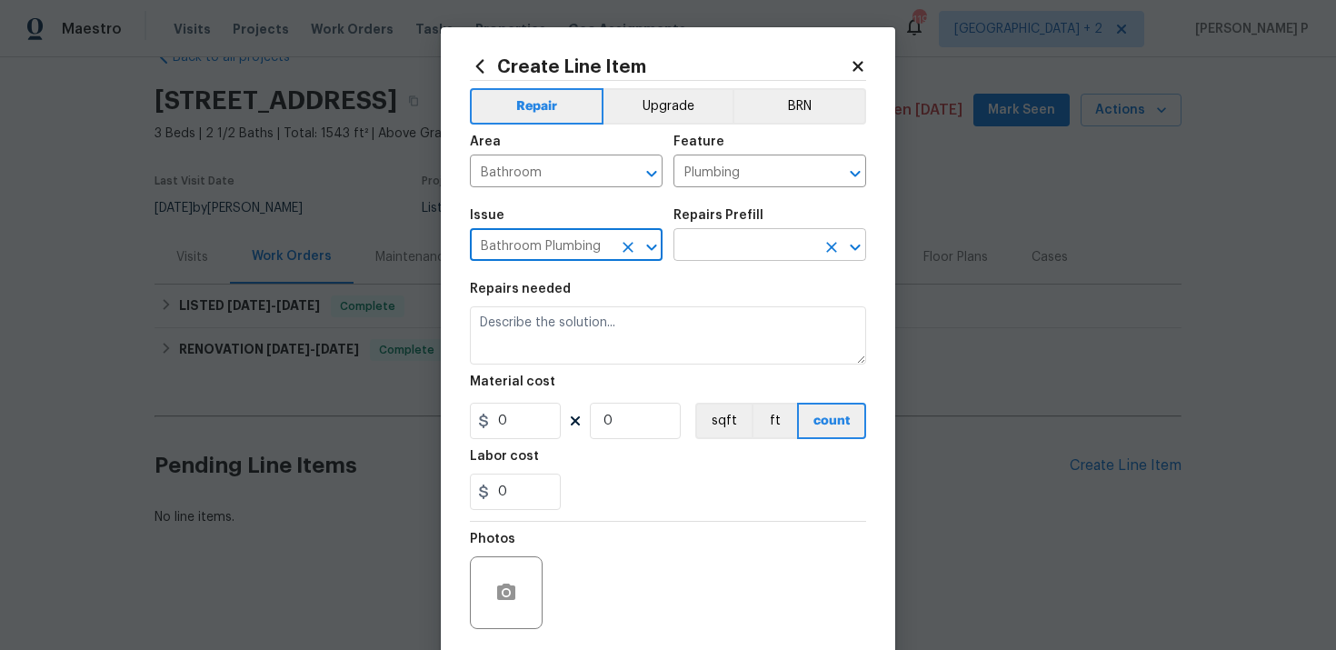
type input "Bathroom Plumbing"
click at [706, 250] on input "text" at bounding box center [744, 247] width 142 height 28
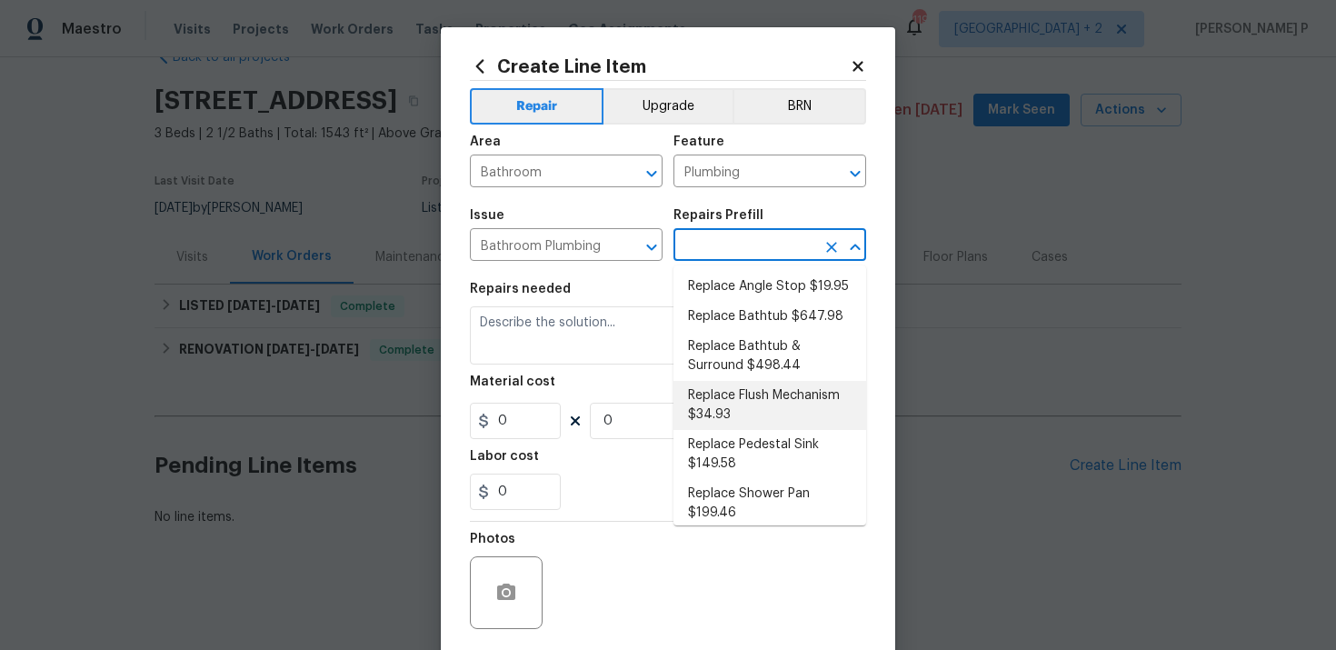
scroll to position [592, 0]
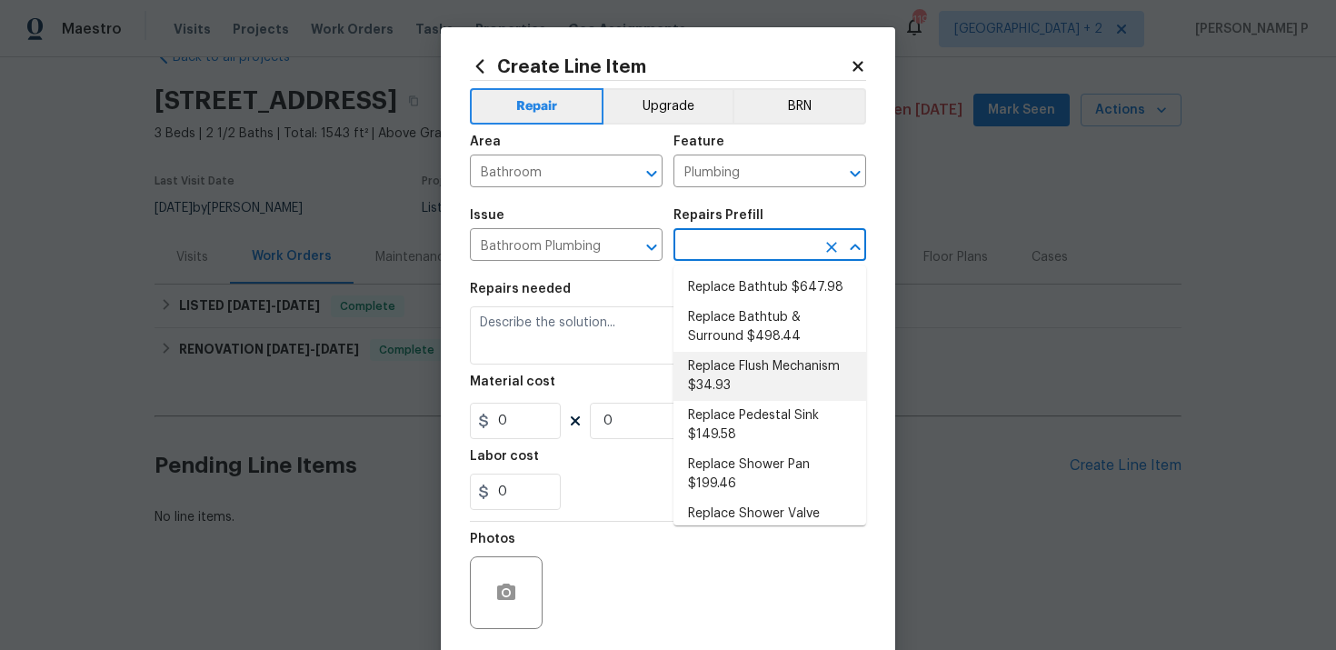
click at [761, 376] on li "Replace Flush Mechanism $34.93" at bounding box center [769, 376] width 193 height 49
type input "Replace Flush Mechanism $34.93"
type textarea "Remove and replace the toilet flush mechanism with new. Ensure that there are n…"
type input "34.93"
type input "1"
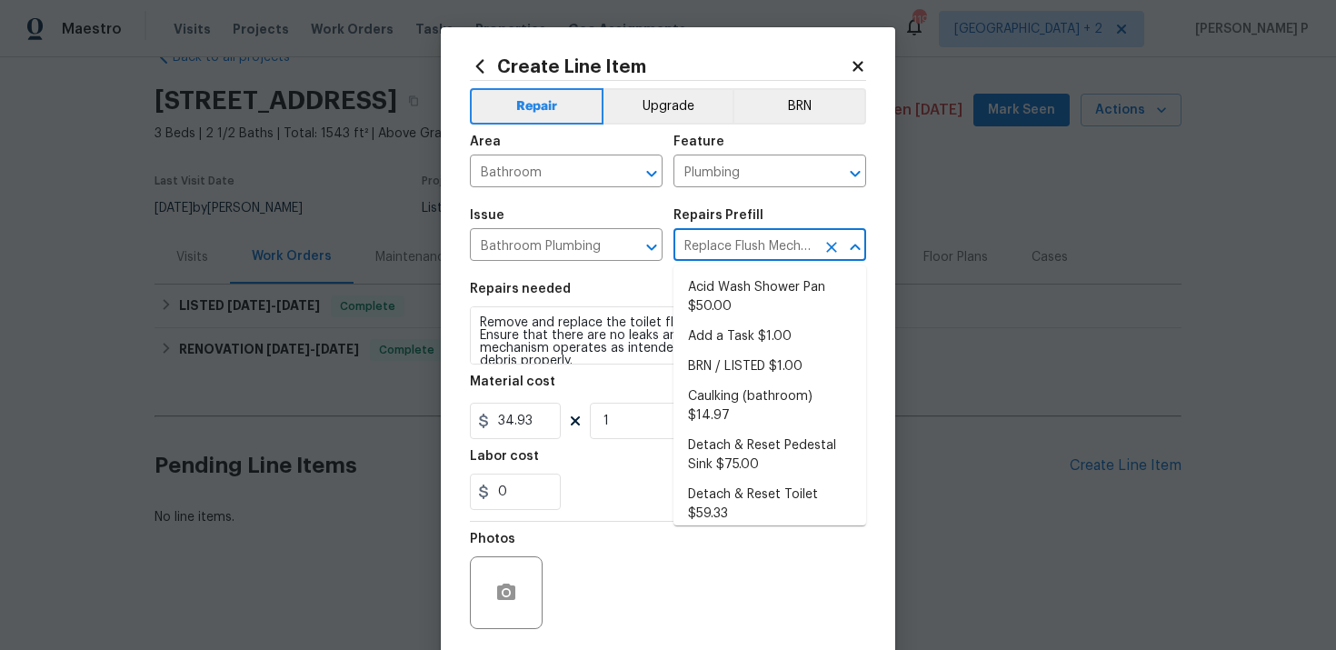
scroll to position [467, 0]
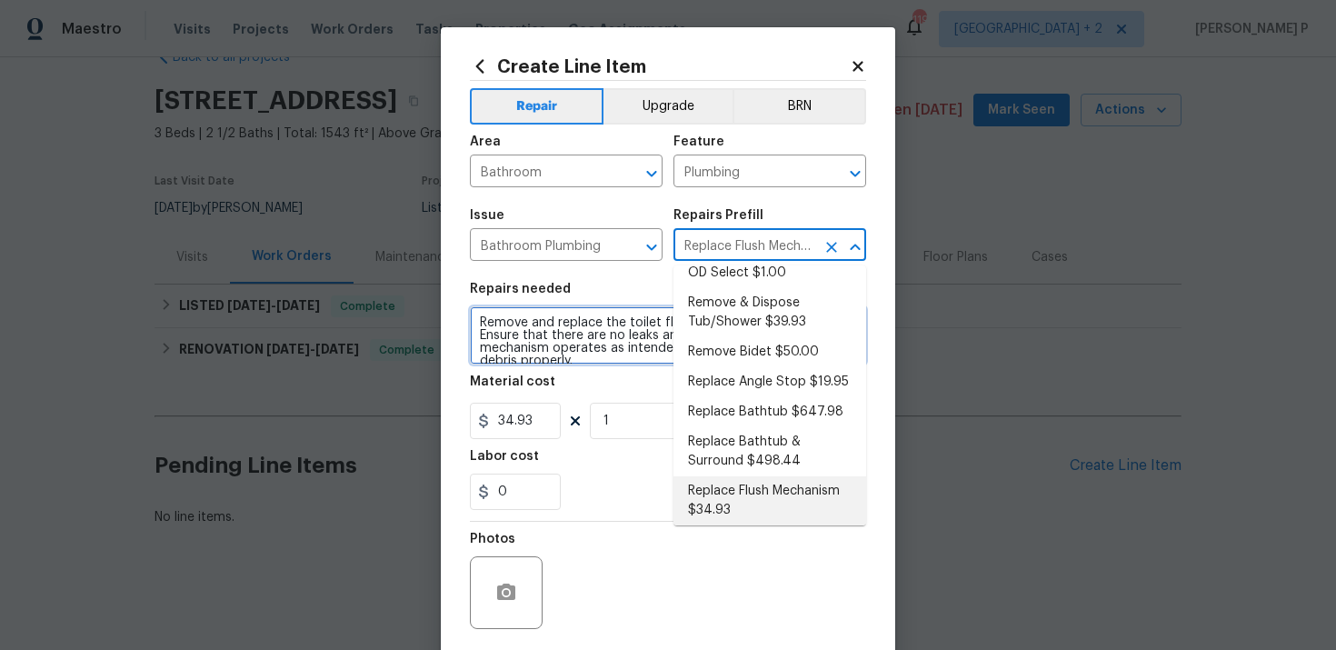
click at [533, 340] on textarea "Remove and replace the toilet flush mechanism with new. Ensure that there are n…" at bounding box center [668, 335] width 396 height 58
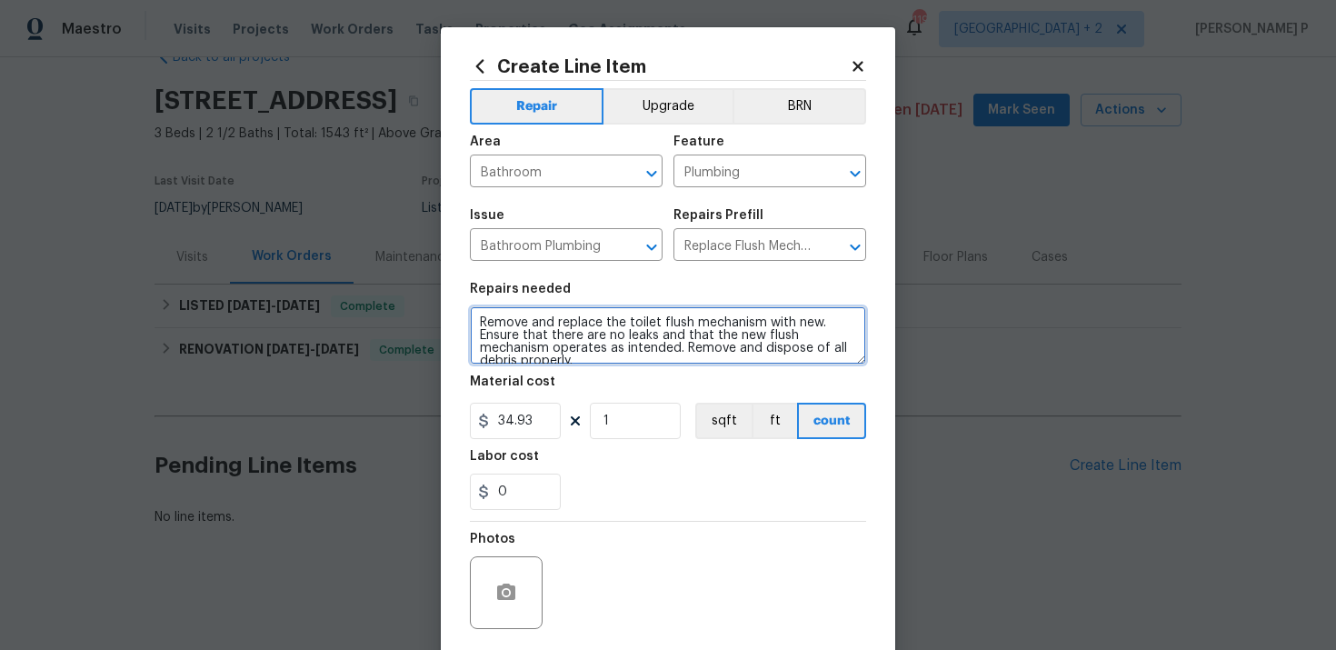
click at [533, 340] on textarea "Remove and replace the toilet flush mechanism with new. Ensure that there are n…" at bounding box center [668, 335] width 396 height 58
paste textarea "Received feedback the toilet in the hallway bathroom doesn't flush."
type textarea "Received feedback the toilet in the hallway bathroom doesn't flush. Remove and …"
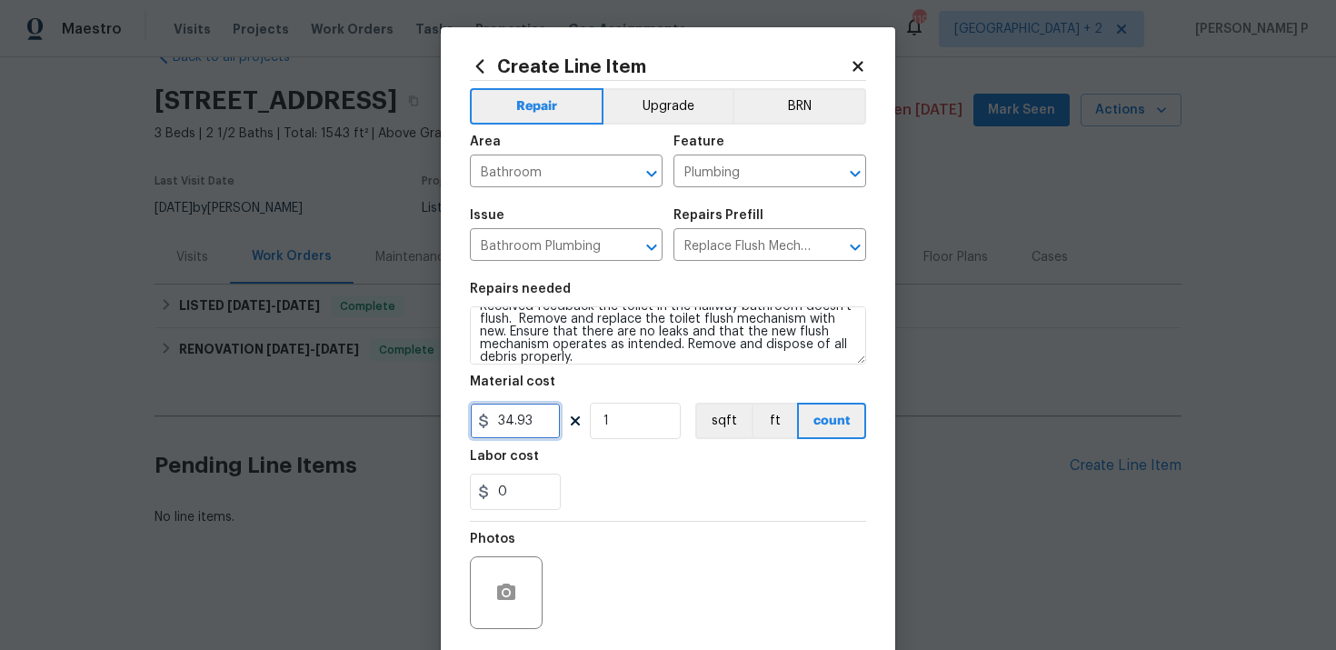
click at [503, 423] on input "34.93" at bounding box center [515, 421] width 91 height 36
click at [494, 416] on input "34.93" at bounding box center [515, 421] width 91 height 36
type input "134.93"
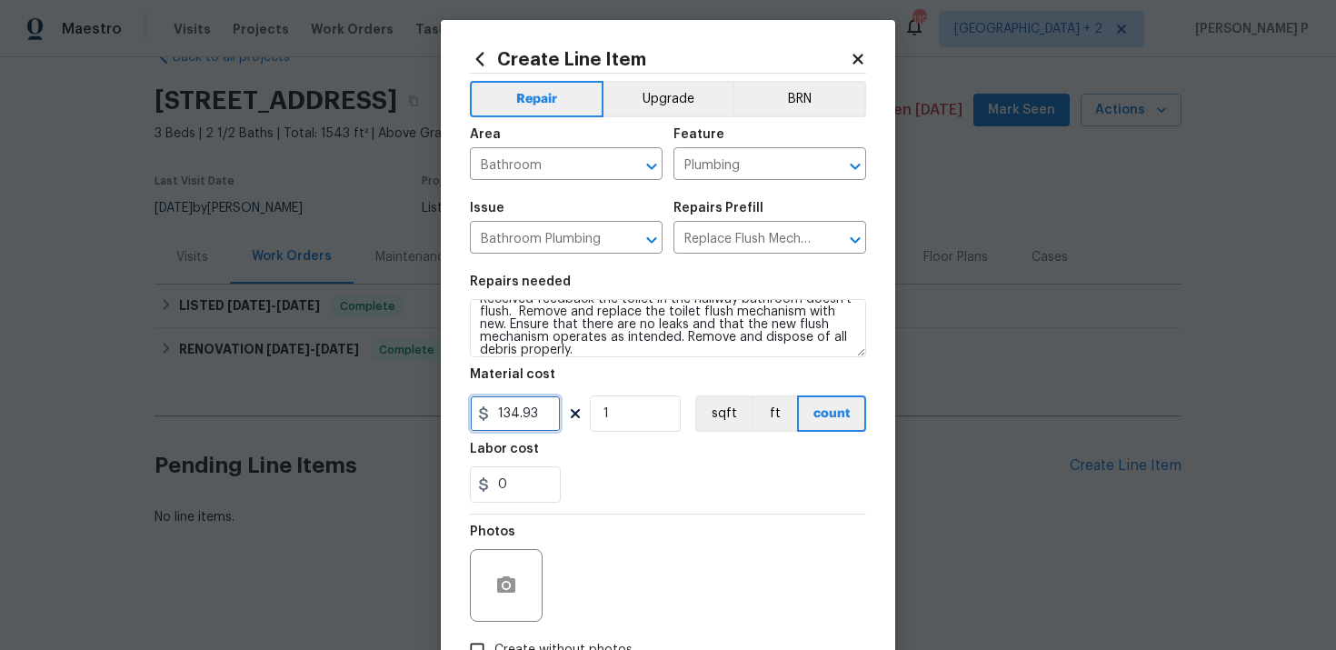
scroll to position [134, 0]
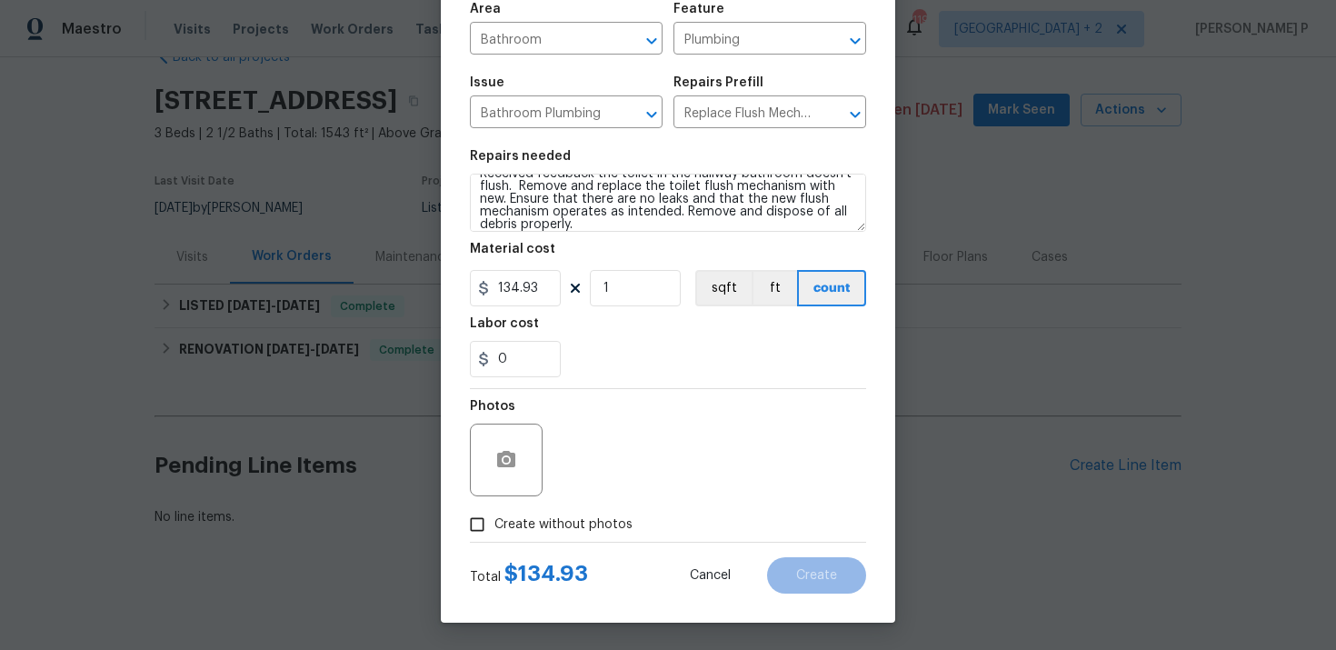
click at [483, 532] on input "Create without photos" at bounding box center [477, 524] width 35 height 35
checkbox input "true"
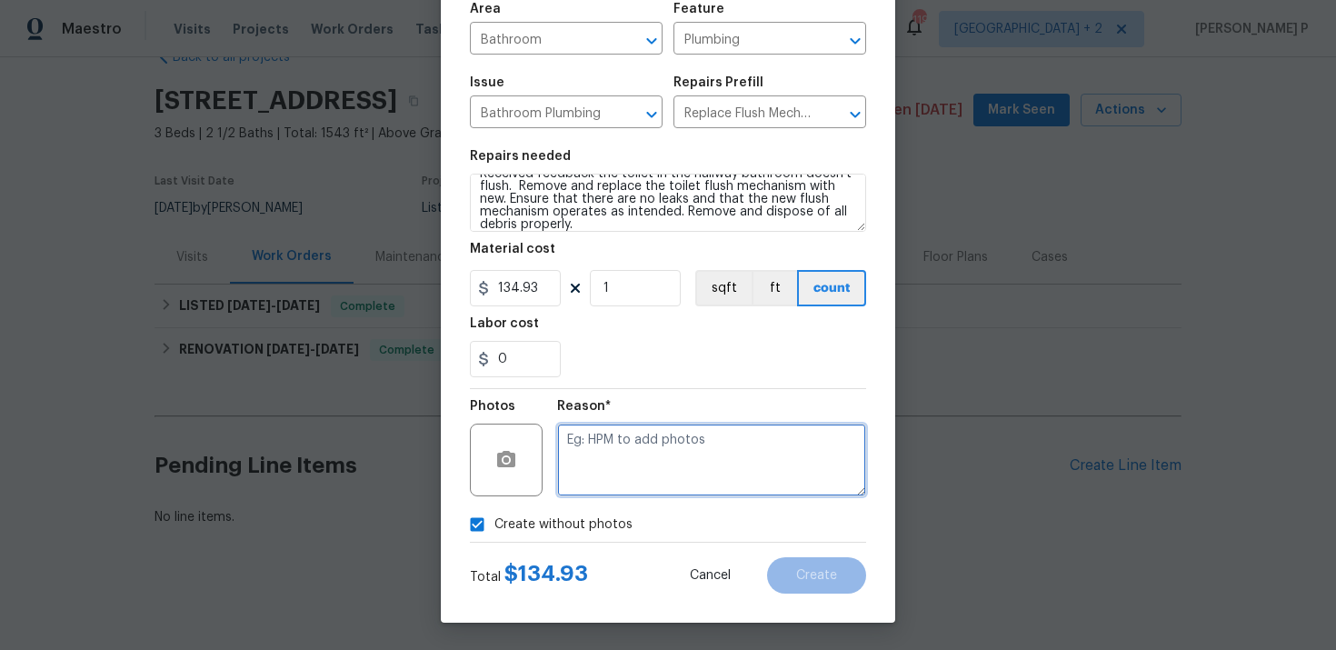
click at [658, 464] on textarea at bounding box center [711, 459] width 309 height 73
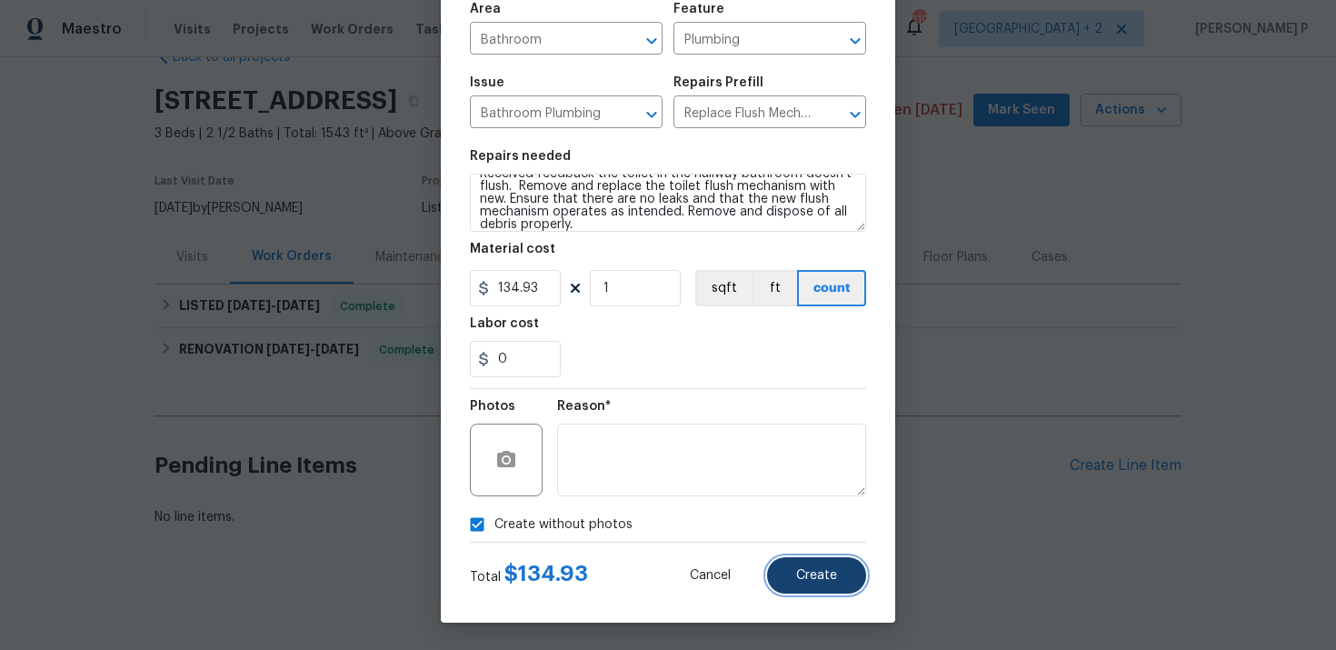
click at [845, 581] on button "Create" at bounding box center [816, 575] width 99 height 36
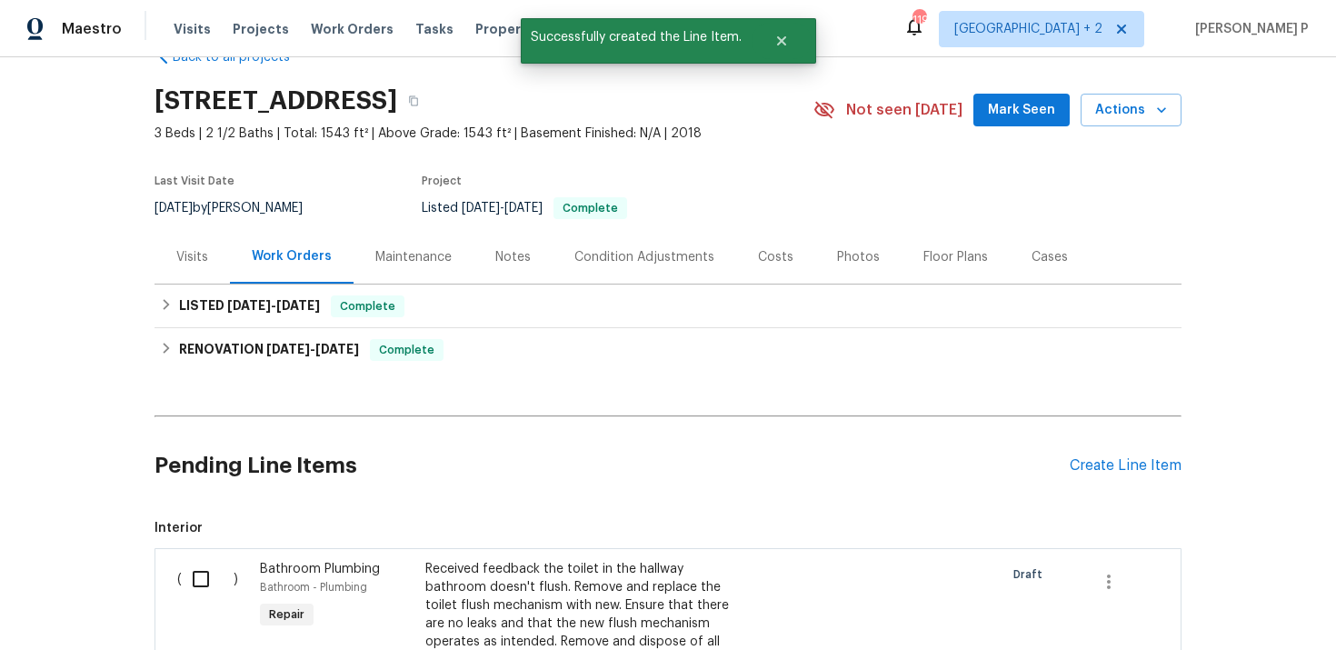
click at [201, 573] on input "checkbox" at bounding box center [208, 579] width 52 height 38
checkbox input "true"
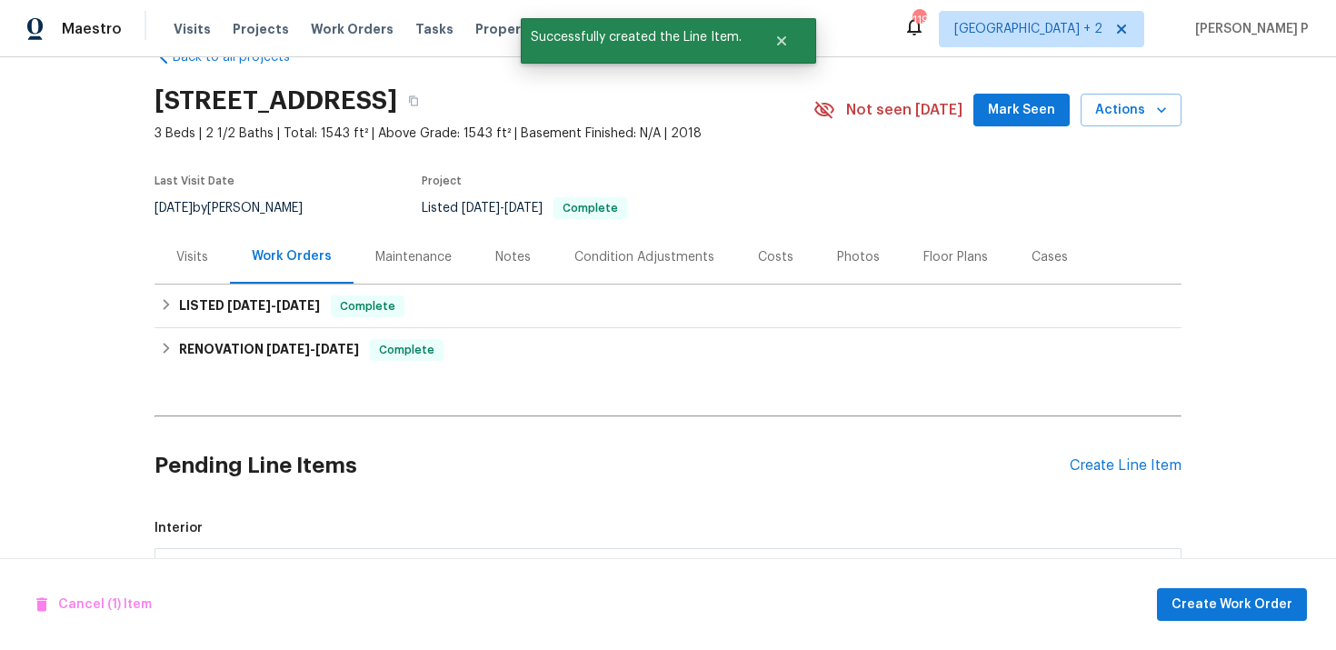
scroll to position [325, 0]
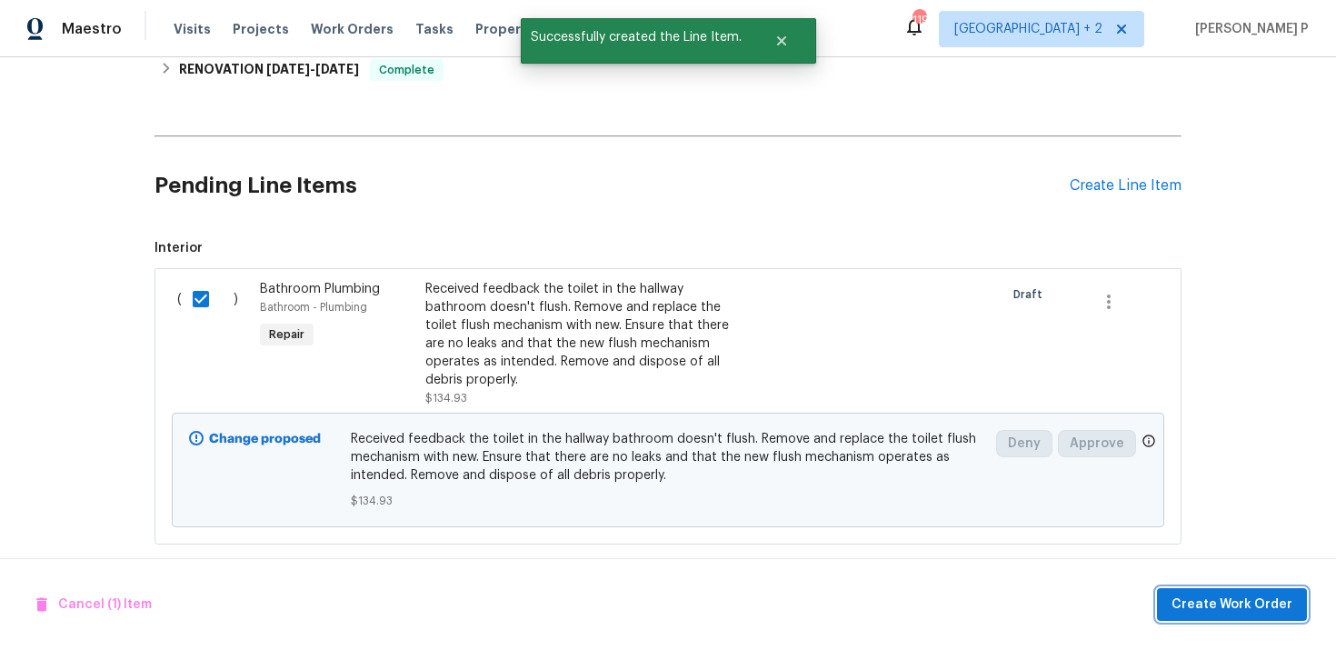
click at [1224, 606] on span "Create Work Order" at bounding box center [1231, 604] width 121 height 23
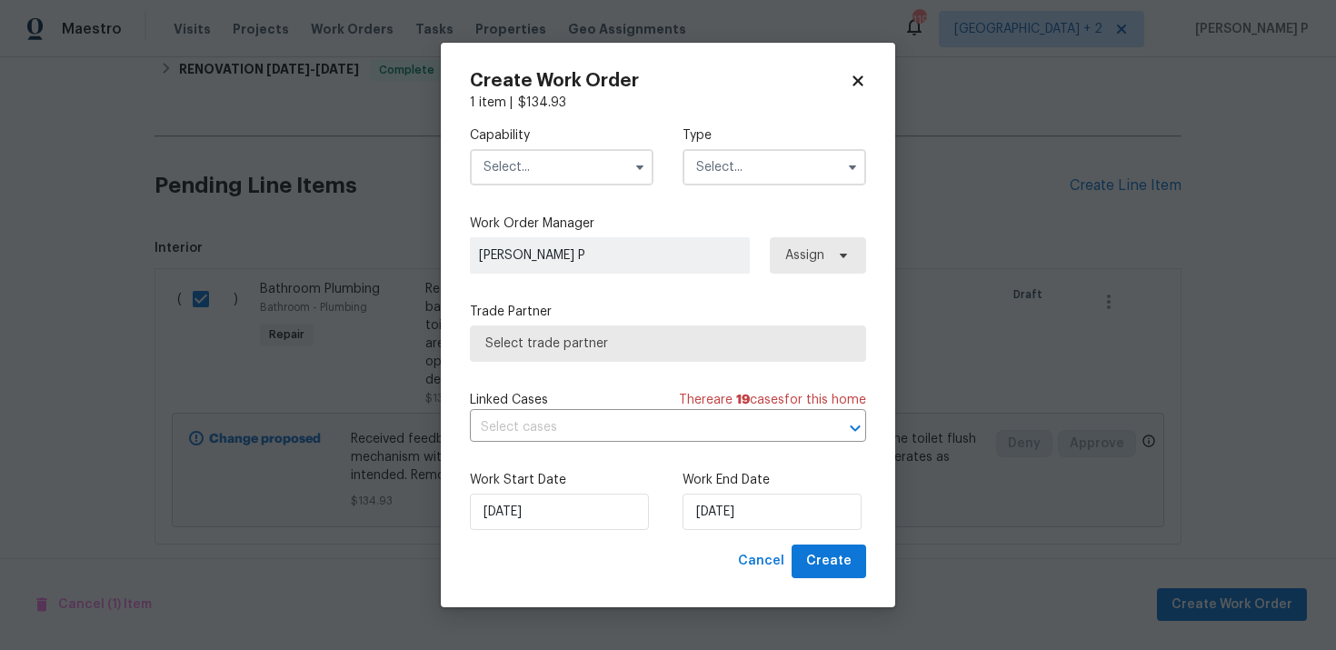
click at [762, 158] on input "text" at bounding box center [774, 167] width 184 height 36
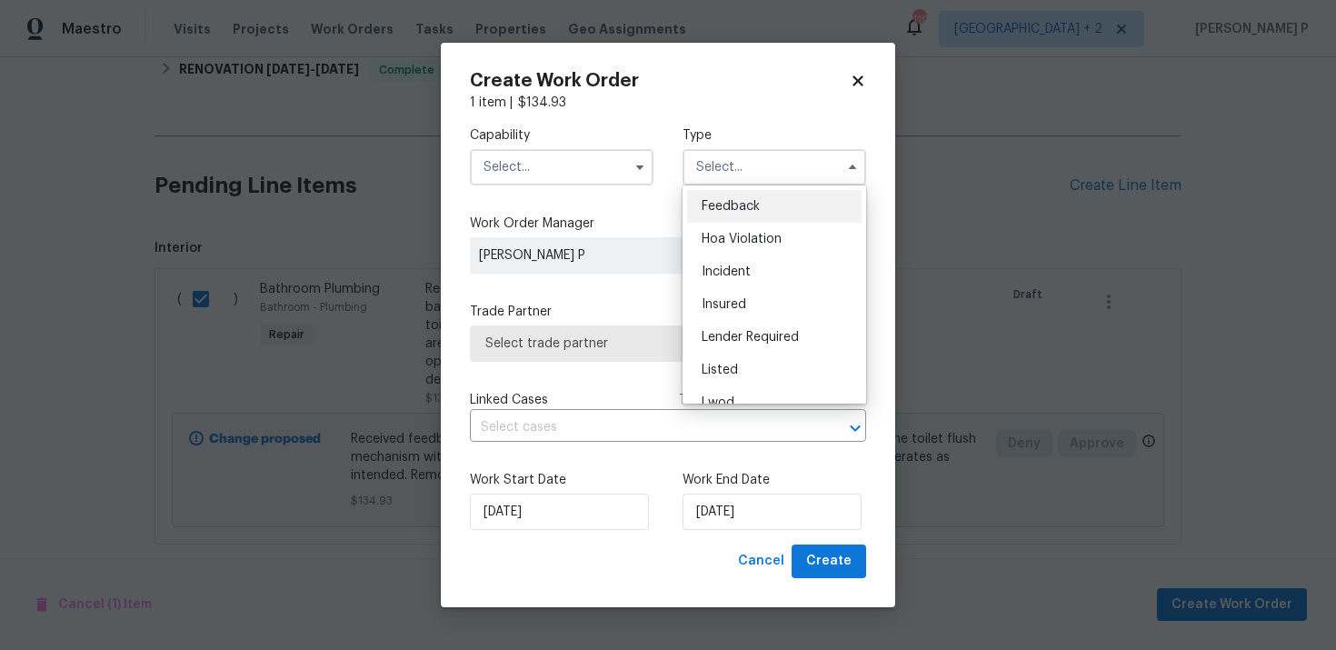
click at [756, 193] on div "Feedback" at bounding box center [774, 206] width 174 height 33
type input "Feedback"
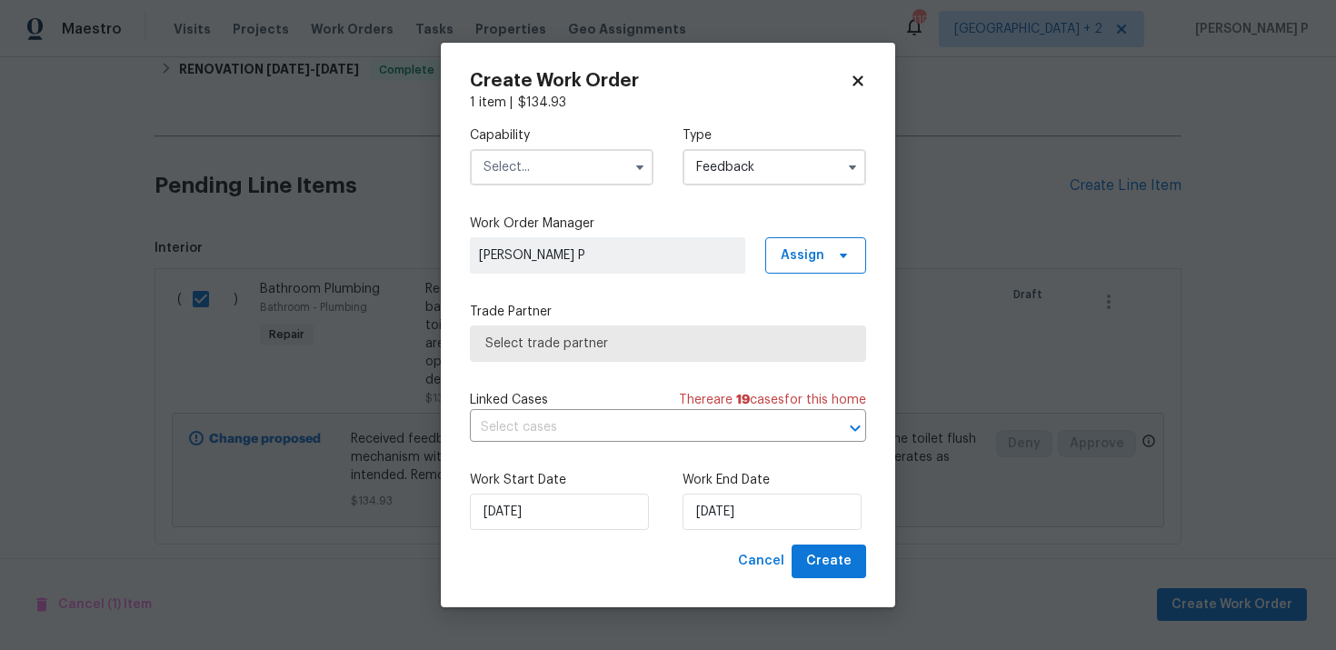
click at [543, 155] on input "text" at bounding box center [562, 167] width 184 height 36
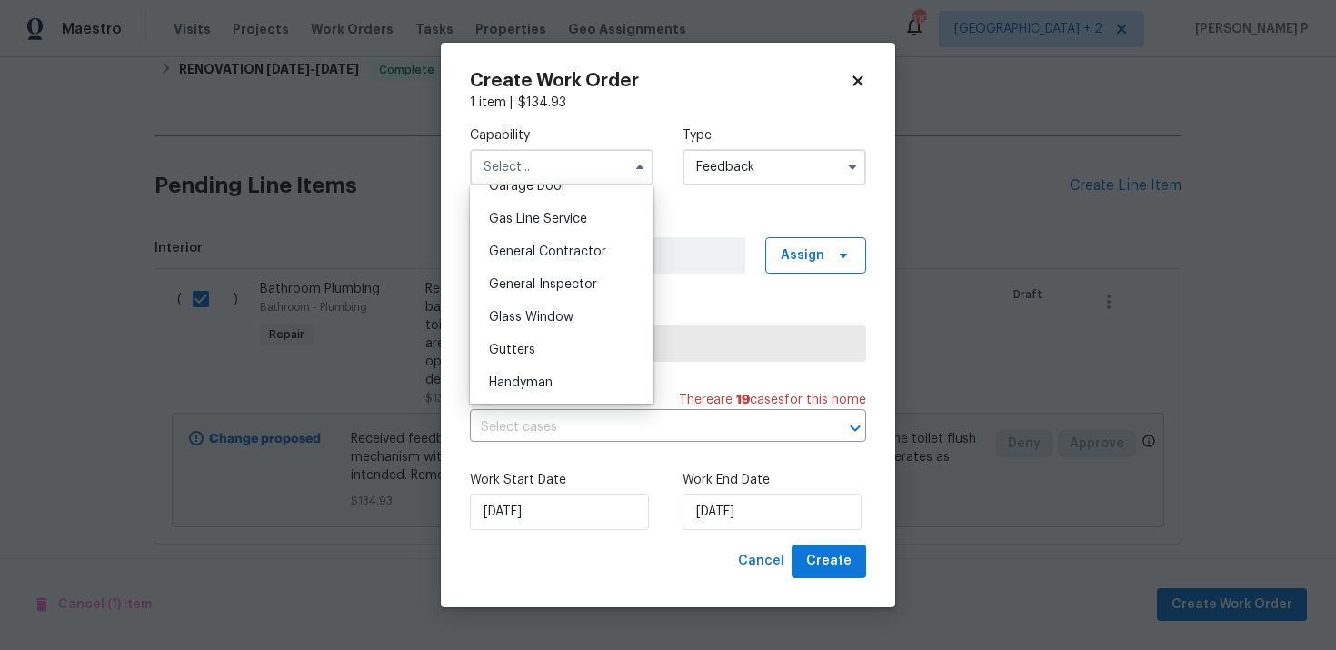
scroll to position [827, 0]
click at [530, 397] on div "Hardscape Landscape" at bounding box center [561, 411] width 174 height 33
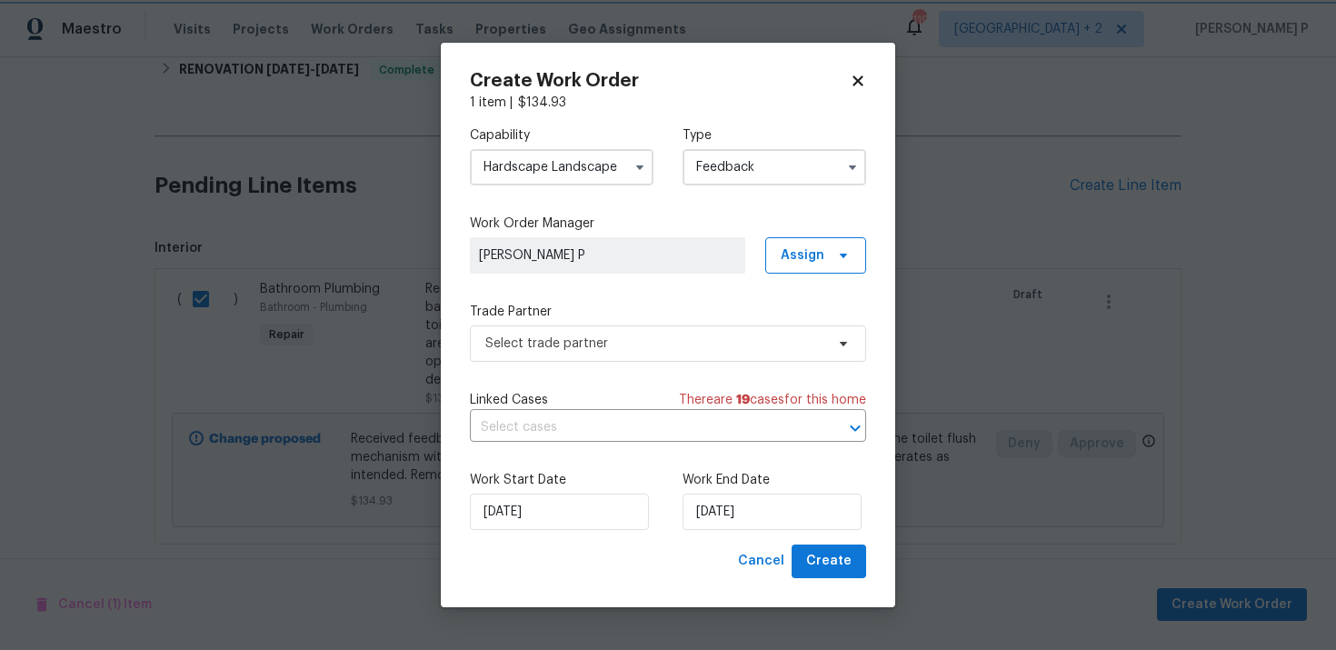
scroll to position [889, 0]
click at [595, 166] on input "Hardscape Landscape" at bounding box center [562, 167] width 184 height 36
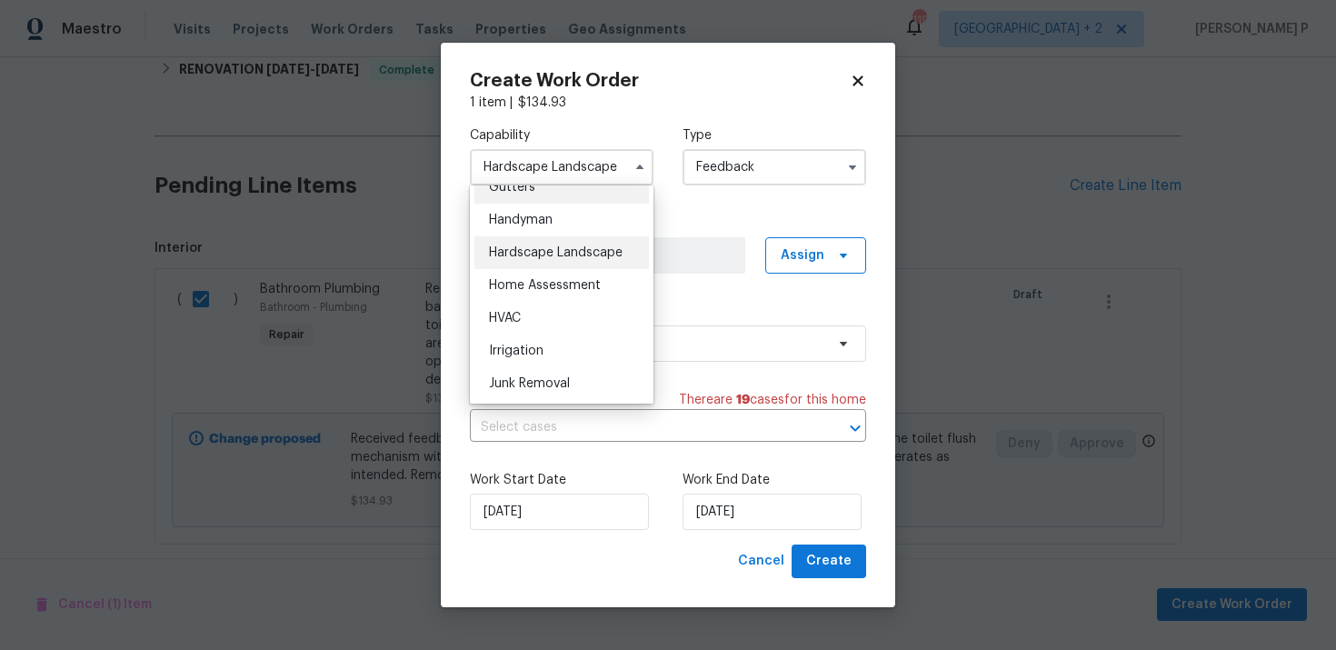
scroll to position [991, 0]
click at [533, 209] on span "Handyman" at bounding box center [521, 215] width 64 height 13
type input "Handyman"
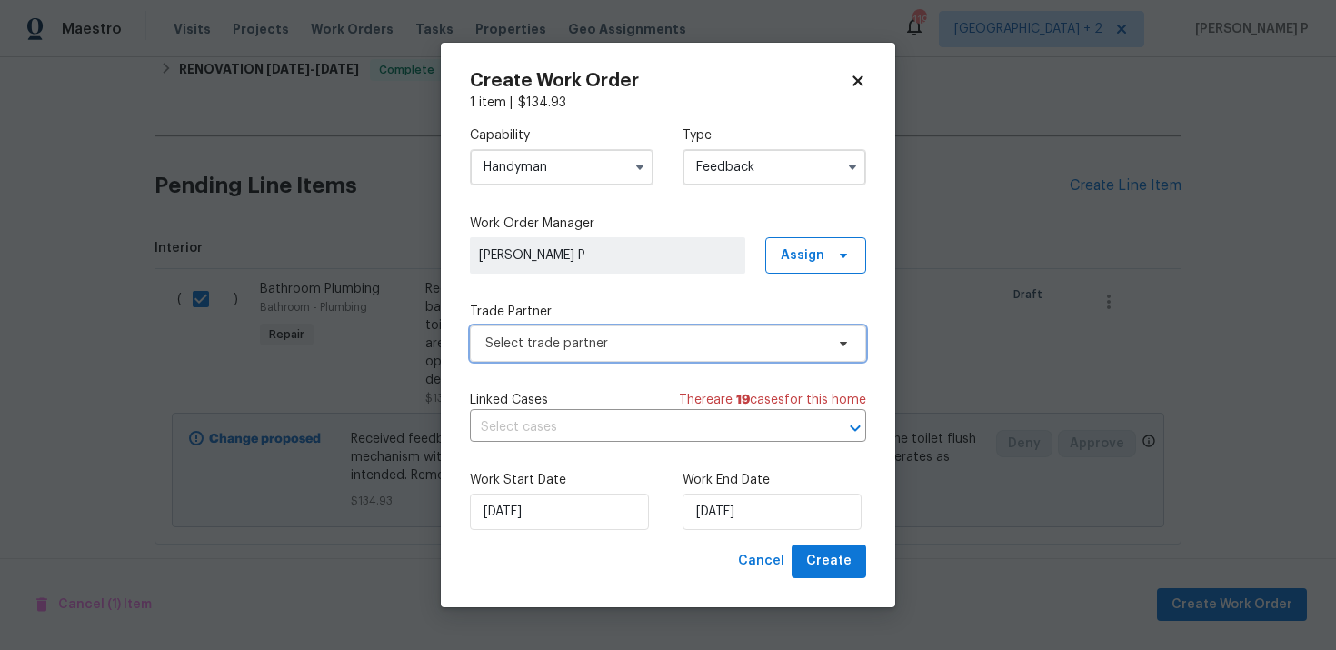
click at [572, 346] on span "Select trade partner" at bounding box center [654, 343] width 339 height 18
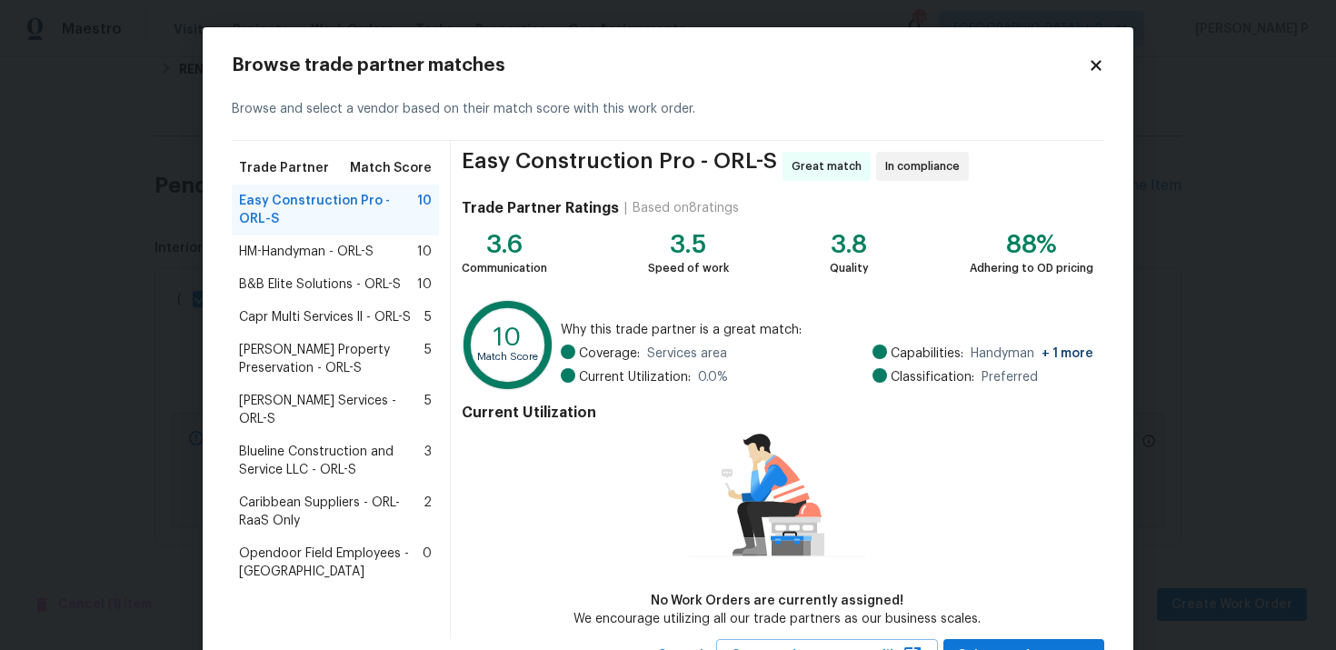
scroll to position [77, 0]
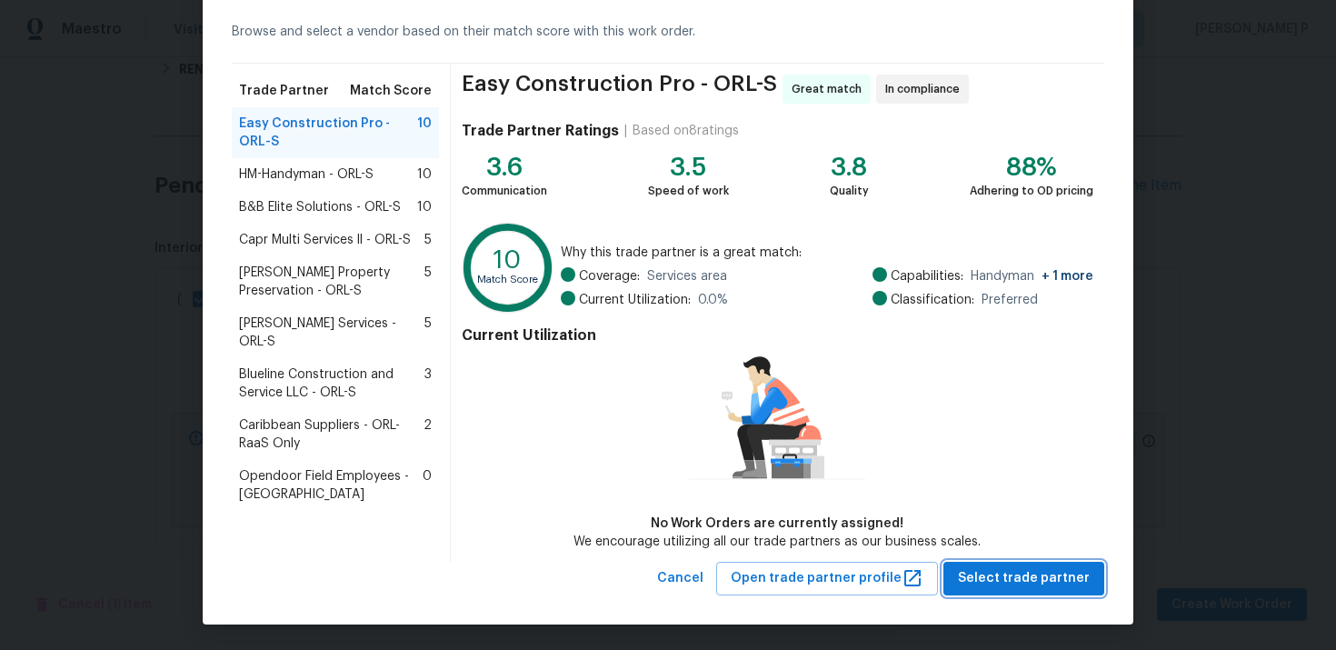
click at [1060, 589] on button "Select trade partner" at bounding box center [1023, 579] width 161 height 34
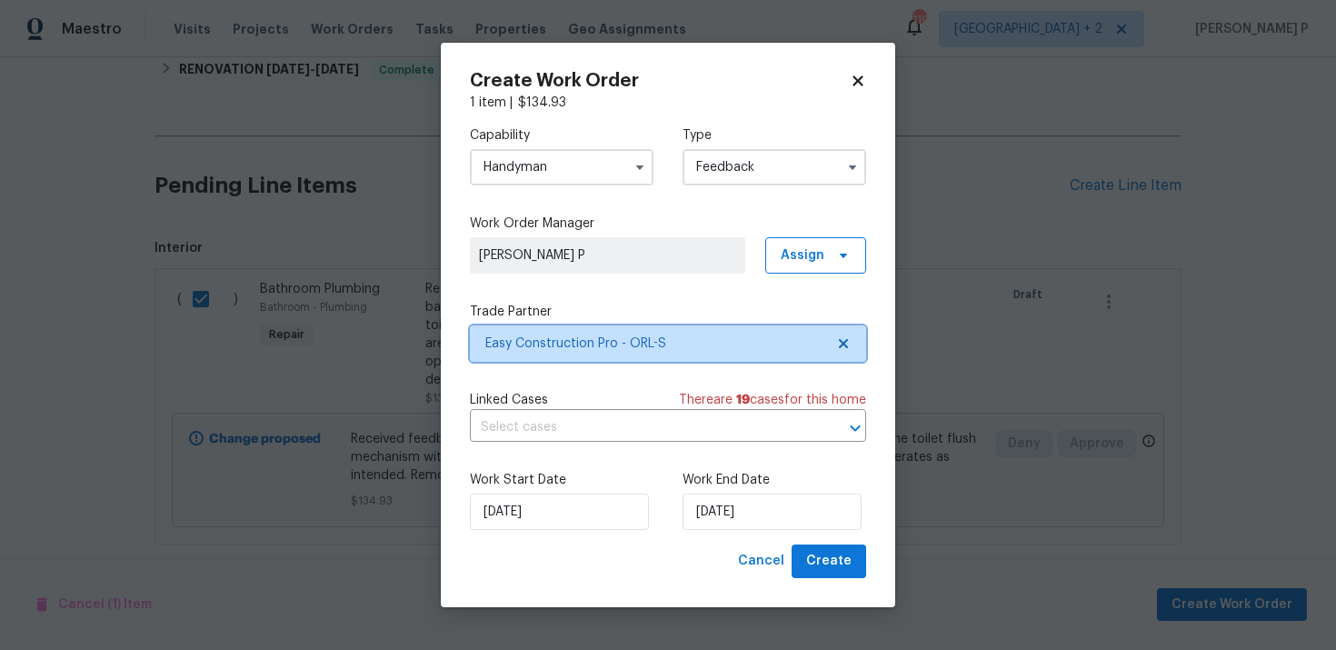
scroll to position [0, 0]
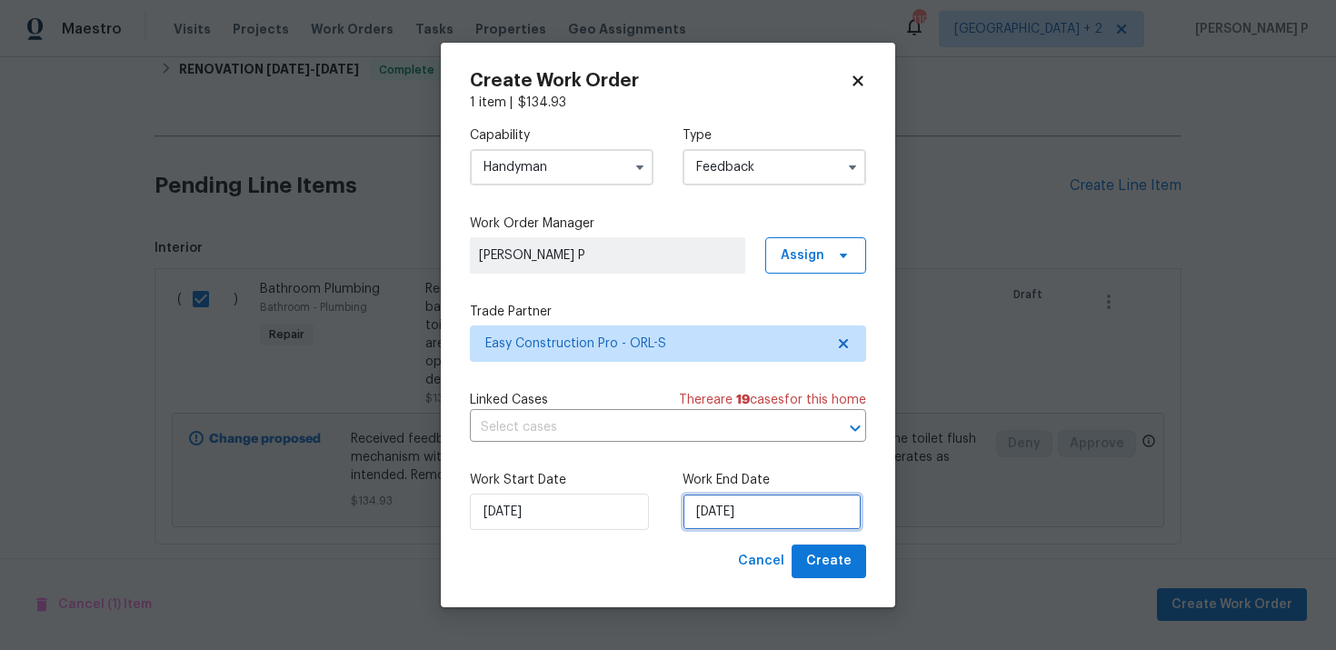
click at [773, 526] on input "[DATE]" at bounding box center [771, 511] width 179 height 36
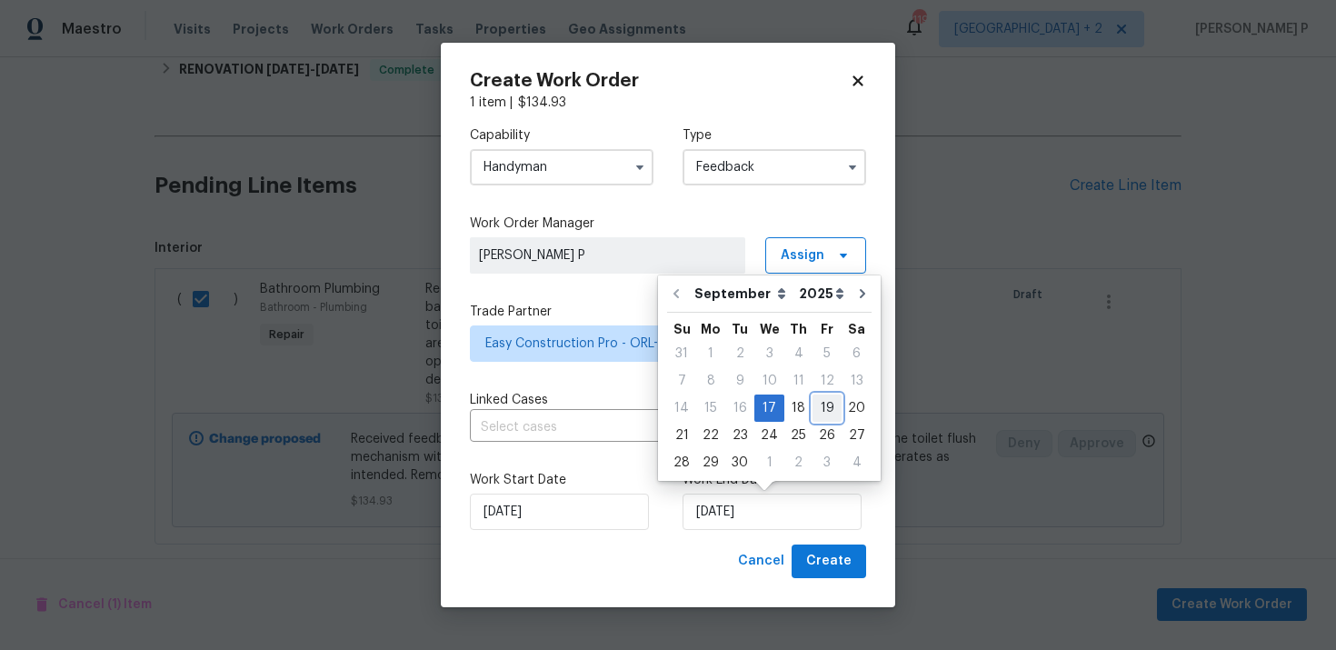
click at [827, 402] on div "19" at bounding box center [826, 407] width 29 height 25
type input "[DATE]"
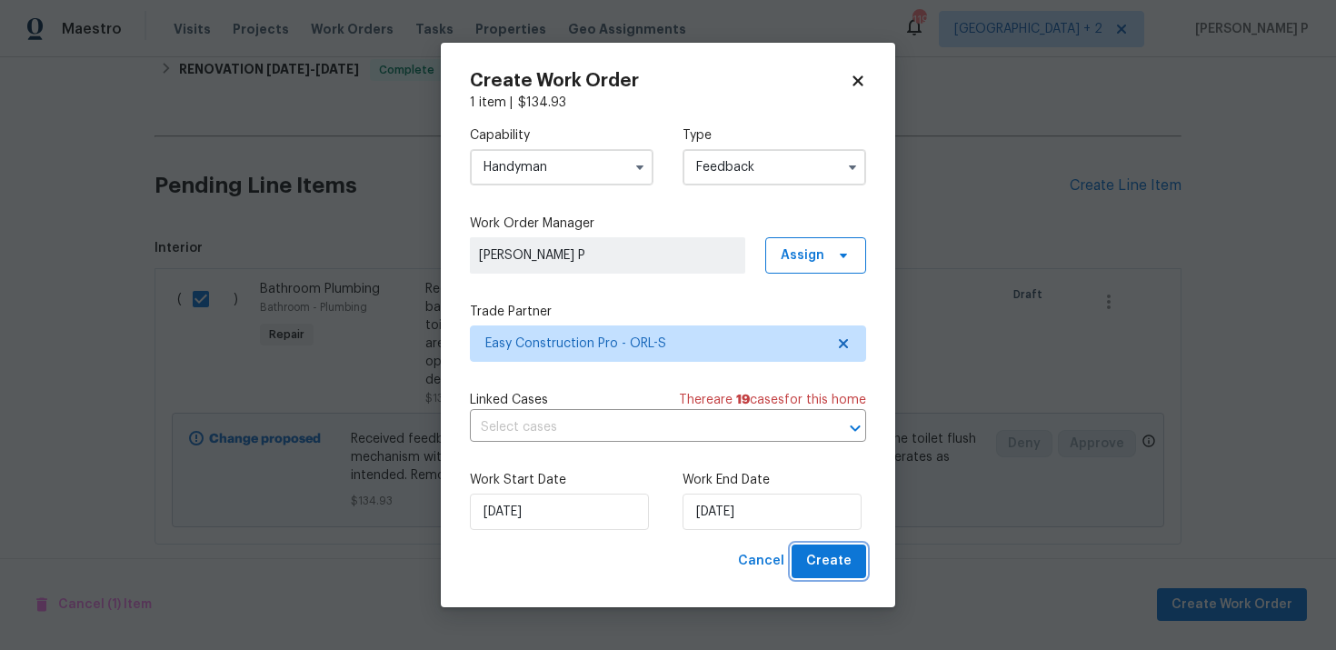
click at [852, 565] on button "Create" at bounding box center [829, 561] width 75 height 34
checkbox input "false"
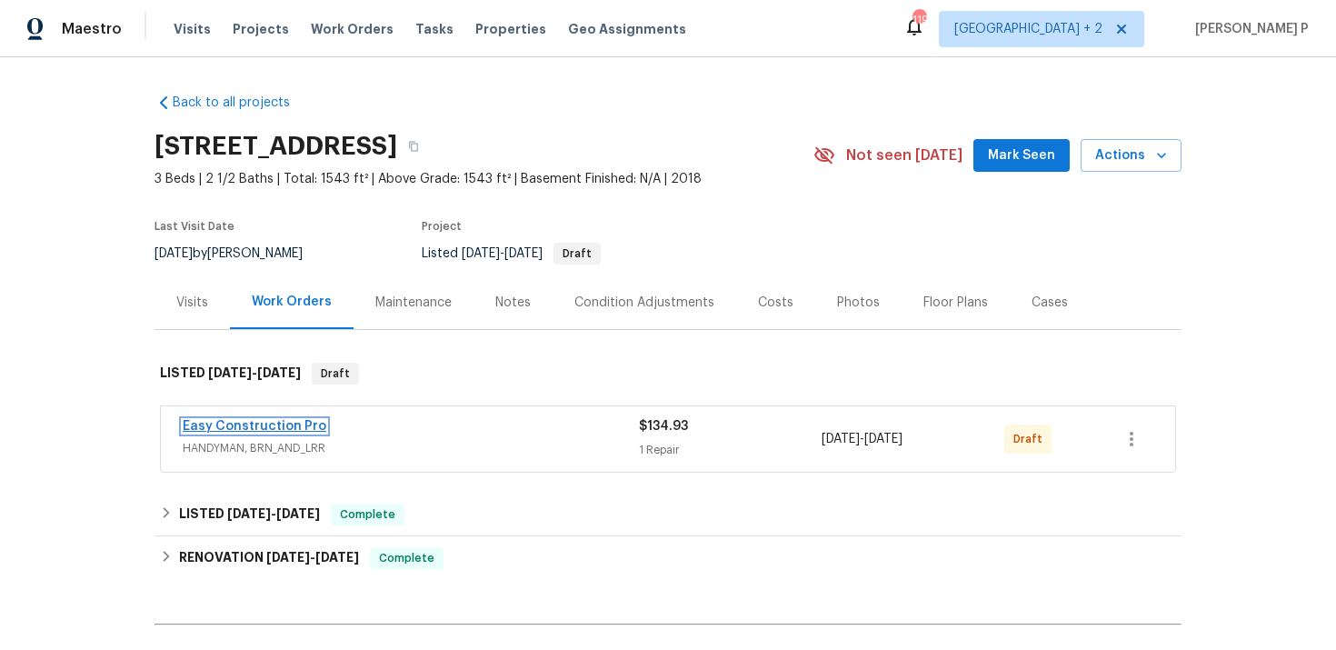
click at [254, 430] on link "Easy Construction Pro" at bounding box center [255, 426] width 144 height 13
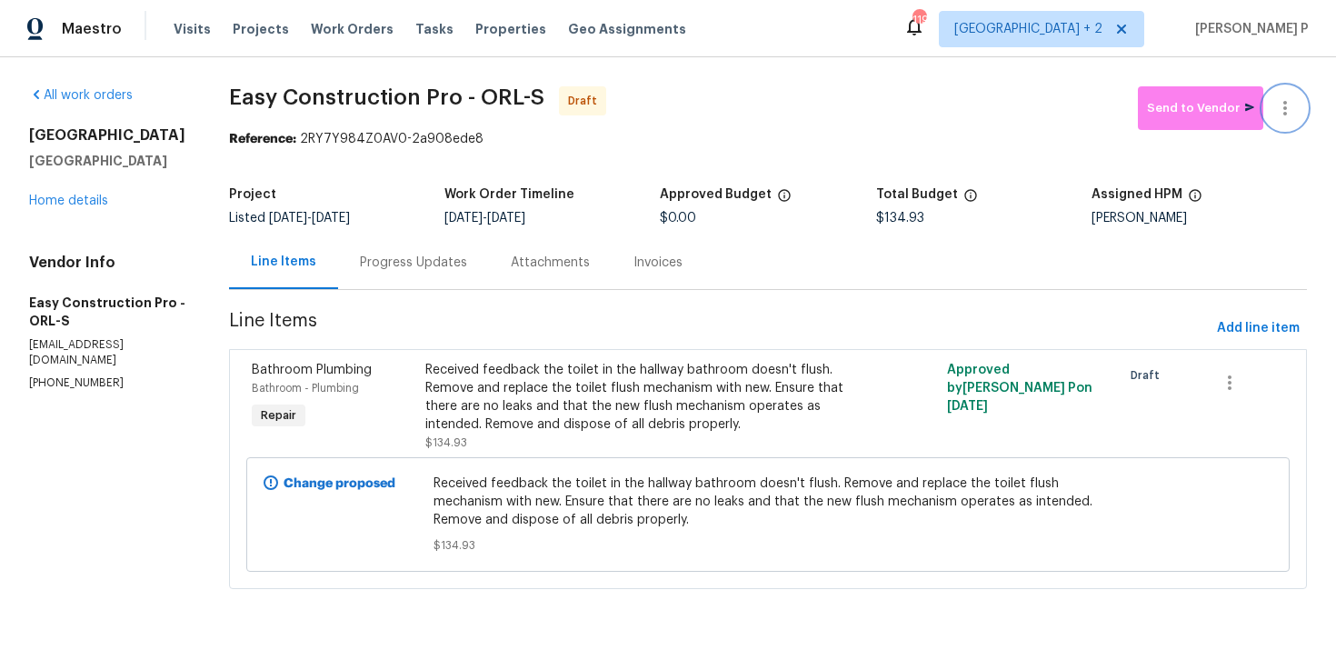
click at [1287, 124] on button "button" at bounding box center [1285, 108] width 44 height 44
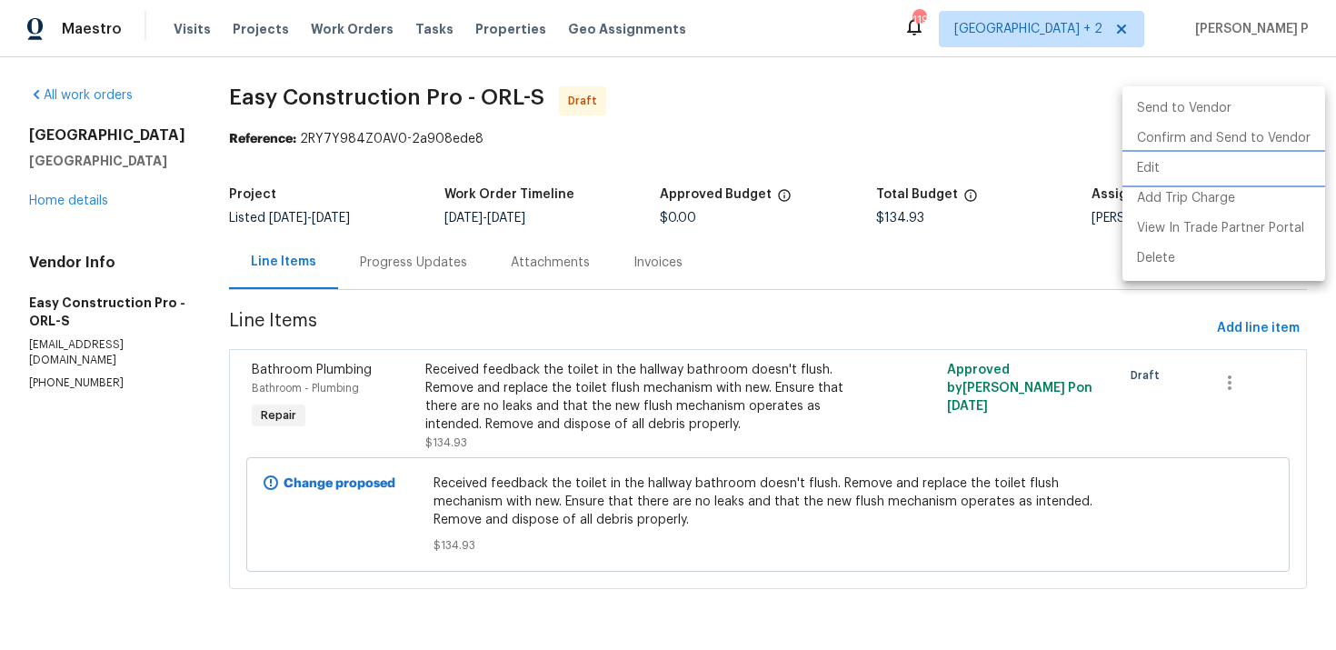
click at [1174, 168] on li "Edit" at bounding box center [1223, 169] width 203 height 30
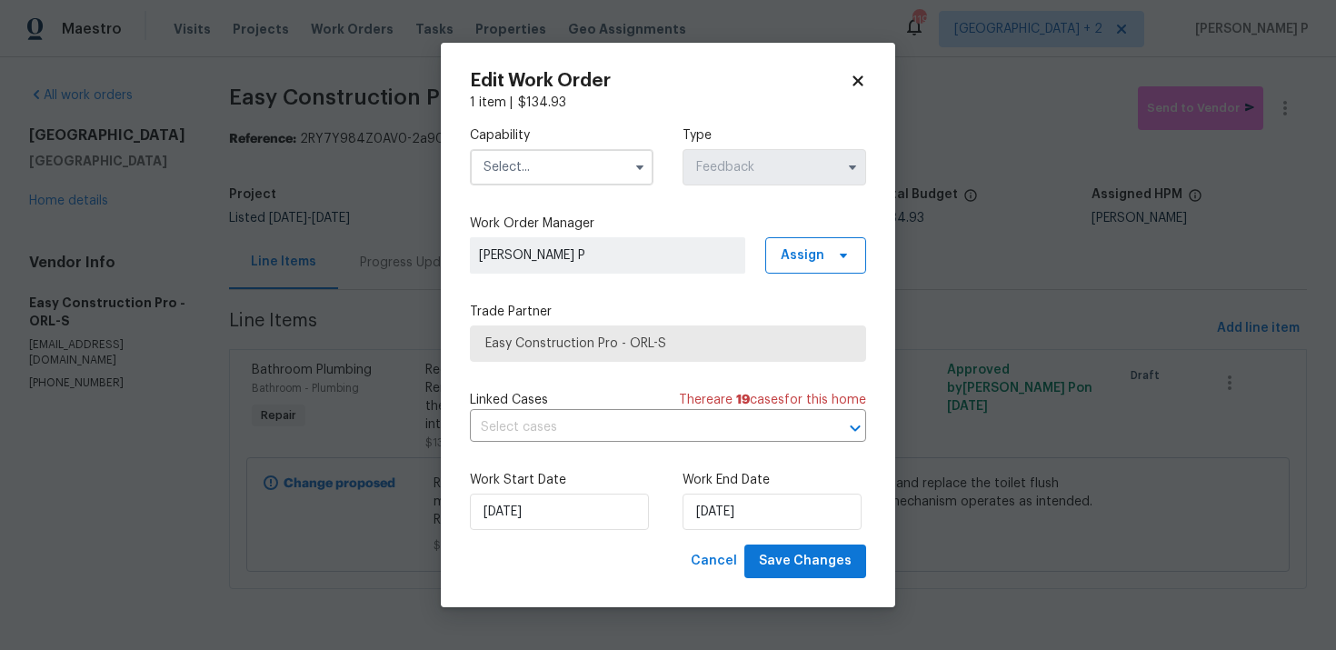
click at [597, 163] on input "text" at bounding box center [562, 167] width 184 height 36
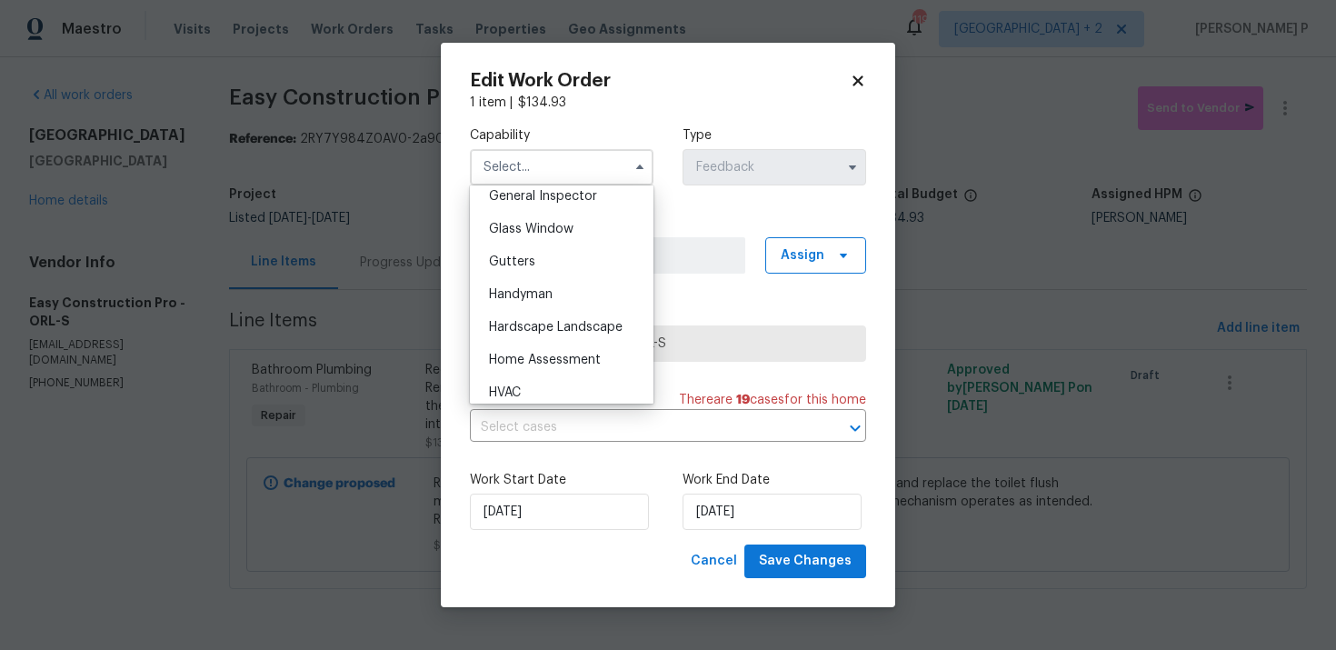
scroll to position [927, 0]
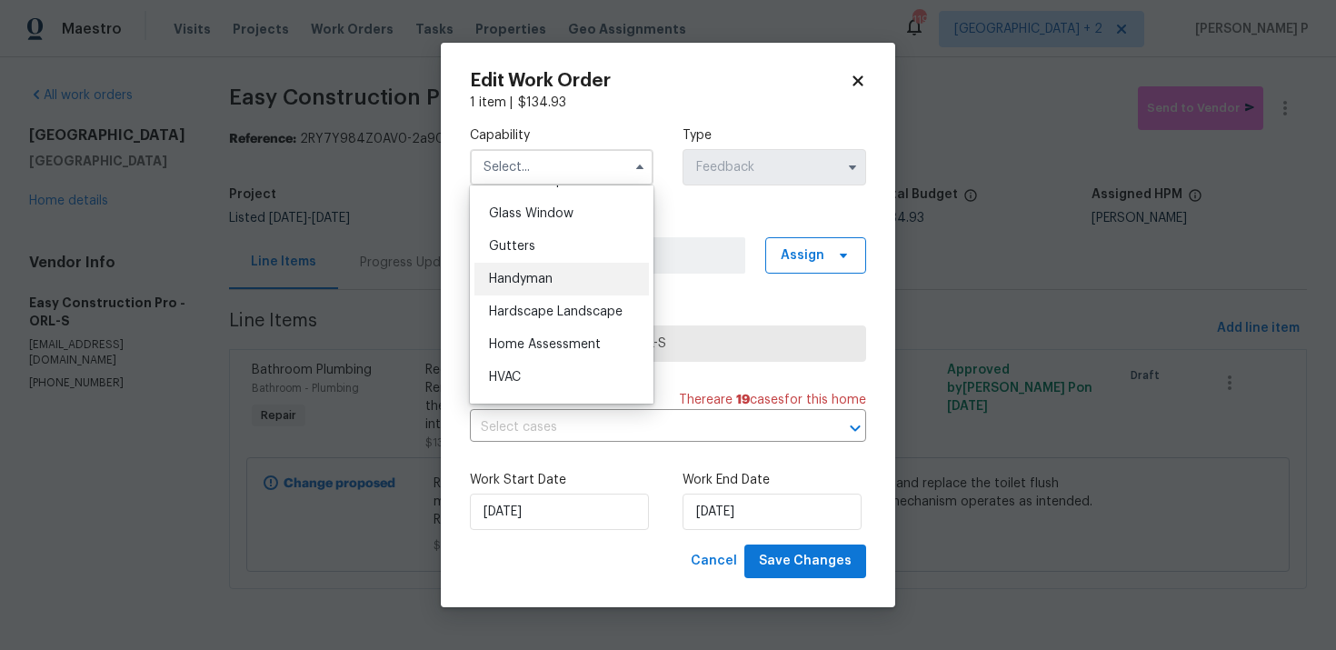
click at [538, 266] on div "Handyman" at bounding box center [561, 279] width 174 height 33
type input "Handyman"
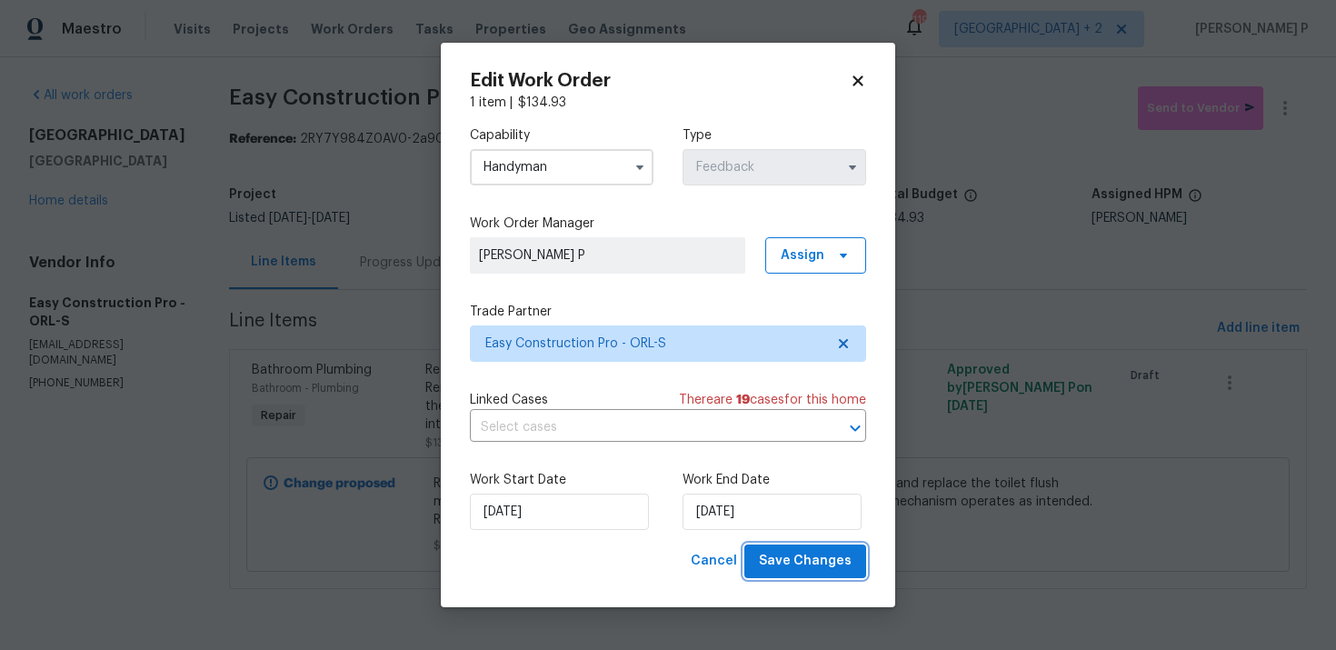
click at [812, 564] on span "Save Changes" at bounding box center [805, 561] width 93 height 23
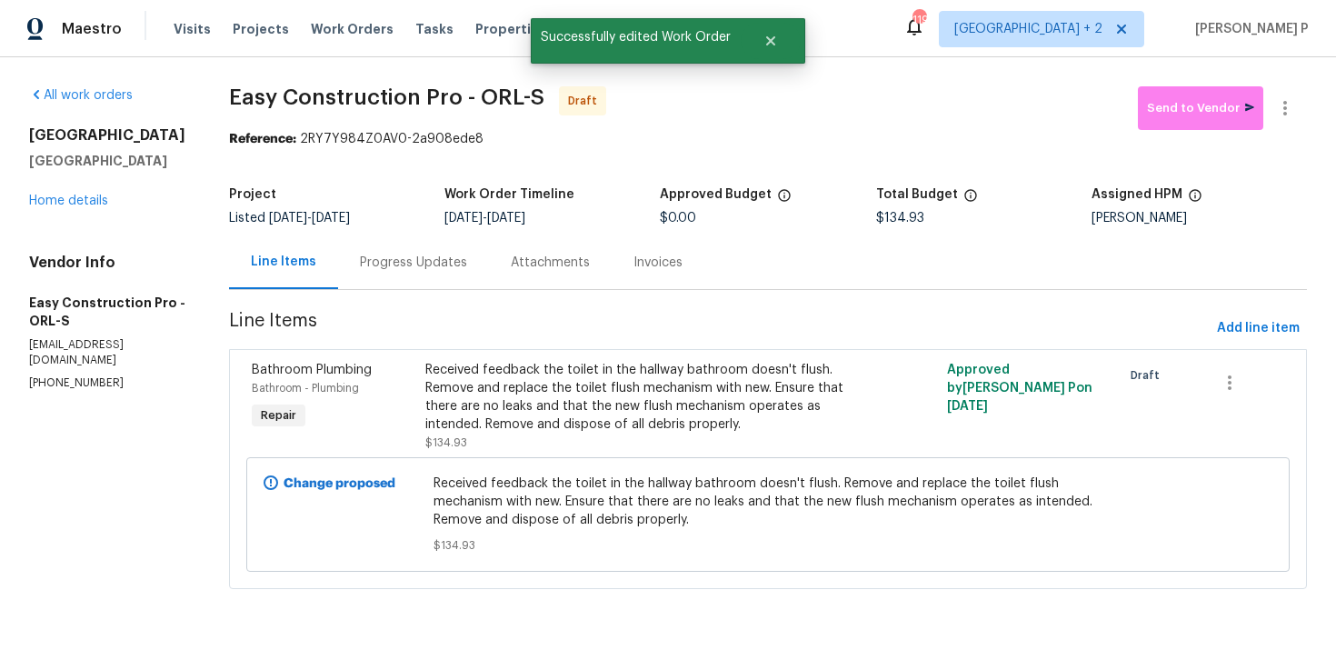
click at [439, 254] on div "Progress Updates" at bounding box center [413, 263] width 107 height 18
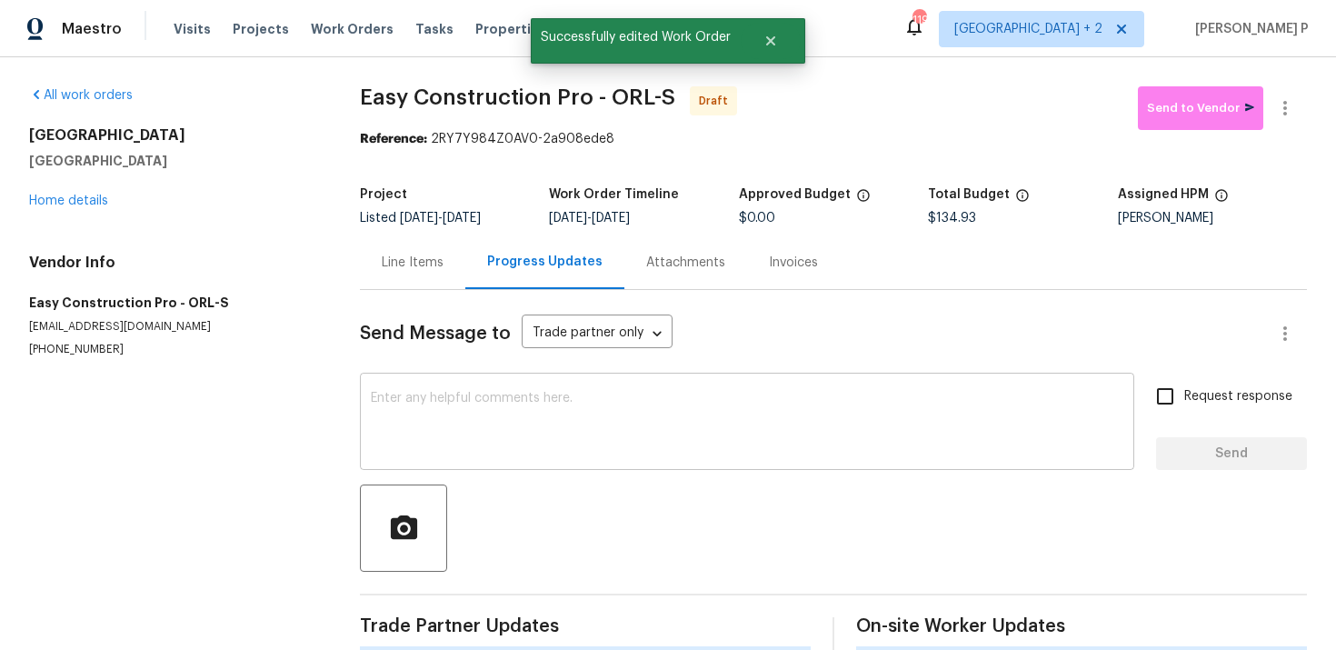
click at [449, 406] on textarea at bounding box center [747, 424] width 752 height 64
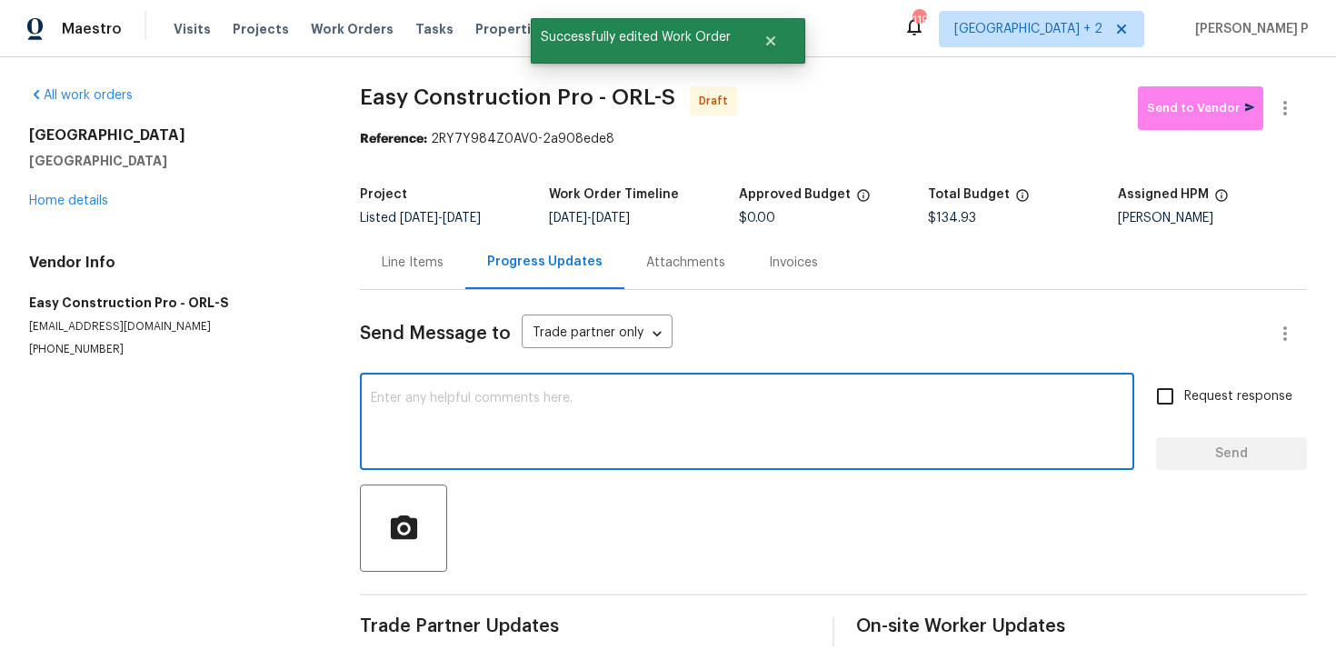
paste textarea "Hi, this is Ramyasri with Opendoor. I’m confirming you received the WO for the …"
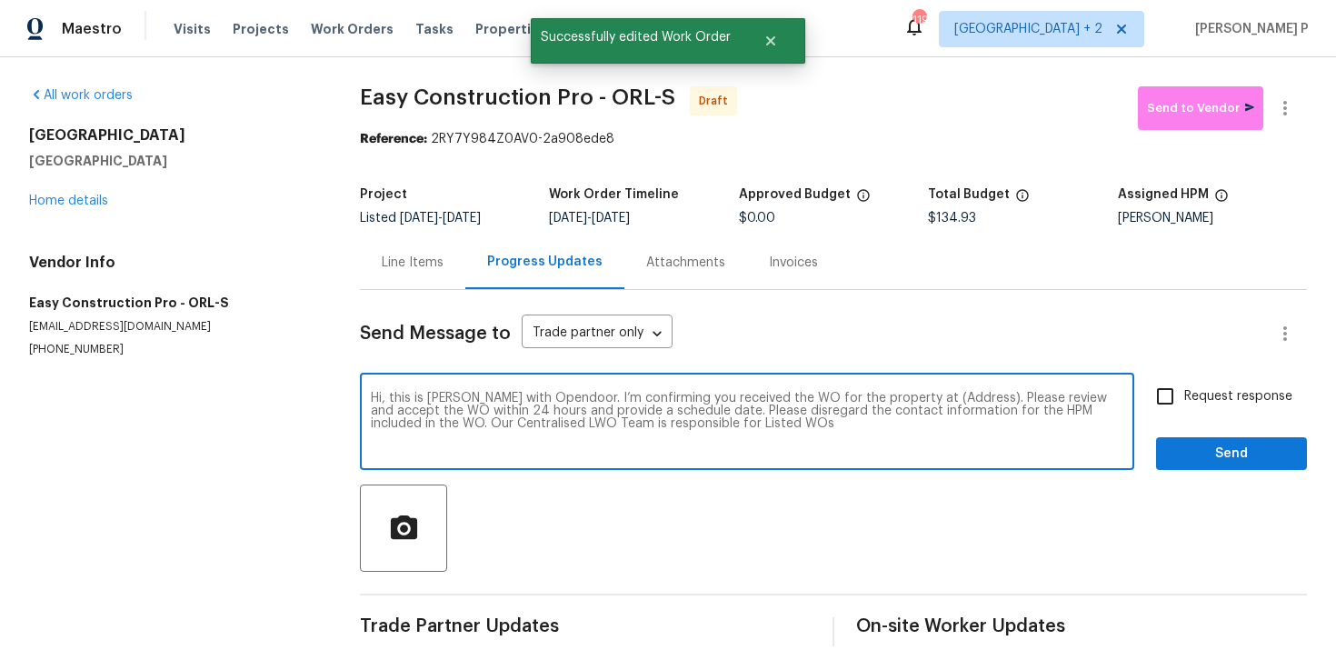
drag, startPoint x: 910, startPoint y: 398, endPoint x: 971, endPoint y: 398, distance: 60.9
click at [971, 398] on textarea "Hi, this is Ramyasri with Opendoor. I’m confirming you received the WO for the …" at bounding box center [747, 424] width 752 height 64
paste textarea "16518 Brook Springs Aly, Winter Garden, FL 34787"
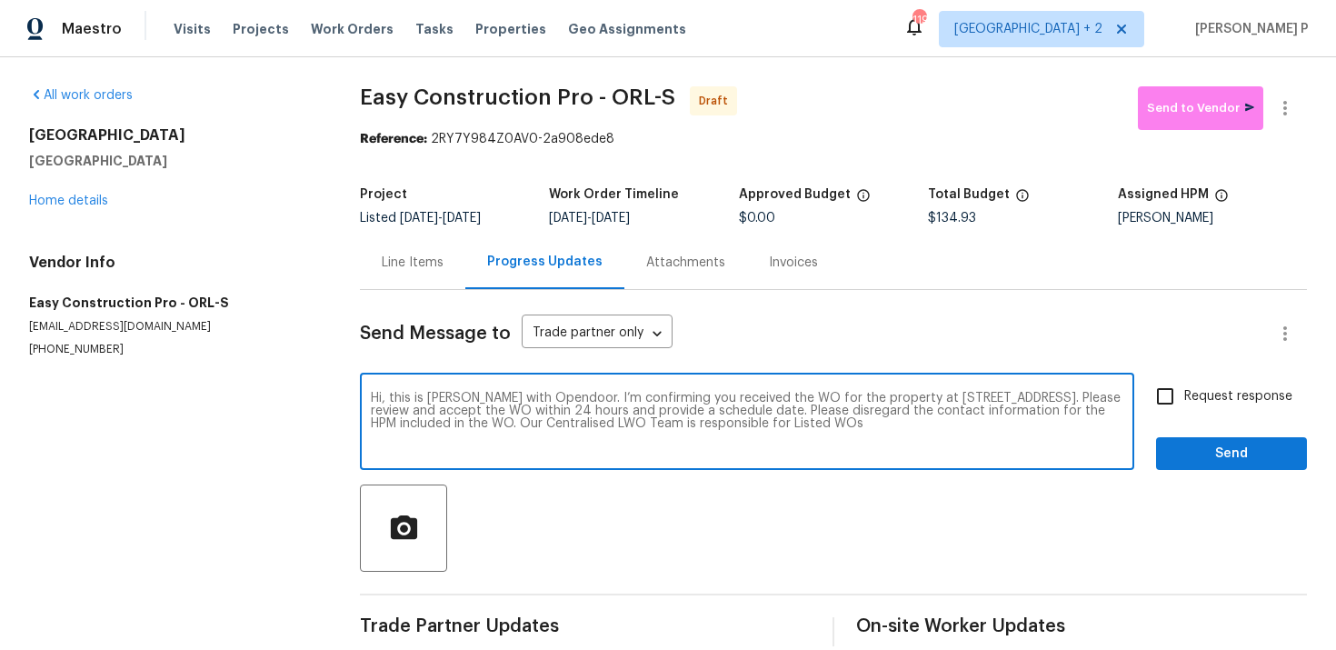
type textarea "Hi, this is Ramyasri with Opendoor. I’m confirming you received the WO for the …"
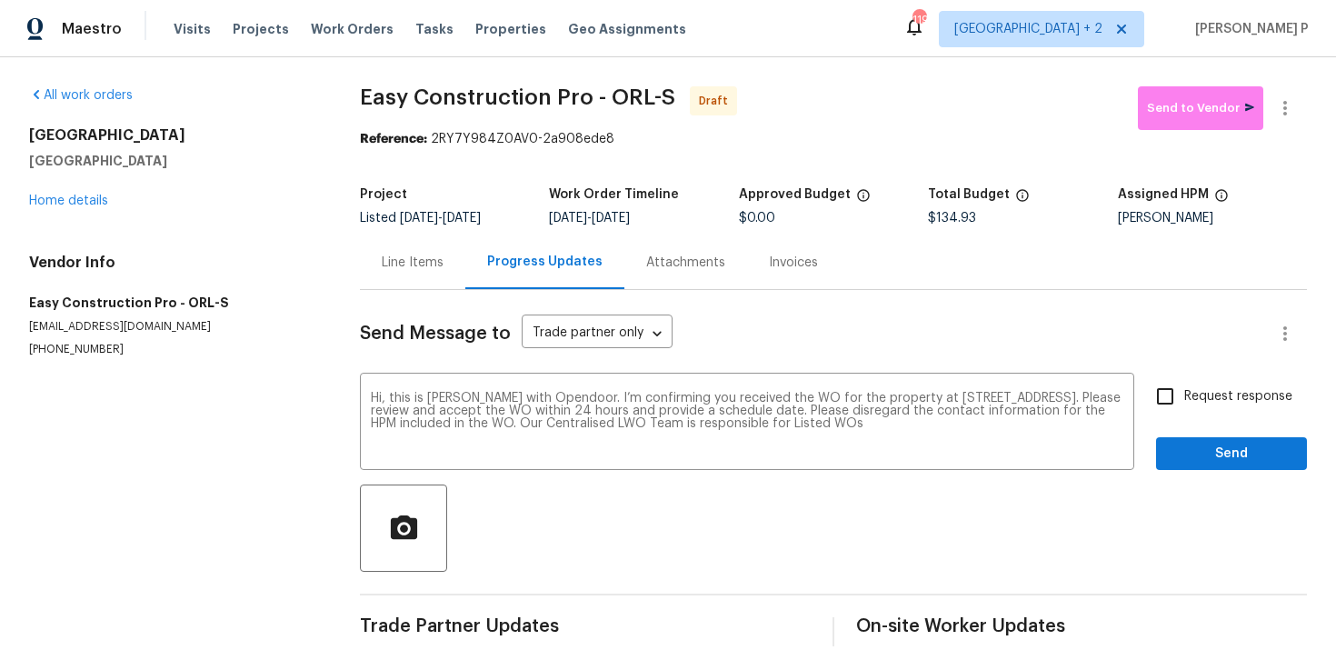
click at [1246, 390] on span "Request response" at bounding box center [1238, 396] width 108 height 19
click at [1184, 390] on input "Request response" at bounding box center [1165, 396] width 38 height 38
checkbox input "true"
click at [1221, 460] on span "Send" at bounding box center [1232, 454] width 122 height 23
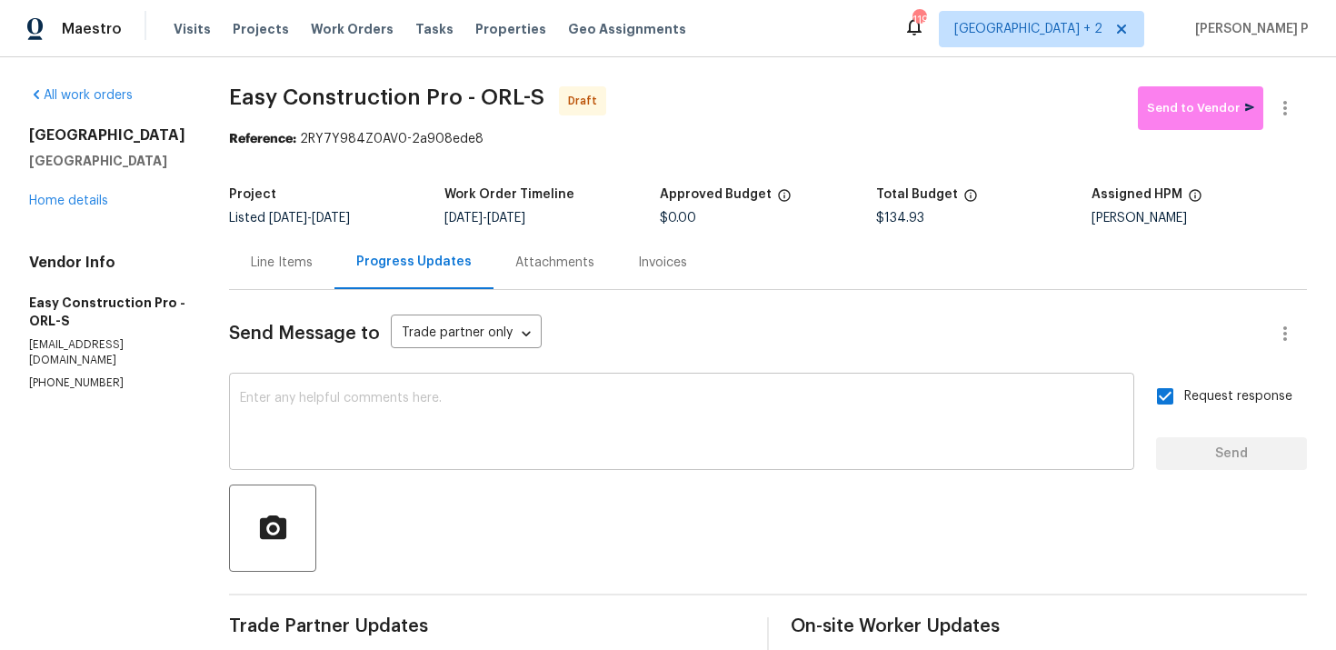
click at [604, 431] on textarea at bounding box center [681, 424] width 883 height 64
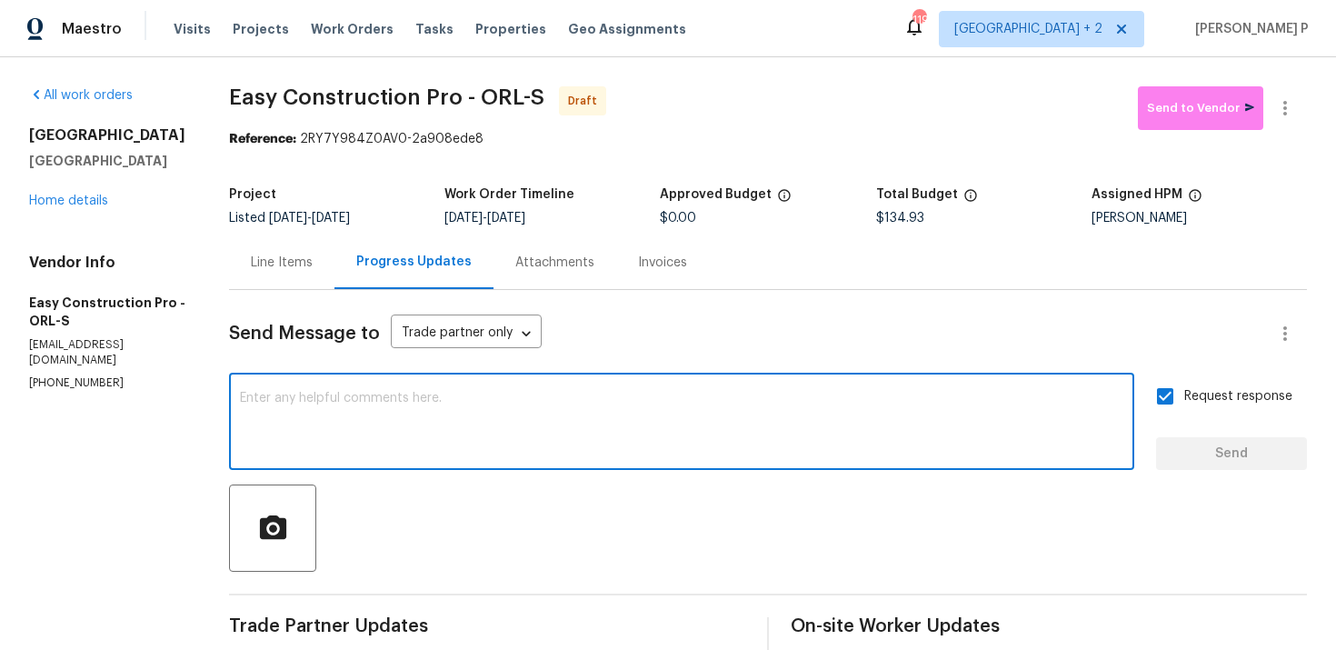
paste textarea "Attention All Work Orders must include before-photos (both close-up and wide-an…"
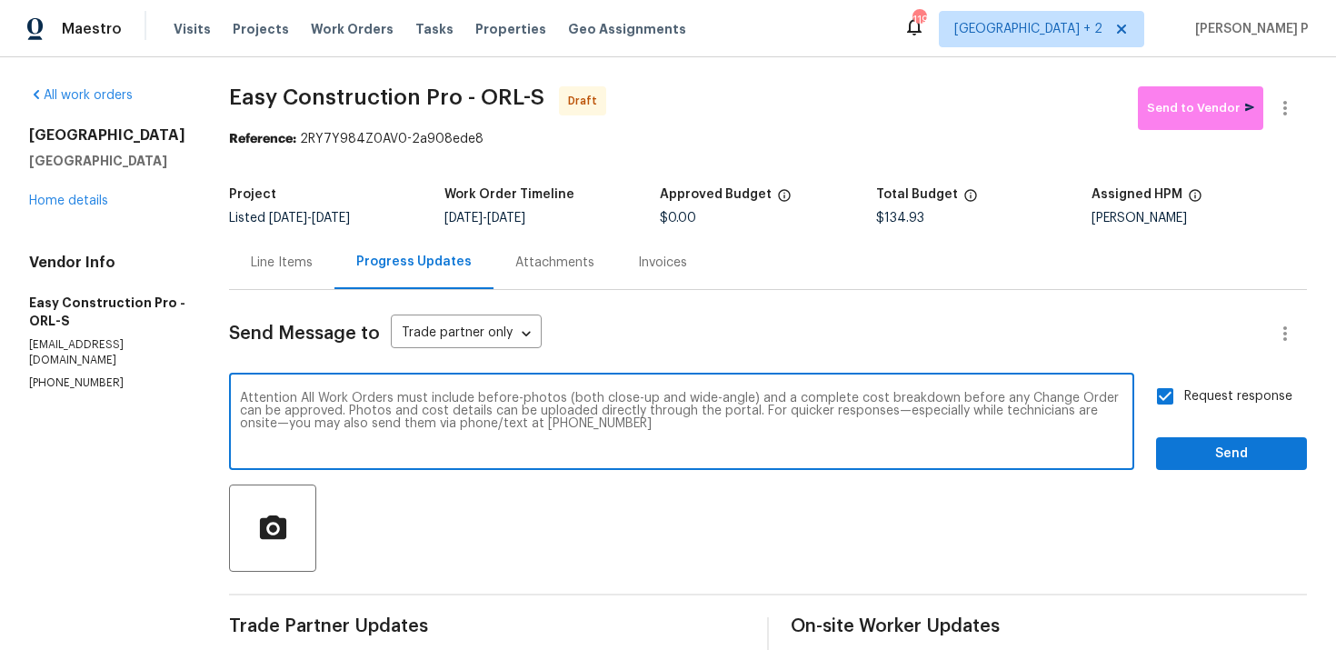
type textarea "Attention All Work Orders must include before-photos (both close-up and wide-an…"
click at [1260, 461] on span "Send" at bounding box center [1232, 454] width 122 height 23
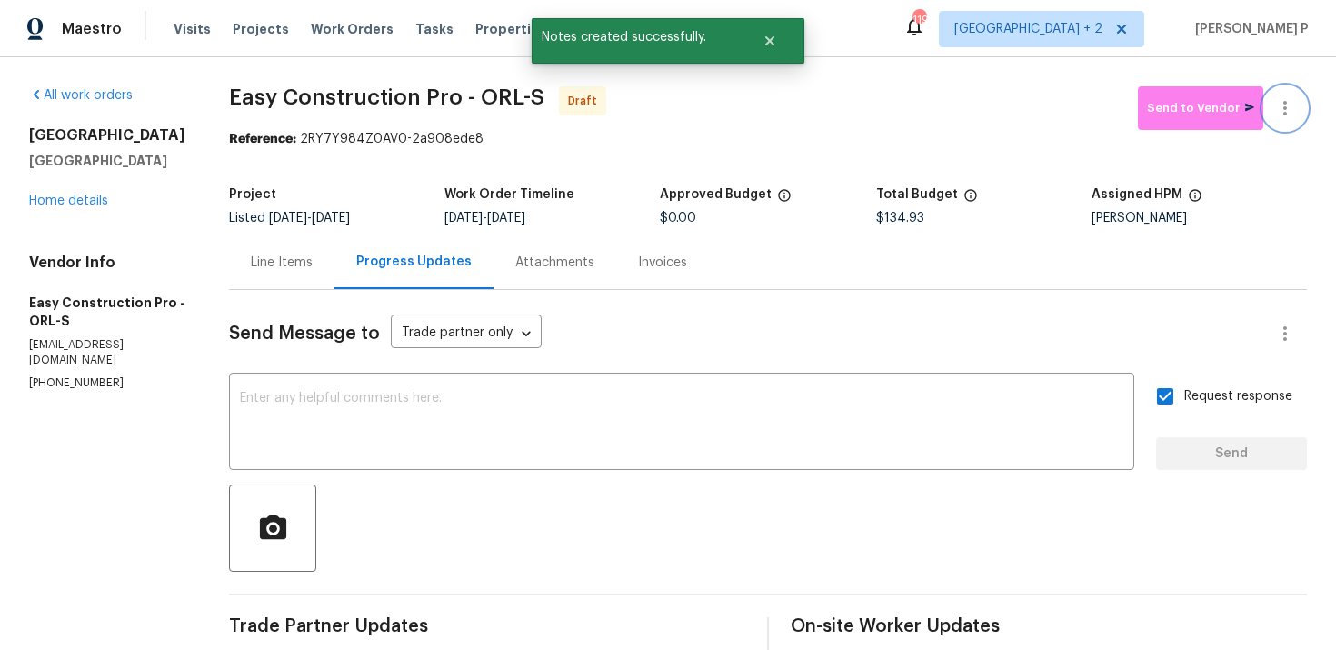
click at [1285, 110] on icon "button" at bounding box center [1285, 108] width 22 height 22
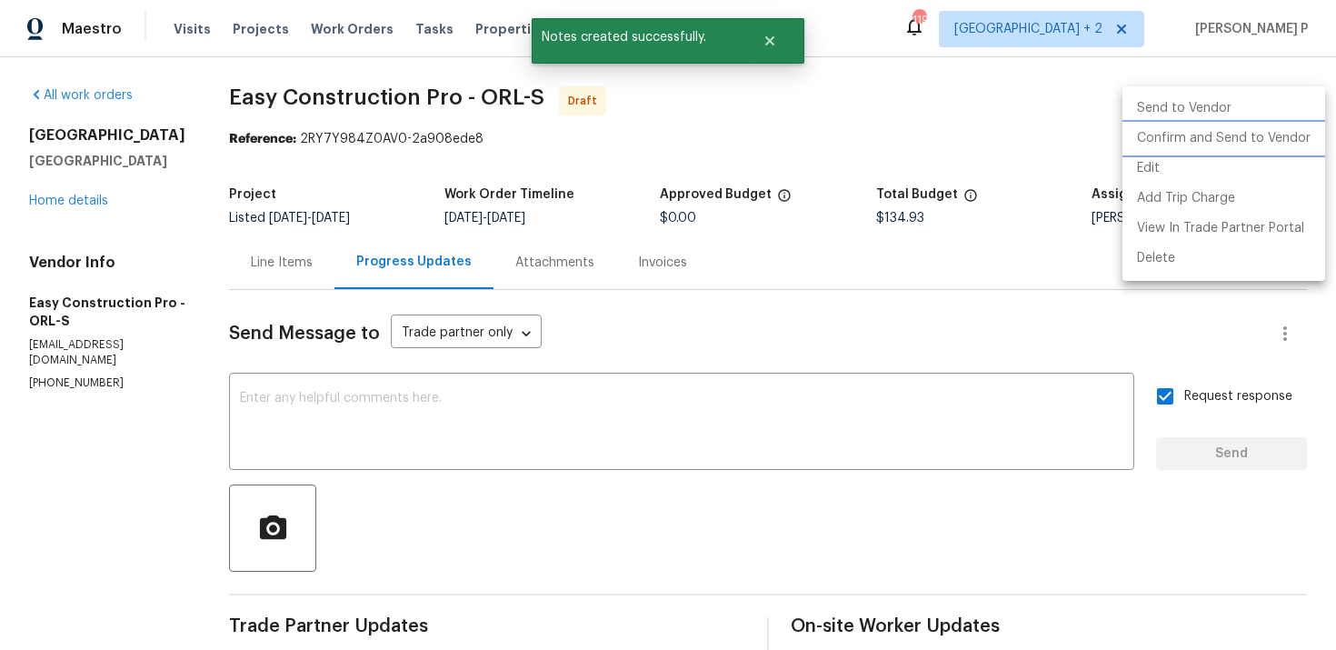
click at [1207, 128] on li "Confirm and Send to Vendor" at bounding box center [1223, 139] width 203 height 30
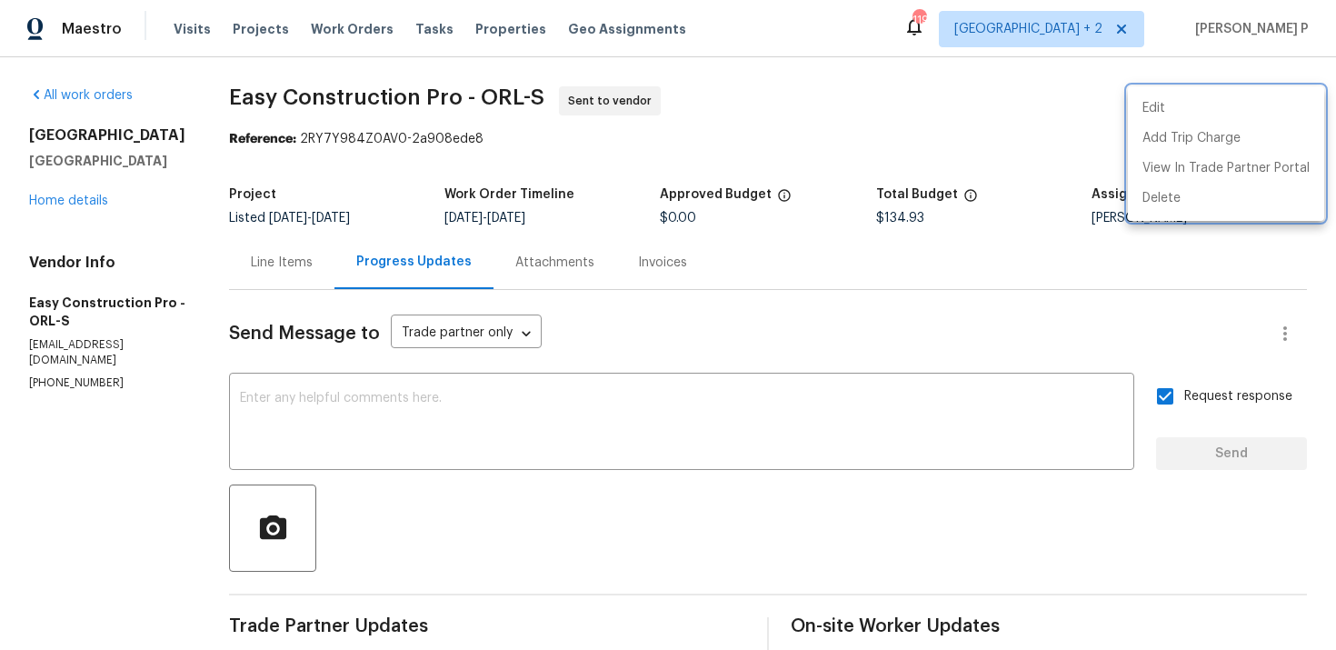
drag, startPoint x: 238, startPoint y: 98, endPoint x: 394, endPoint y: 98, distance: 155.4
click at [392, 98] on div at bounding box center [668, 325] width 1336 height 650
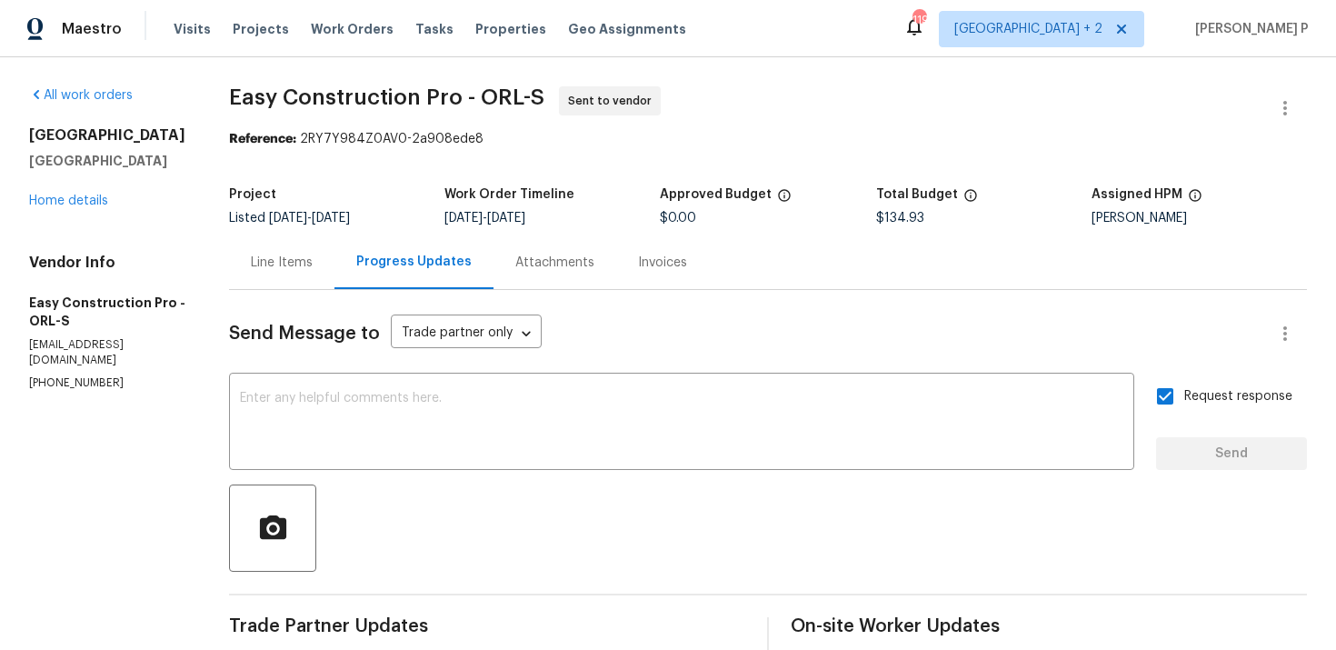
click at [235, 96] on div "All work orders 16518 Brook Springs Aly Winter Garden, FL 34787 Home details Ve…" at bounding box center [668, 500] width 1336 height 887
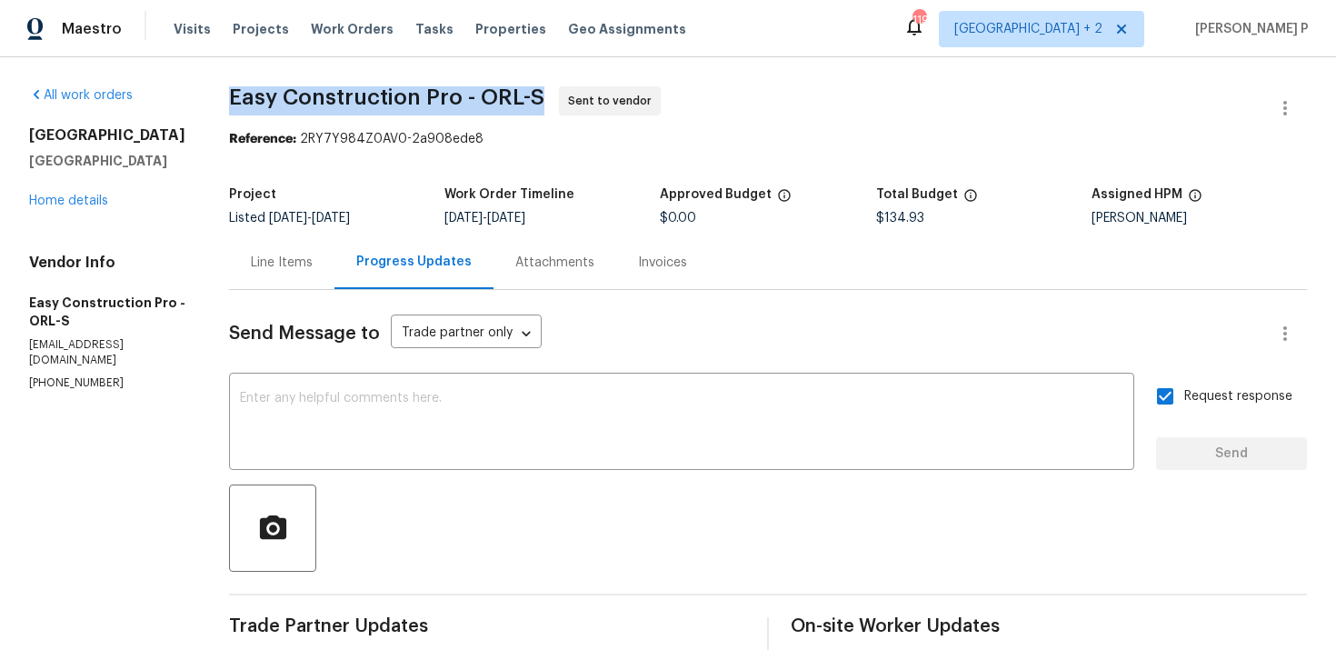
drag, startPoint x: 235, startPoint y: 96, endPoint x: 550, endPoint y: 99, distance: 314.5
click at [550, 99] on div "All work orders 16518 Brook Springs Aly Winter Garden, FL 34787 Home details Ve…" at bounding box center [668, 500] width 1336 height 887
copy span "Easy Construction Pro - ORL-S"
click at [351, 160] on section "Easy Construction Pro - ORL-S Sent to vendor Reference: 2RY7Y984Z0AV0-2a908ede8…" at bounding box center [768, 500] width 1078 height 829
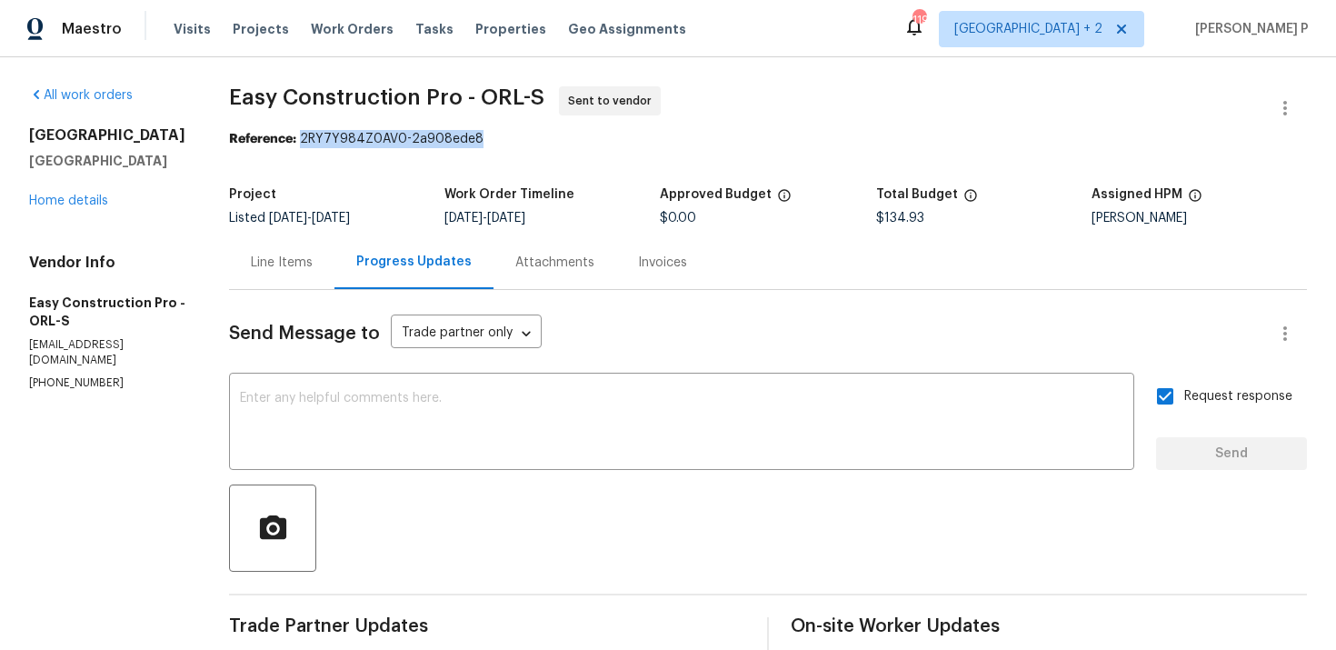
drag, startPoint x: 313, startPoint y: 140, endPoint x: 568, endPoint y: 140, distance: 255.4
click at [563, 140] on div "Reference: 2RY7Y984Z0AV0-2a908ede8" at bounding box center [768, 139] width 1078 height 18
copy div "2RY7Y984Z0AV0-2a908ede8"
click at [280, 280] on div "Line Items" at bounding box center [281, 262] width 105 height 54
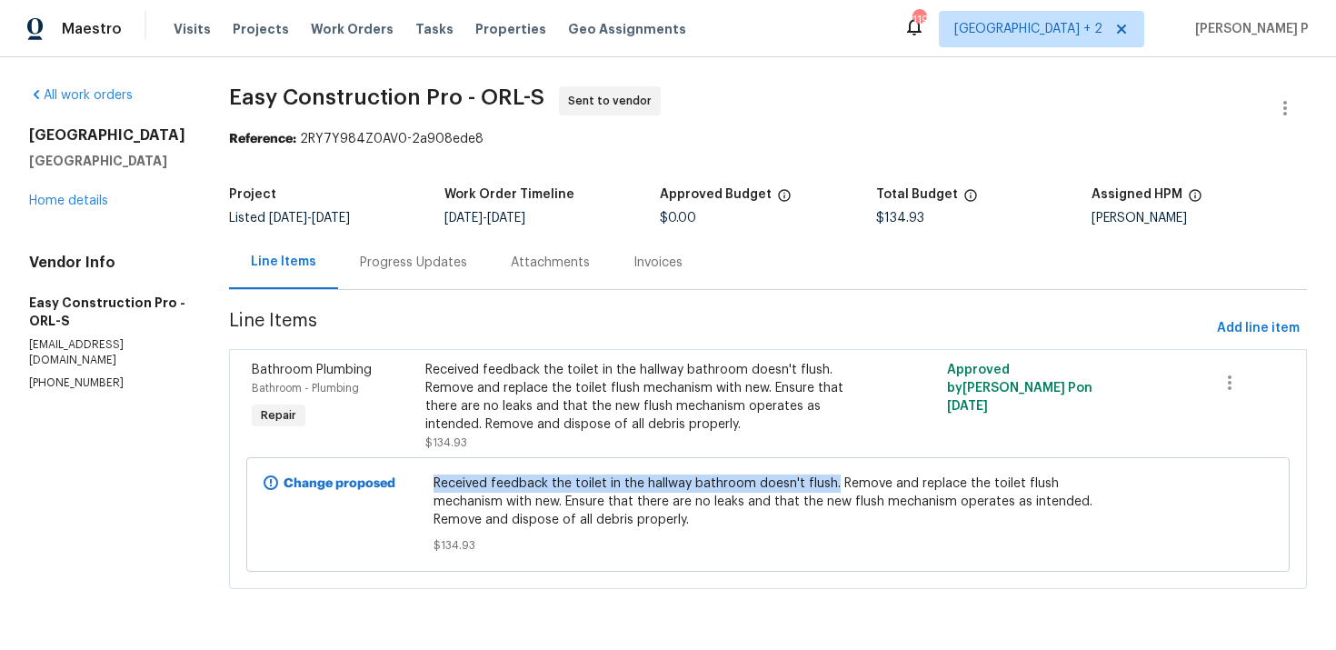
drag, startPoint x: 443, startPoint y: 483, endPoint x: 843, endPoint y: 480, distance: 400.8
click at [843, 480] on div "Received feedback the toilet in the hallway bathroom doesn't flush. Remove and …" at bounding box center [768, 514] width 680 height 91
copy span "Received feedback the toilet in the hallway bathroom doesn't flush."
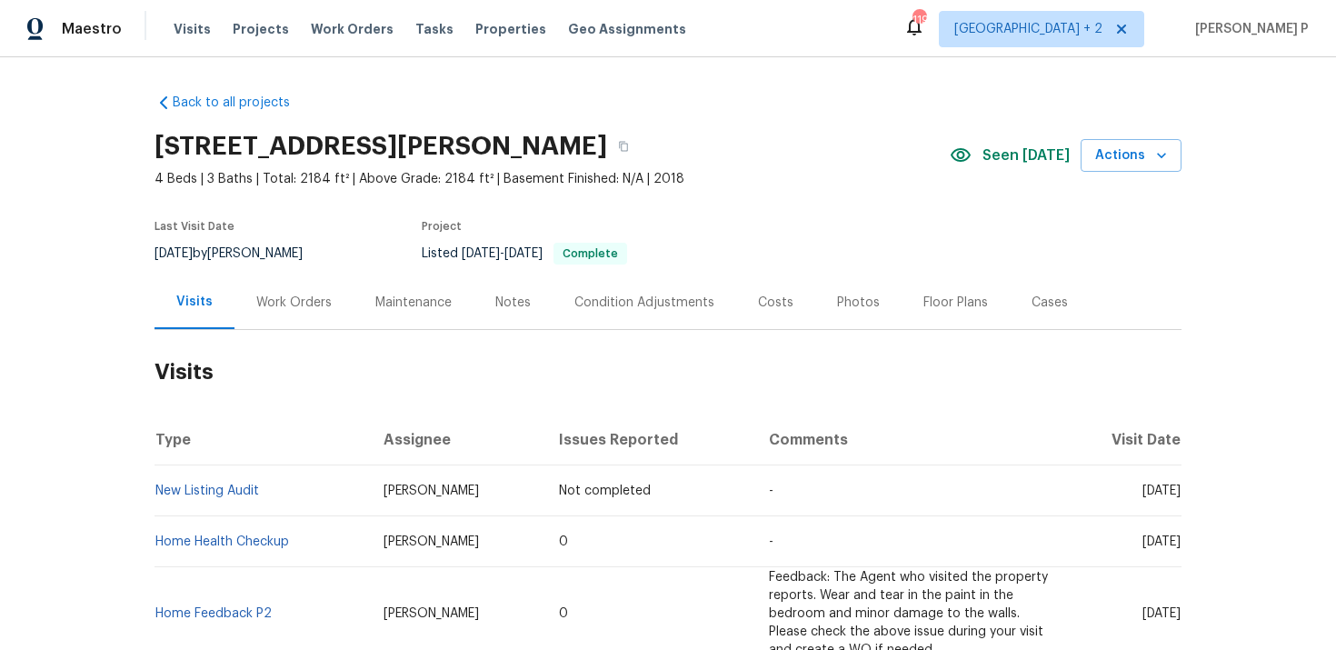
click at [299, 306] on div "Work Orders" at bounding box center [293, 303] width 75 height 18
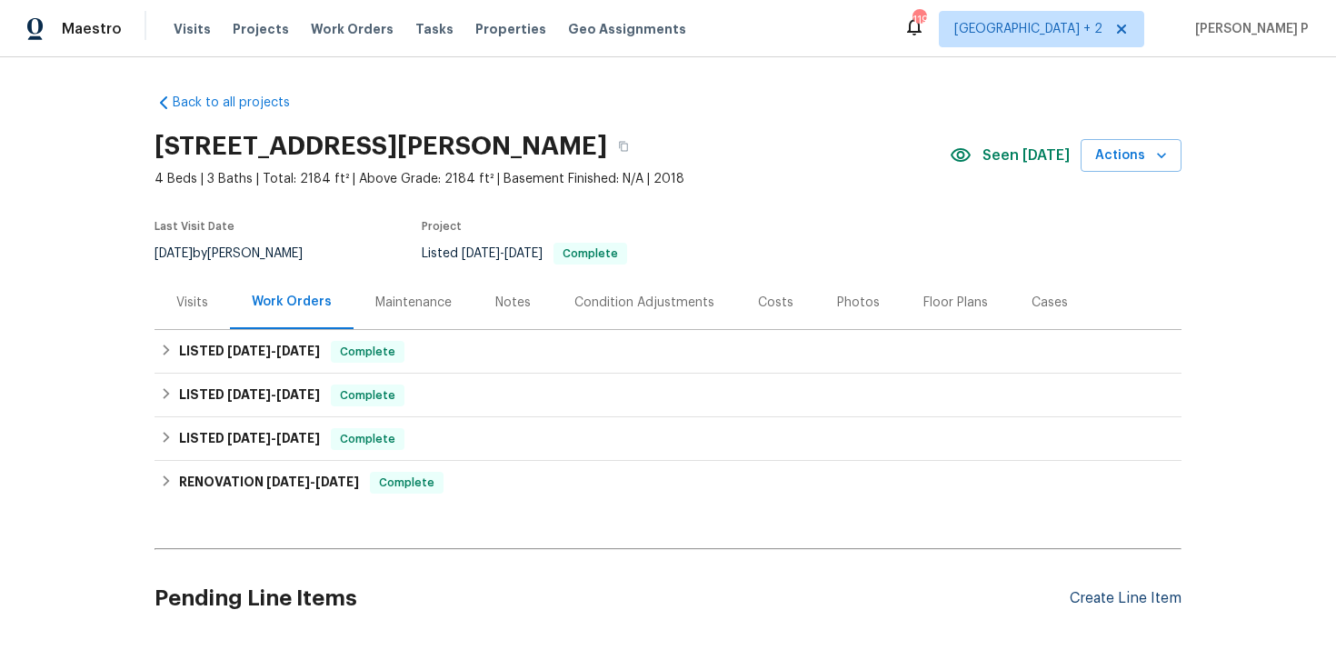
click at [1094, 599] on div "Create Line Item" at bounding box center [1126, 598] width 112 height 17
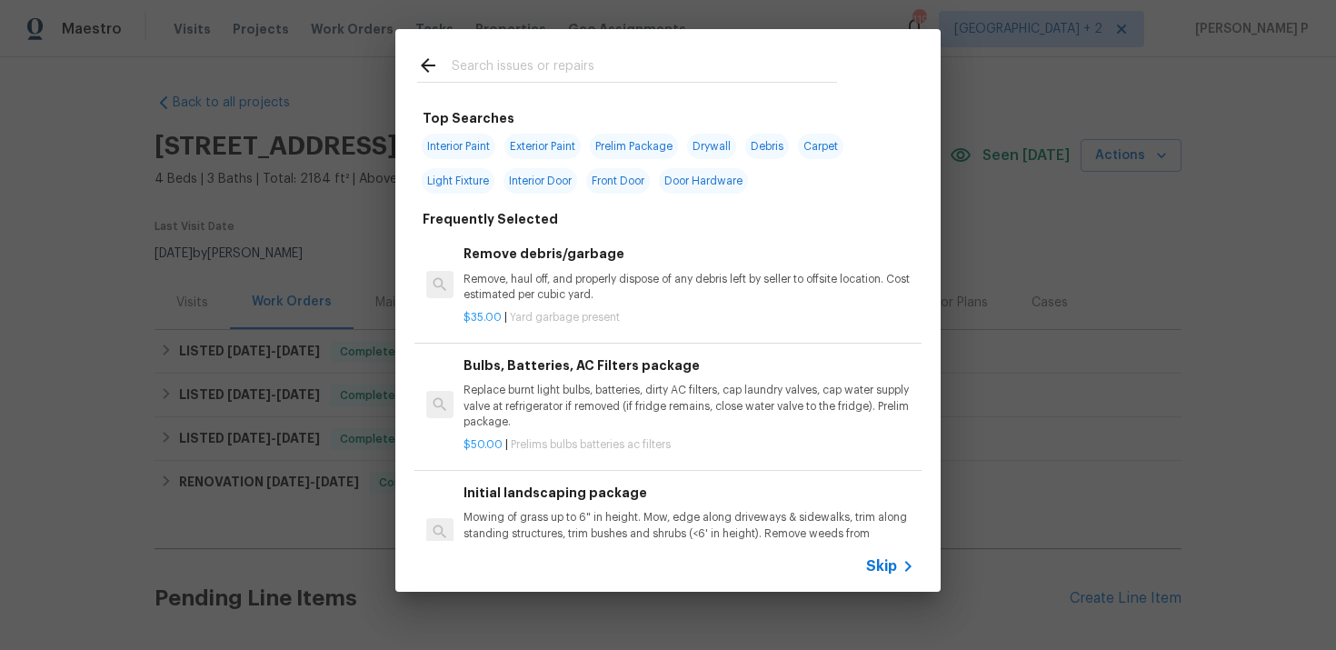
click at [883, 578] on div "Skip" at bounding box center [667, 566] width 545 height 51
click at [883, 571] on span "Skip" at bounding box center [881, 566] width 31 height 18
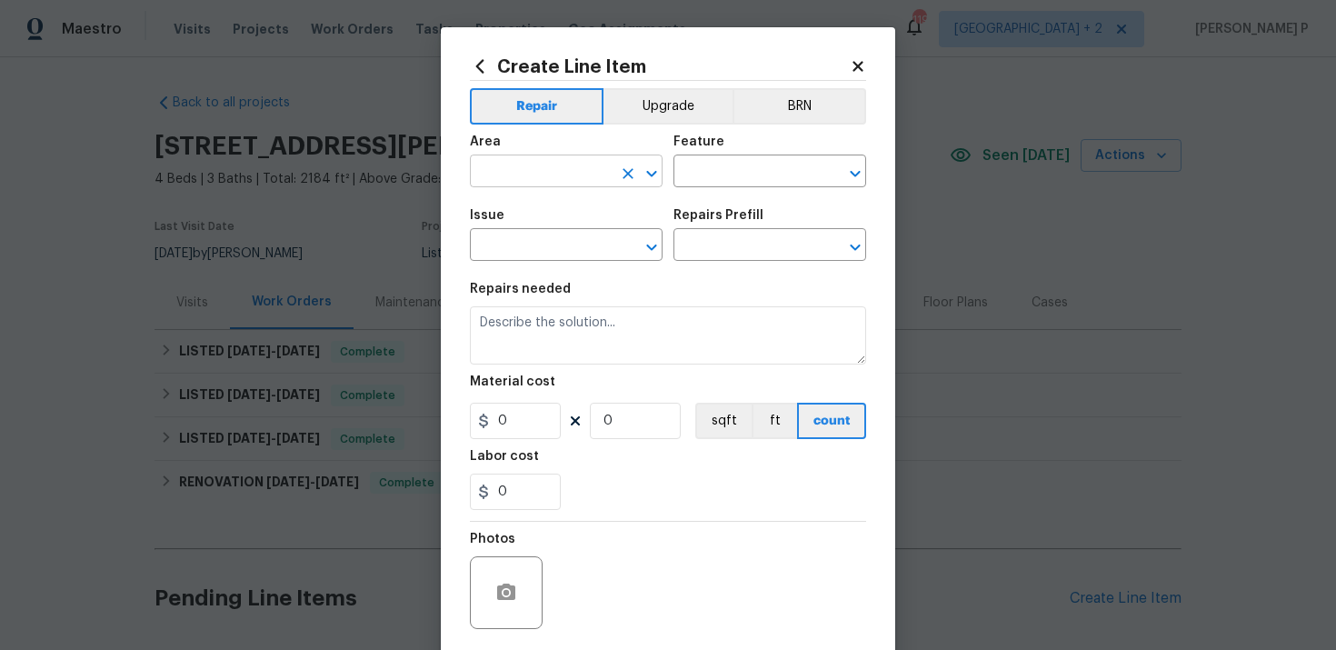
click at [581, 174] on input "text" at bounding box center [541, 173] width 142 height 28
click at [540, 213] on li "Back" at bounding box center [566, 214] width 193 height 30
type input "Back"
click at [712, 170] on input "text" at bounding box center [744, 173] width 142 height 28
click at [711, 245] on li "Pests" at bounding box center [769, 258] width 193 height 30
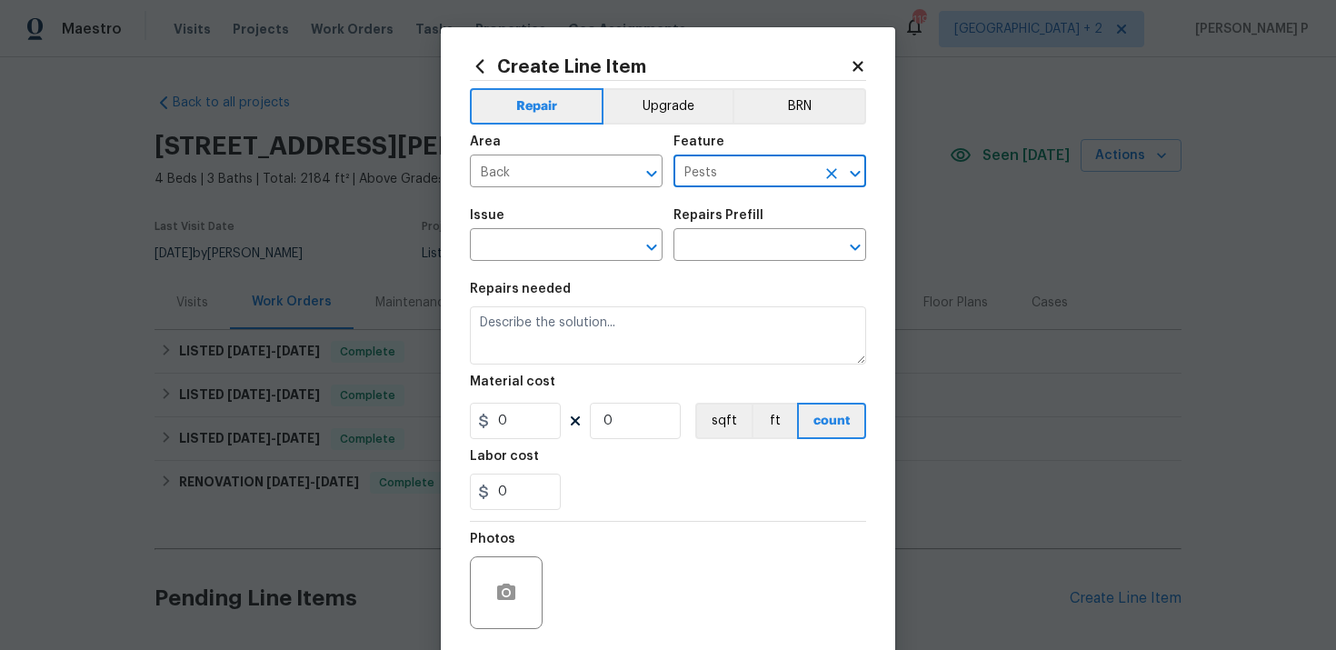
type input "Pests"
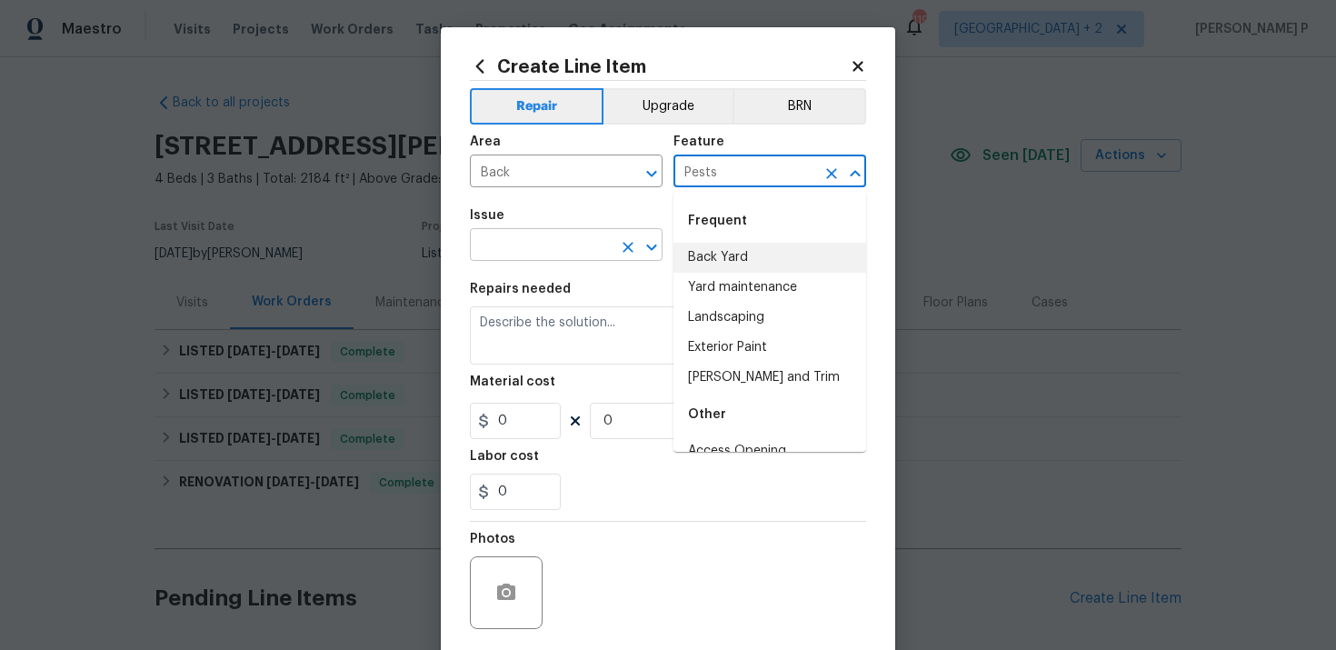
click at [515, 250] on input "text" at bounding box center [541, 247] width 142 height 28
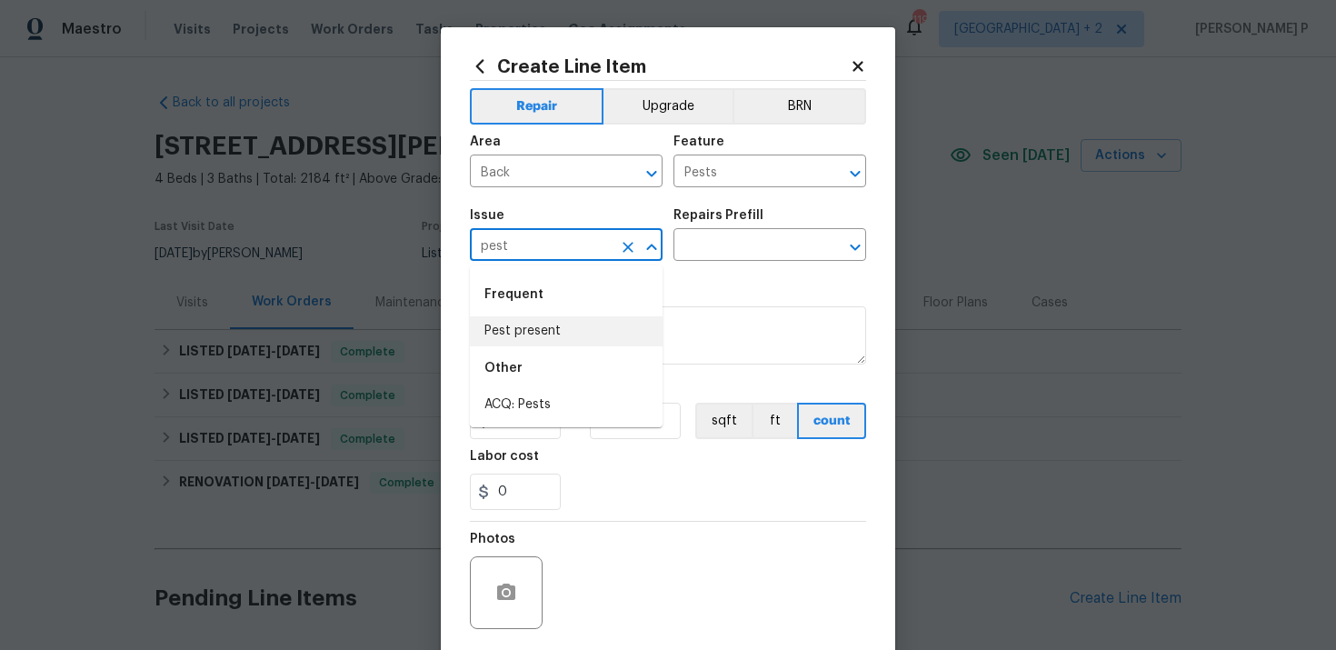
click at [517, 316] on li "Pest present" at bounding box center [566, 331] width 193 height 30
type input "Pest present"
click at [709, 237] on input "text" at bounding box center [744, 247] width 142 height 28
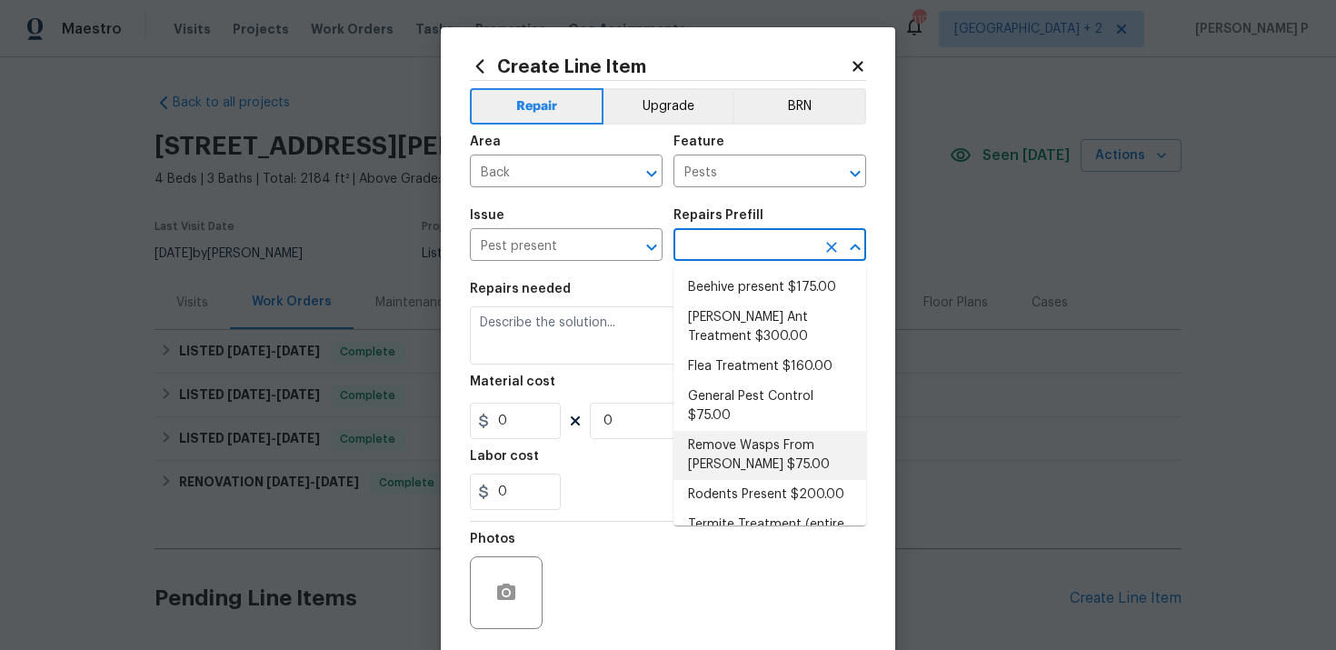
scroll to position [90, 0]
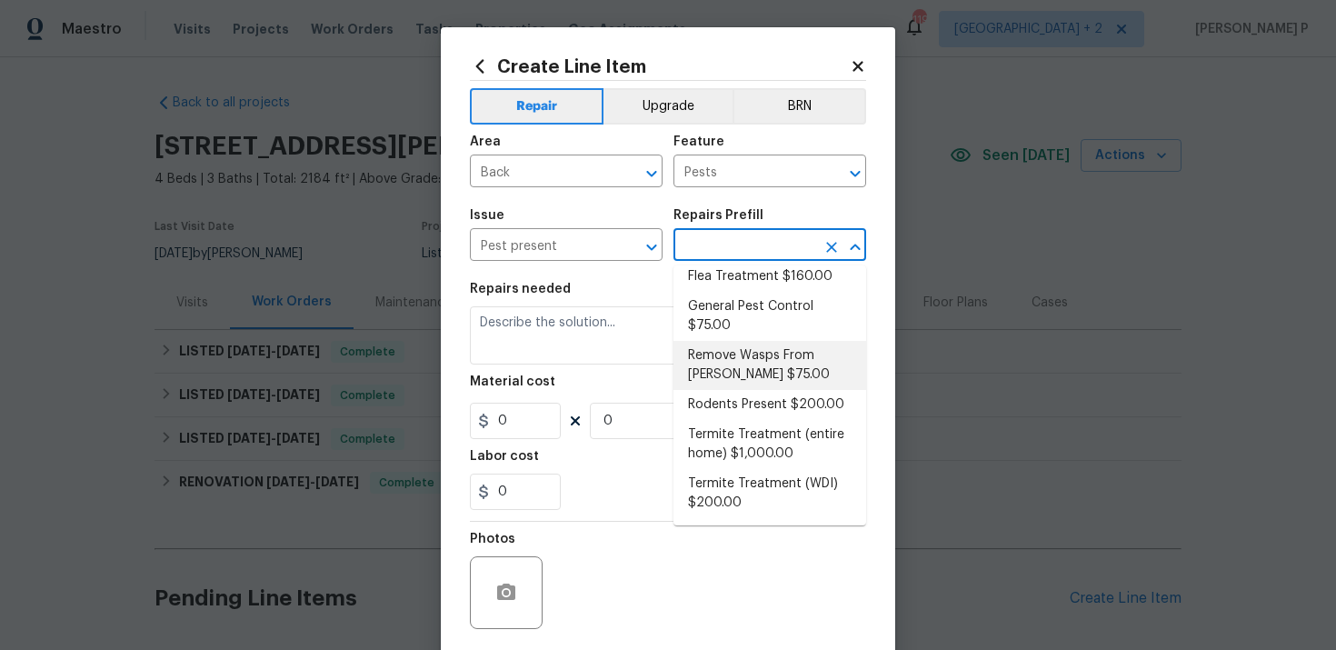
click at [763, 361] on li "Remove Wasps From [PERSON_NAME] $75.00" at bounding box center [769, 365] width 193 height 49
type input "Remove Wasps From [PERSON_NAME] $75.00"
type textarea "Remove Wasps From [PERSON_NAME]"
type input "75"
type input "1"
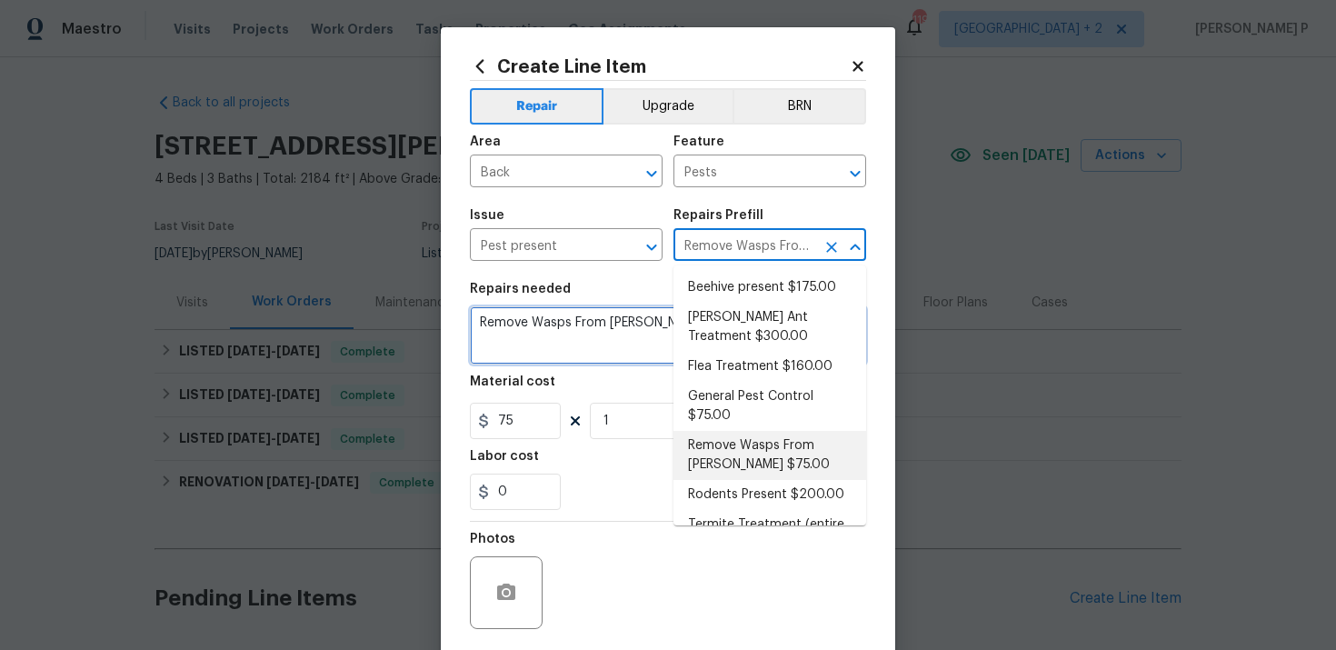
click at [541, 328] on textarea "Remove Wasps From [PERSON_NAME]" at bounding box center [668, 335] width 396 height 58
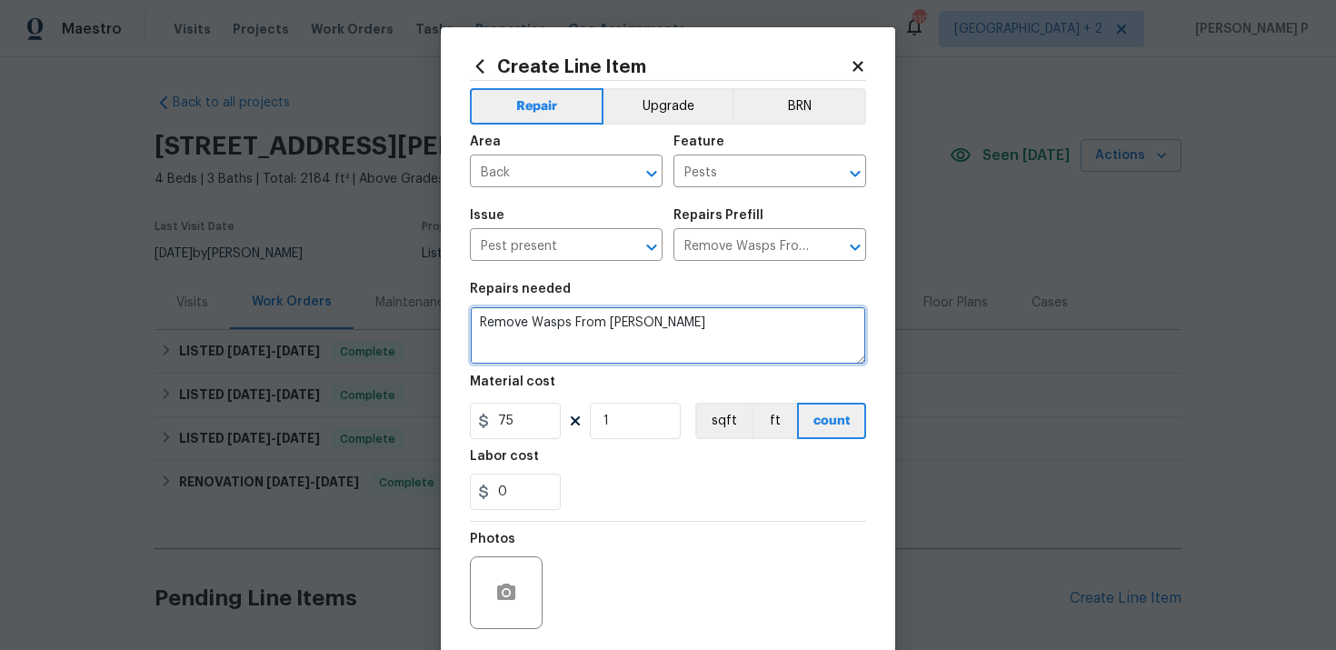
click at [541, 328] on textarea "Remove Wasps From [PERSON_NAME]" at bounding box center [668, 335] width 396 height 58
paste textarea "Feedback received that there is a wasp nest on the back door. Please remove/era…"
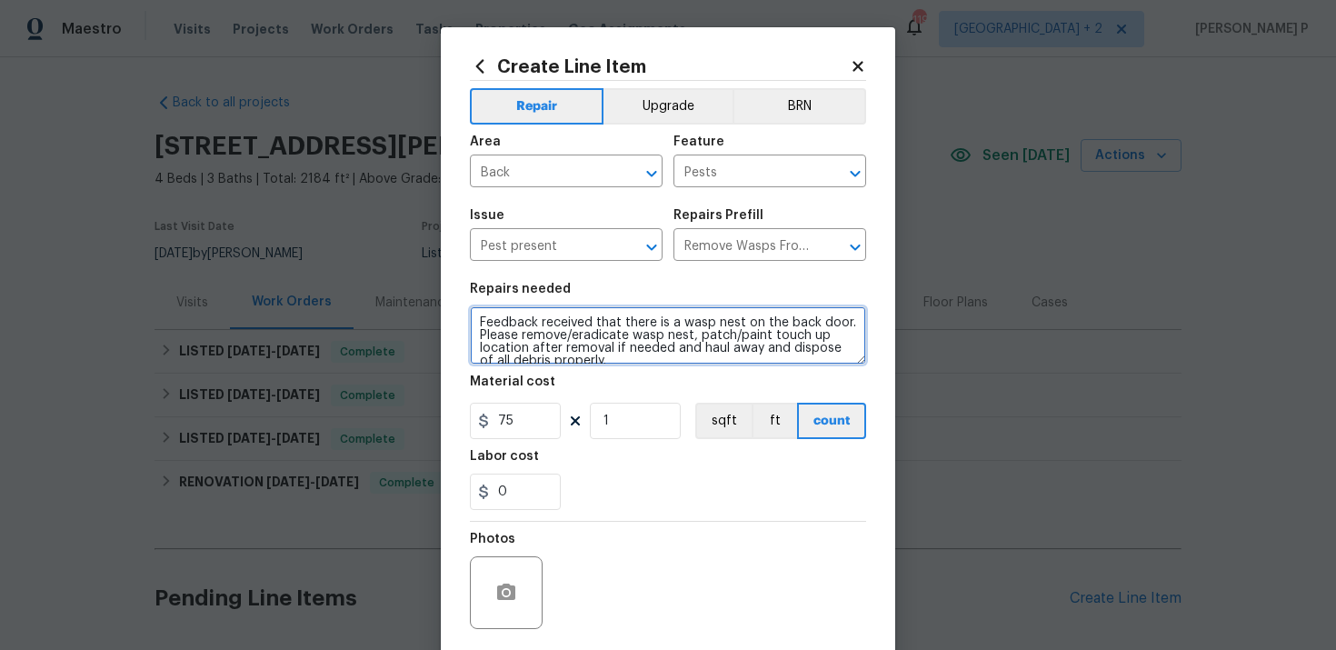
scroll to position [4, 0]
type textarea "Feedback received that there is a wasp nest on the back door. Please remove/era…"
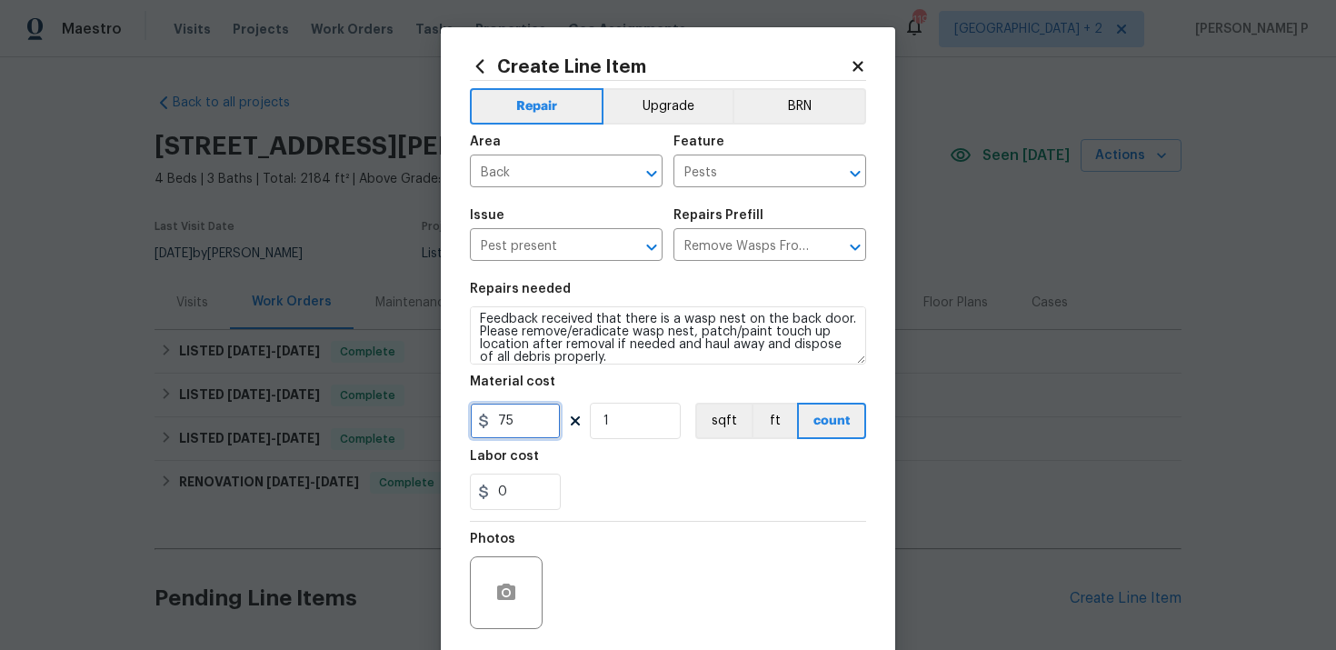
click at [515, 413] on input "75" at bounding box center [515, 421] width 91 height 36
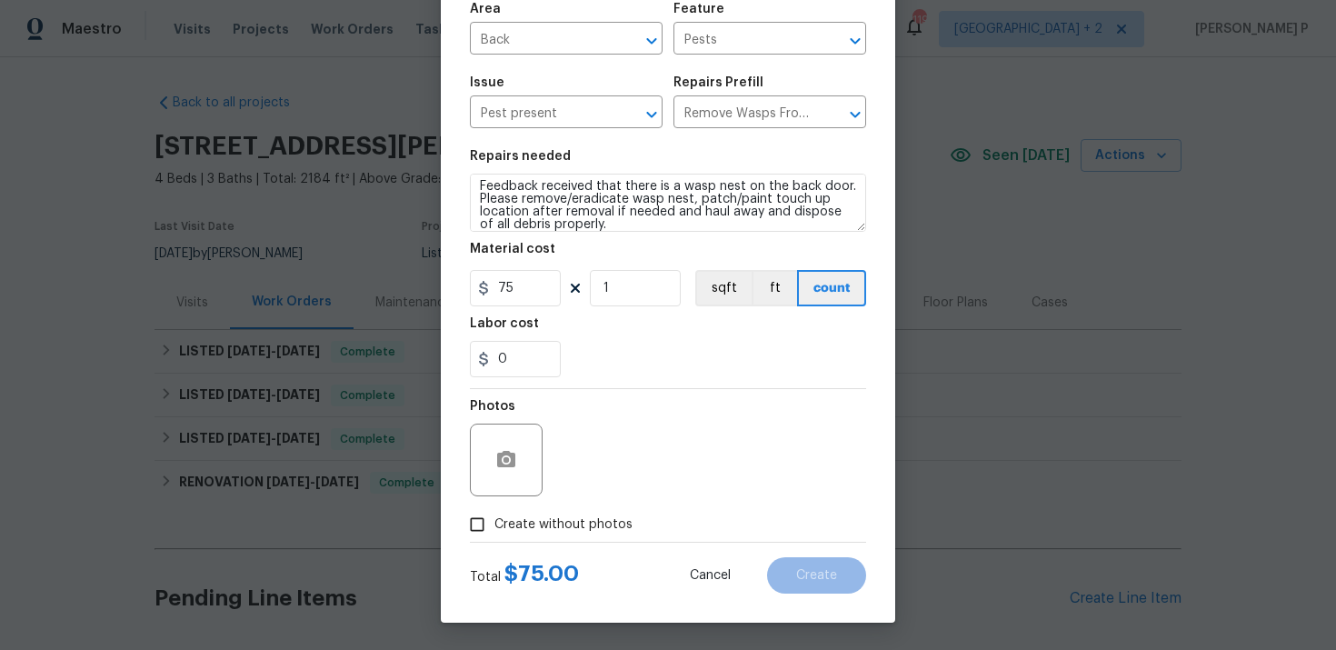
click at [475, 523] on input "Create without photos" at bounding box center [477, 524] width 35 height 35
checkbox input "true"
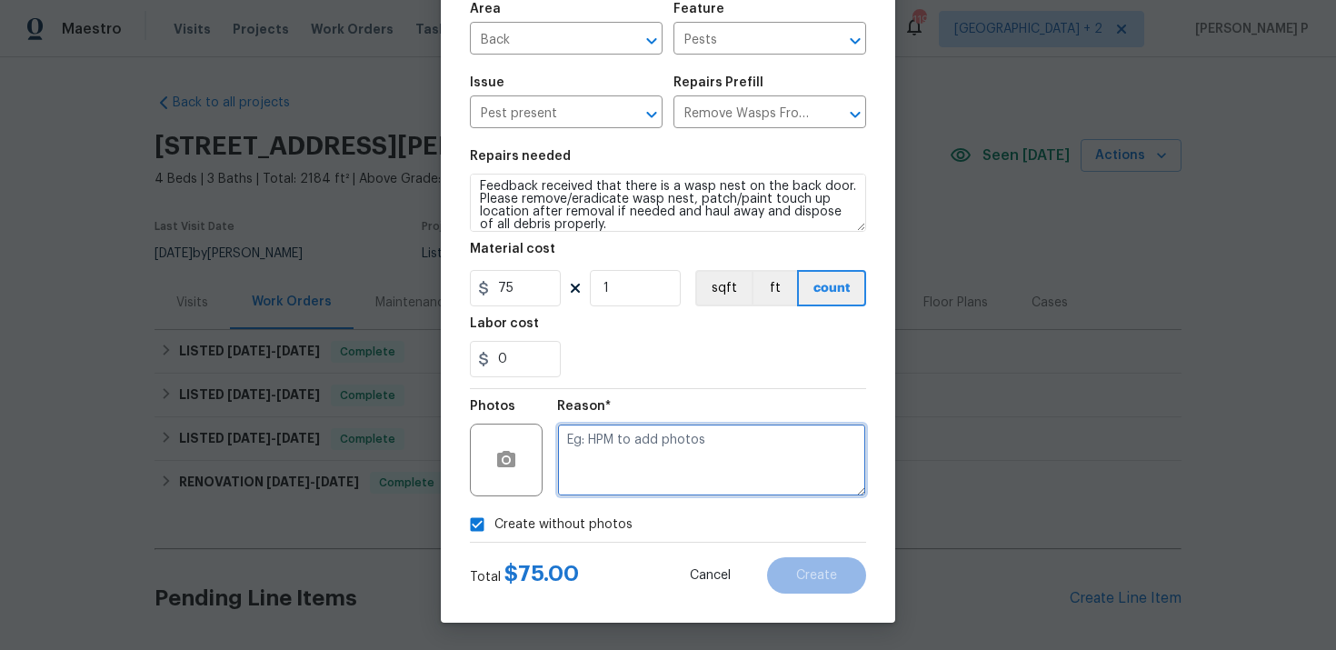
click at [615, 449] on textarea at bounding box center [711, 459] width 309 height 73
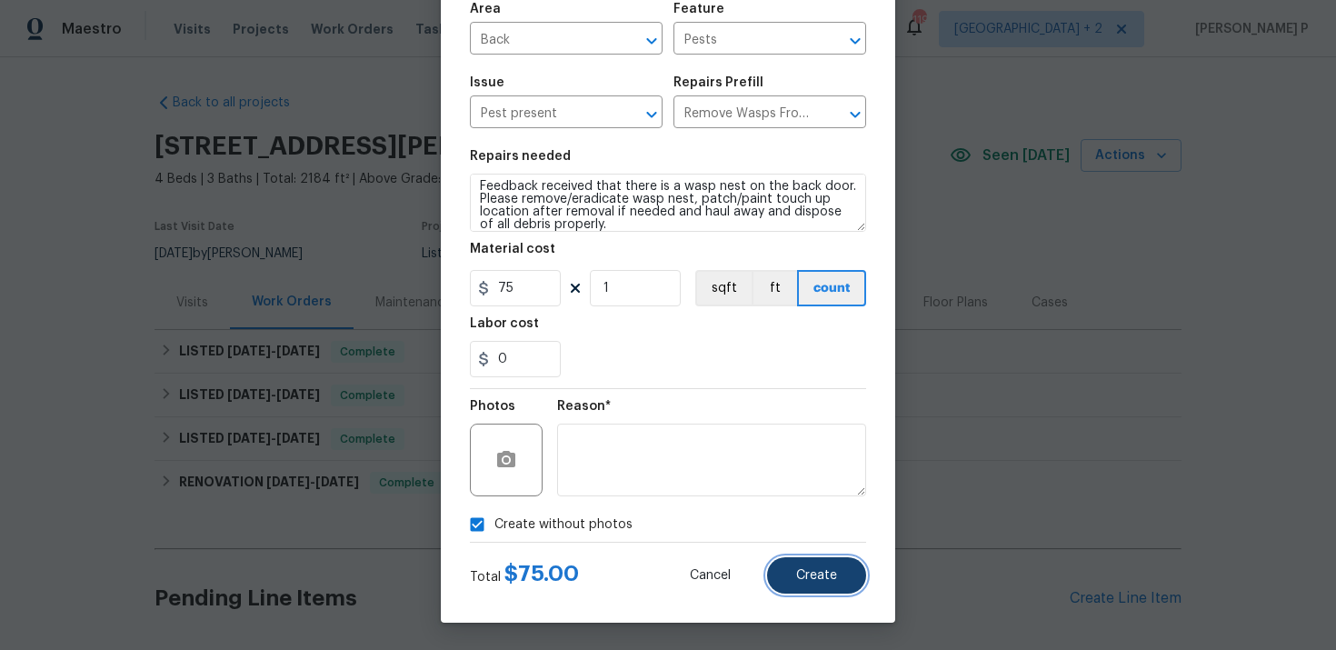
click at [832, 570] on span "Create" at bounding box center [816, 576] width 41 height 14
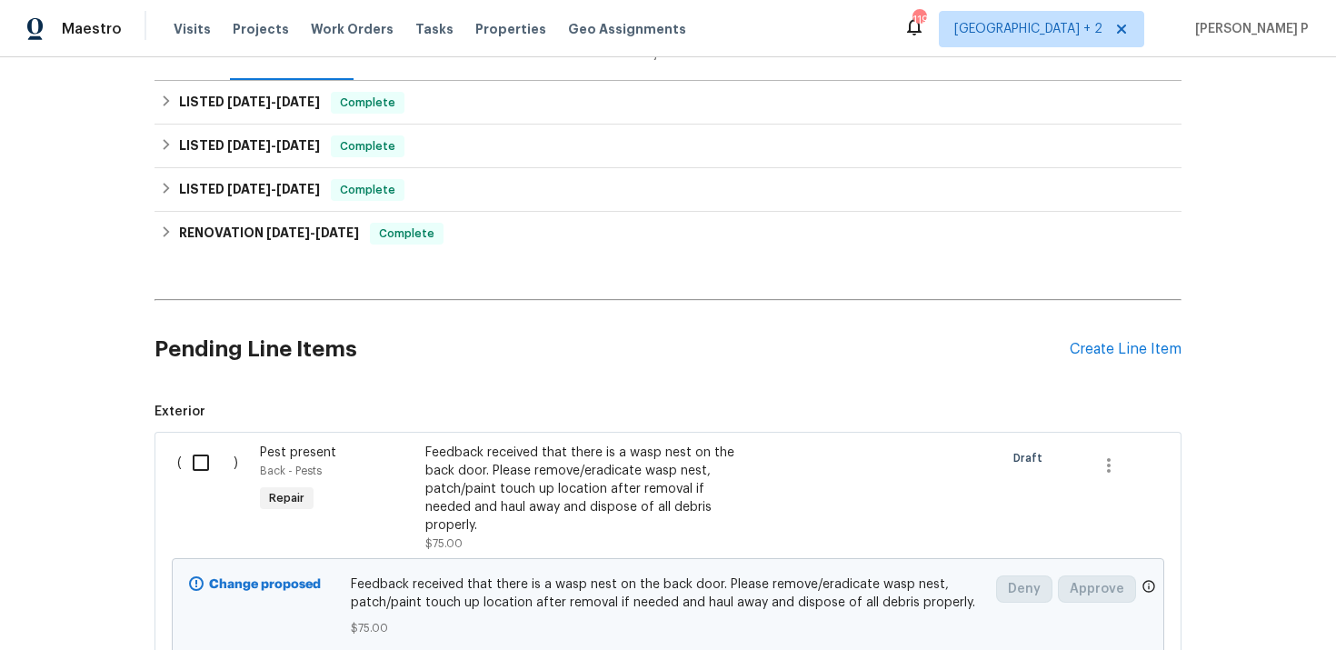
scroll to position [323, 0]
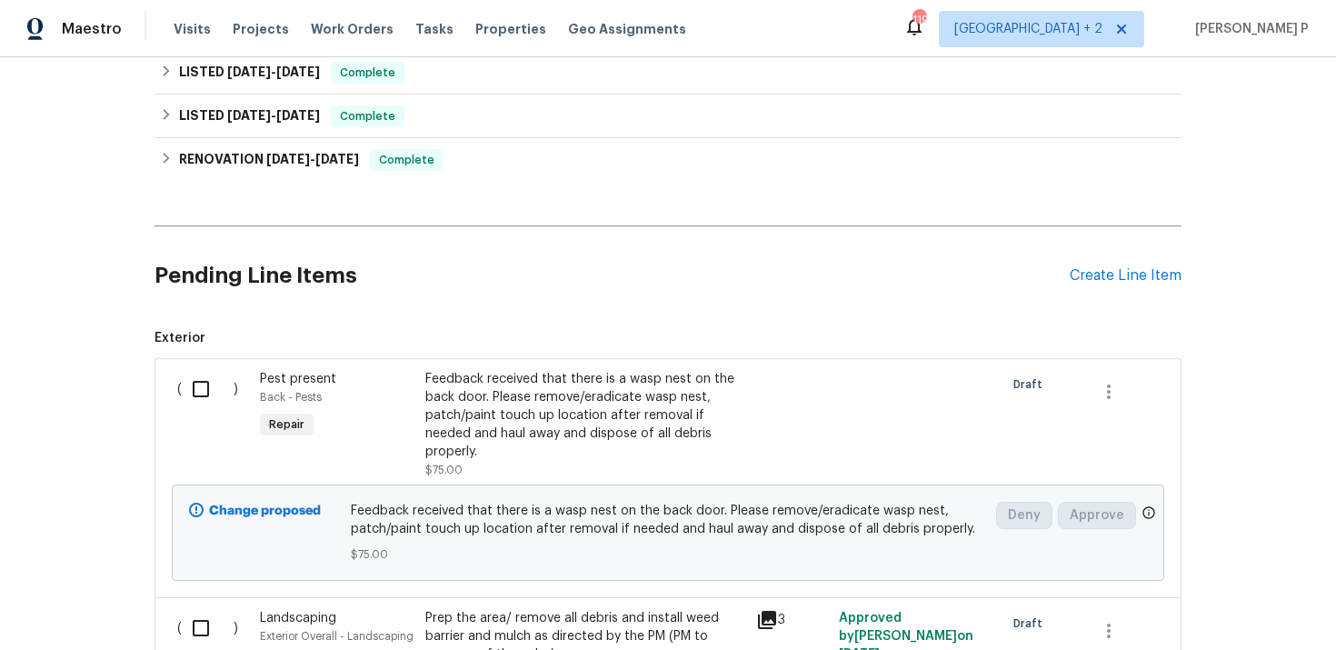
click at [198, 389] on input "checkbox" at bounding box center [208, 389] width 52 height 38
checkbox input "true"
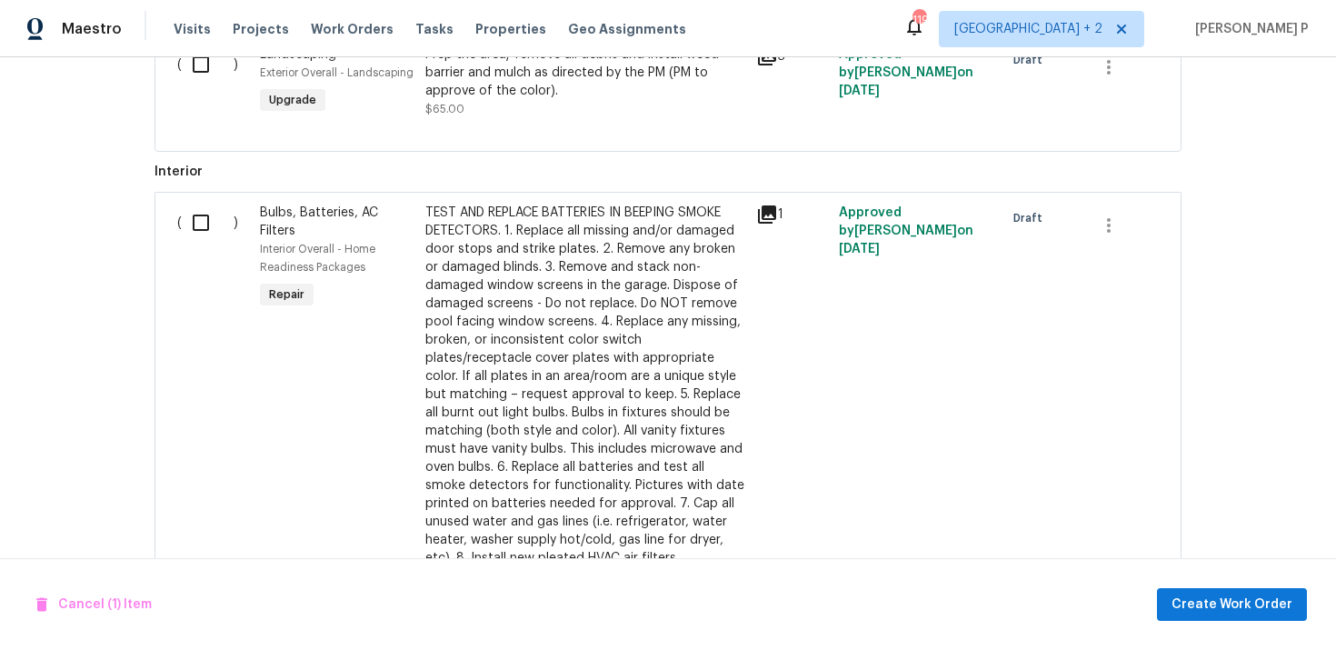
scroll to position [961, 0]
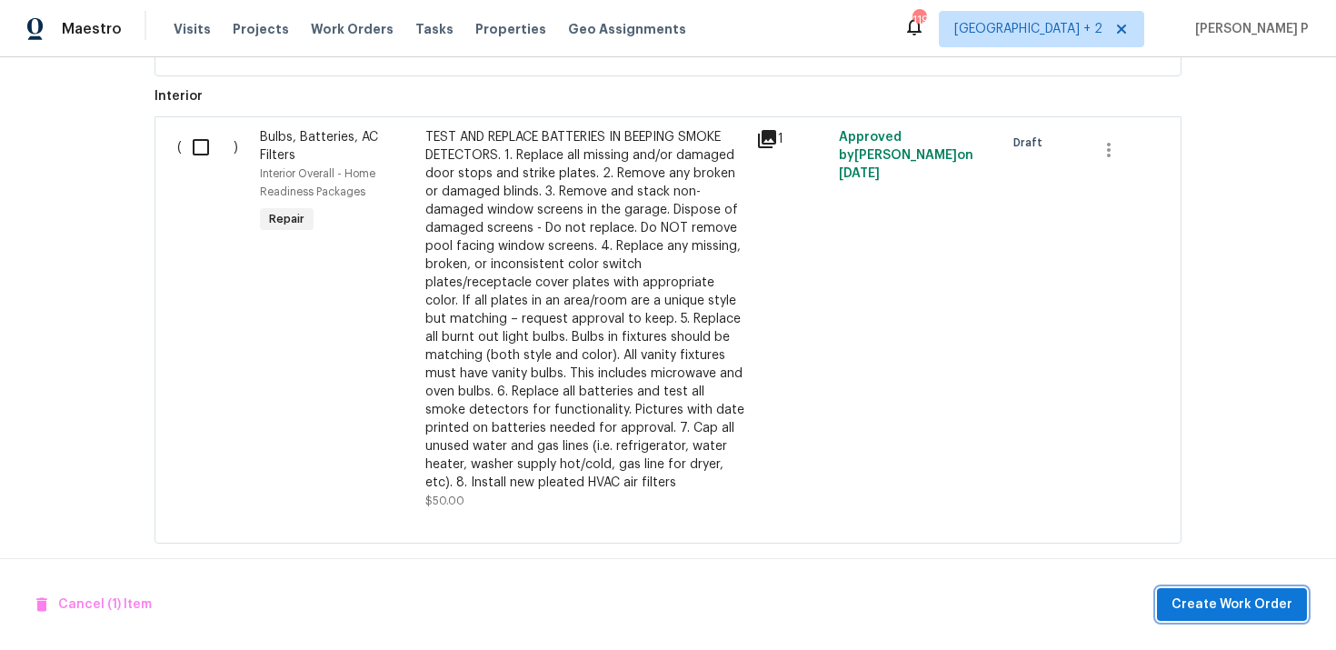
click at [1230, 617] on button "Create Work Order" at bounding box center [1232, 605] width 150 height 34
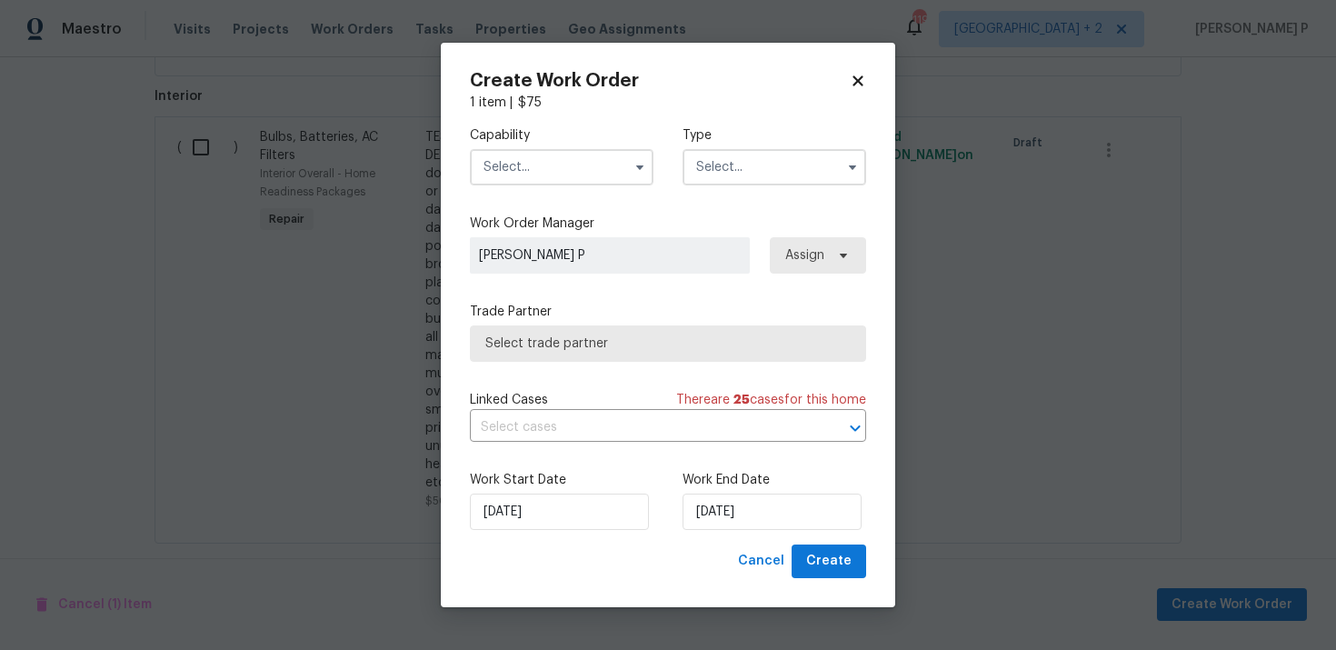
click at [762, 157] on input "text" at bounding box center [774, 167] width 184 height 36
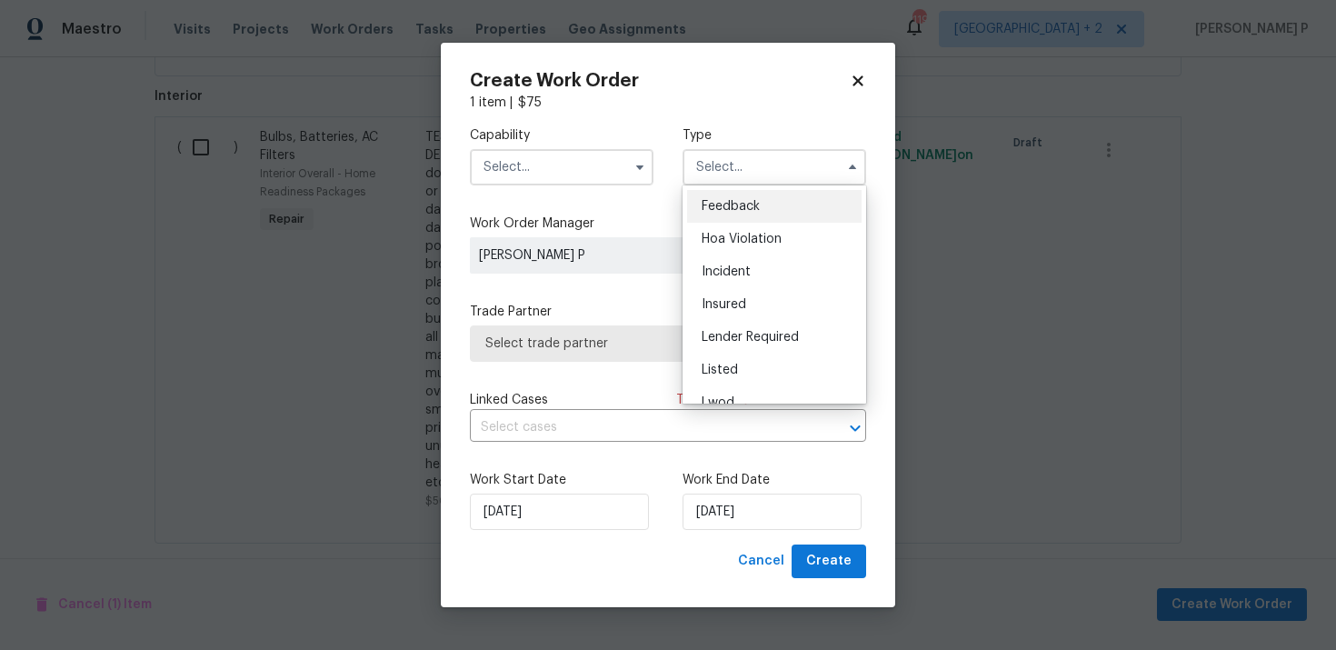
click at [749, 204] on span "Feedback" at bounding box center [731, 206] width 58 height 13
type input "Feedback"
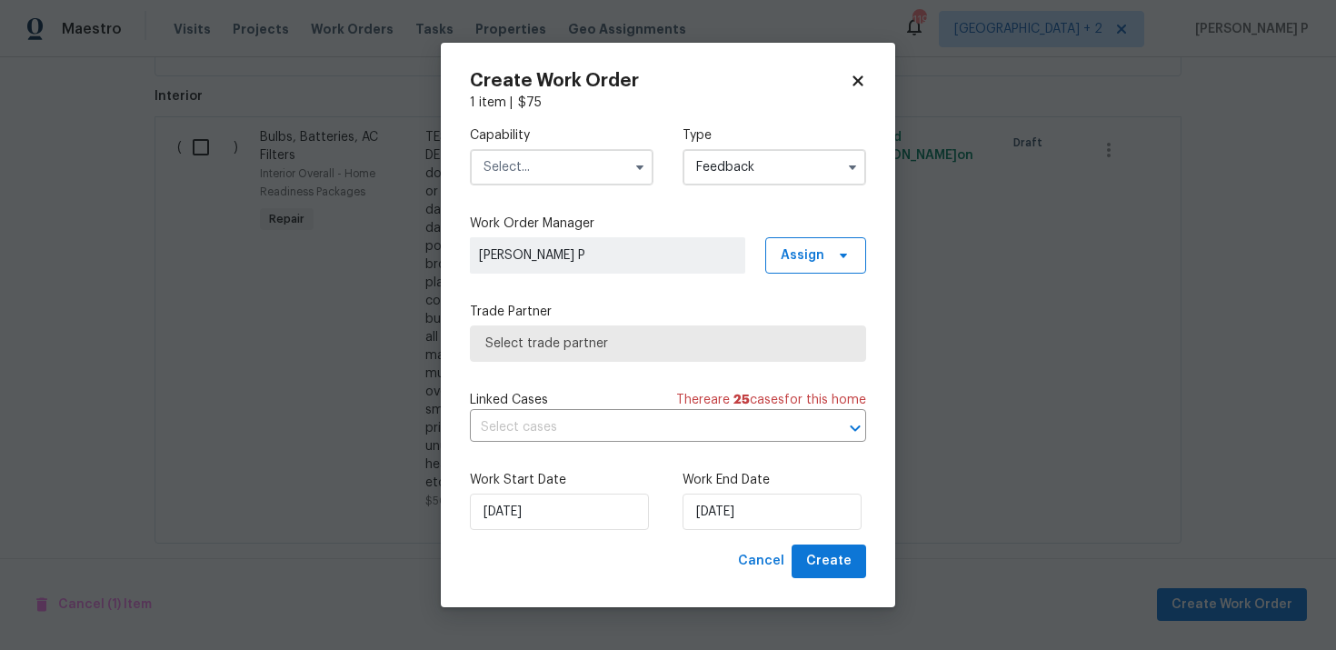
click at [578, 167] on input "text" at bounding box center [562, 167] width 184 height 36
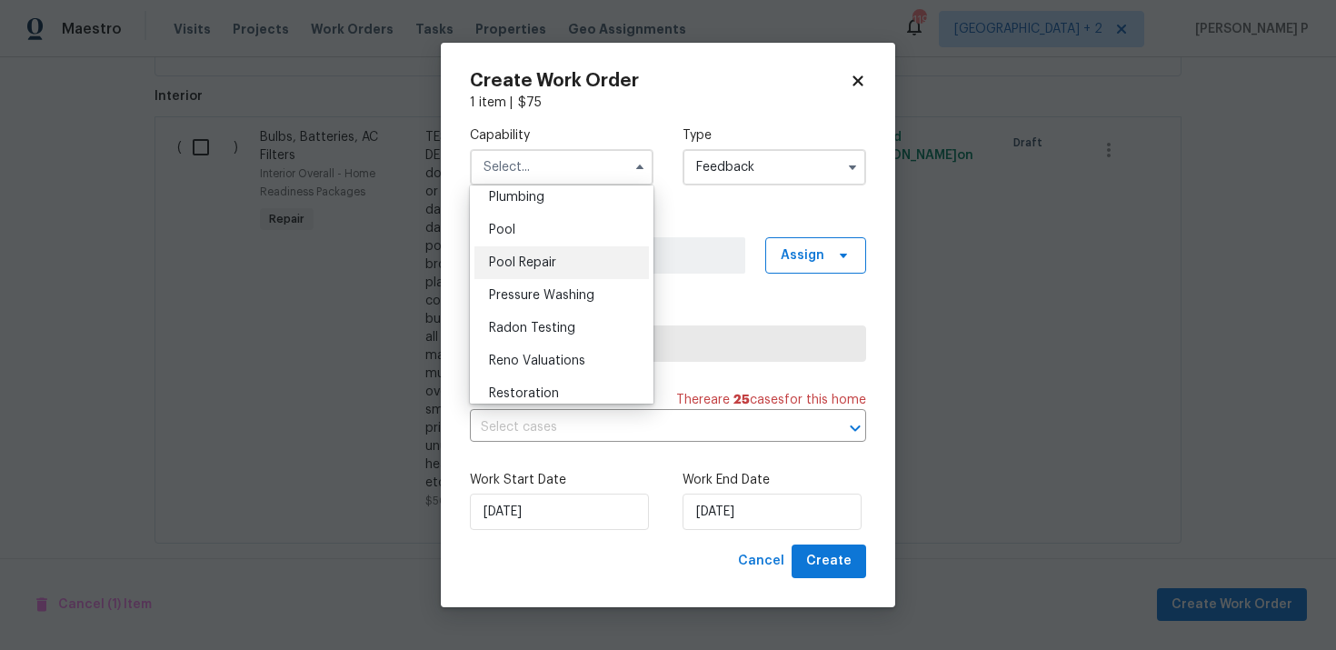
scroll to position [1467, 0]
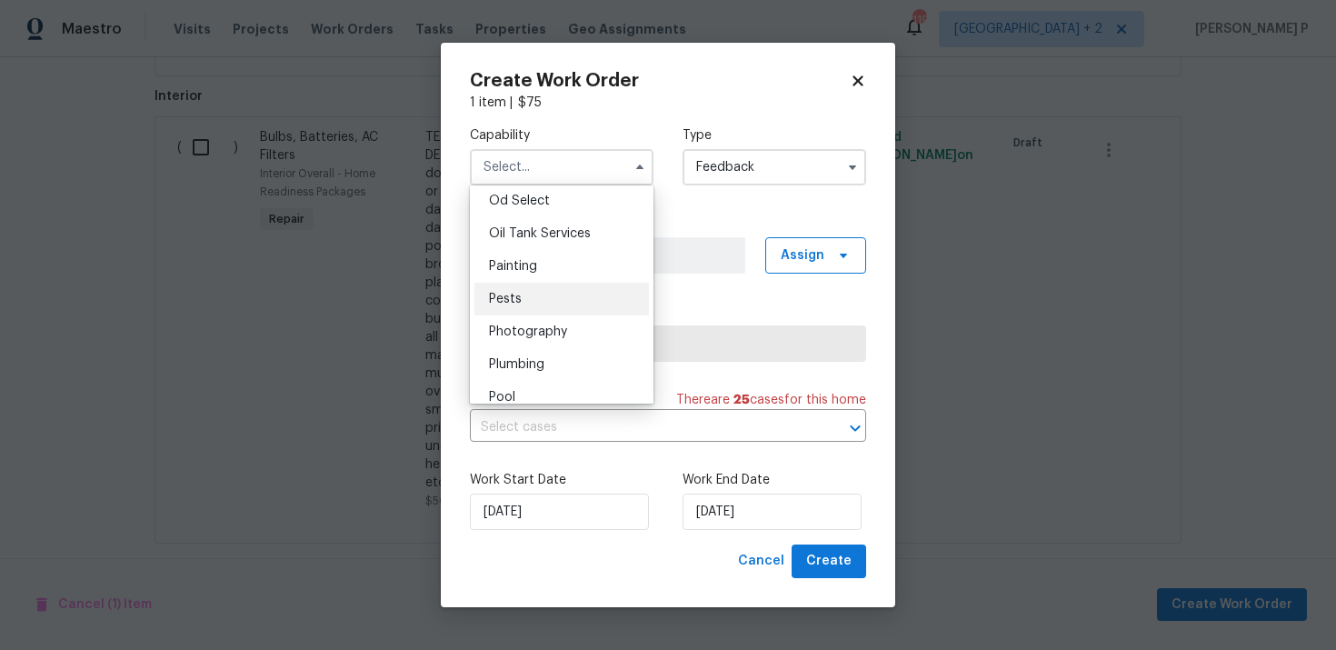
click at [527, 308] on div "Pests" at bounding box center [561, 299] width 174 height 33
type input "Pests"
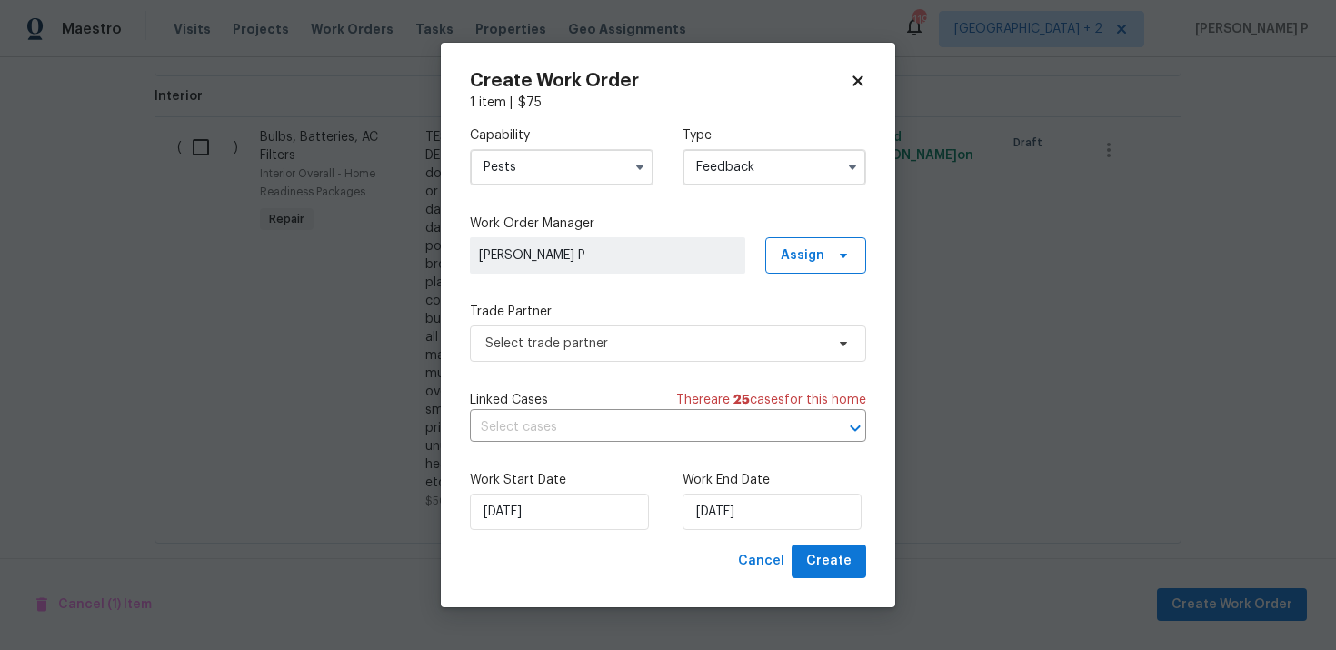
click at [593, 323] on div "Trade Partner Select trade partner" at bounding box center [668, 332] width 396 height 59
click at [593, 329] on span "Select trade partner" at bounding box center [668, 343] width 396 height 36
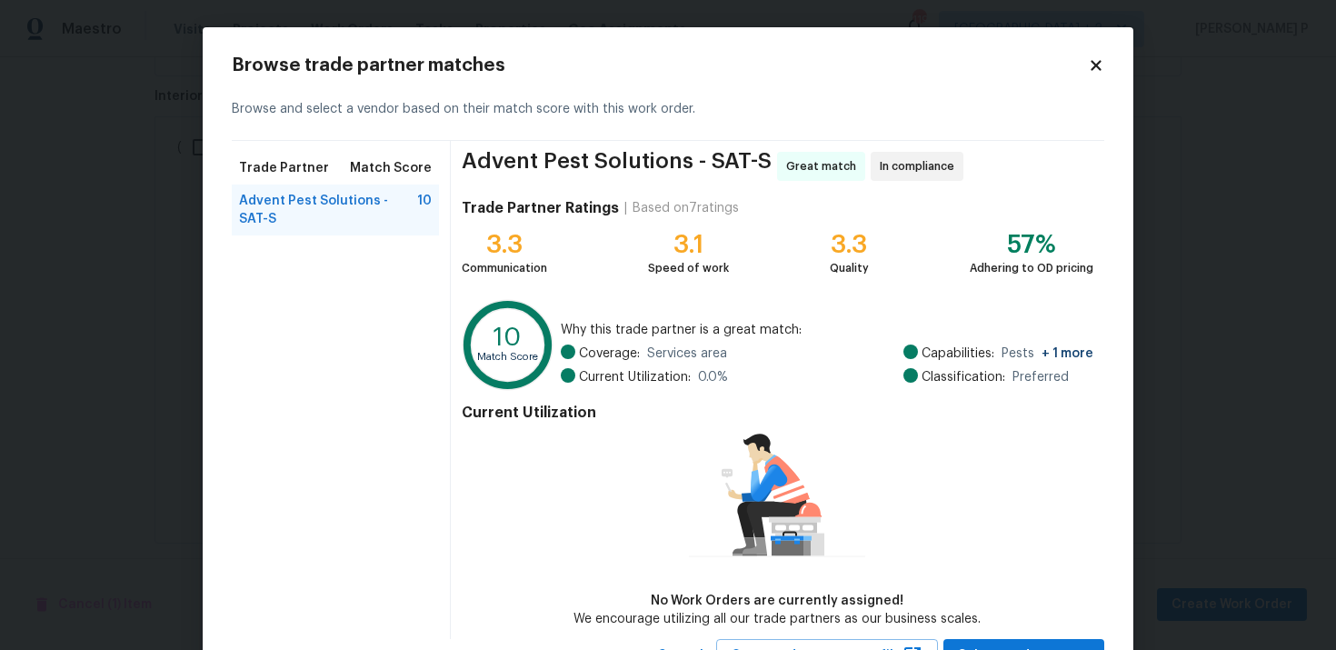
scroll to position [77, 0]
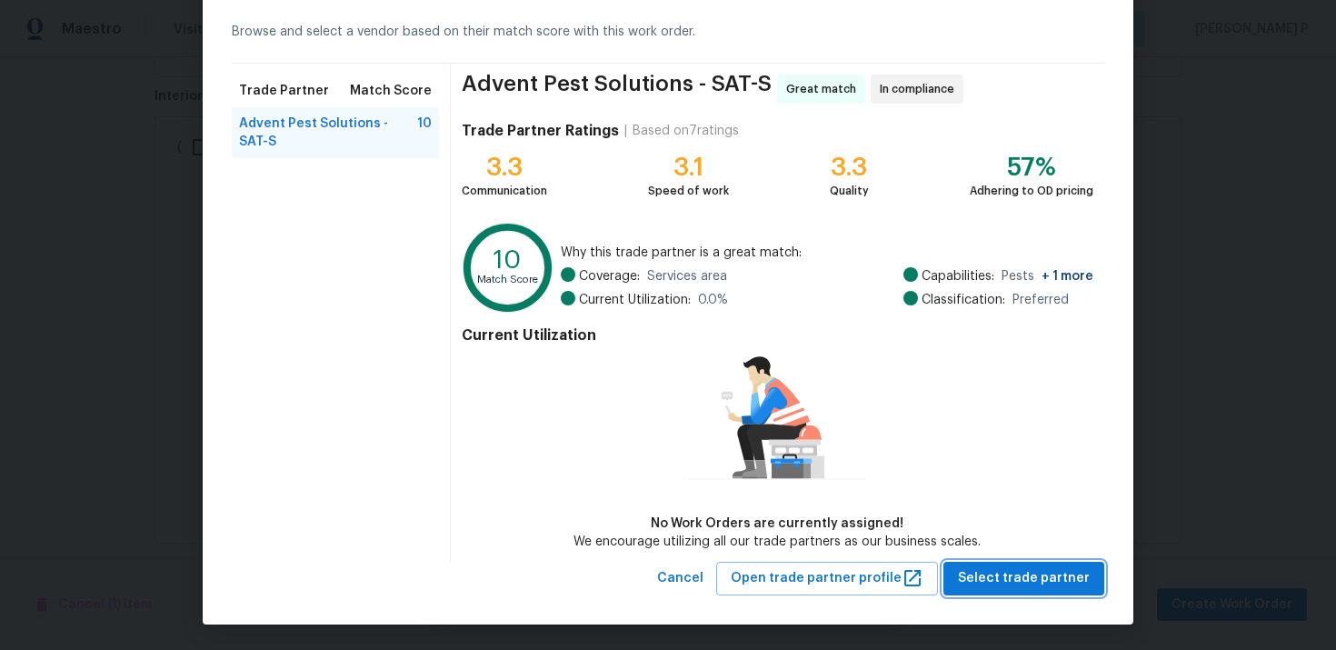
click at [1027, 573] on span "Select trade partner" at bounding box center [1024, 578] width 132 height 23
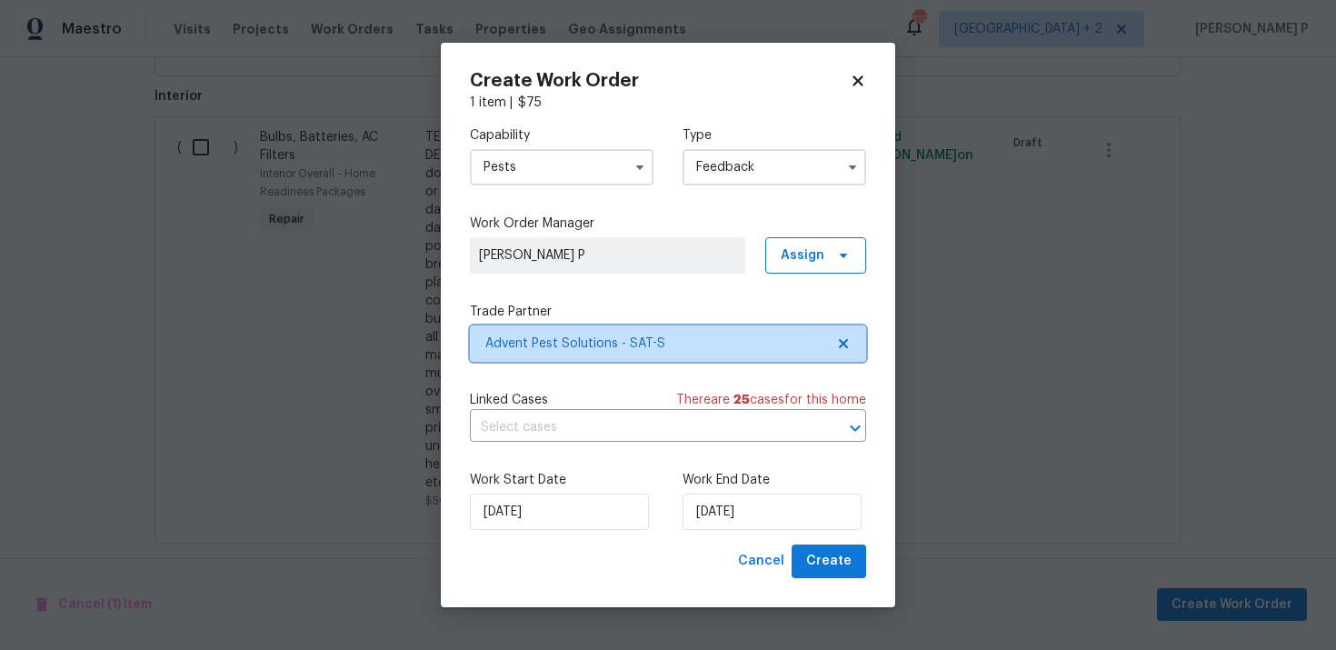
scroll to position [0, 0]
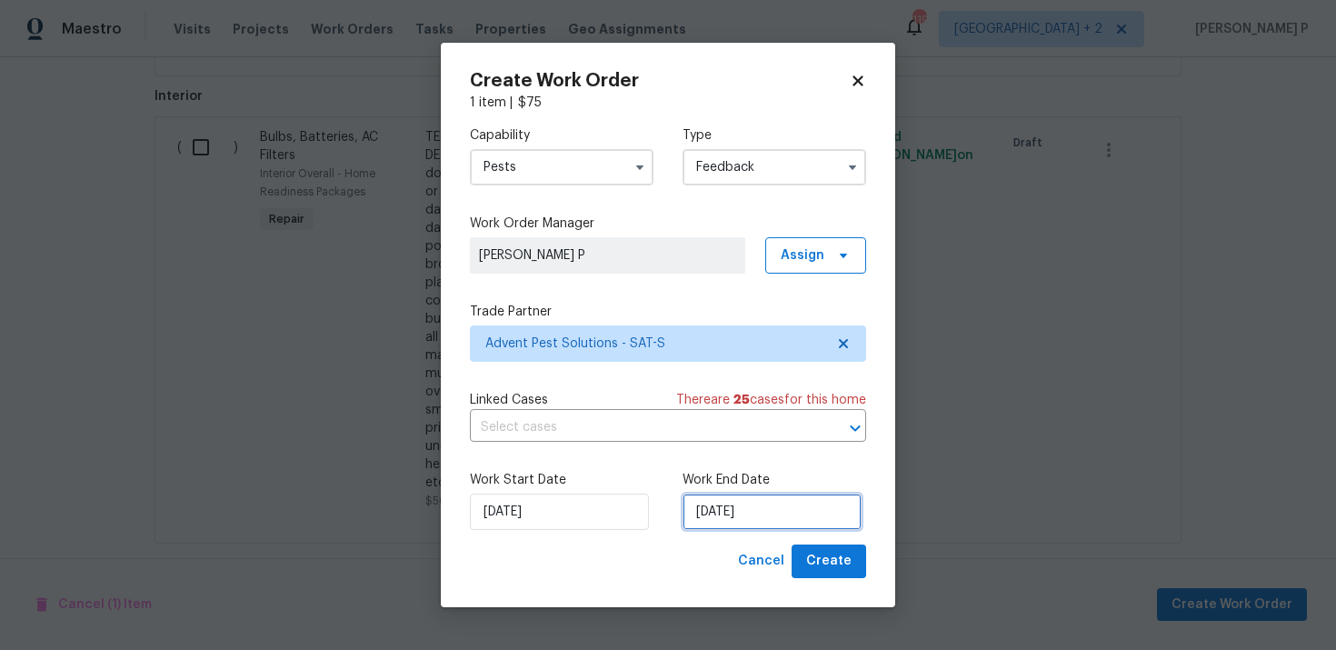
click at [763, 509] on input "[DATE]" at bounding box center [771, 511] width 179 height 36
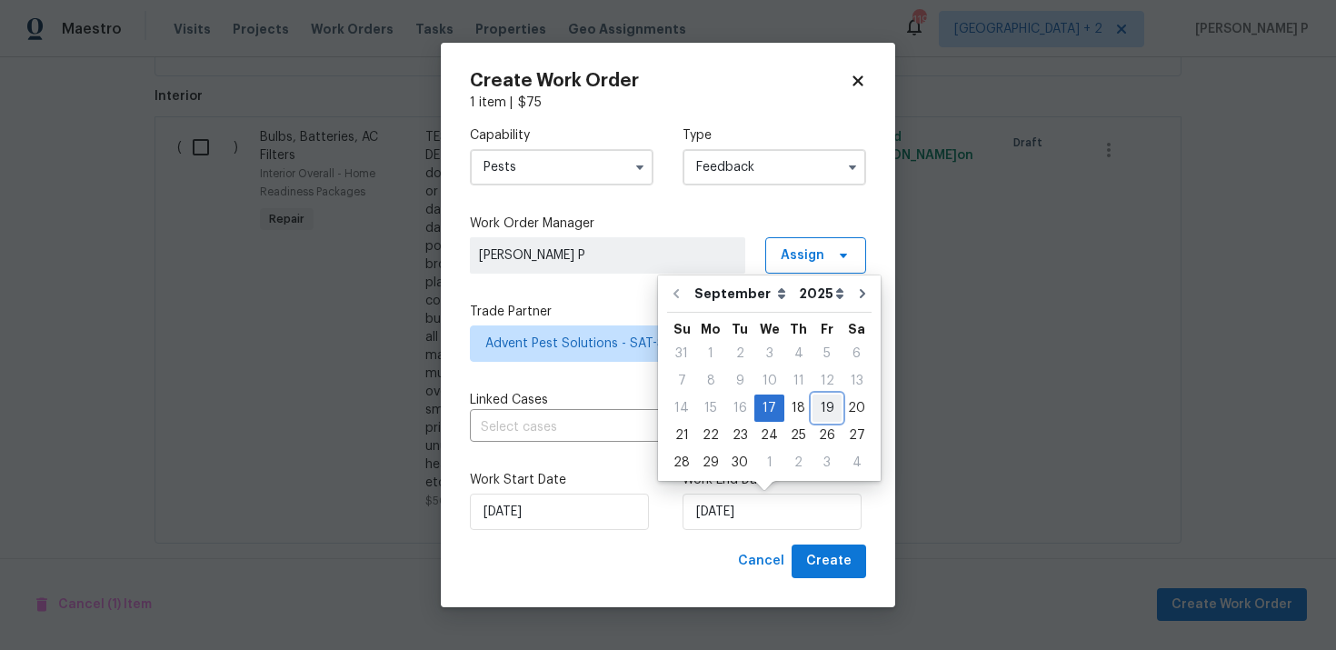
click at [820, 405] on div "19" at bounding box center [826, 407] width 29 height 25
type input "9/19/2025"
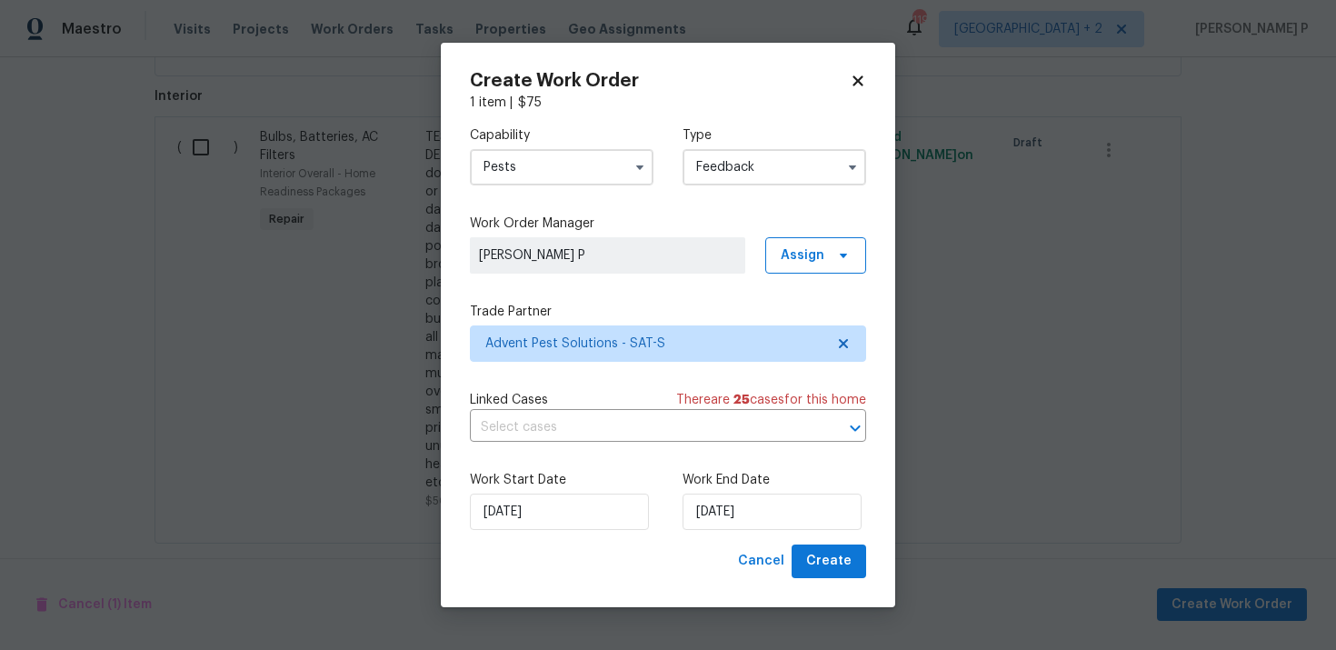
click at [821, 578] on div "Create Work Order 1 item | $ 75 Capability Pests Type Feedback Work Order Manag…" at bounding box center [668, 325] width 454 height 564
click at [832, 564] on span "Create" at bounding box center [828, 561] width 45 height 23
checkbox input "false"
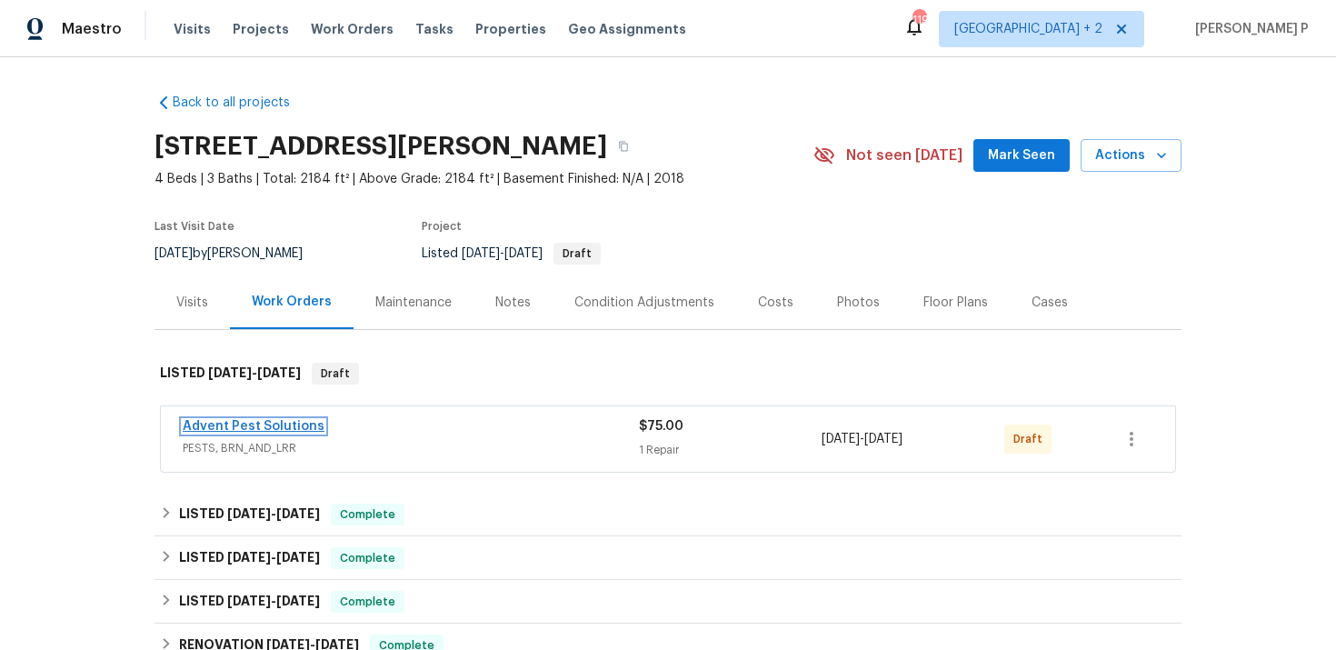
click at [242, 425] on link "Advent Pest Solutions" at bounding box center [254, 426] width 142 height 13
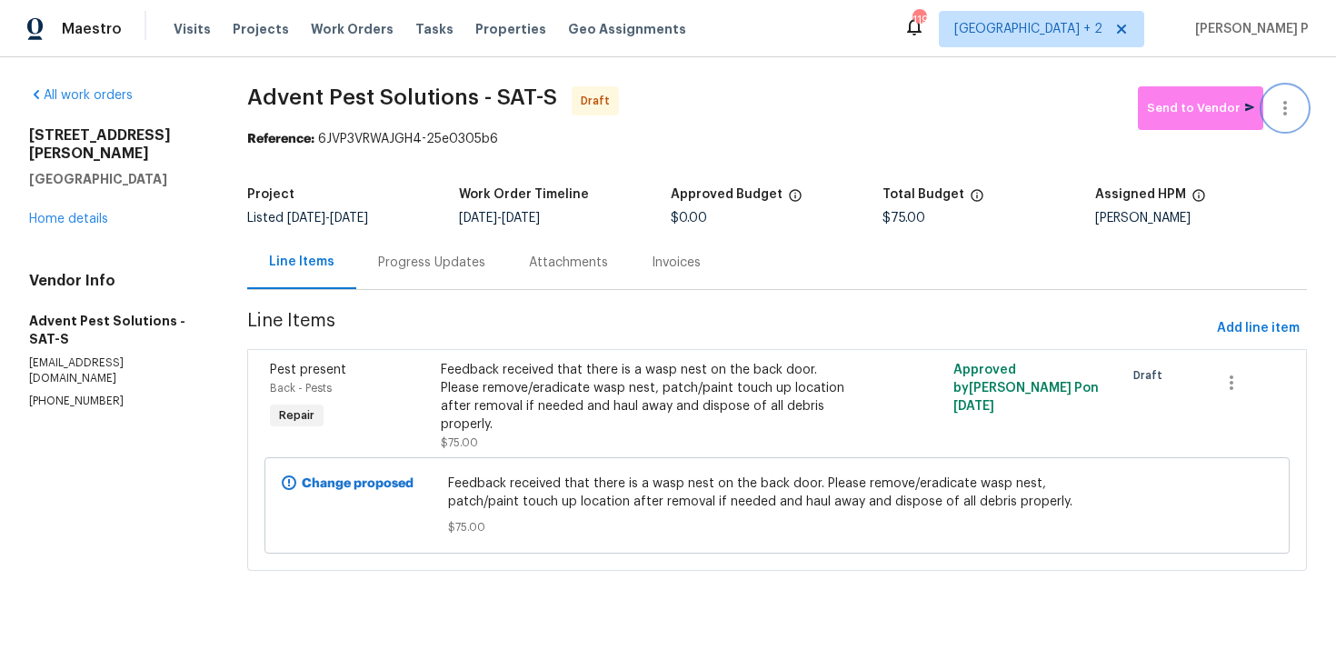
click at [1285, 104] on icon "button" at bounding box center [1285, 108] width 4 height 15
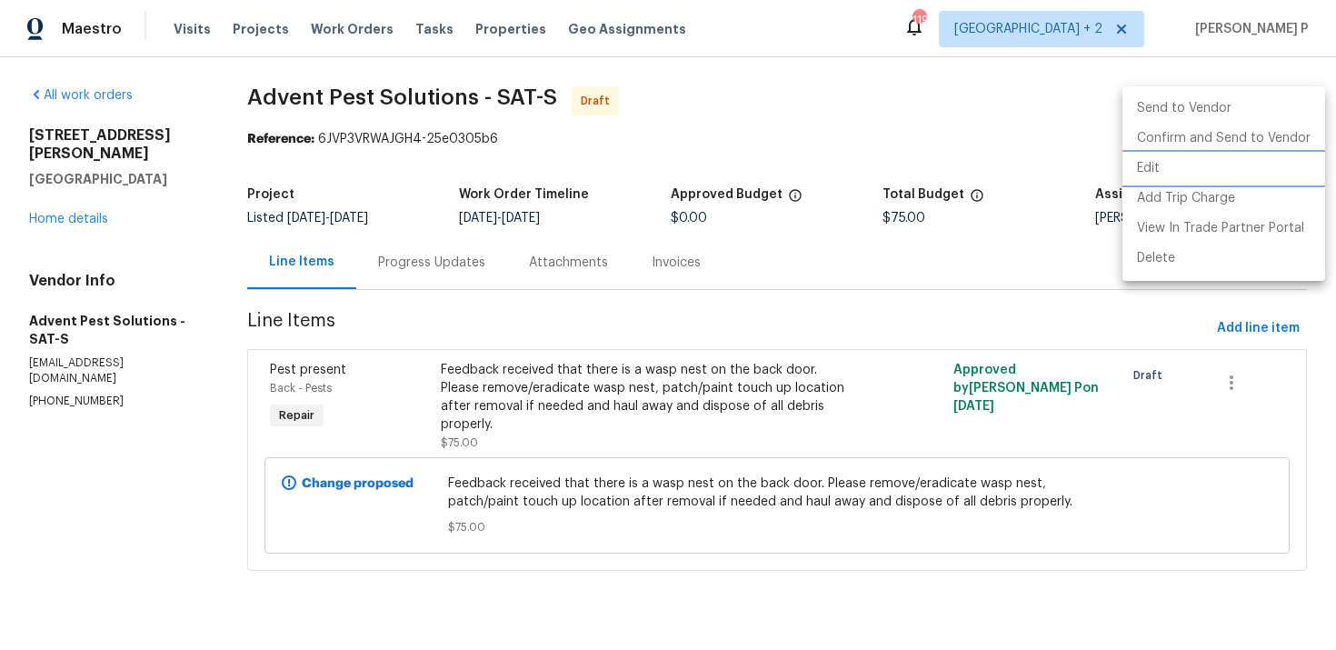
click at [1143, 173] on li "Edit" at bounding box center [1223, 169] width 203 height 30
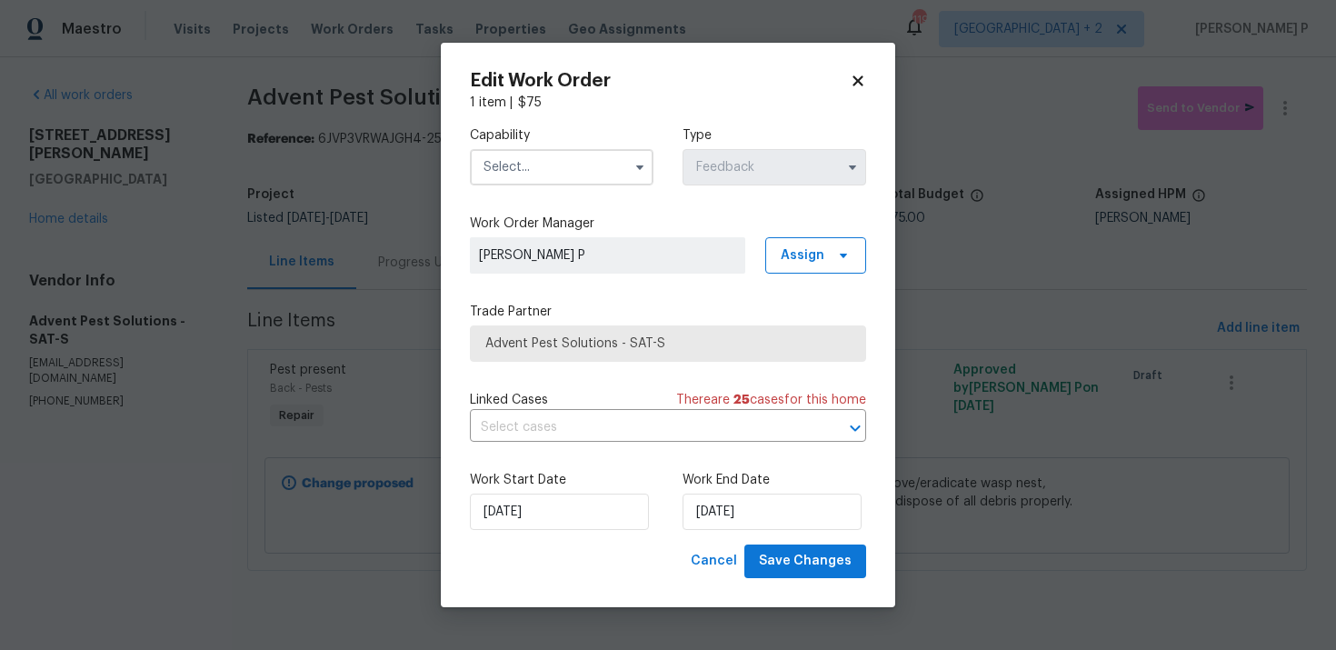
click at [581, 179] on input "text" at bounding box center [562, 167] width 184 height 36
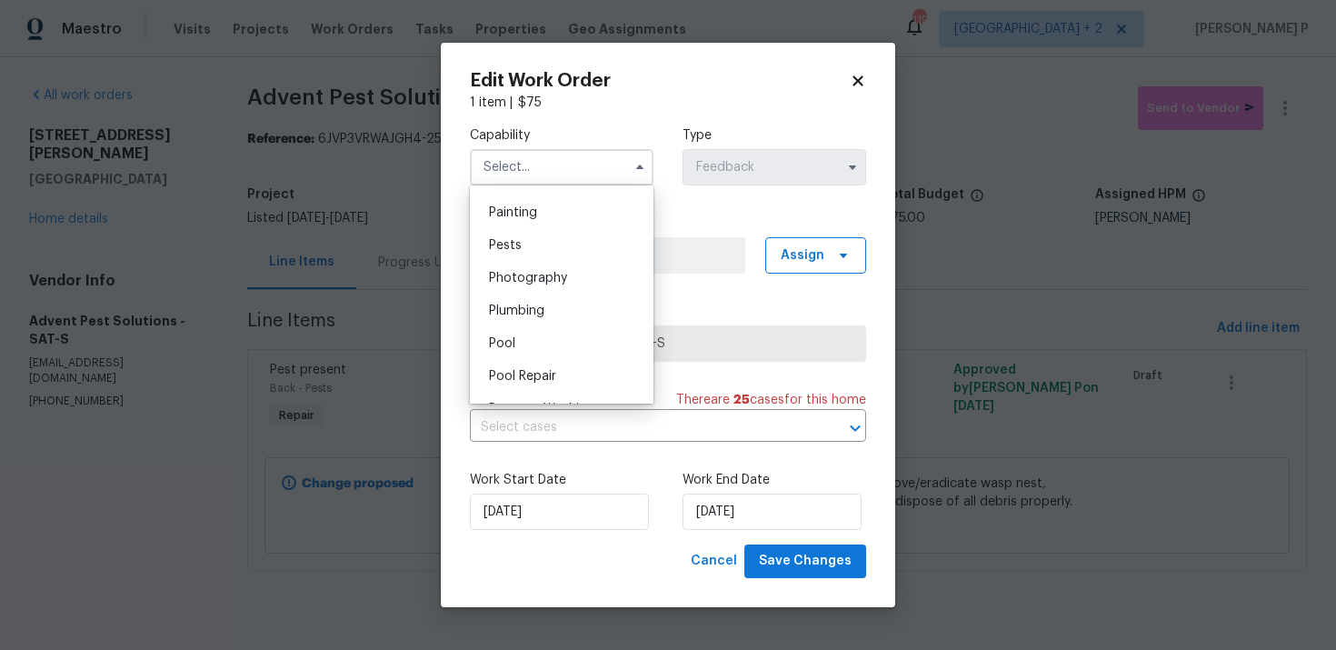
scroll to position [1546, 0]
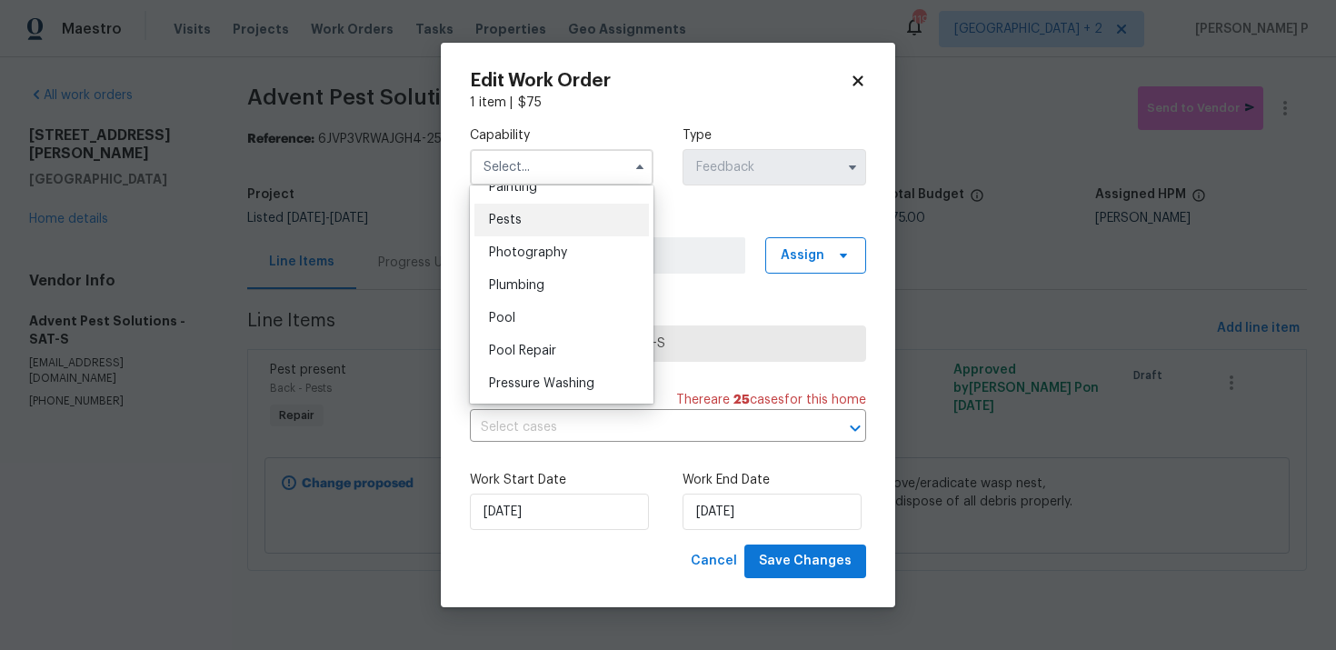
click at [516, 220] on span "Pests" at bounding box center [505, 220] width 33 height 13
type input "Pests"
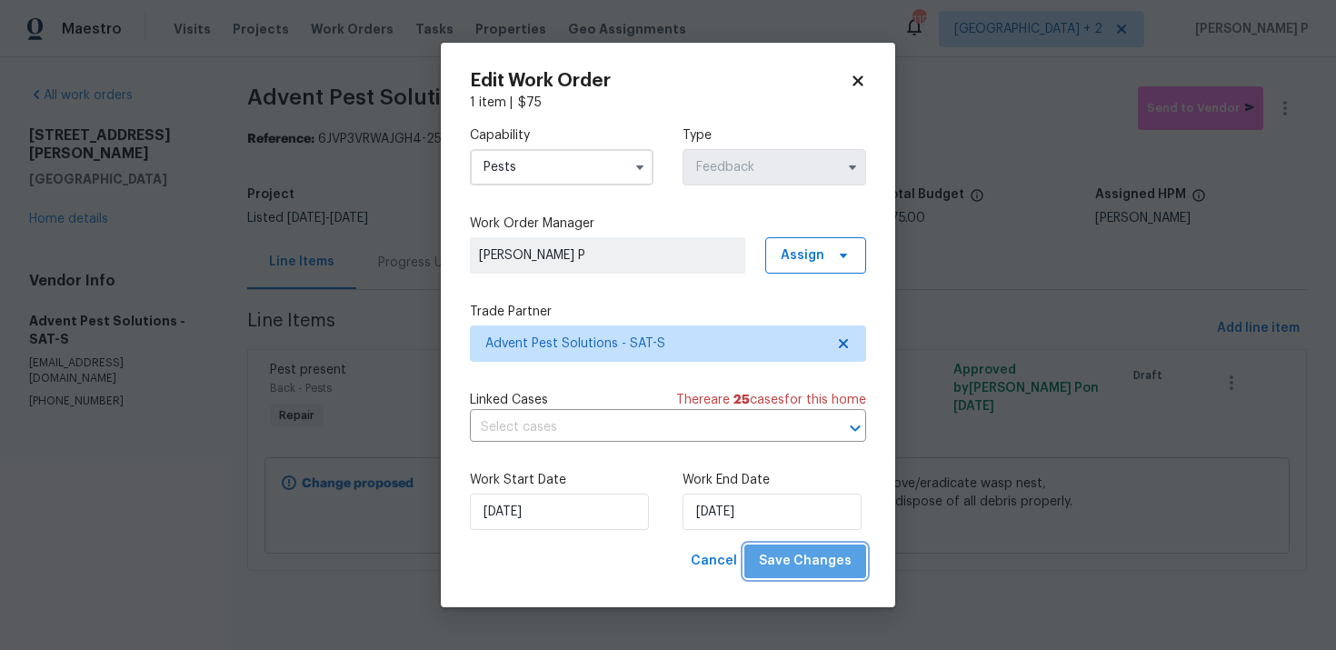
click at [823, 552] on span "Save Changes" at bounding box center [805, 561] width 93 height 23
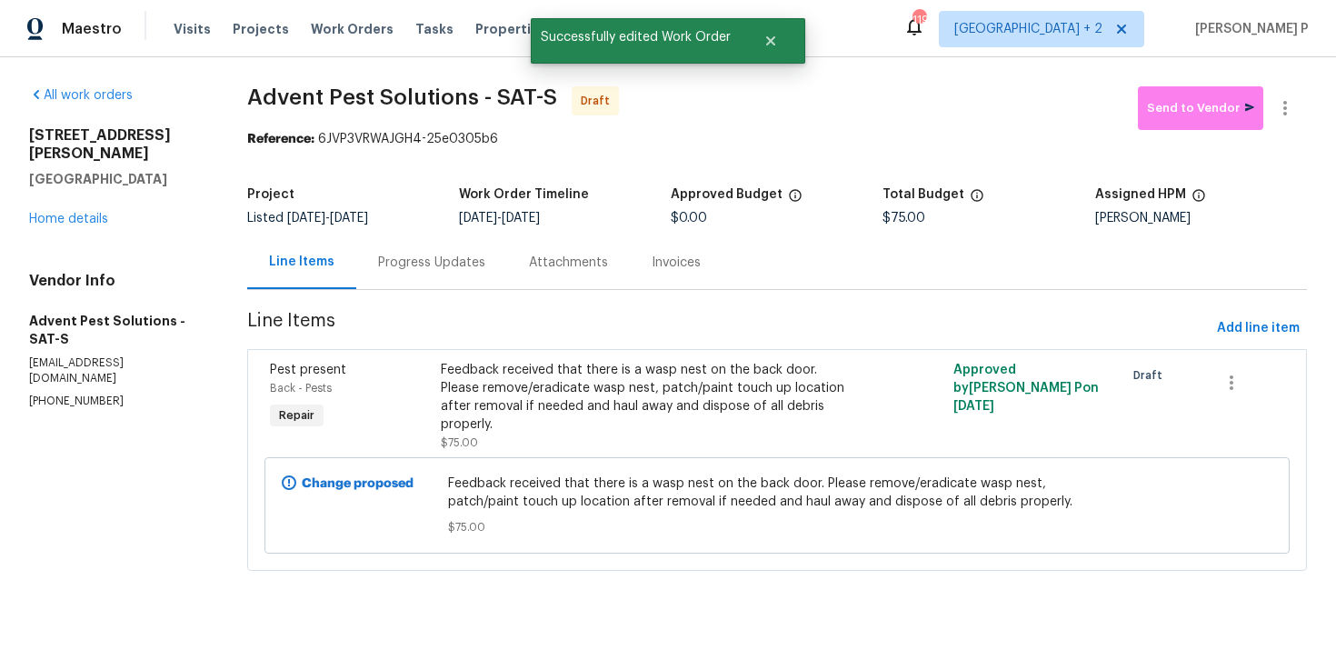
click at [447, 269] on div "Progress Updates" at bounding box center [431, 263] width 107 height 18
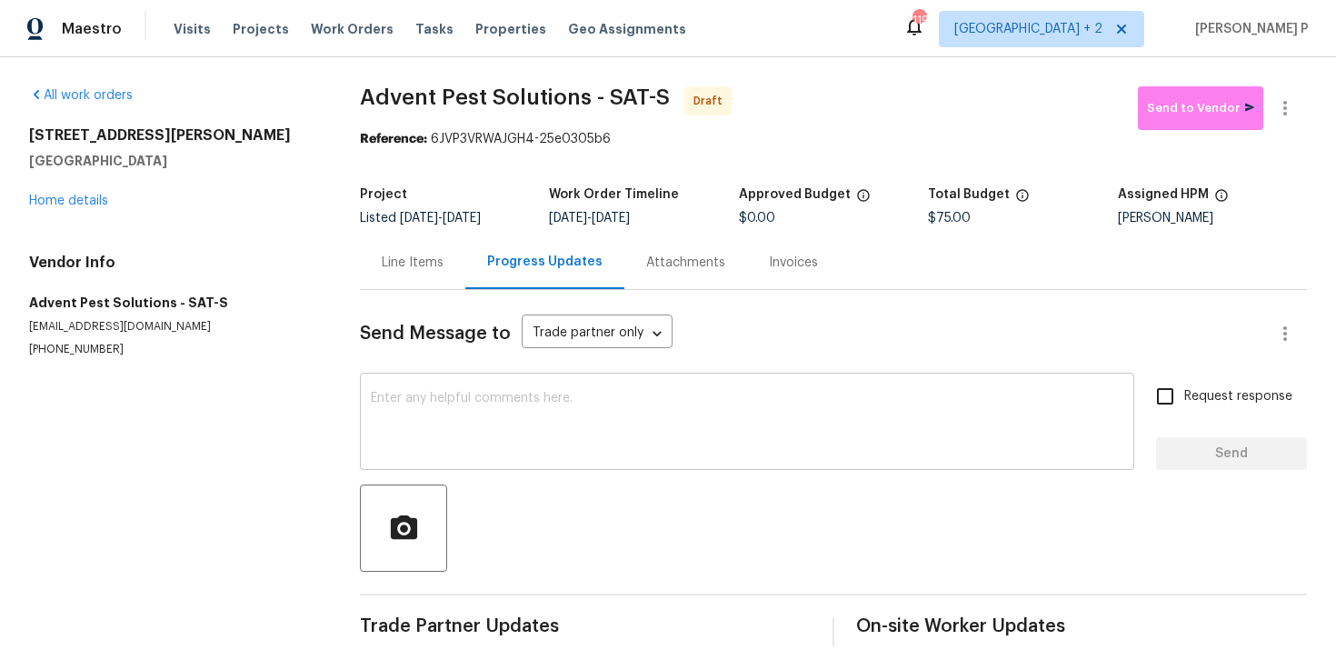
click at [509, 404] on textarea at bounding box center [747, 424] width 752 height 64
paste textarea "Hi, this is Ramyasri with Opendoor. I’m confirming you received the WO for the …"
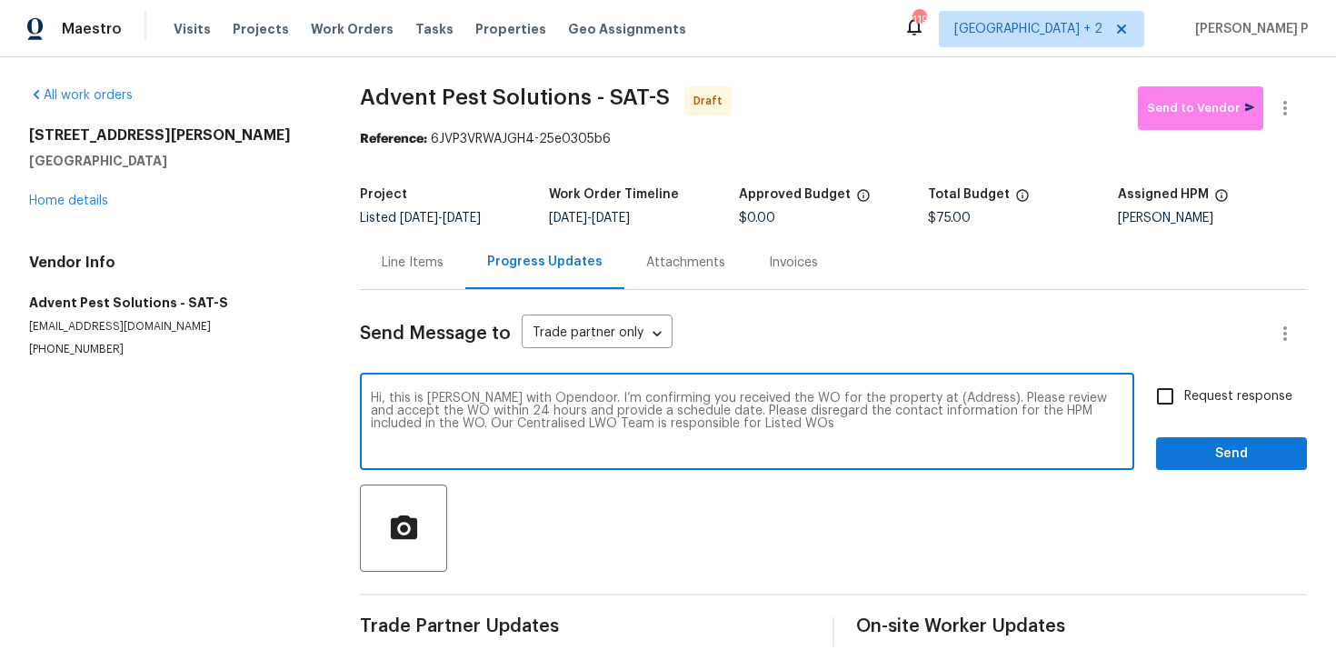
drag, startPoint x: 912, startPoint y: 397, endPoint x: 967, endPoint y: 397, distance: 55.4
click at [967, 397] on textarea "Hi, this is Ramyasri with Opendoor. I’m confirming you received the WO for the …" at bounding box center [747, 424] width 752 height 64
paste textarea "10335 Rosalina Loop, Converse, TX 78109"
type textarea "Hi, this is Ramyasri with Opendoor. I’m confirming you received the WO for the …"
click at [1194, 387] on span "Request response" at bounding box center [1238, 396] width 108 height 19
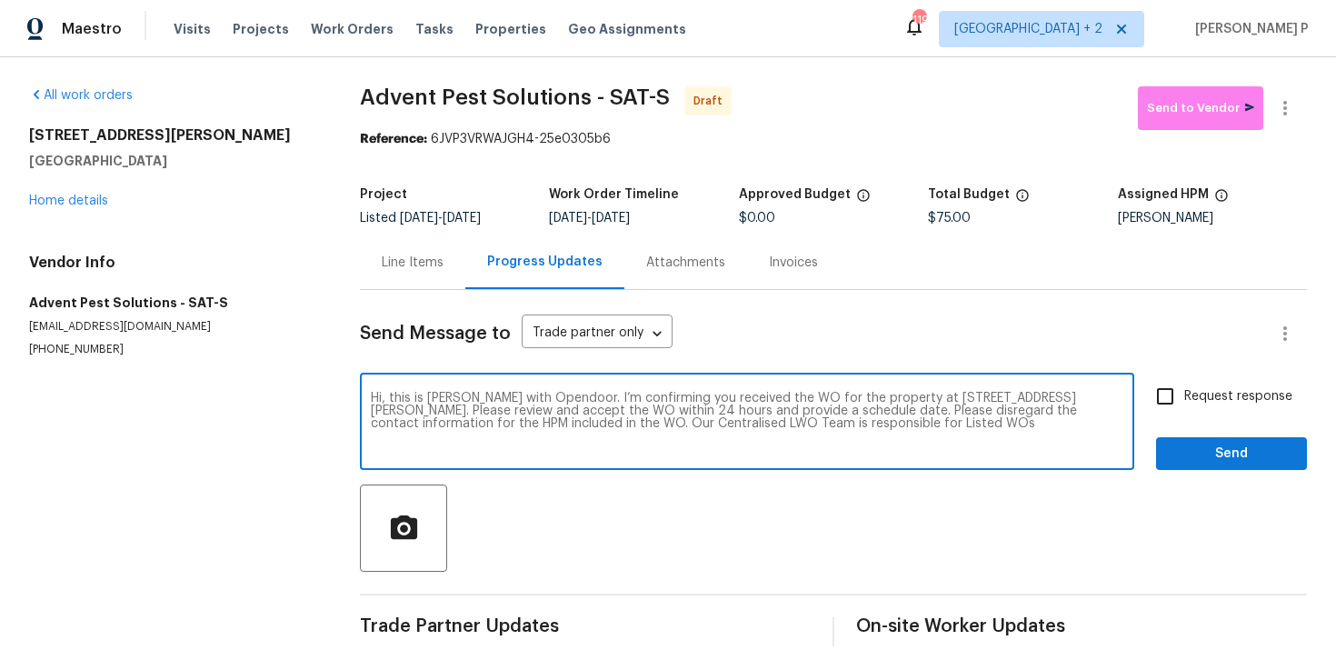
click at [1184, 387] on input "Request response" at bounding box center [1165, 396] width 38 height 38
checkbox input "true"
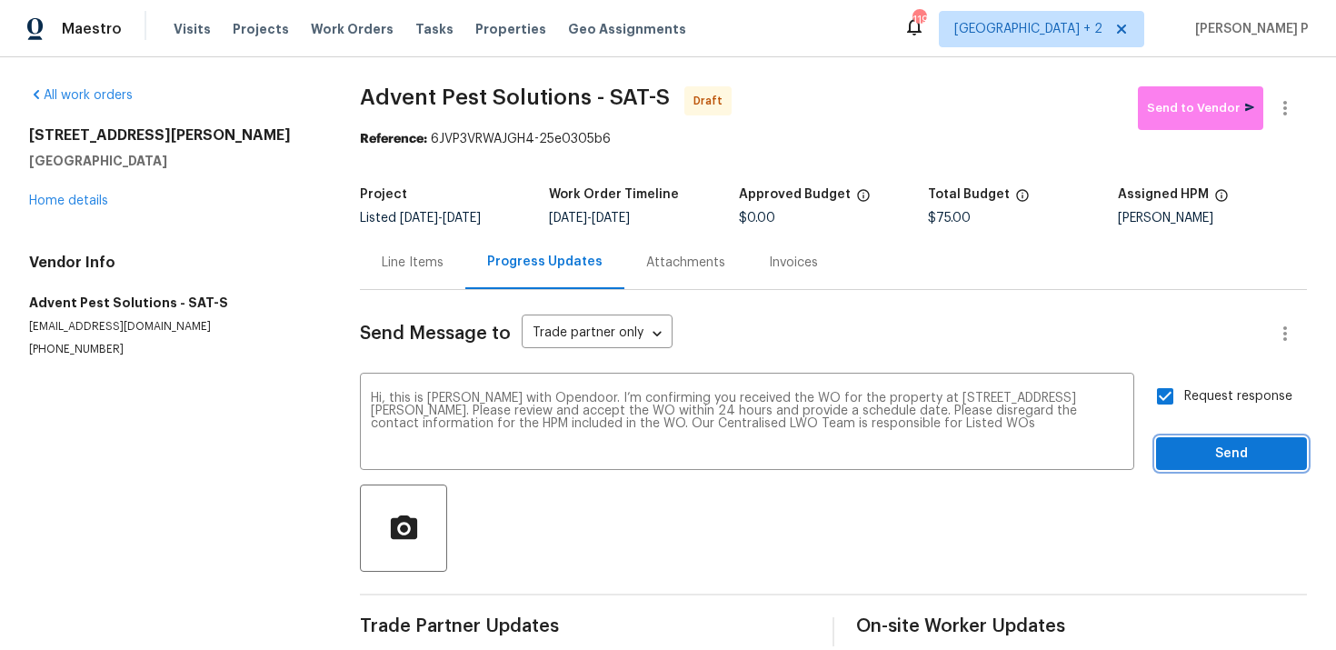
click at [1193, 463] on span "Send" at bounding box center [1232, 454] width 122 height 23
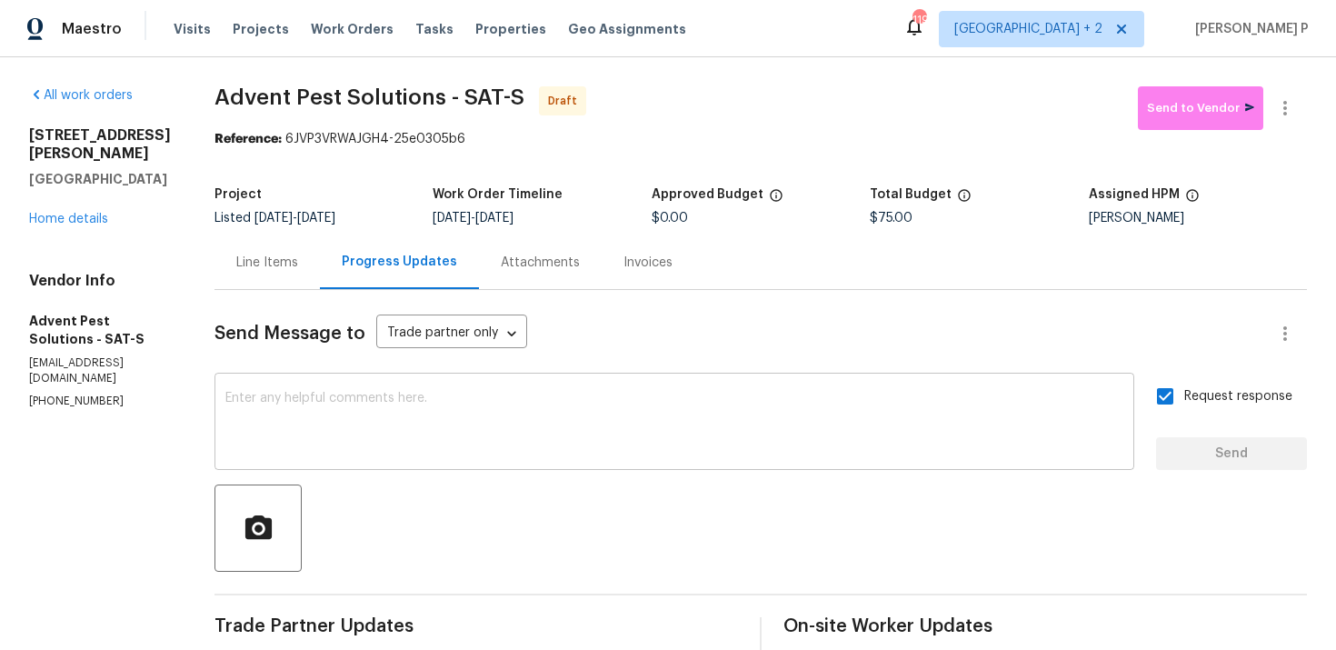
click at [643, 407] on textarea at bounding box center [674, 424] width 898 height 64
paste textarea "Attention All Work Orders must include before-photos (both close-up and wide-an…"
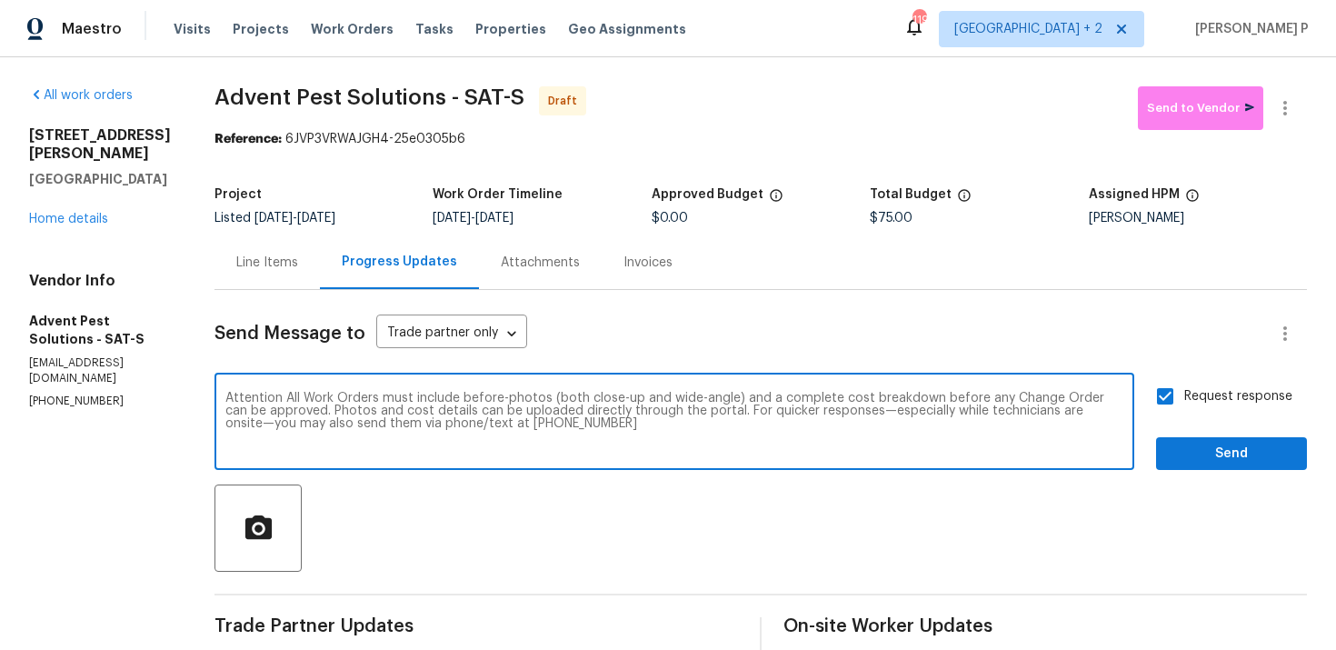
type textarea "Attention All Work Orders must include before-photos (both close-up and wide-an…"
click at [1246, 444] on span "Send" at bounding box center [1232, 454] width 122 height 23
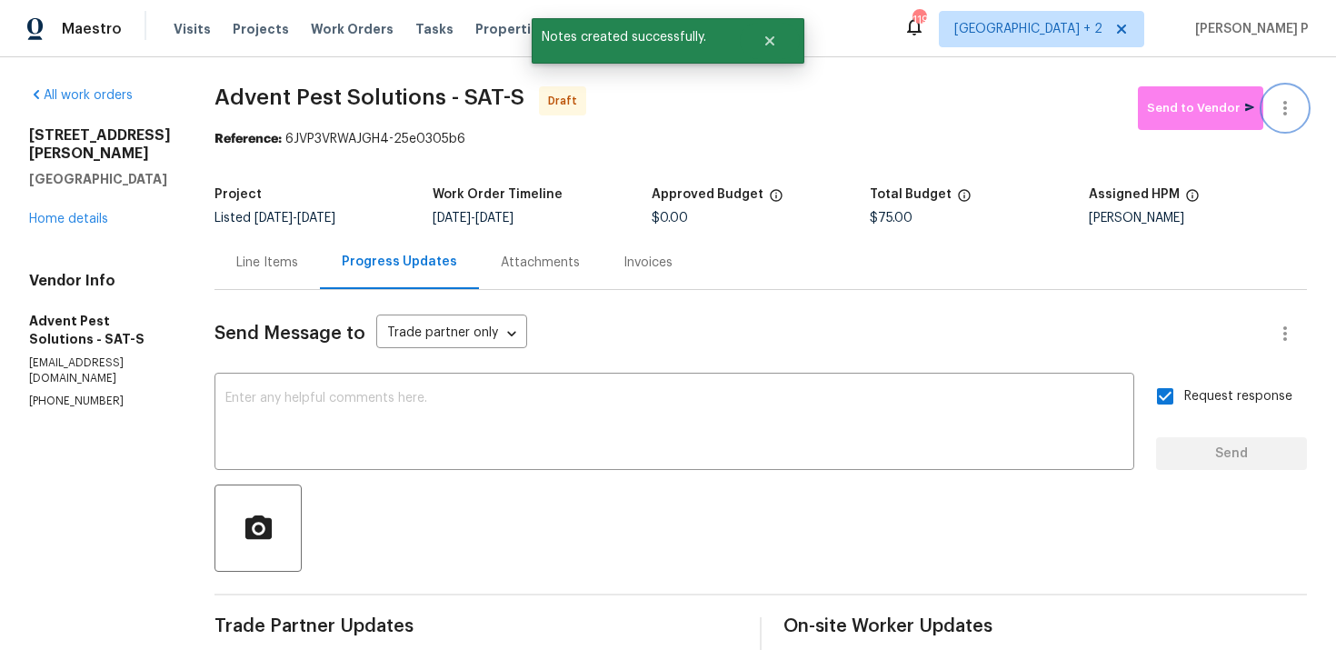
click at [1292, 97] on icon "button" at bounding box center [1285, 108] width 22 height 22
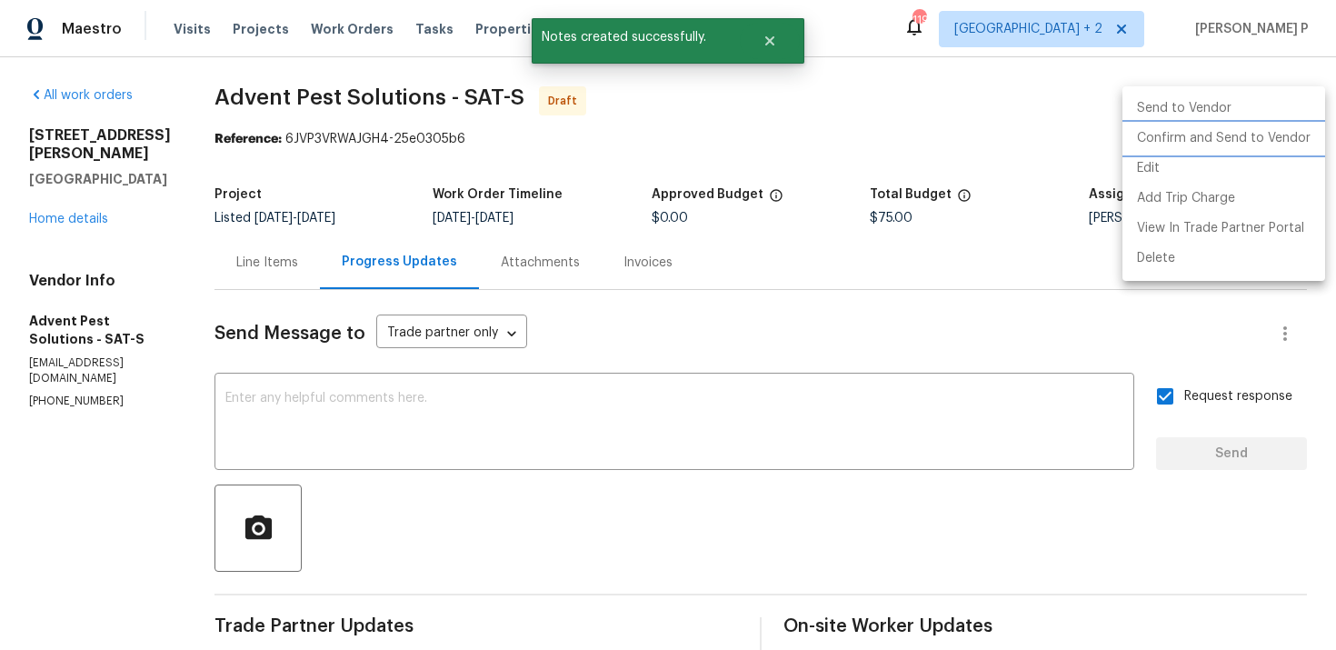
click at [1221, 130] on li "Confirm and Send to Vendor" at bounding box center [1223, 139] width 203 height 30
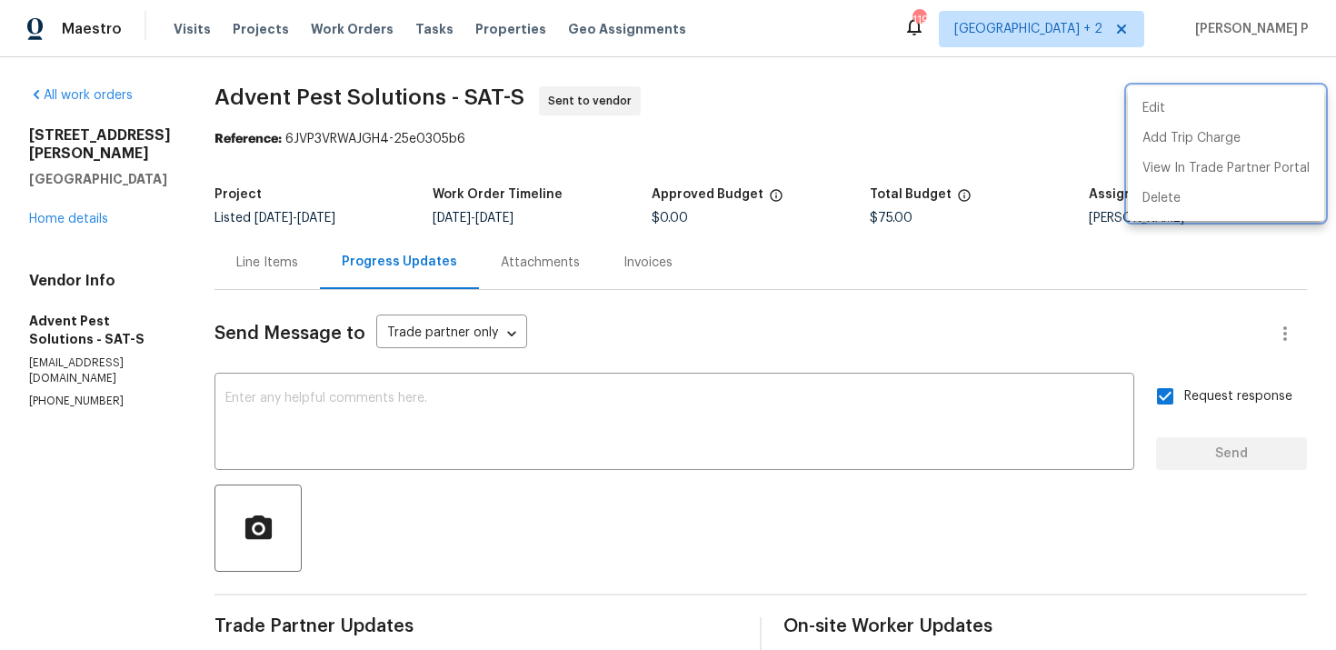
click at [279, 103] on div at bounding box center [668, 325] width 1336 height 650
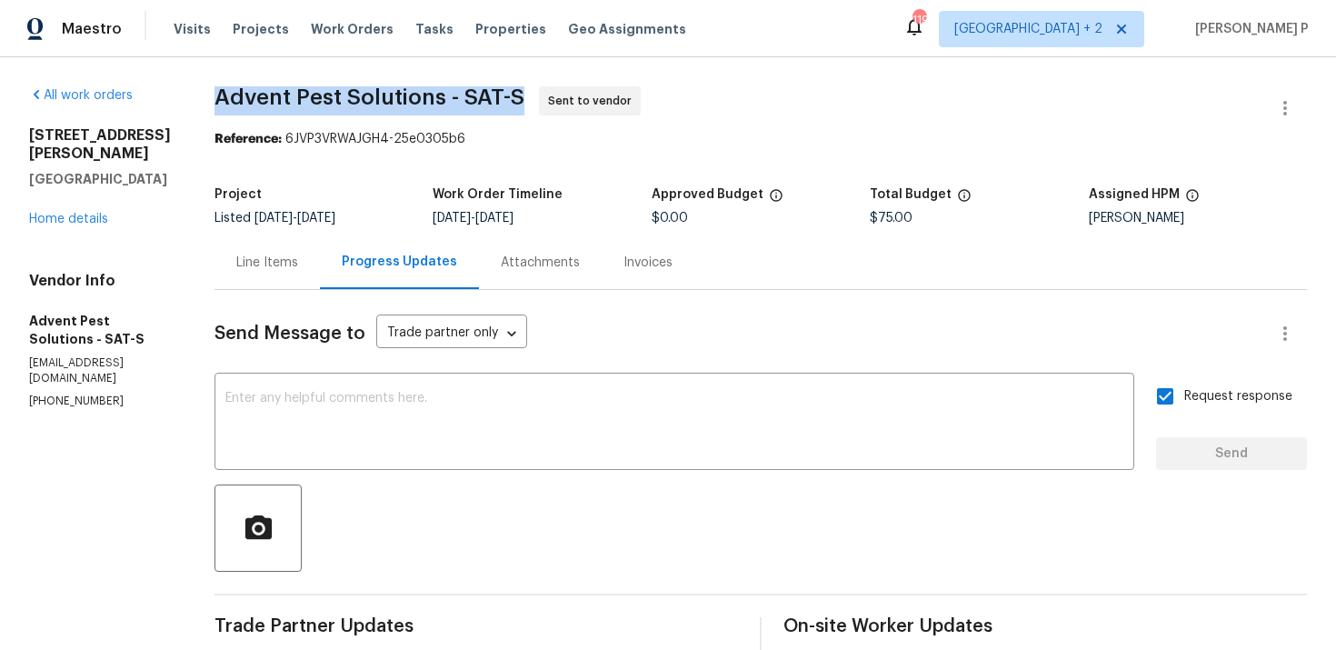
drag, startPoint x: 246, startPoint y: 95, endPoint x: 559, endPoint y: 95, distance: 312.6
click at [559, 95] on span "Advent Pest Solutions - SAT-S Sent to vendor" at bounding box center [738, 108] width 1049 height 44
copy span "Advent Pest Solutions - SAT-S"
click at [413, 142] on div "Reference: 6JVP3VRWAJGH4-25e0305b6" at bounding box center [760, 139] width 1092 height 18
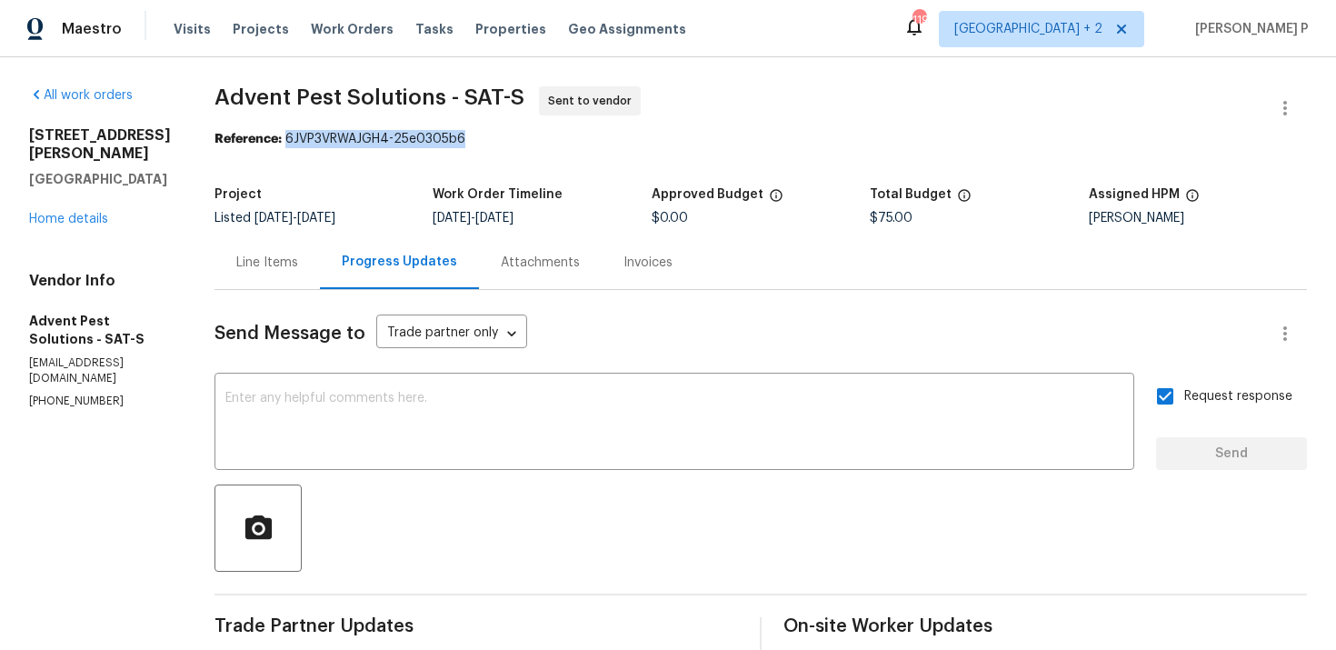
drag, startPoint x: 318, startPoint y: 138, endPoint x: 576, endPoint y: 138, distance: 258.1
click at [576, 138] on div "Reference: 6JVP3VRWAJGH4-25e0305b6" at bounding box center [760, 139] width 1092 height 18
copy div "6JVP3VRWAJGH4-25e0305b6"
click at [295, 260] on div "Line Items" at bounding box center [267, 263] width 62 height 18
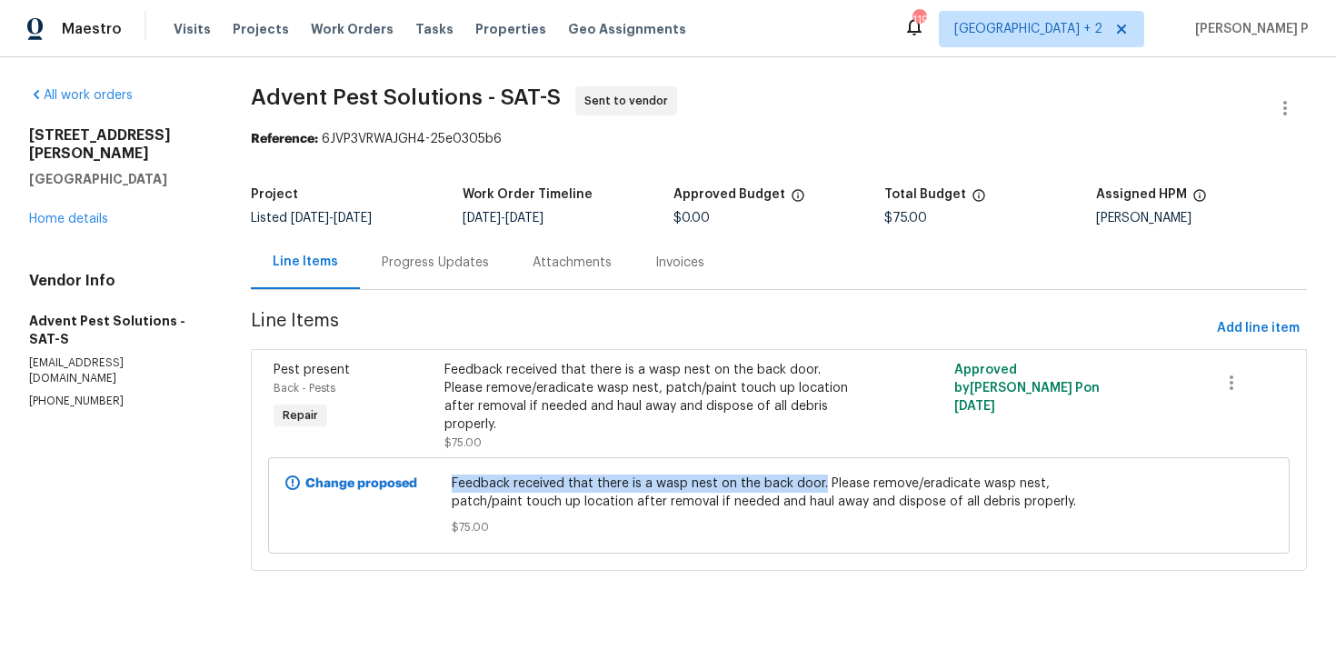
copy span "Feedback received that there is a wasp nest on the back door."
drag, startPoint x: 456, startPoint y: 464, endPoint x: 823, endPoint y: 463, distance: 367.2
click at [823, 474] on span "Feedback received that there is a wasp nest on the back door. Please remove/era…" at bounding box center [779, 492] width 654 height 36
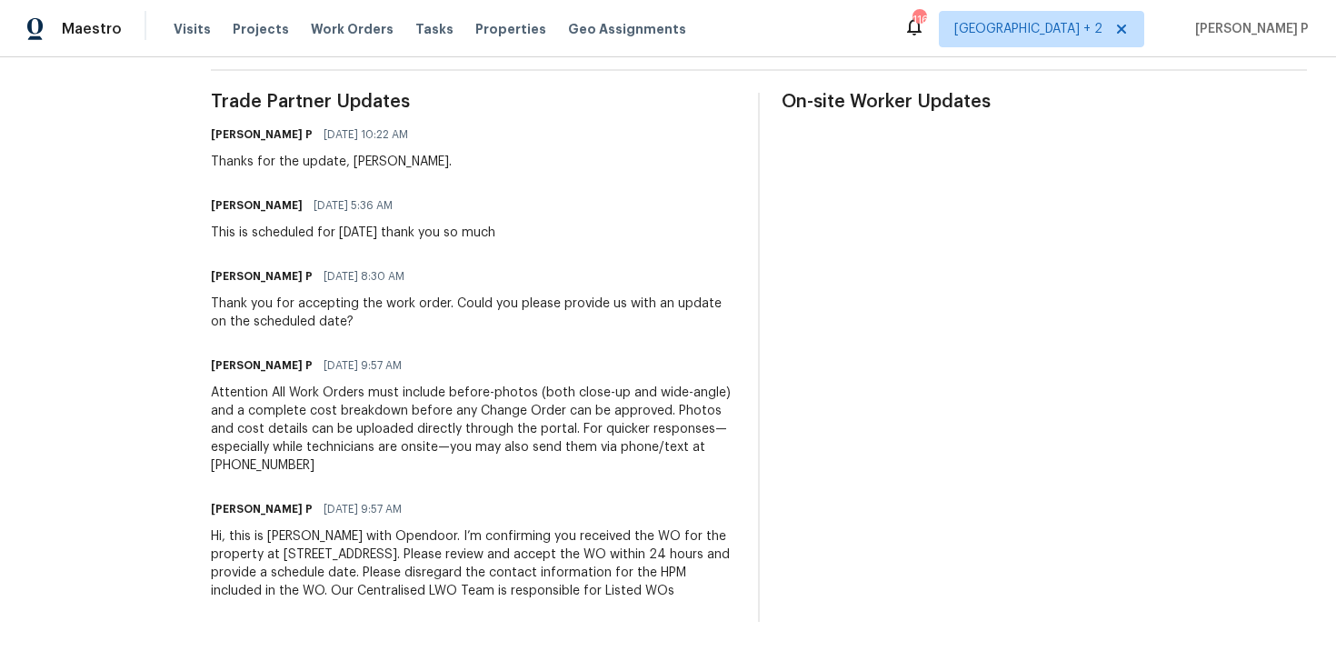
scroll to position [342, 0]
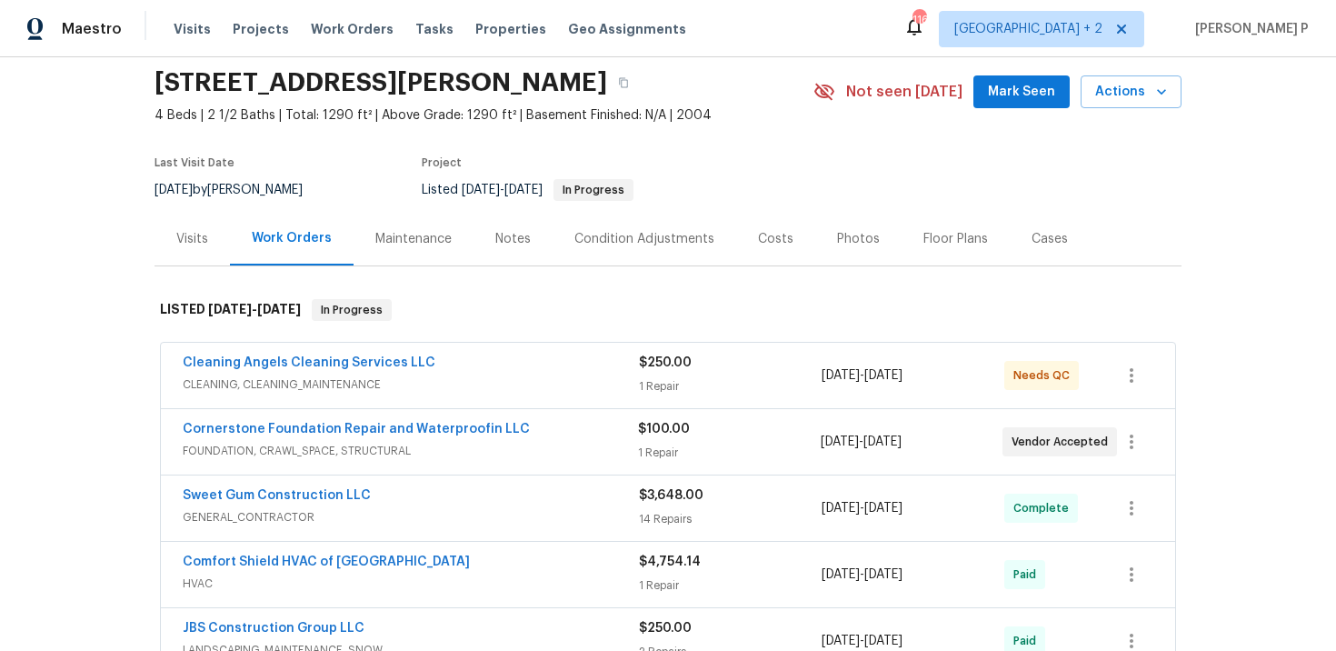
scroll to position [54, 0]
